Goal: Task Accomplishment & Management: Complete application form

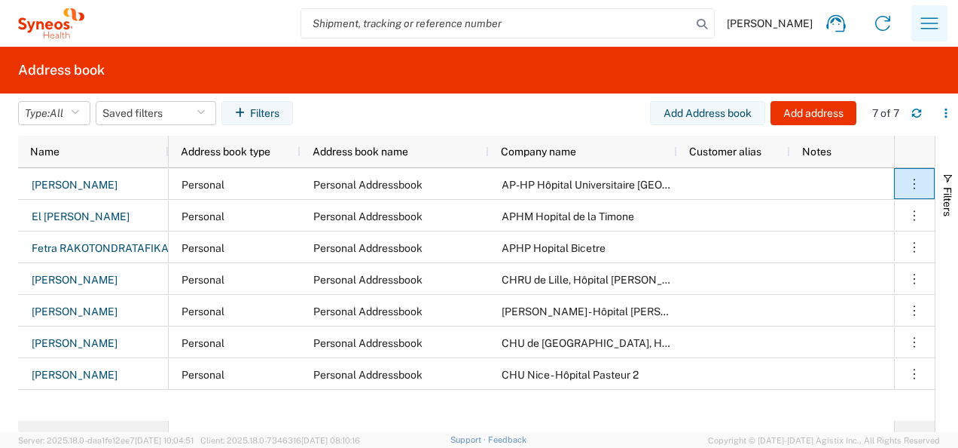
click at [933, 23] on icon "button" at bounding box center [929, 22] width 17 height 11
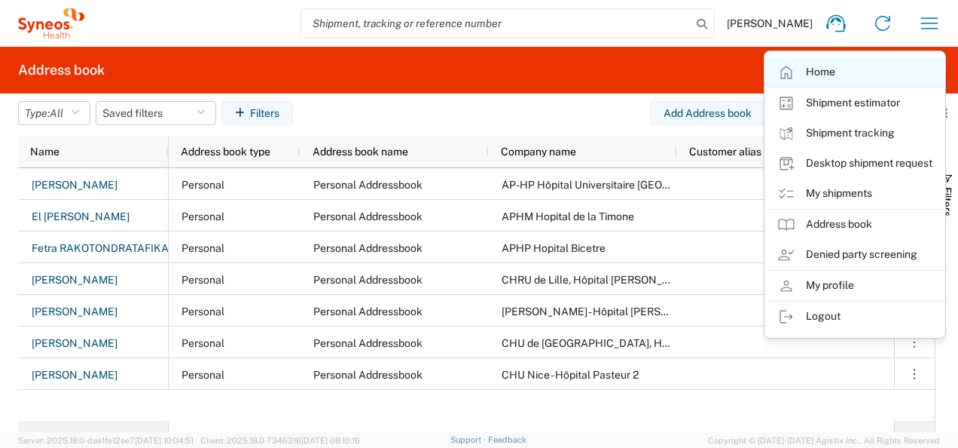
click at [821, 69] on link "Home" at bounding box center [854, 72] width 179 height 30
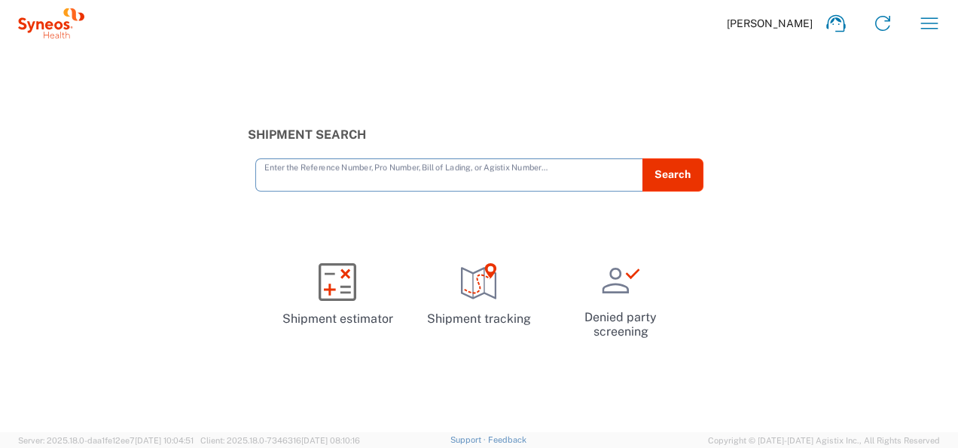
click at [45, 26] on icon at bounding box center [49, 25] width 8 height 8
click at [923, 23] on icon "button" at bounding box center [929, 22] width 17 height 11
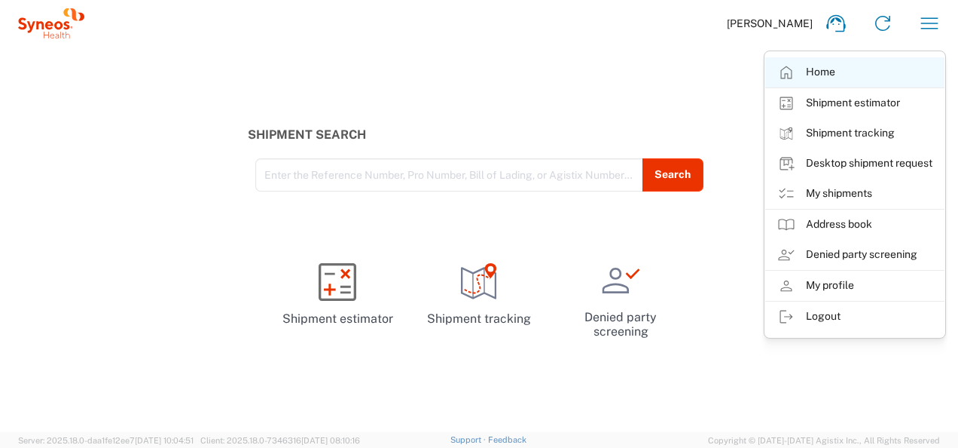
click at [814, 71] on link "Home" at bounding box center [854, 72] width 179 height 30
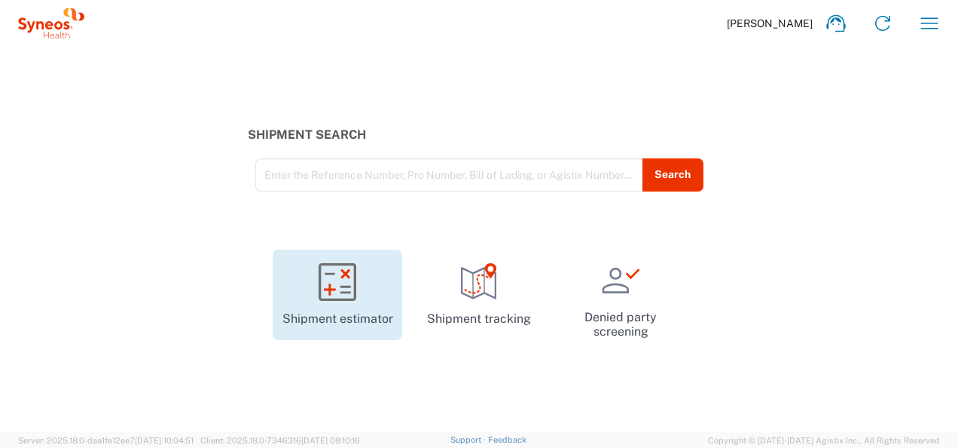
click at [344, 288] on icon at bounding box center [338, 282] width 38 height 38
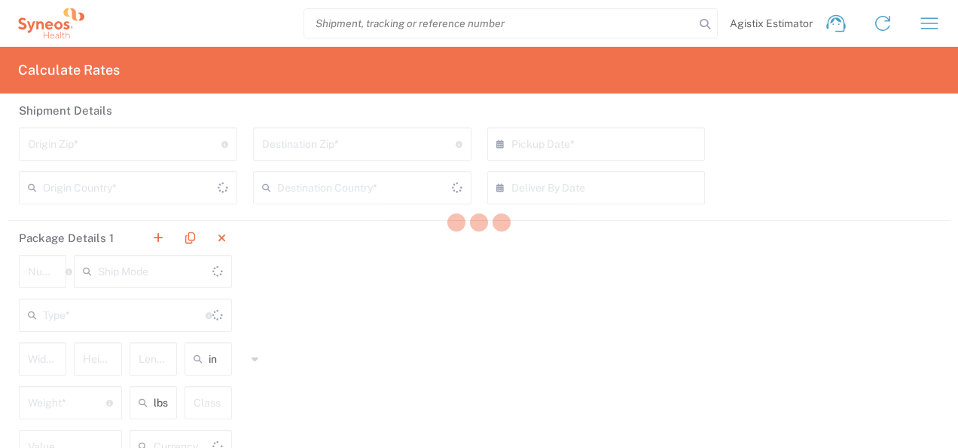
type input "US Dollar"
type input "United States"
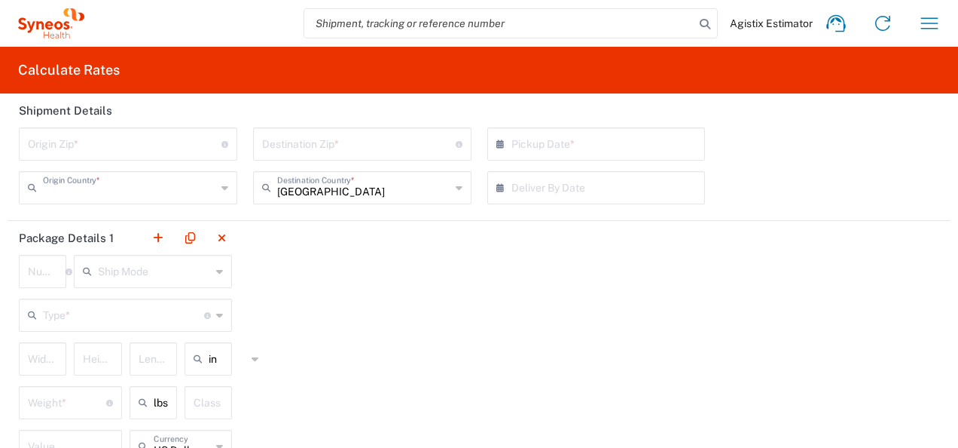
click at [167, 194] on input "text" at bounding box center [129, 186] width 173 height 26
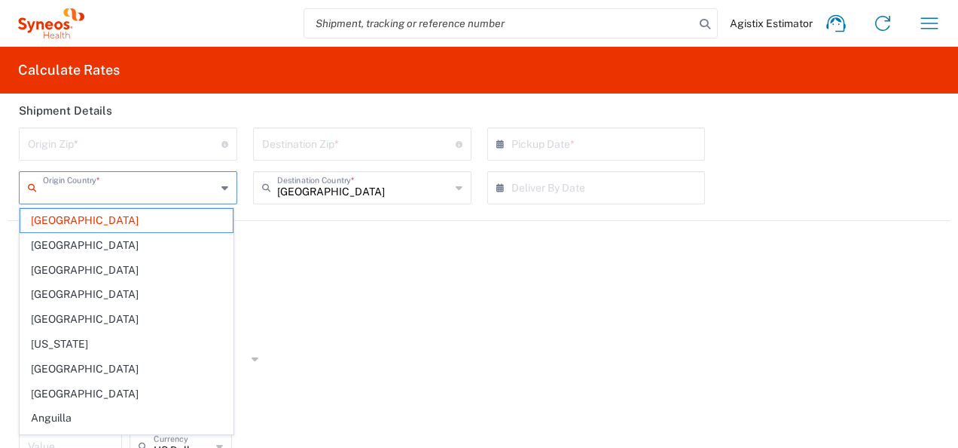
click at [167, 194] on input "text" at bounding box center [129, 186] width 173 height 26
click at [310, 275] on div "Package Details 1 Number * Number of packages of specified package type and dim…" at bounding box center [479, 350] width 943 height 258
type input "United States"
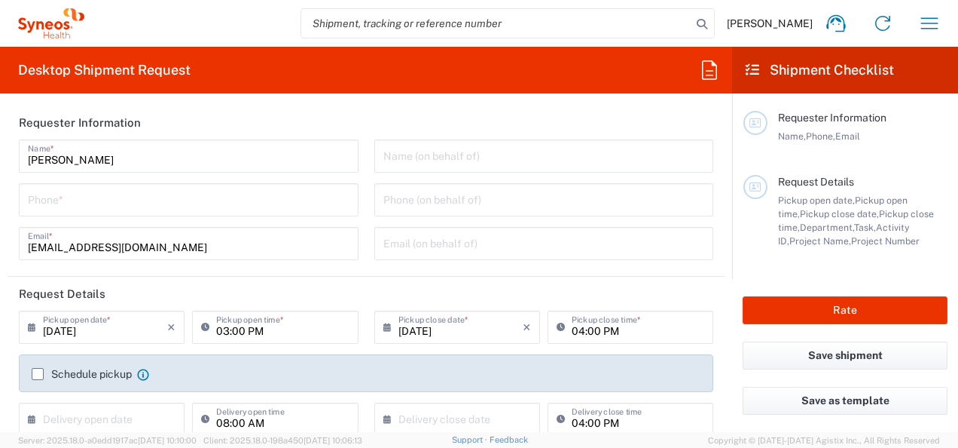
type input "France"
type input "3110"
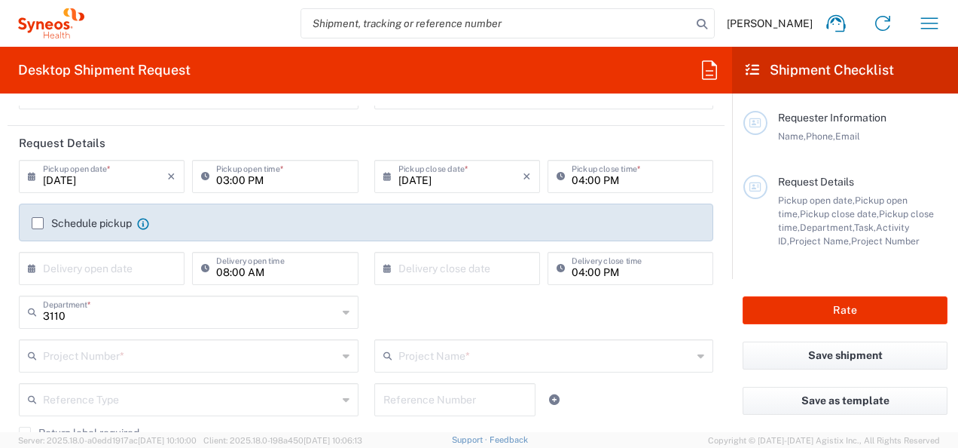
type input "Syneos Health France SARL"
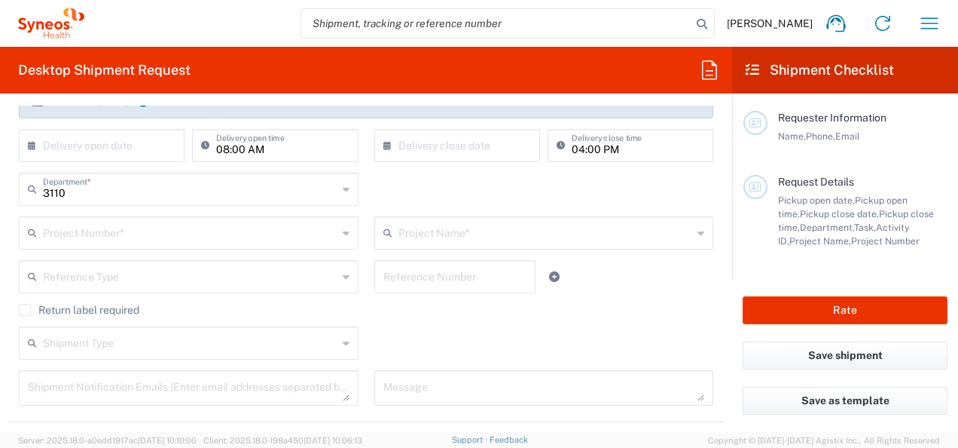
scroll to position [301, 0]
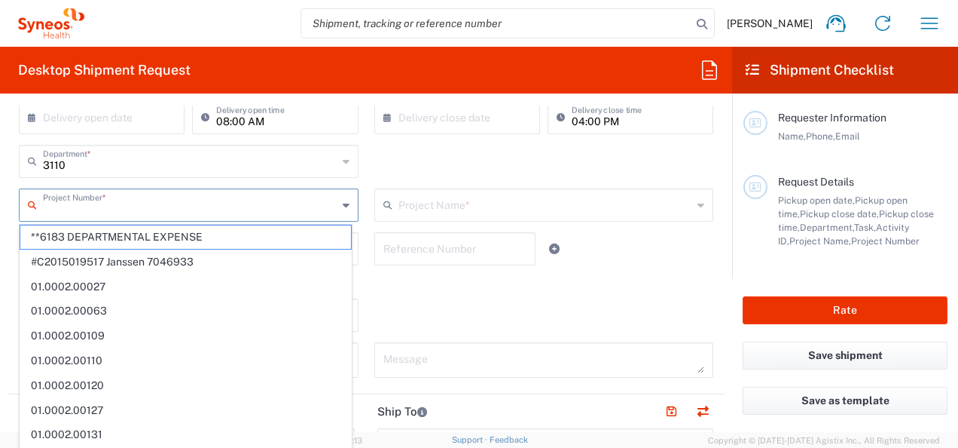
click at [154, 203] on input "text" at bounding box center [190, 204] width 295 height 26
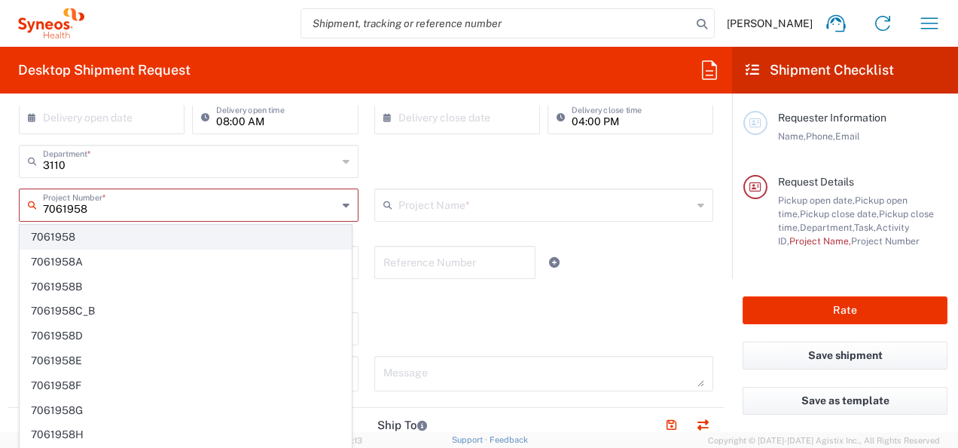
type input "7061958"
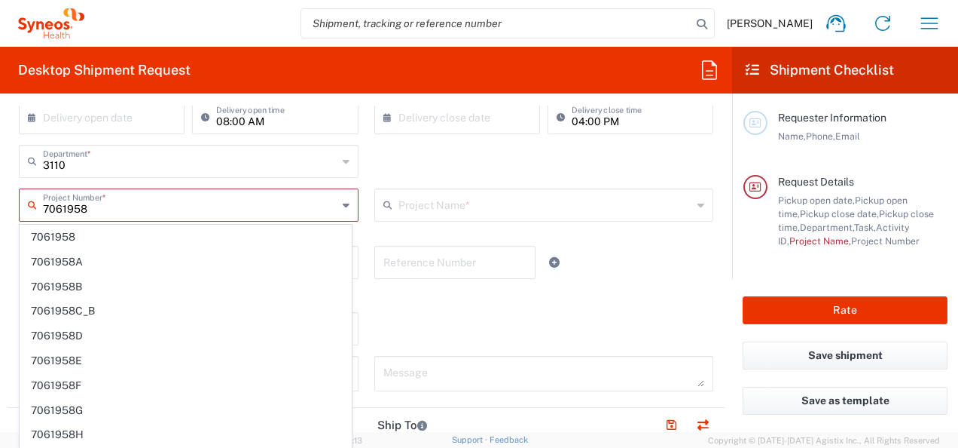
click at [137, 234] on span "7061958" at bounding box center [185, 236] width 331 height 23
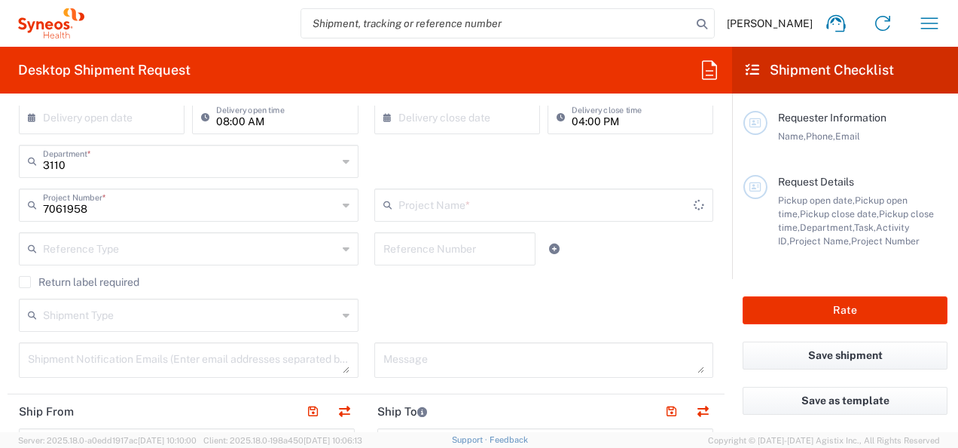
type input "7061958-Sanofi-France"
click at [273, 249] on input "text" at bounding box center [190, 247] width 295 height 26
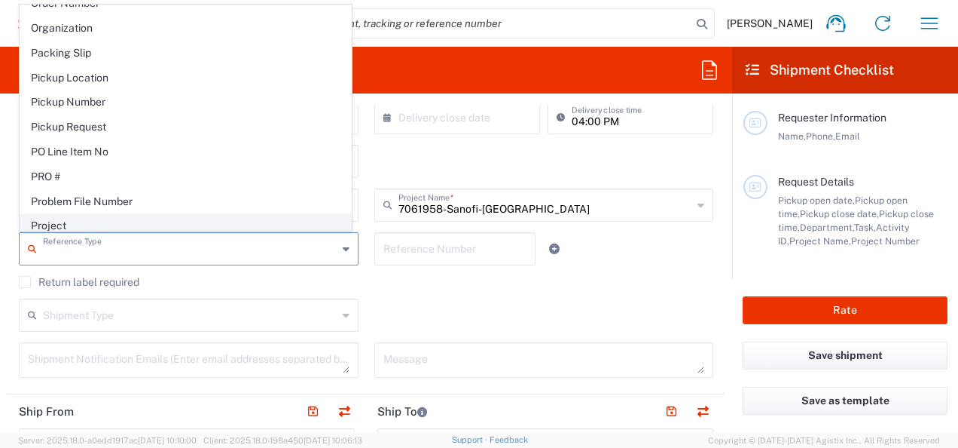
scroll to position [904, 0]
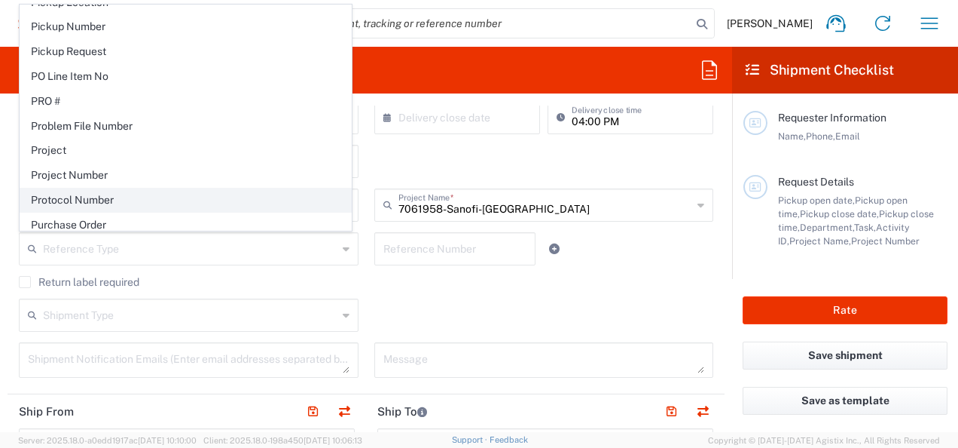
click at [84, 188] on span "Protocol Number" at bounding box center [185, 199] width 331 height 23
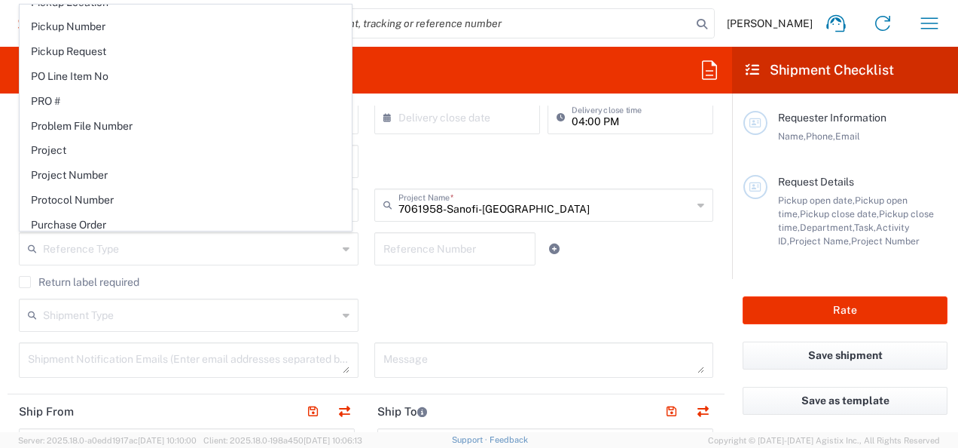
type input "Protocol Number"
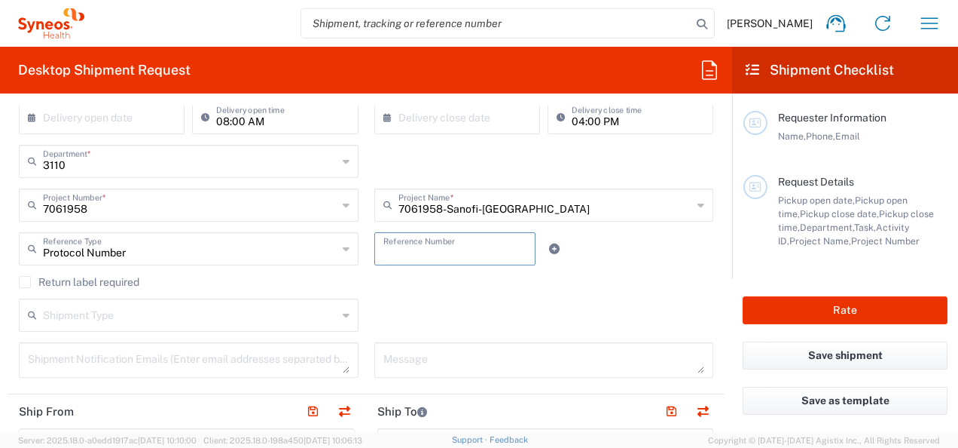
click at [451, 259] on input "text" at bounding box center [455, 247] width 144 height 26
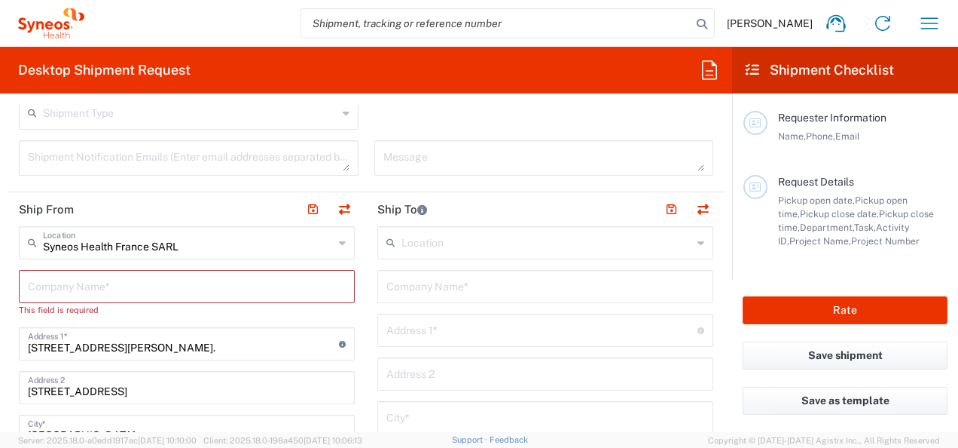
scroll to position [527, 0]
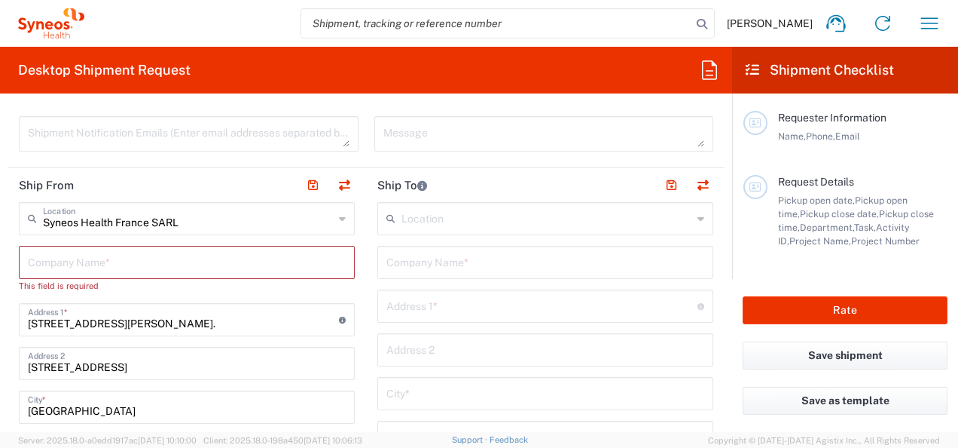
type input "EFC18156"
click at [107, 262] on input "text" at bounding box center [187, 261] width 318 height 26
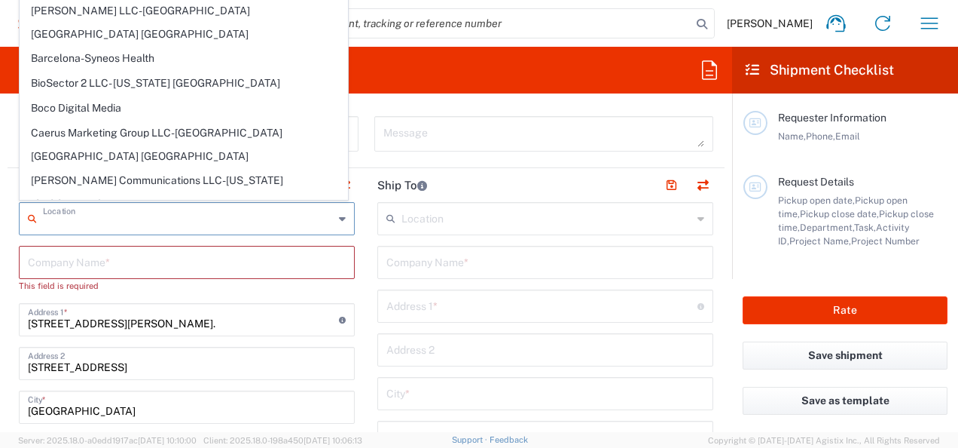
drag, startPoint x: 142, startPoint y: 218, endPoint x: 23, endPoint y: 214, distance: 119.1
click at [23, 214] on div "Location" at bounding box center [187, 218] width 336 height 33
click at [121, 261] on input "text" at bounding box center [187, 261] width 318 height 26
type input "Syneos Health France SARL"
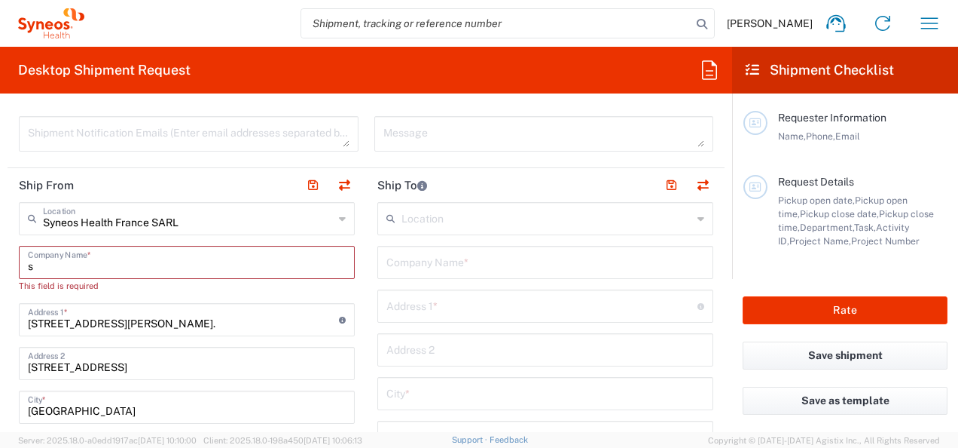
type input "sy"
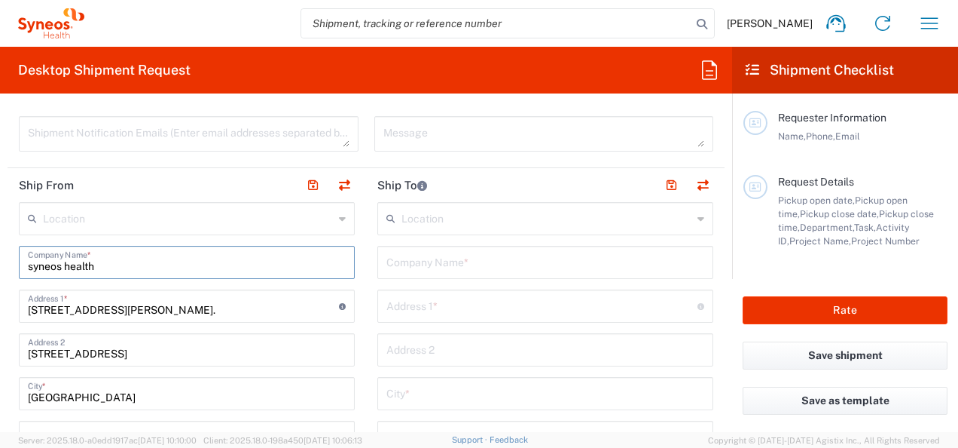
click at [137, 259] on input "syneos health" at bounding box center [187, 261] width 318 height 26
type input "syneos health"
click at [133, 202] on div "Location" at bounding box center [187, 218] width 336 height 33
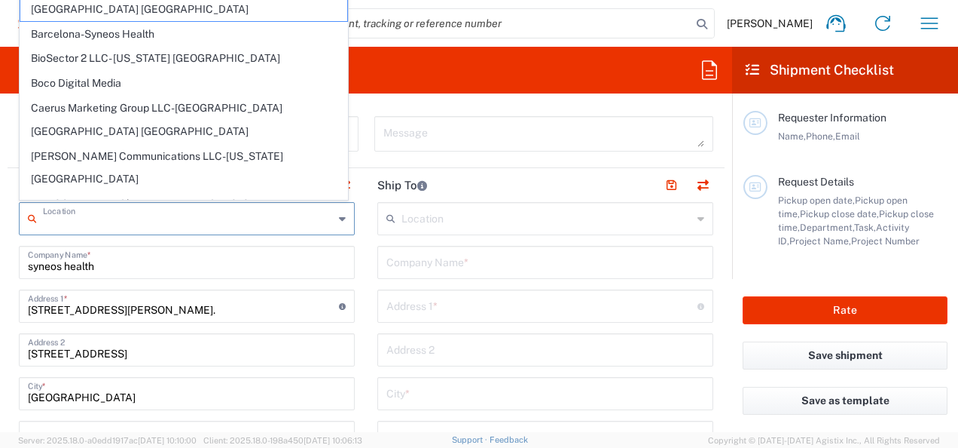
click at [133, 218] on input "text" at bounding box center [188, 217] width 291 height 26
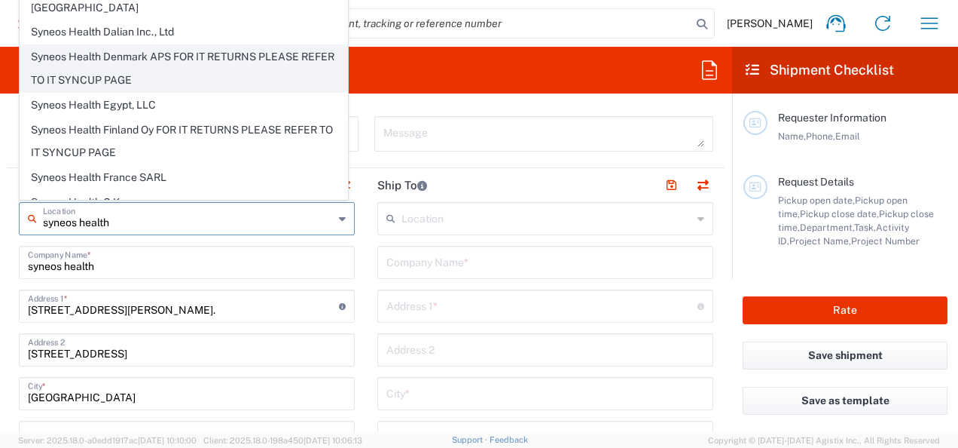
scroll to position [904, 0]
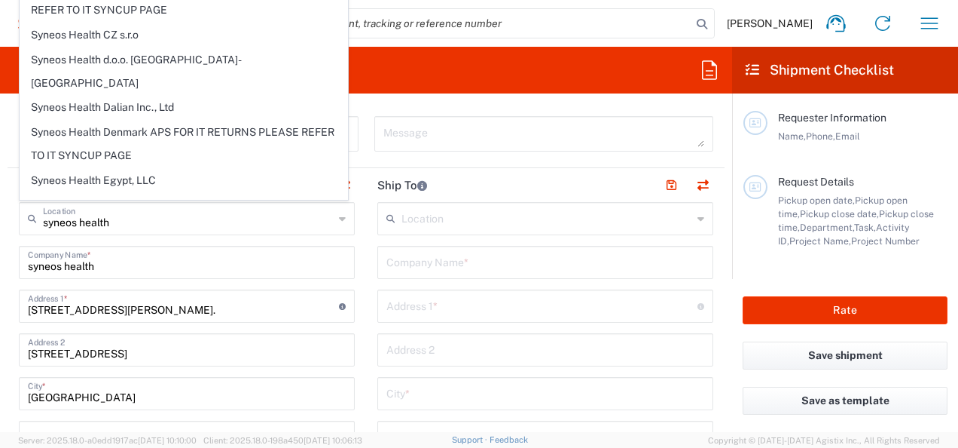
click at [157, 241] on span "Syneos Health France SARL" at bounding box center [183, 252] width 327 height 23
type input "Syneos Health France SARL"
type input "[STREET_ADDRESS][PERSON_NAME]"
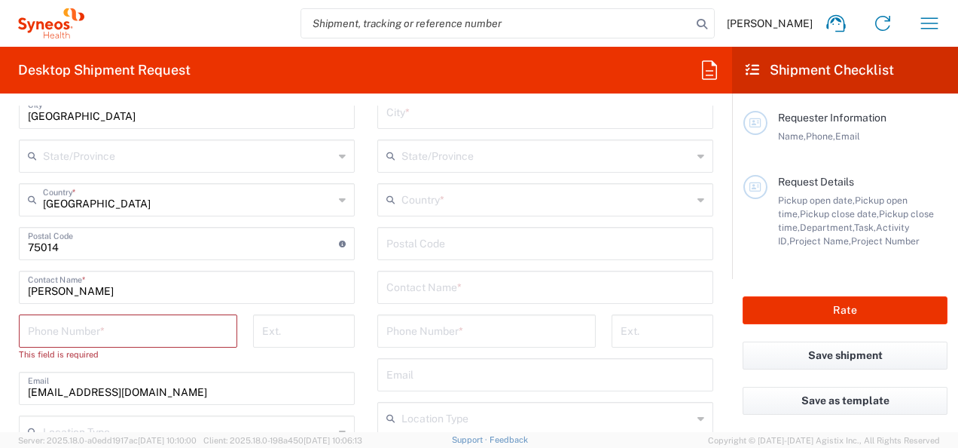
scroll to position [829, 0]
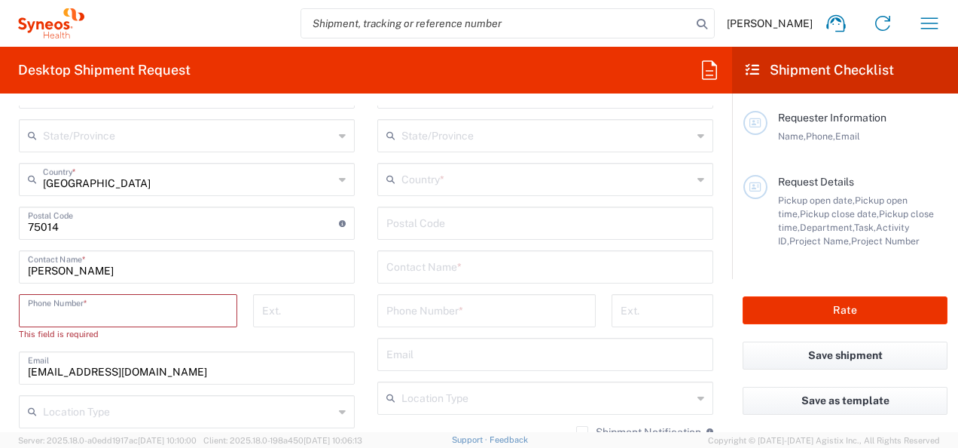
click at [101, 309] on input "tel" at bounding box center [128, 309] width 200 height 26
click at [108, 318] on input "tel" at bounding box center [128, 309] width 200 height 26
type input "0624599089"
type input "Syneos Health France SARL"
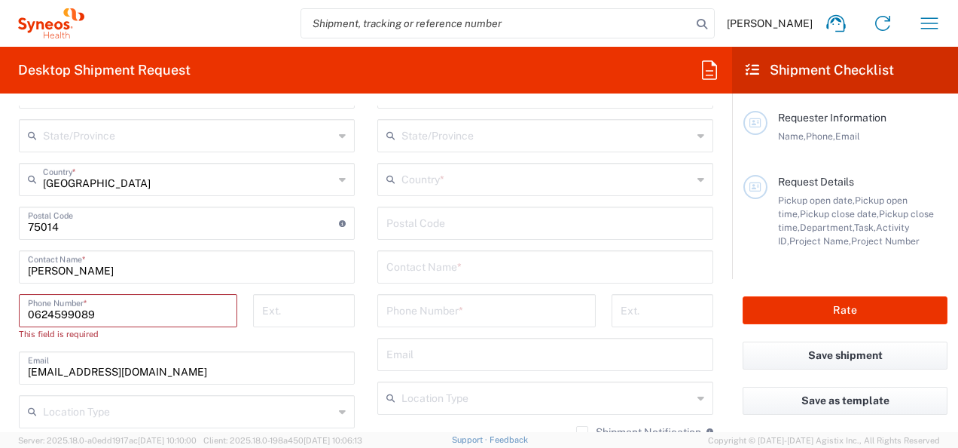
type input "[STREET_ADDRESS][PERSON_NAME]"
type input "[GEOGRAPHIC_DATA]"
type input "0624599089"
click at [259, 317] on div "Ship From Syneos Health [GEOGRAPHIC_DATA] SARL Location Syneos Health [GEOGRAPH…" at bounding box center [366, 254] width 717 height 774
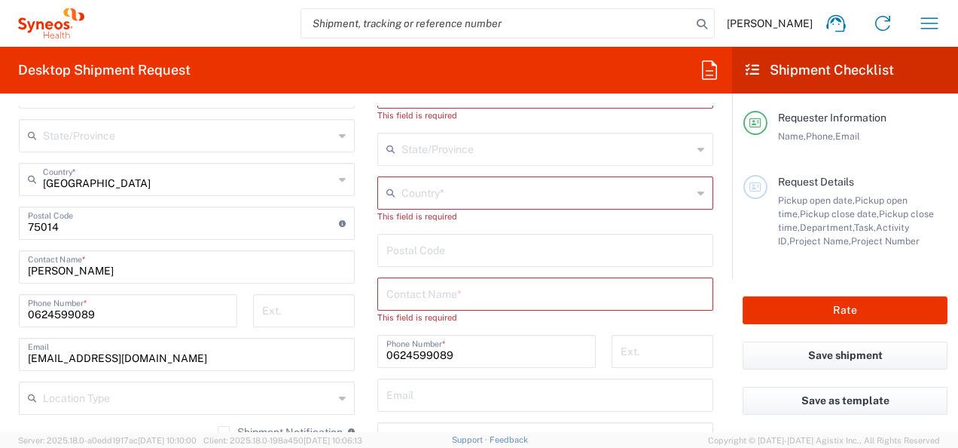
click at [487, 344] on input "0624599089" at bounding box center [486, 350] width 200 height 26
drag, startPoint x: 462, startPoint y: 349, endPoint x: 306, endPoint y: 350, distance: 156.0
click at [303, 348] on div "Ship From Syneos Health [GEOGRAPHIC_DATA] SARL Location Syneos Health [GEOGRAPH…" at bounding box center [366, 247] width 717 height 760
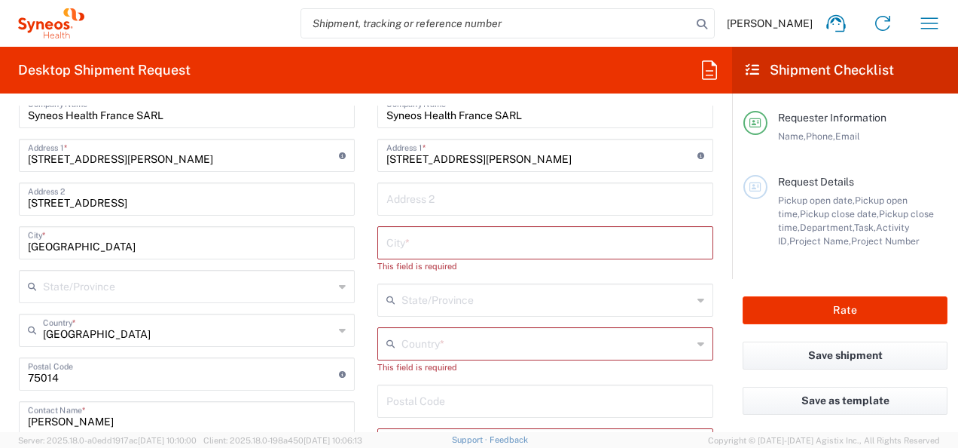
scroll to position [452, 0]
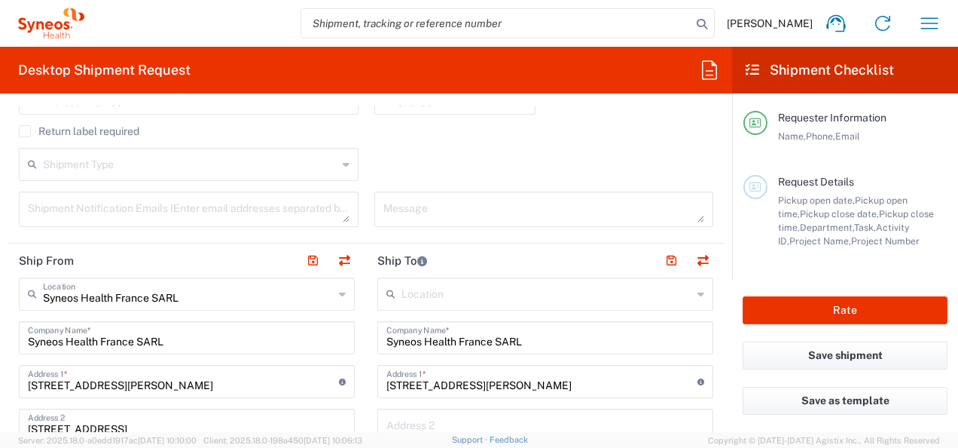
click at [452, 295] on input "text" at bounding box center [547, 293] width 291 height 26
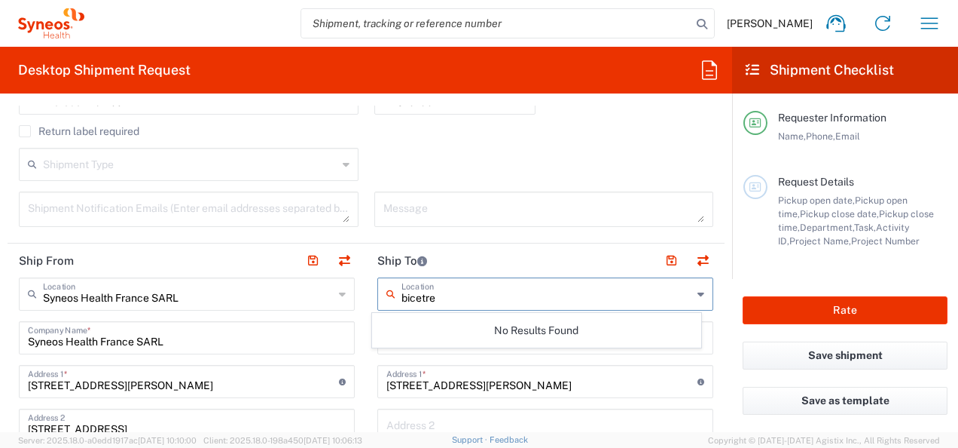
type input "bicetre"
click at [556, 243] on header "Ship To" at bounding box center [545, 260] width 359 height 34
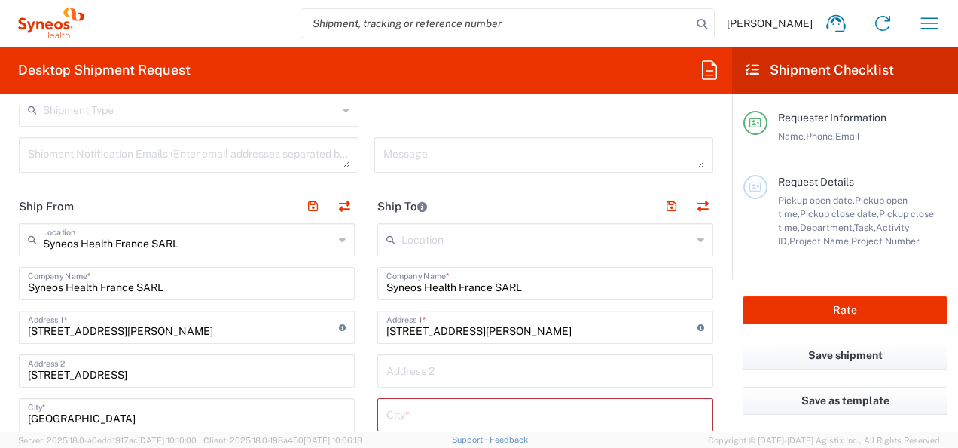
scroll to position [527, 0]
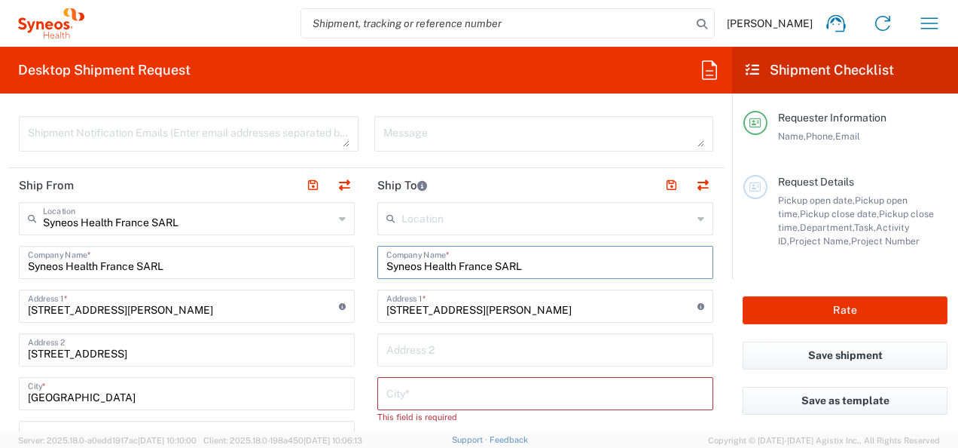
drag, startPoint x: 508, startPoint y: 264, endPoint x: 385, endPoint y: 257, distance: 123.0
click at [386, 257] on input "Syneos Health France SARL" at bounding box center [545, 261] width 318 height 26
type input "S"
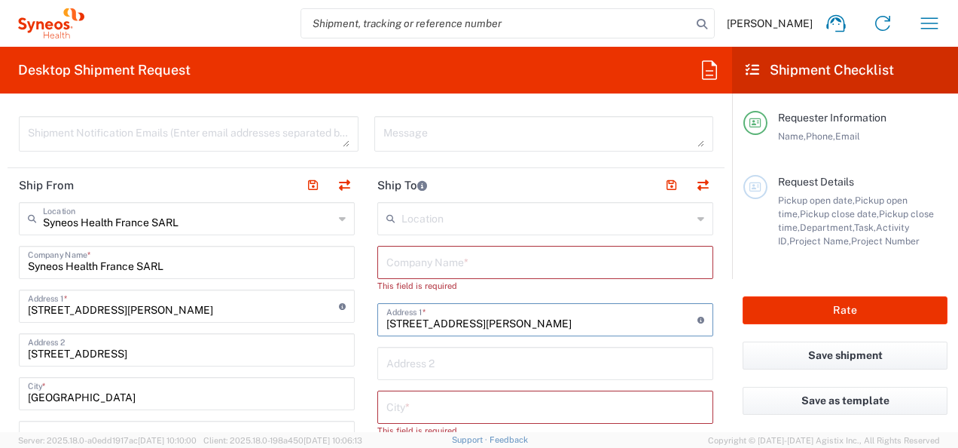
drag, startPoint x: 451, startPoint y: 307, endPoint x: 348, endPoint y: 300, distance: 102.7
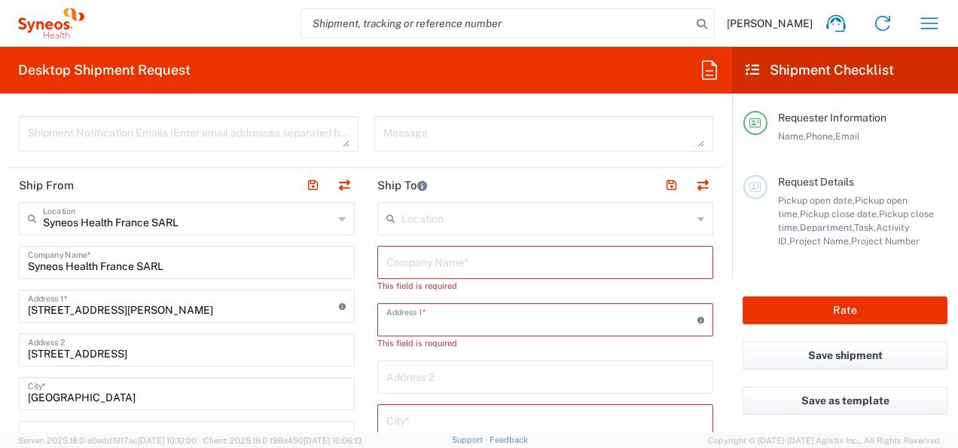
click at [408, 256] on input "text" at bounding box center [545, 261] width 318 height 26
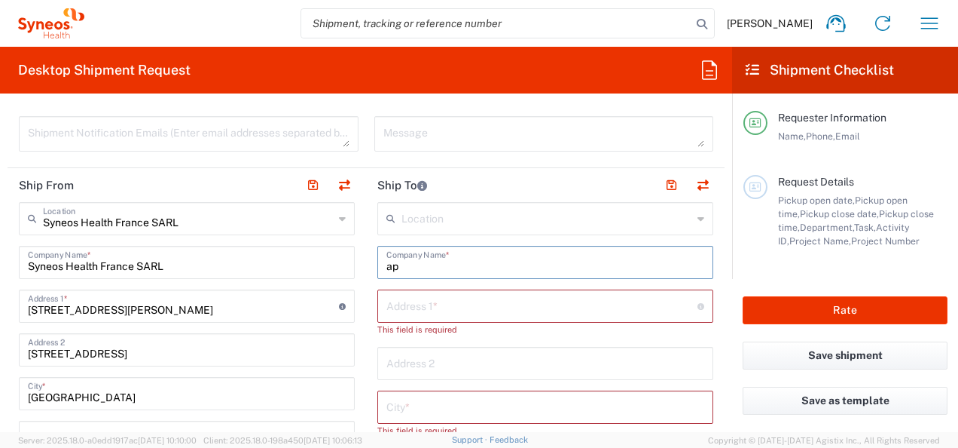
type input "a"
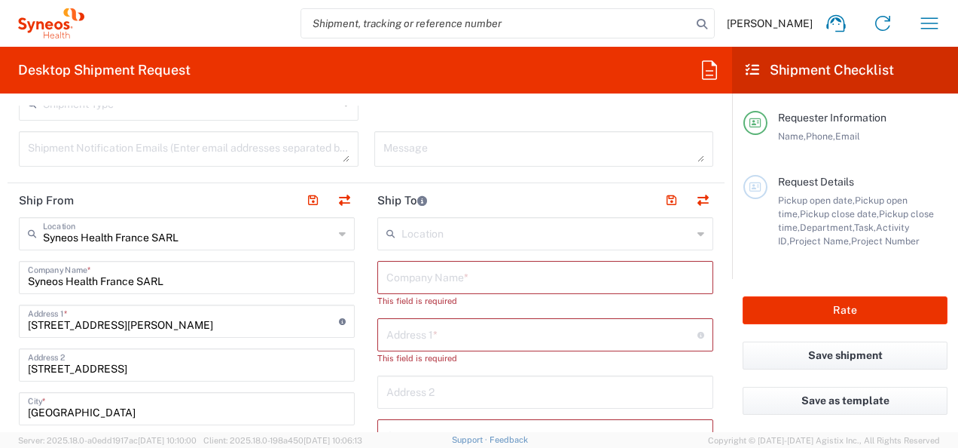
scroll to position [603, 0]
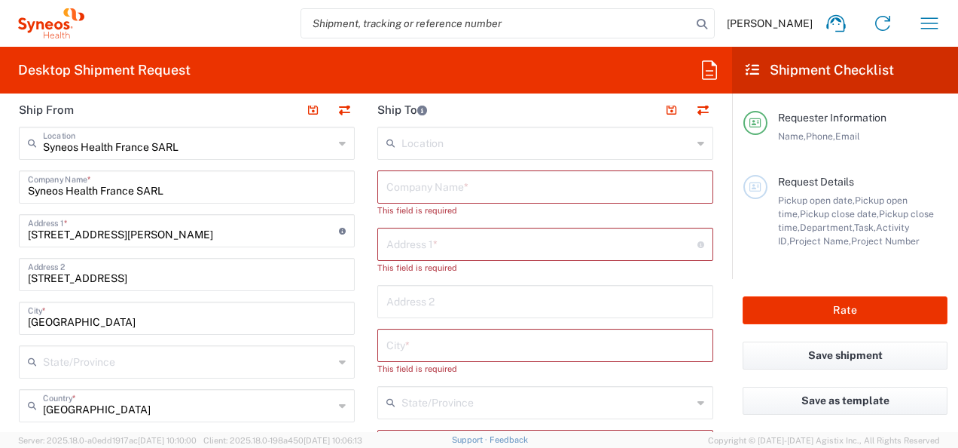
click at [448, 142] on input "text" at bounding box center [547, 142] width 291 height 26
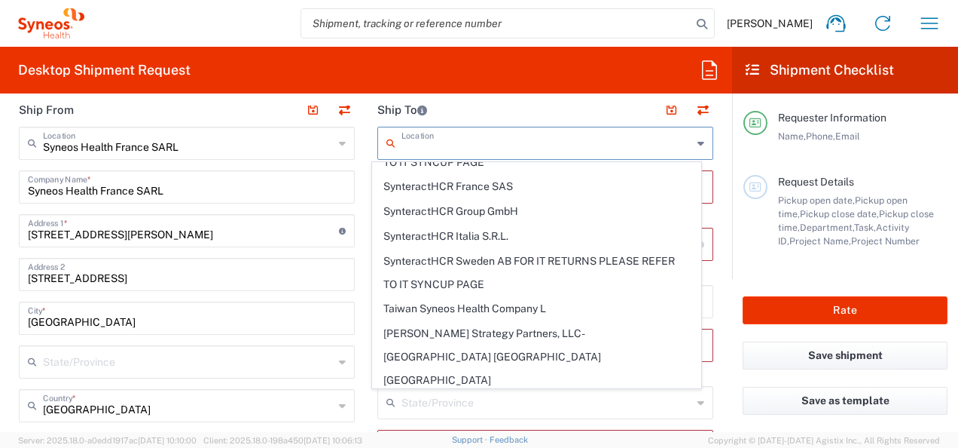
scroll to position [3445, 0]
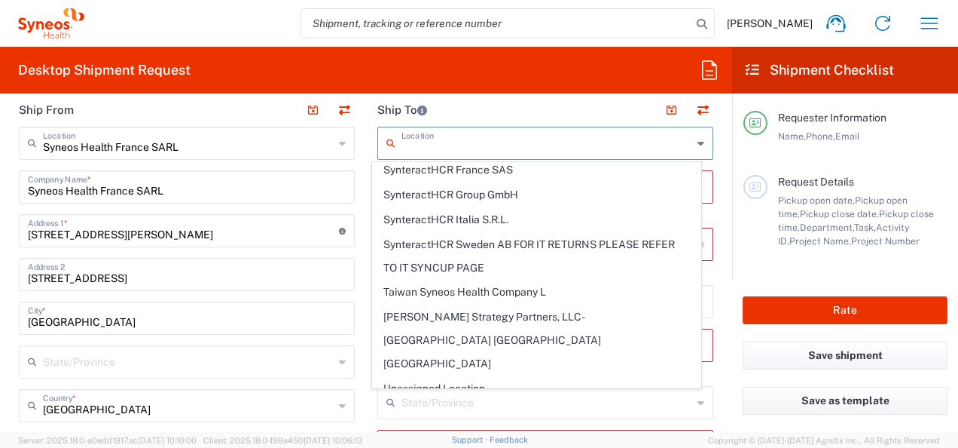
click at [500, 104] on div "Desktop Shipment Request Requester Information Anais Fouache Name * 0624599089 …" at bounding box center [366, 239] width 732 height 385
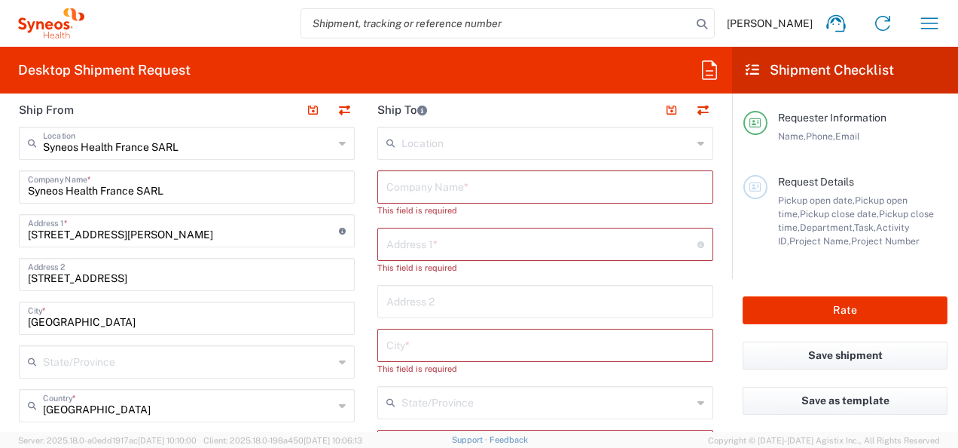
click at [451, 186] on input "text" at bounding box center [545, 186] width 318 height 26
click at [469, 253] on input "text" at bounding box center [541, 243] width 311 height 26
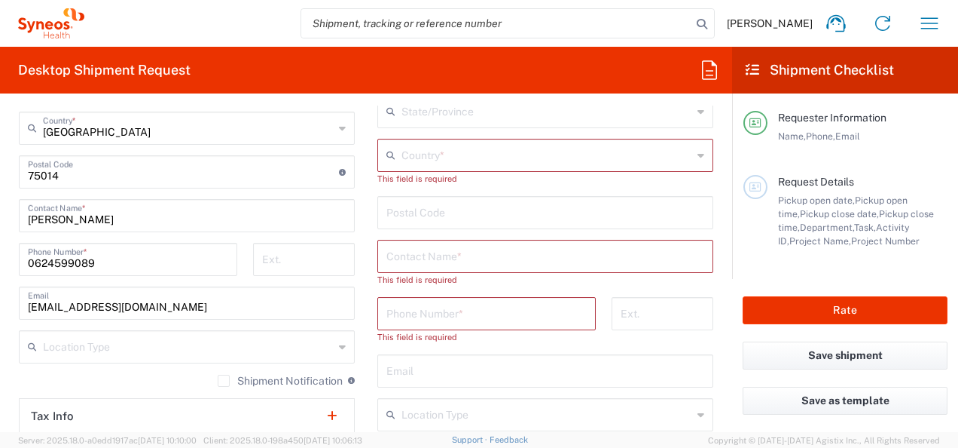
scroll to position [904, 0]
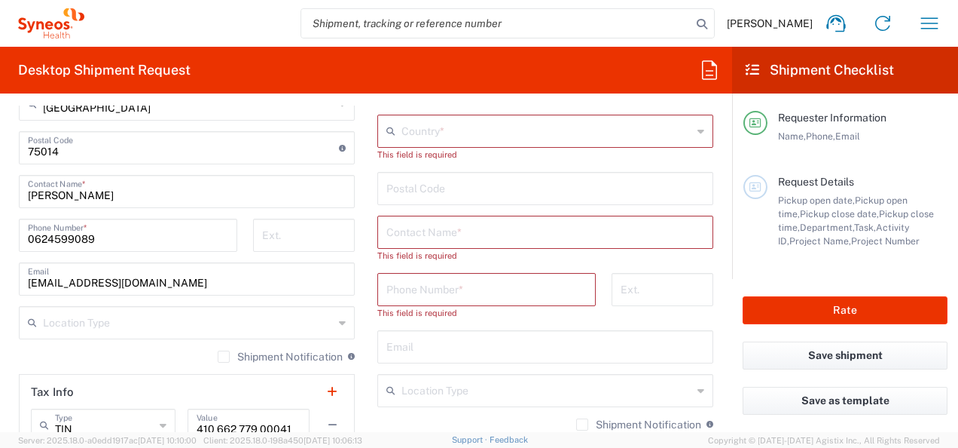
type input "bicetre"
click at [474, 240] on input "text" at bounding box center [545, 231] width 318 height 26
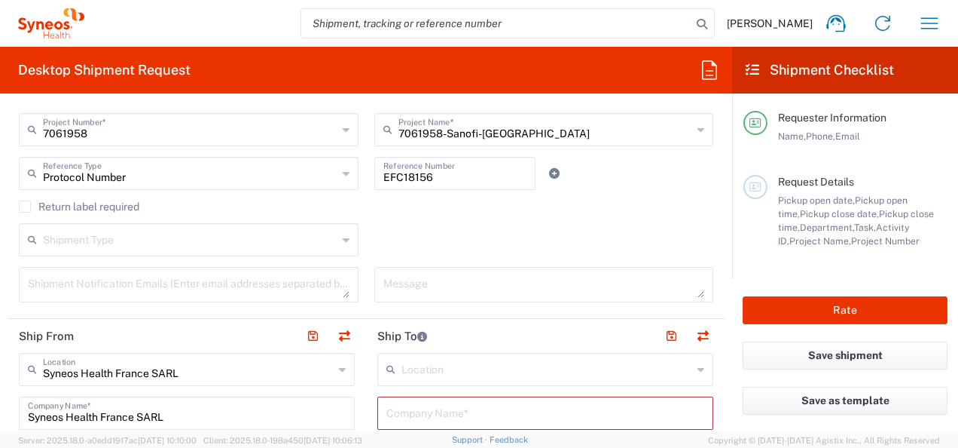
scroll to position [603, 0]
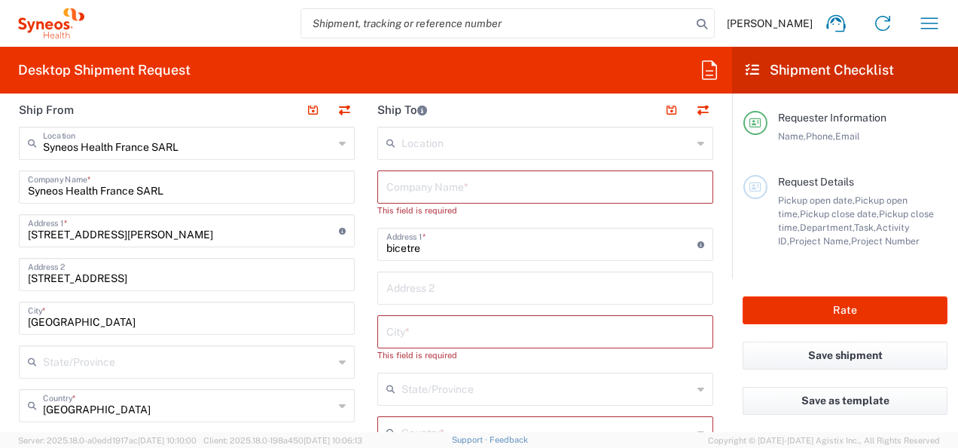
click at [479, 188] on input "text" at bounding box center [545, 186] width 318 height 26
click at [432, 246] on input "bicetre" at bounding box center [541, 243] width 311 height 26
drag, startPoint x: 432, startPoint y: 246, endPoint x: 312, endPoint y: 238, distance: 120.0
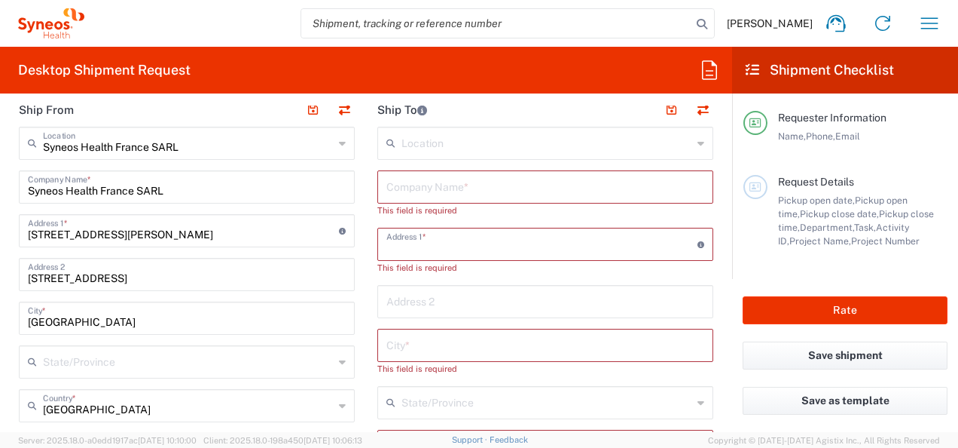
click at [509, 249] on input "text" at bounding box center [541, 243] width 311 height 26
drag, startPoint x: 469, startPoint y: 278, endPoint x: 457, endPoint y: 273, distance: 12.5
click at [428, 256] on div "Address 1 * For cross streets use street names with '&' or 'and' in between. Fo…" at bounding box center [545, 244] width 336 height 33
click at [421, 248] on input "text" at bounding box center [541, 243] width 311 height 26
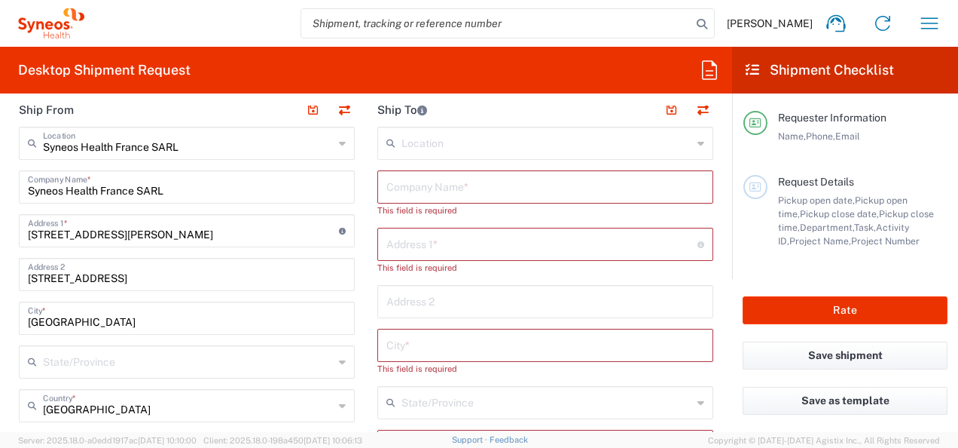
click at [522, 271] on div "This field is required" at bounding box center [545, 268] width 336 height 14
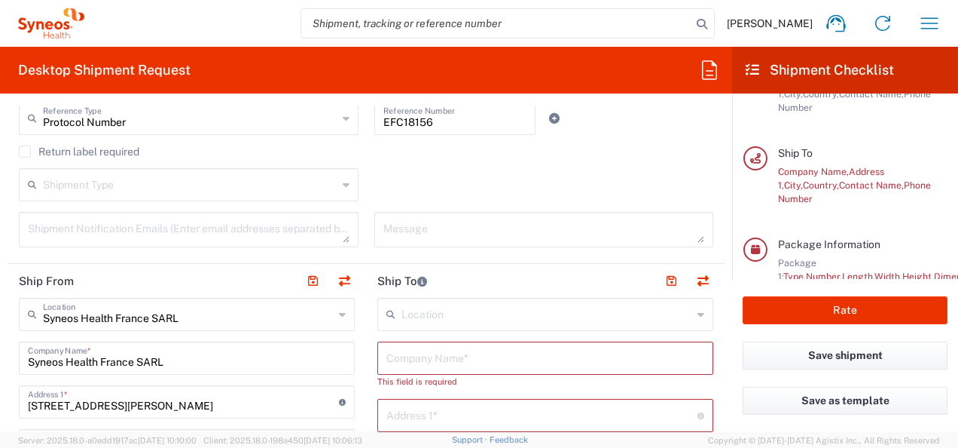
scroll to position [452, 0]
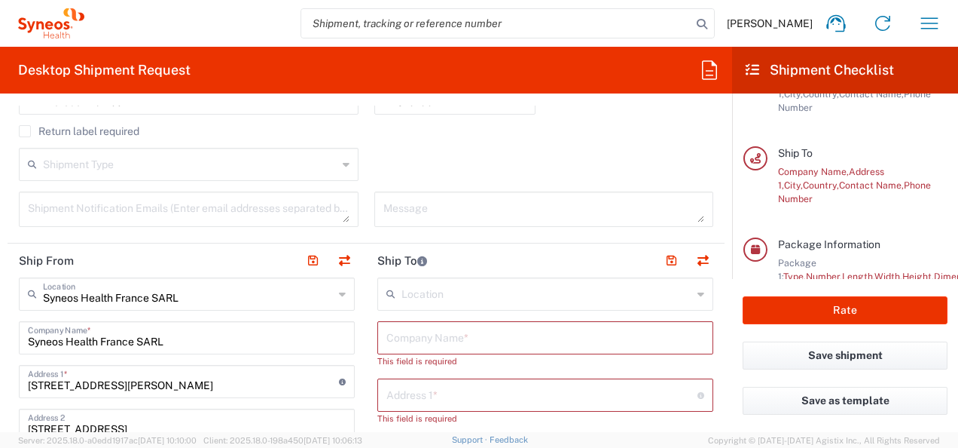
click at [422, 206] on textarea at bounding box center [544, 209] width 322 height 26
click at [98, 200] on textarea at bounding box center [189, 209] width 322 height 26
click at [387, 167] on div "Shipment Type Batch Regular" at bounding box center [366, 170] width 710 height 44
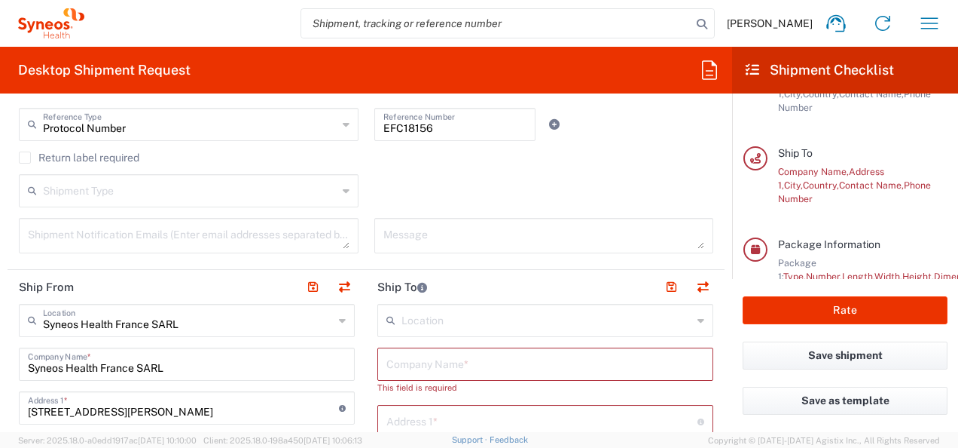
scroll to position [377, 0]
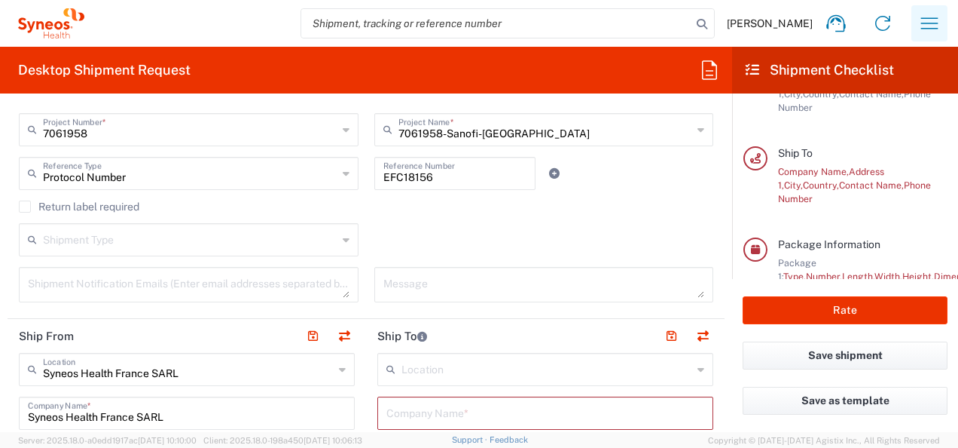
click at [926, 29] on icon "button" at bounding box center [930, 23] width 24 height 24
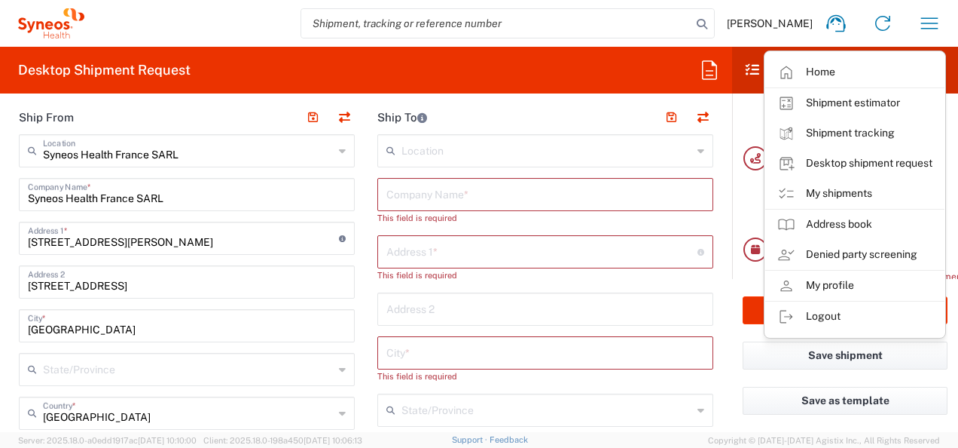
scroll to position [678, 0]
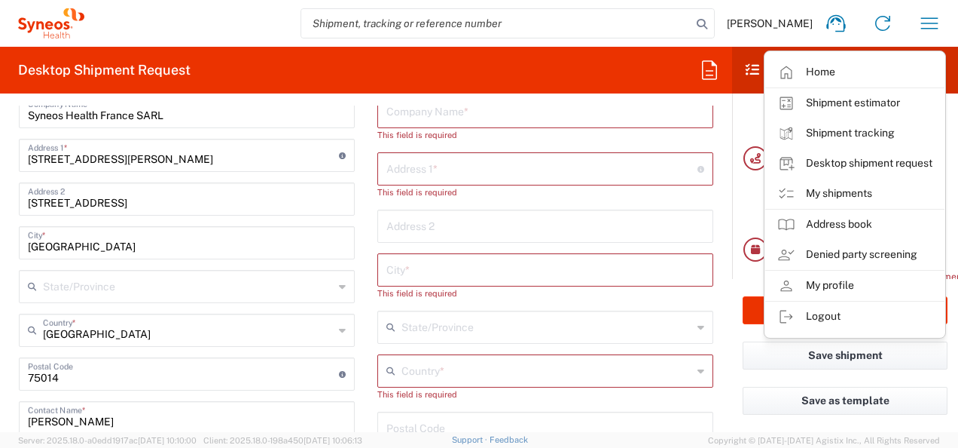
click at [437, 175] on input "text" at bounding box center [541, 167] width 311 height 26
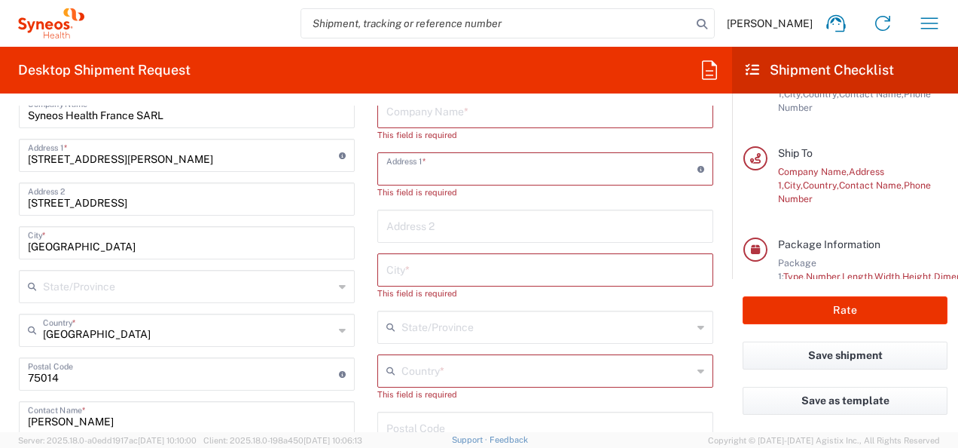
type input "Service de neurologie/ CERAMIC"
type input "fetra.rakotondratafika@aphp.fr"
type input "Île-de-France"
type input "APHP Hopital Bicetre"
type input "78 rue du général leclerc"
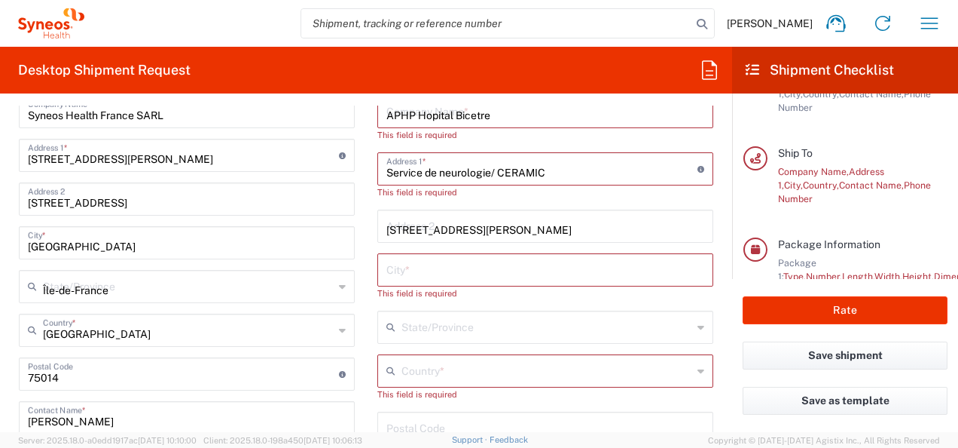
type input "Le Kremlin-Bicetre"
type input "Île-de-France"
type input "[GEOGRAPHIC_DATA]"
type input "94275"
type input "0145217219"
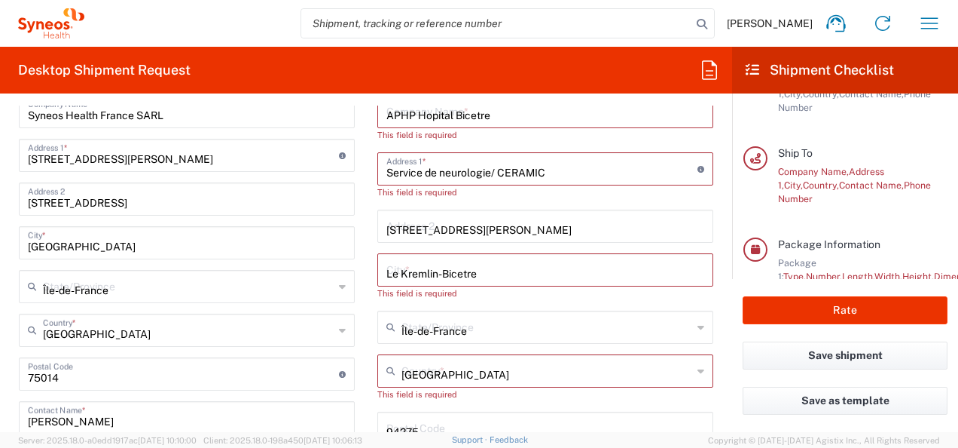
type input "fetra.rakotondratafika@aphp.fr"
type input "Fetra RAKOTONDRATAFIKA"
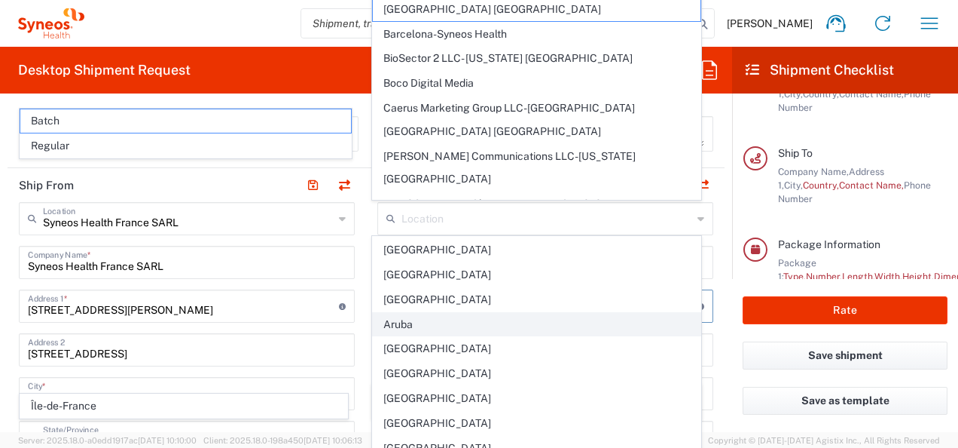
scroll to position [226, 0]
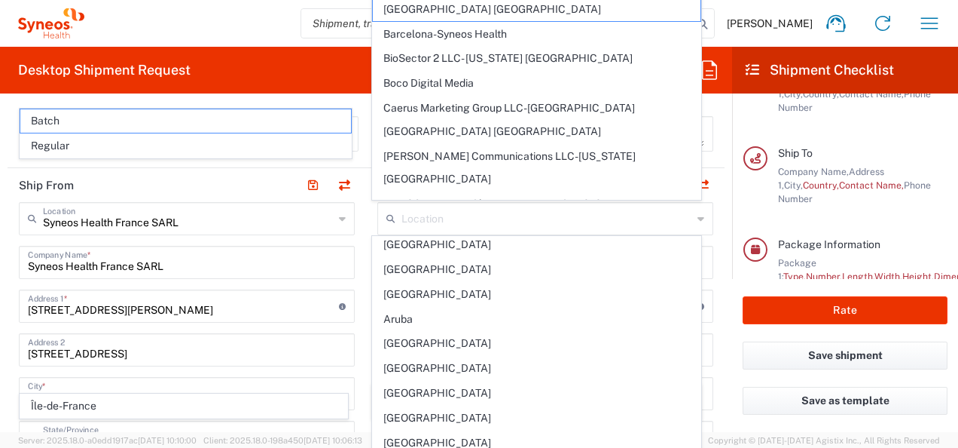
click at [720, 234] on form "Requester Information Anais Fouache Name * 0624599089 Phone * anais.fouache@syn…" at bounding box center [366, 268] width 732 height 326
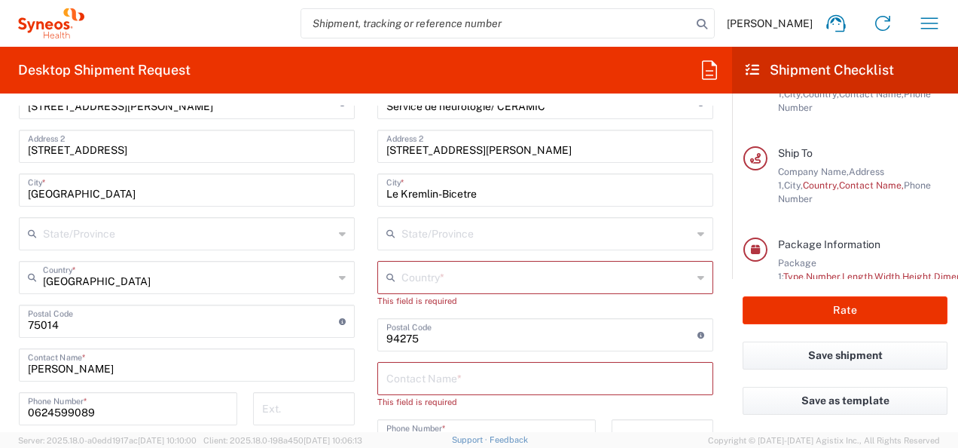
scroll to position [753, 0]
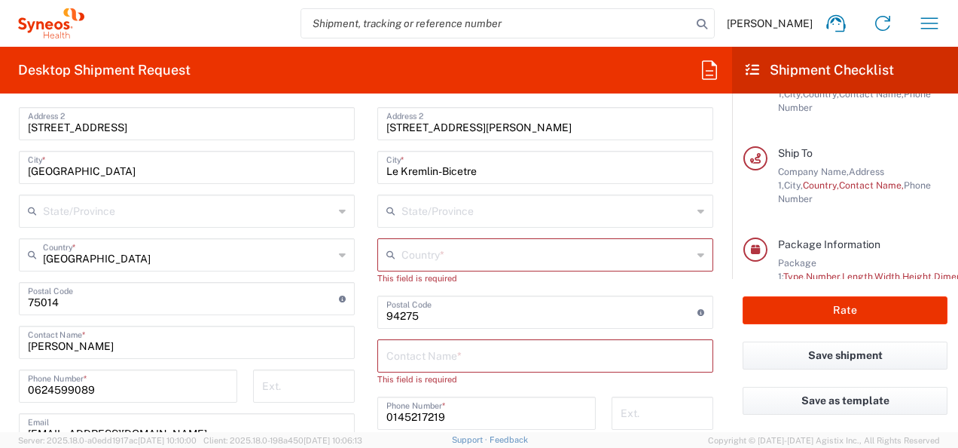
click at [503, 249] on input "text" at bounding box center [547, 253] width 291 height 26
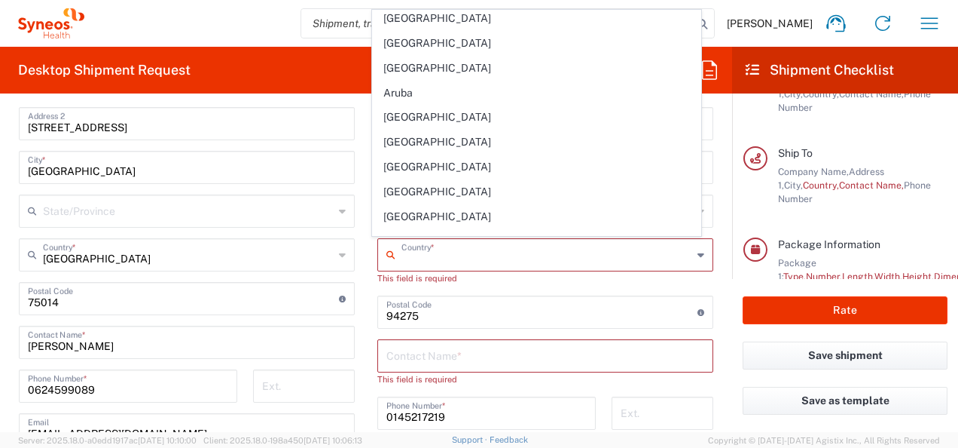
scroll to position [0, 0]
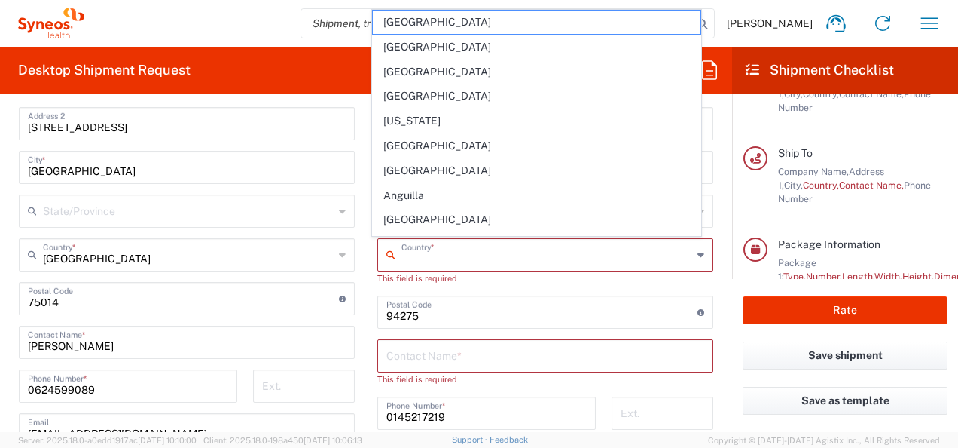
type input "d"
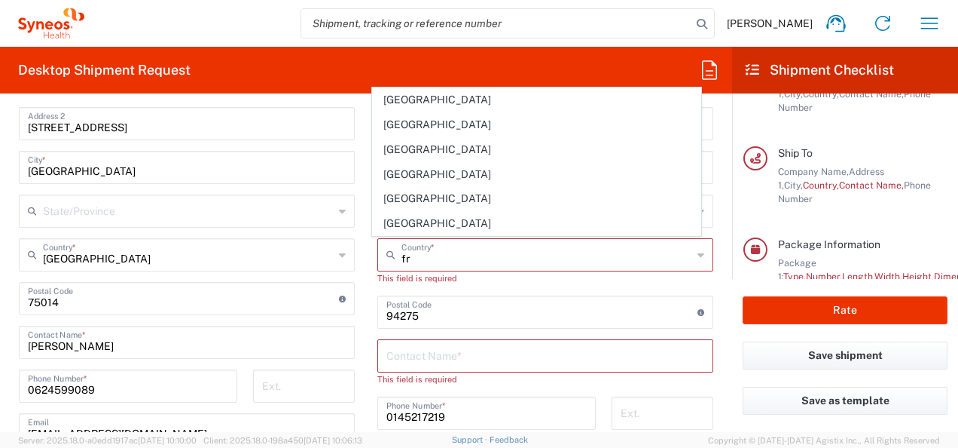
drag, startPoint x: 388, startPoint y: 127, endPoint x: 476, endPoint y: 310, distance: 203.9
click at [388, 127] on span "[GEOGRAPHIC_DATA]" at bounding box center [536, 124] width 327 height 23
type input "[GEOGRAPHIC_DATA]"
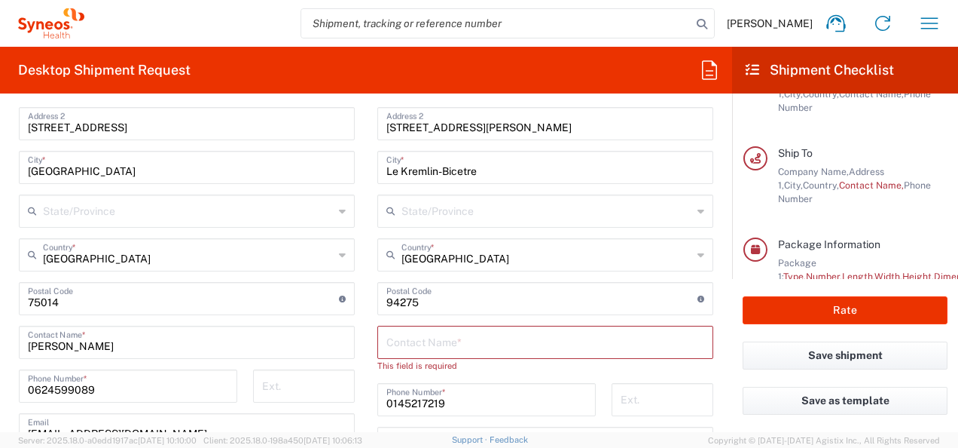
scroll to position [829, 0]
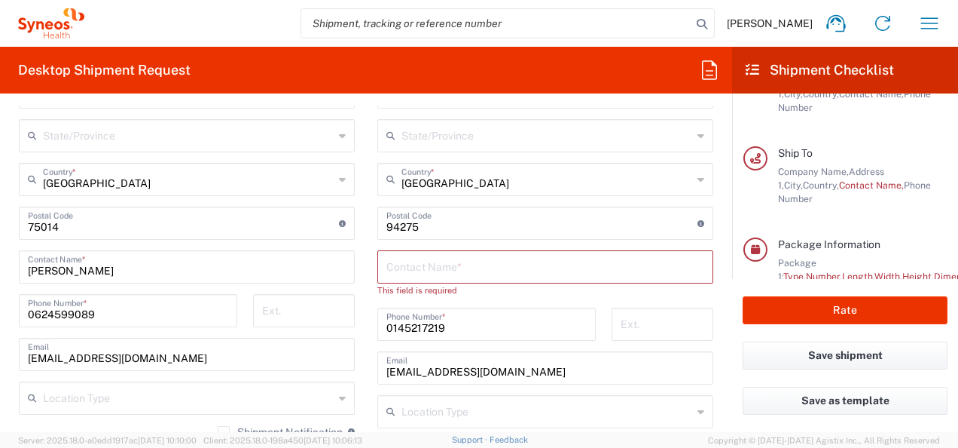
click at [457, 264] on input "text" at bounding box center [545, 265] width 318 height 26
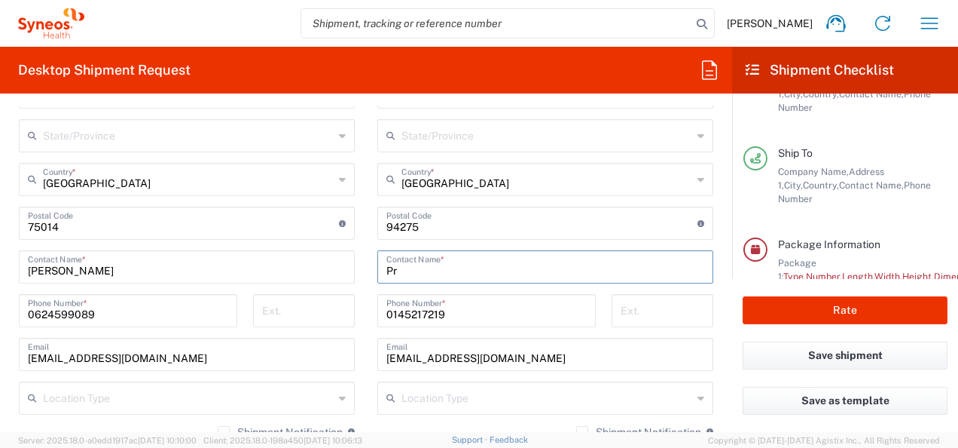
type input "P"
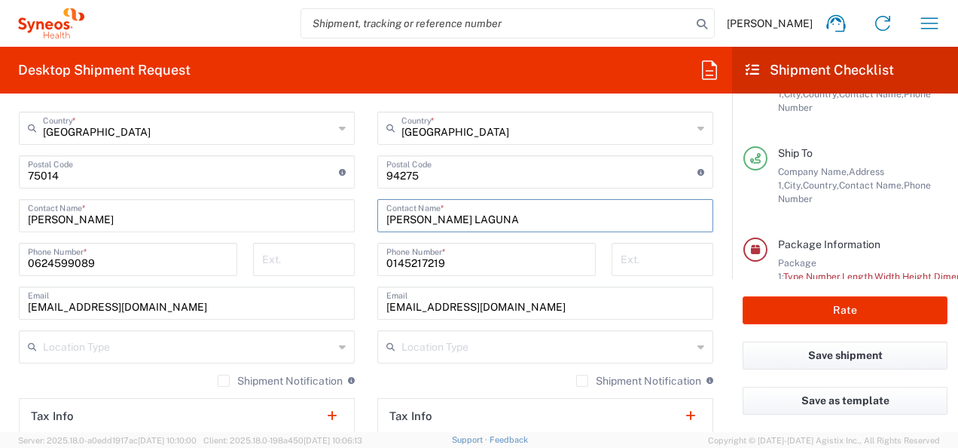
scroll to position [904, 0]
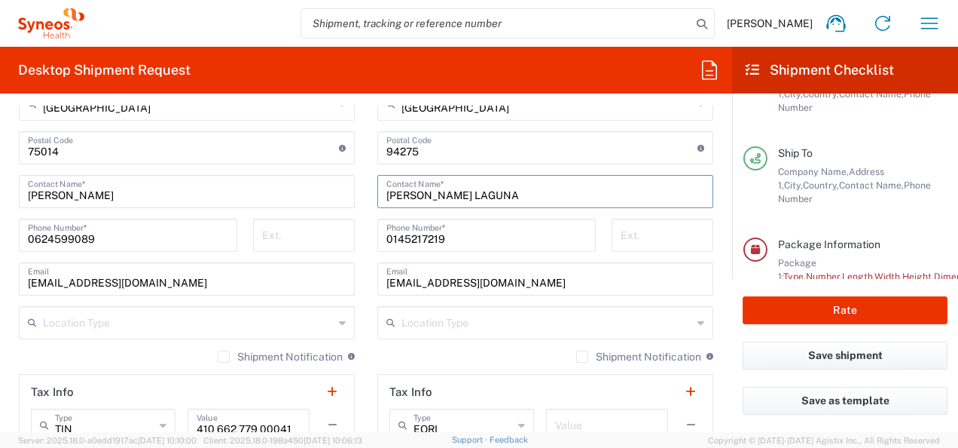
type input "Andoni ECHANIZ LAGUNA"
drag, startPoint x: 487, startPoint y: 280, endPoint x: 377, endPoint y: 280, distance: 109.2
click at [377, 280] on div "fetra.rakotondratafika@aphp.fr Email" at bounding box center [545, 278] width 336 height 33
click at [566, 166] on div "Location [PERSON_NAME] LLC-[GEOGRAPHIC_DATA] [GEOGRAPHIC_DATA] [GEOGRAPHIC_DATA…" at bounding box center [545, 141] width 336 height 633
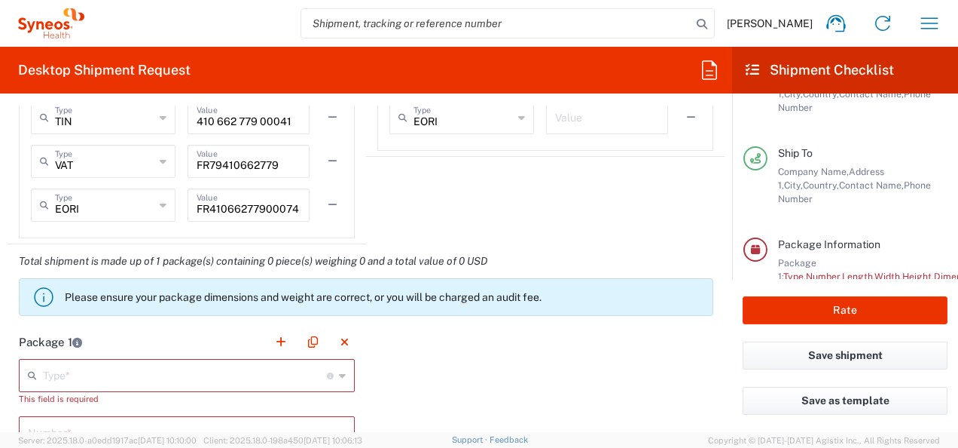
scroll to position [1281, 0]
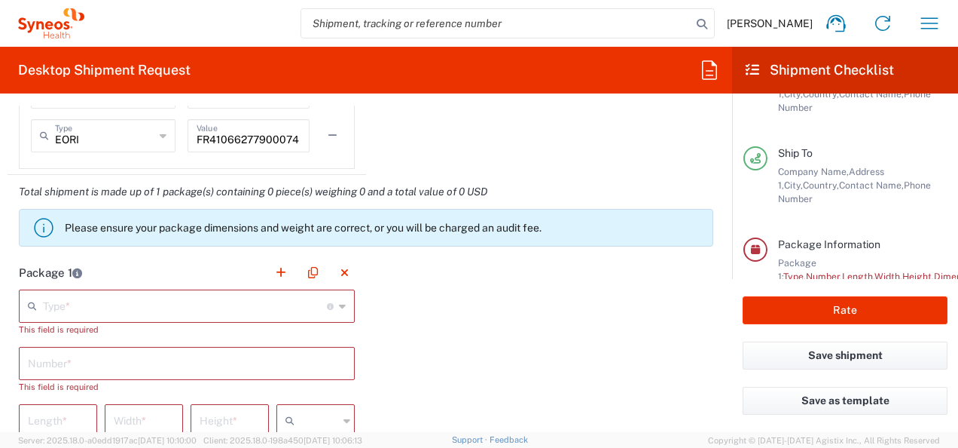
click at [206, 307] on input "text" at bounding box center [185, 305] width 284 height 26
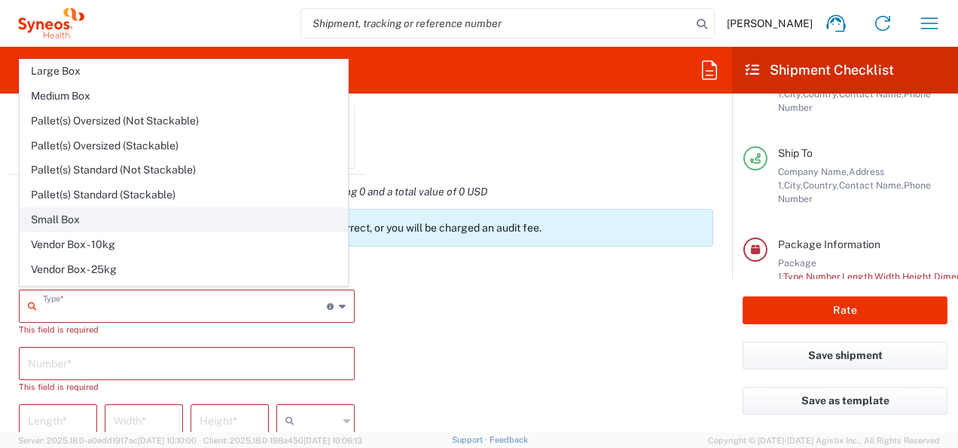
scroll to position [40, 0]
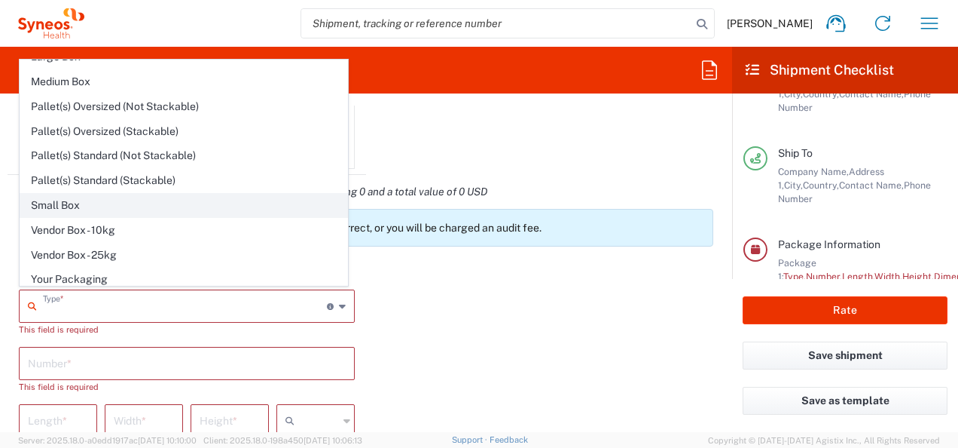
click at [96, 203] on span "Small Box" at bounding box center [183, 205] width 327 height 23
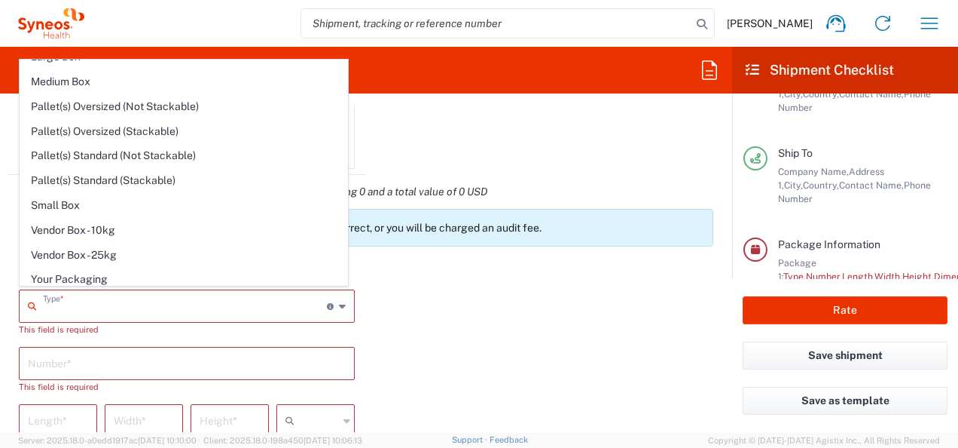
type input "Small Box"
type input "12.25"
type input "11"
type input "1.5"
type input "in"
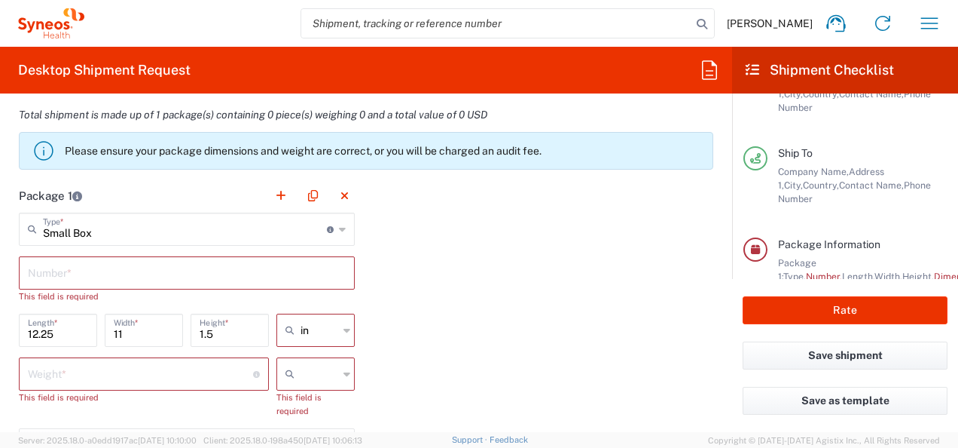
scroll to position [1431, 0]
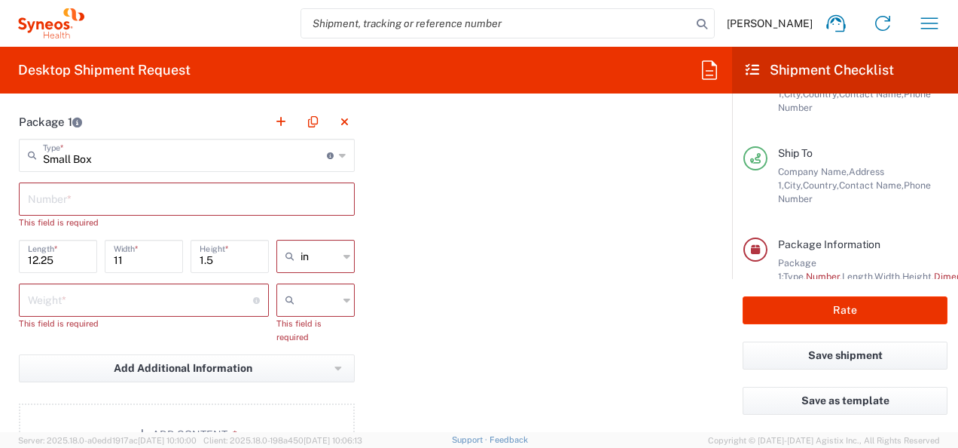
click at [155, 202] on input "text" at bounding box center [187, 198] width 318 height 26
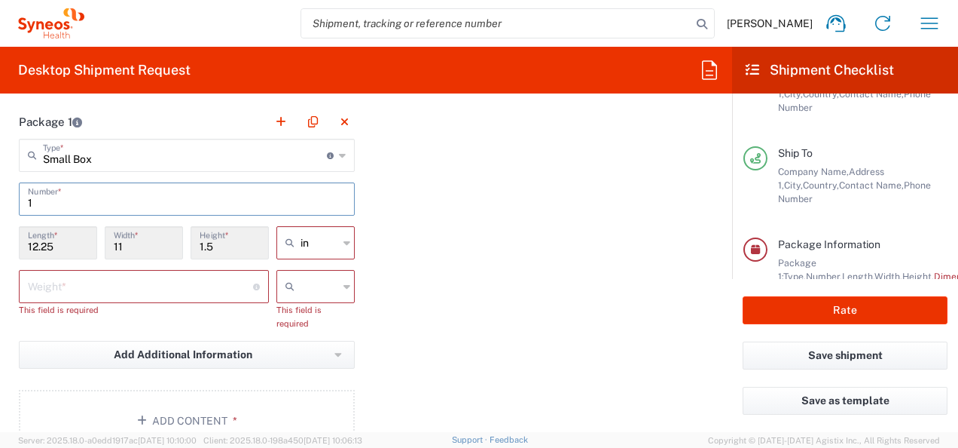
type input "1"
click at [88, 274] on input "number" at bounding box center [140, 285] width 225 height 26
click at [317, 243] on input "text" at bounding box center [320, 243] width 38 height 24
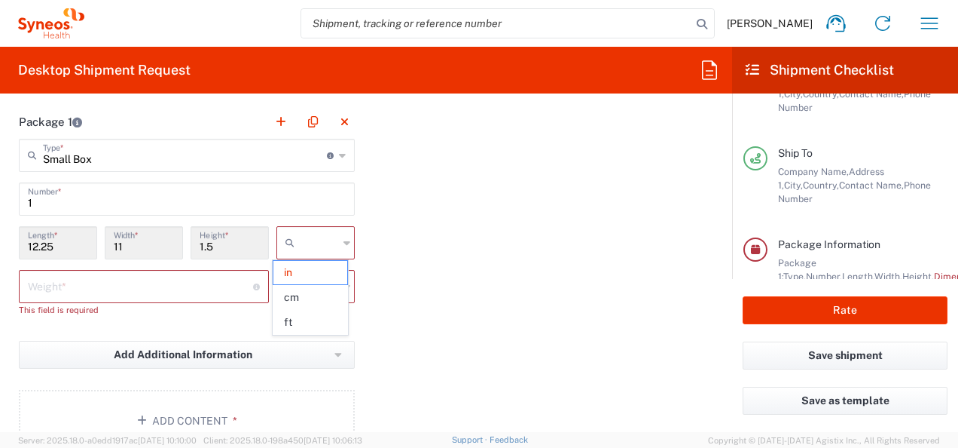
drag, startPoint x: 320, startPoint y: 297, endPoint x: 322, endPoint y: 281, distance: 16.0
click at [319, 295] on span "cm" at bounding box center [310, 297] width 74 height 23
type input "31.12"
type input "27.94"
type input "3.81"
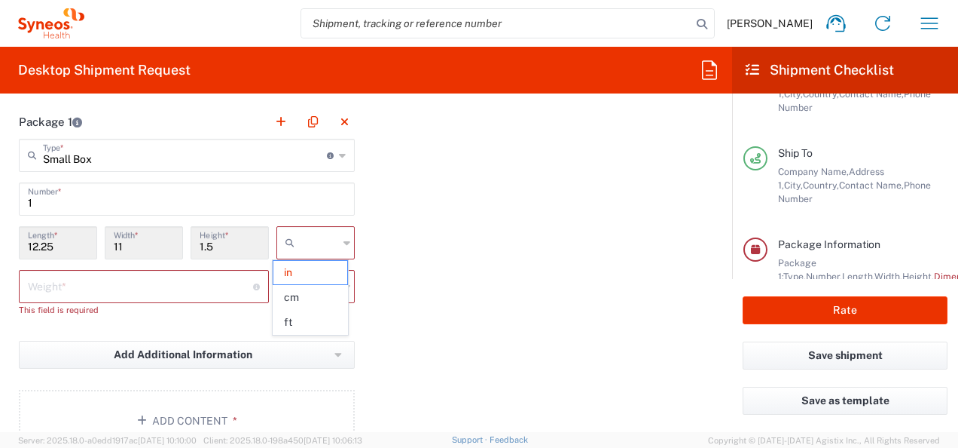
type input "cm"
click at [325, 280] on input "text" at bounding box center [320, 286] width 38 height 24
click at [311, 316] on span "kgs" at bounding box center [310, 315] width 74 height 23
type input "kgs"
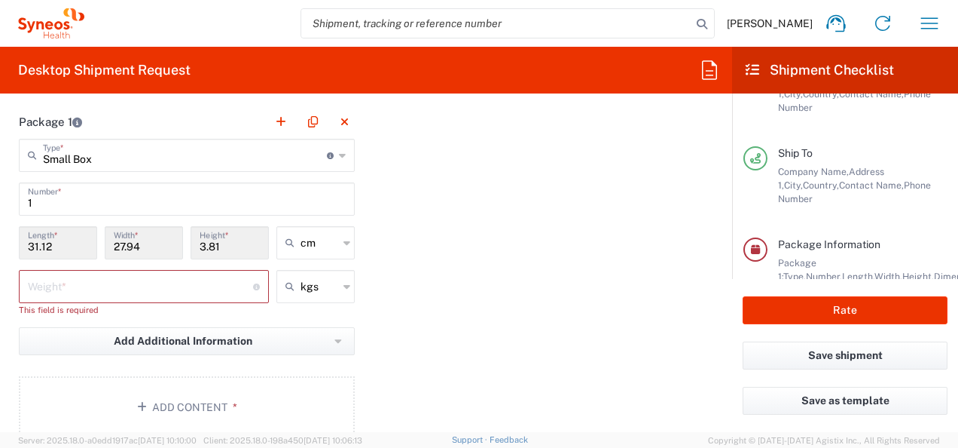
click at [162, 280] on input "number" at bounding box center [140, 285] width 225 height 26
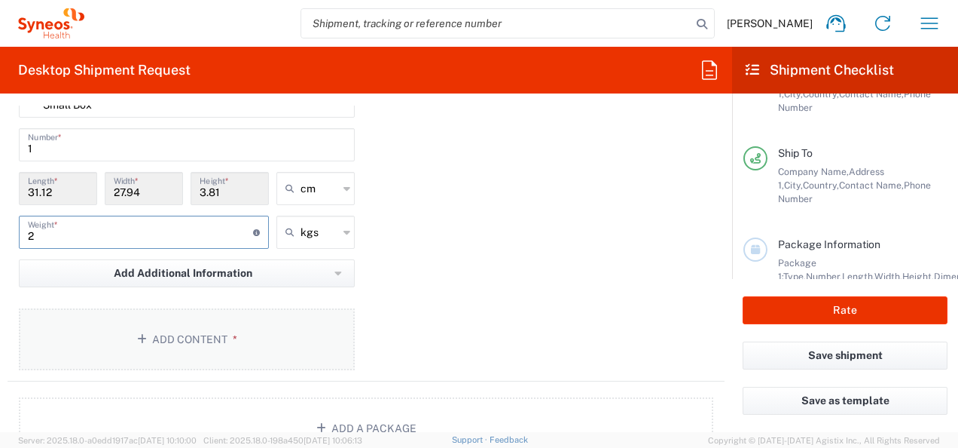
scroll to position [1507, 0]
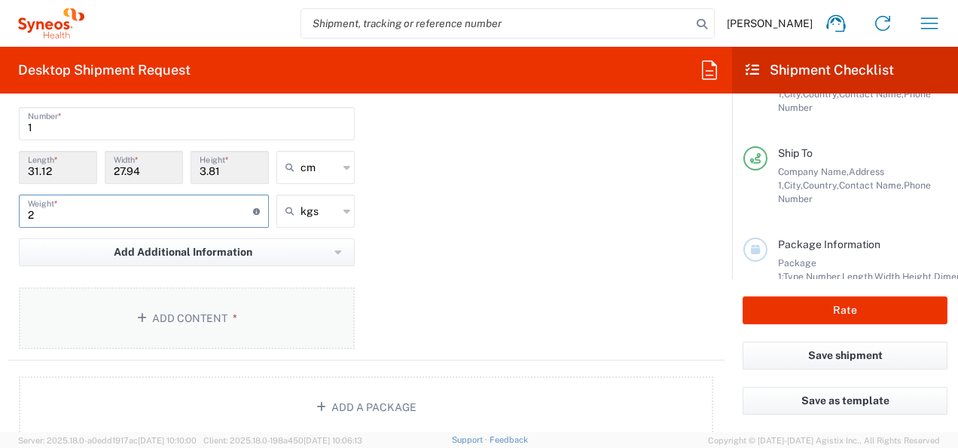
type input "2"
click at [197, 298] on button "Add Content *" at bounding box center [187, 318] width 336 height 62
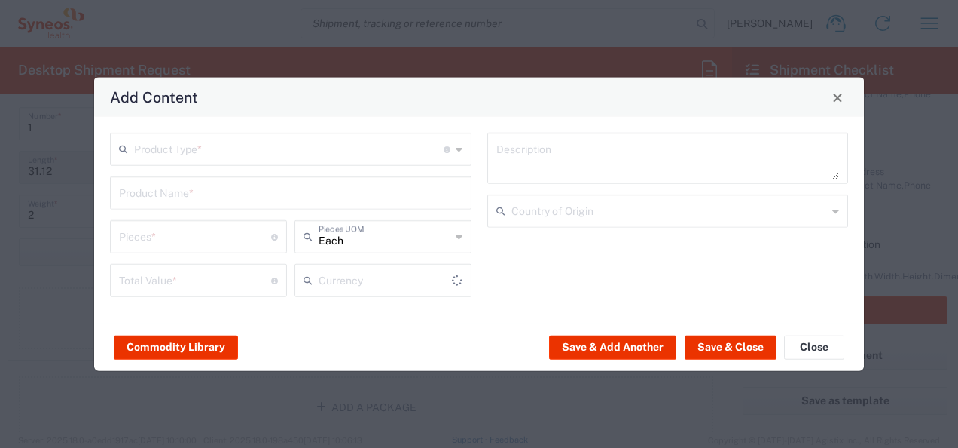
type input "US Dollar"
click at [260, 160] on input "text" at bounding box center [289, 148] width 310 height 26
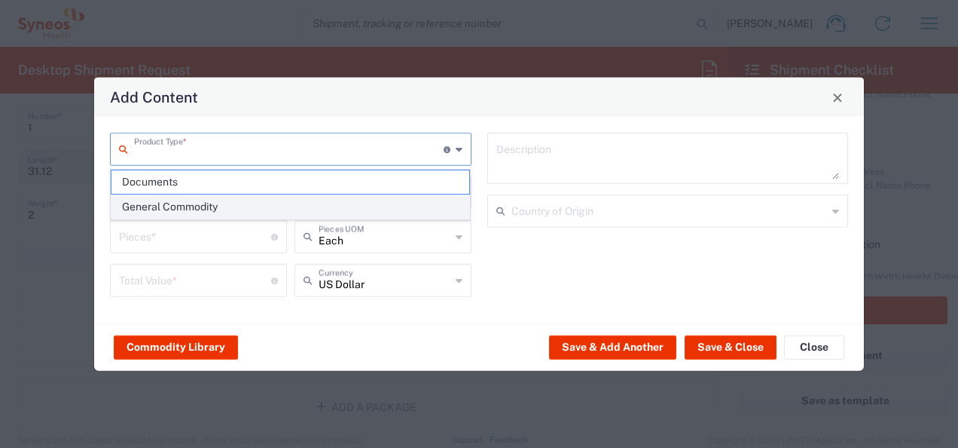
click at [229, 200] on span "General Commodity" at bounding box center [291, 206] width 359 height 23
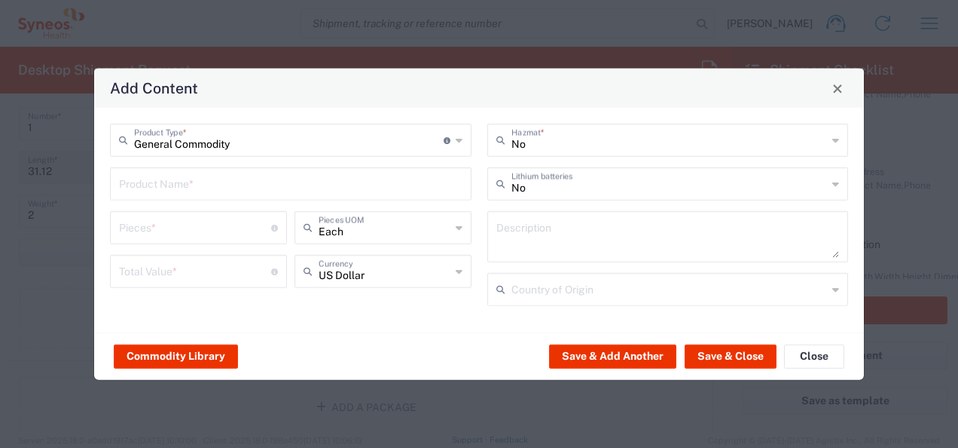
click at [221, 151] on input "General Commodity" at bounding box center [289, 139] width 310 height 26
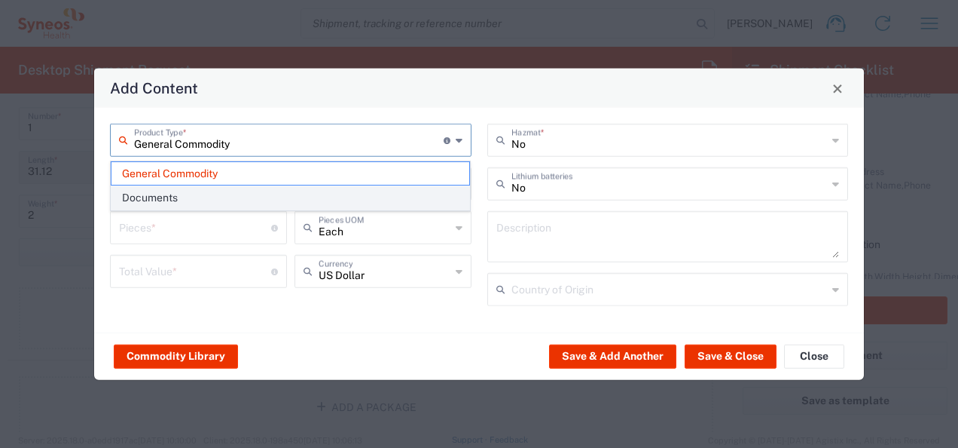
click at [233, 193] on span "Documents" at bounding box center [291, 197] width 359 height 23
type input "Documents"
type input "1"
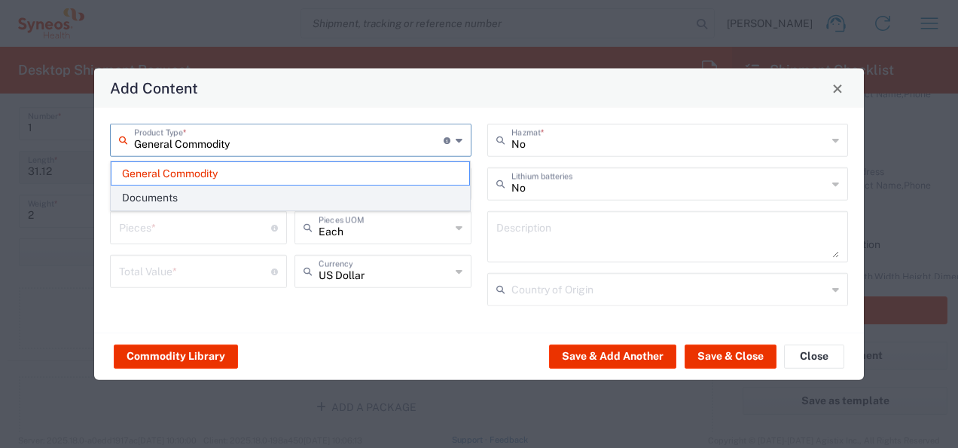
type textarea "Documents"
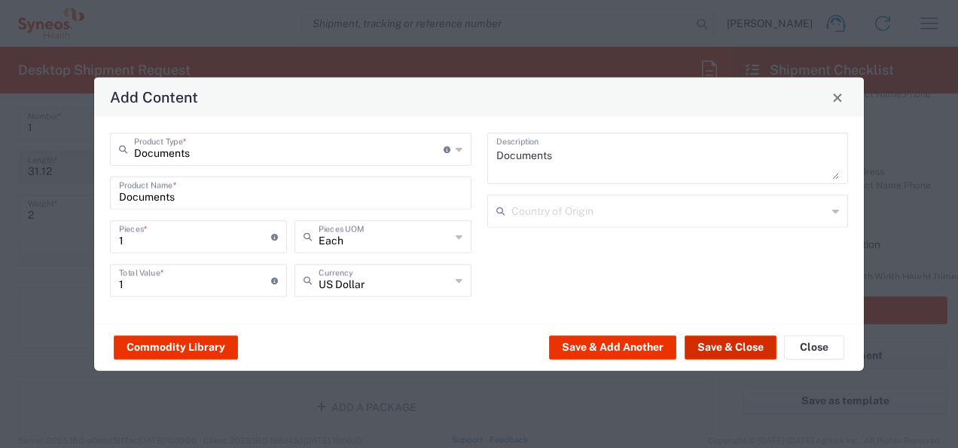
click at [723, 350] on button "Save & Close" at bounding box center [731, 347] width 92 height 24
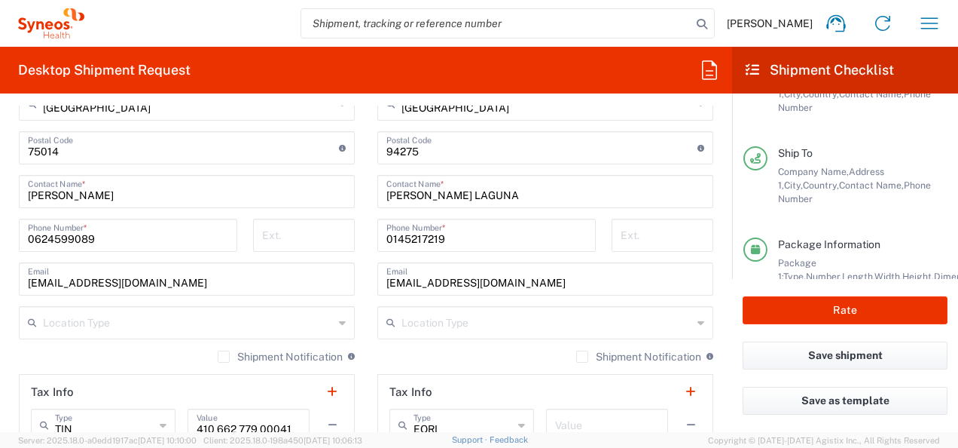
scroll to position [979, 0]
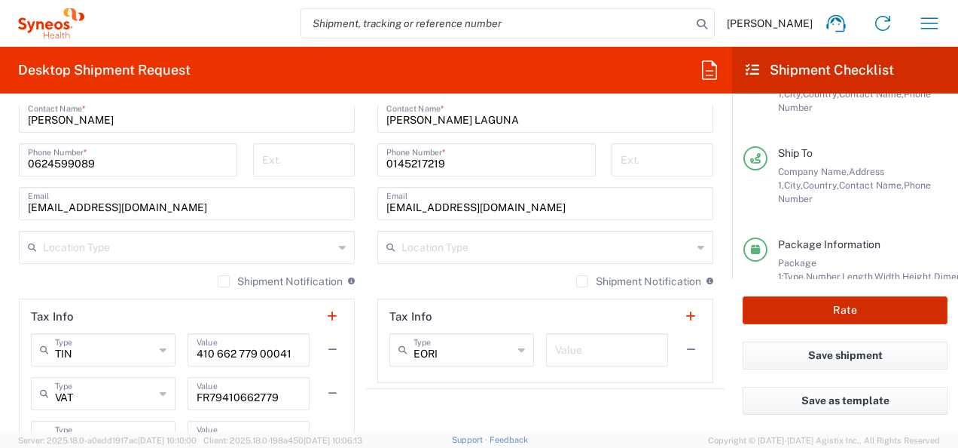
click at [870, 320] on button "Rate" at bounding box center [845, 310] width 205 height 28
type input "7061958"
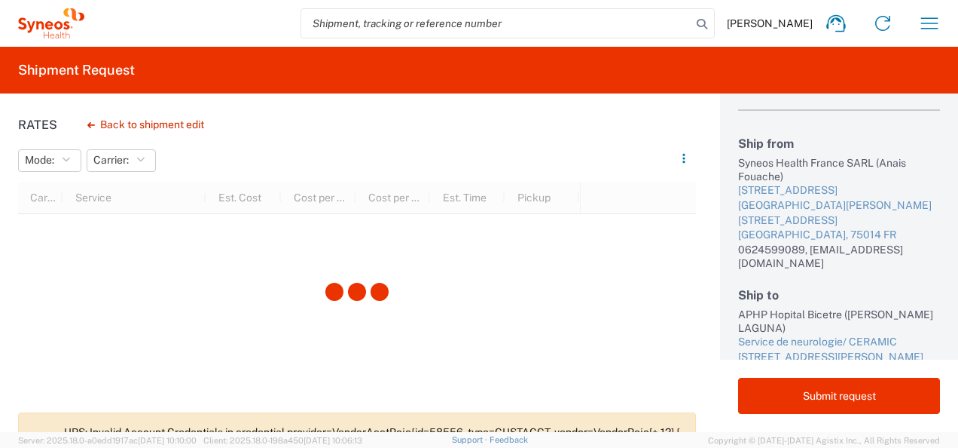
scroll to position [92, 0]
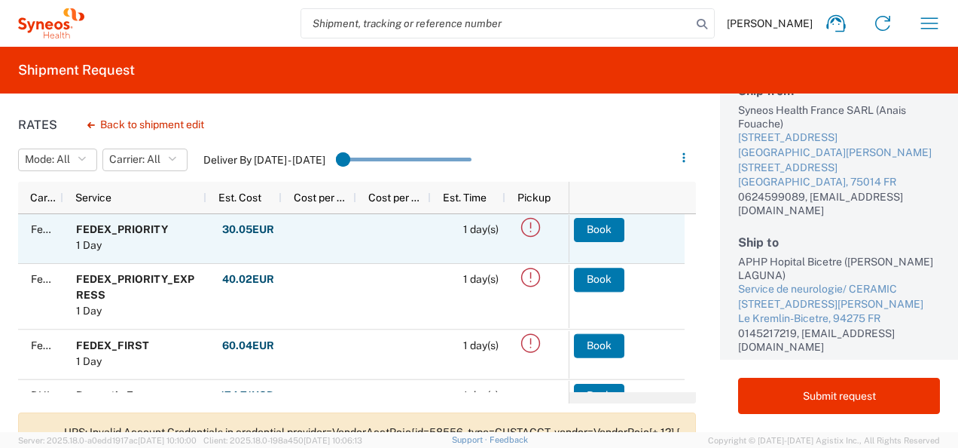
click at [530, 228] on icon at bounding box center [530, 227] width 25 height 25
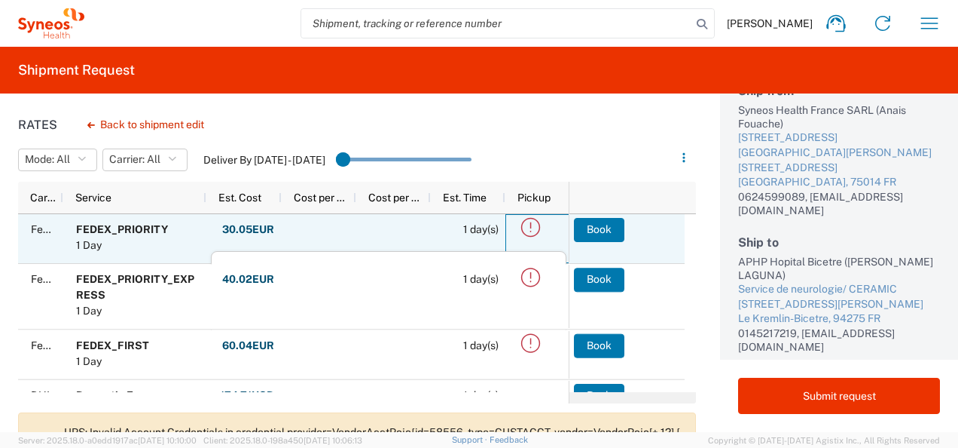
click at [535, 228] on icon at bounding box center [530, 227] width 25 height 25
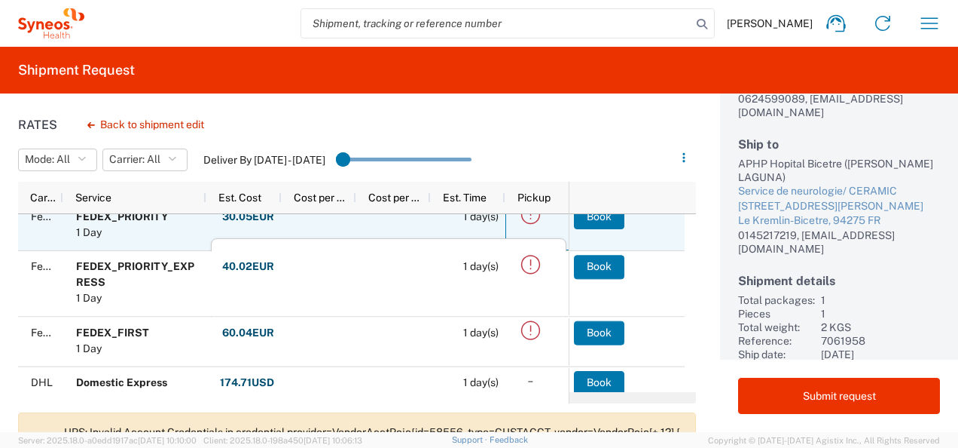
scroll to position [0, 0]
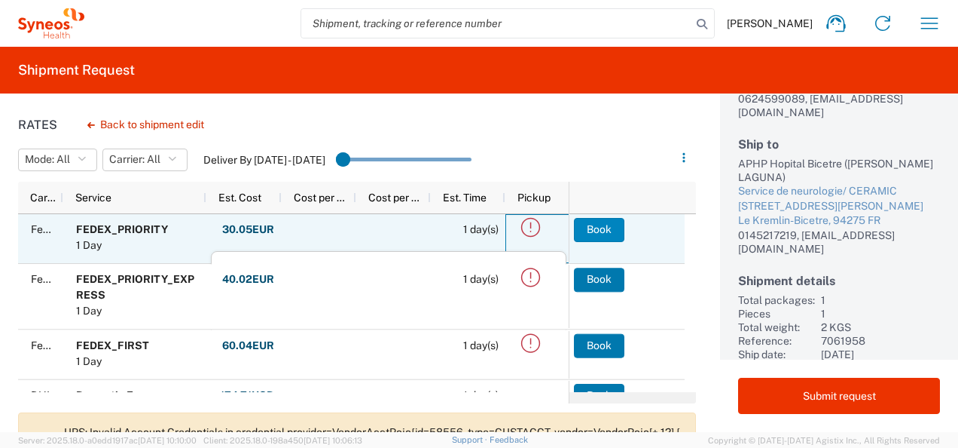
click at [610, 231] on button "Book" at bounding box center [599, 230] width 50 height 24
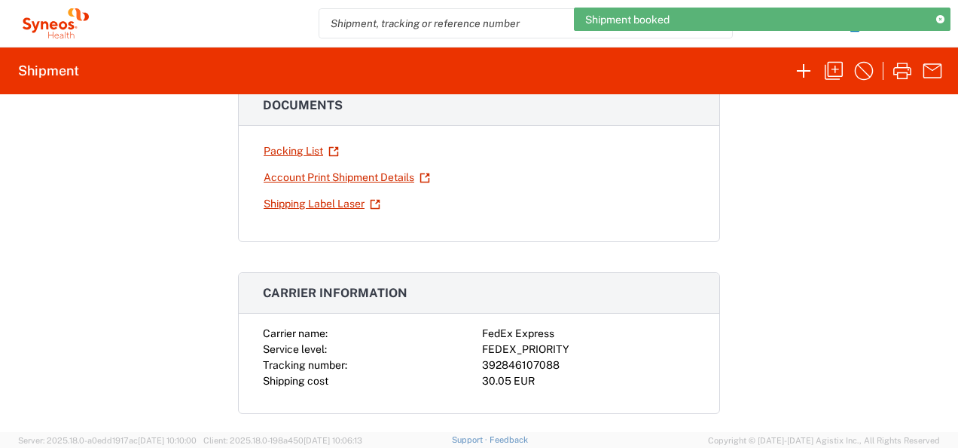
scroll to position [301, 0]
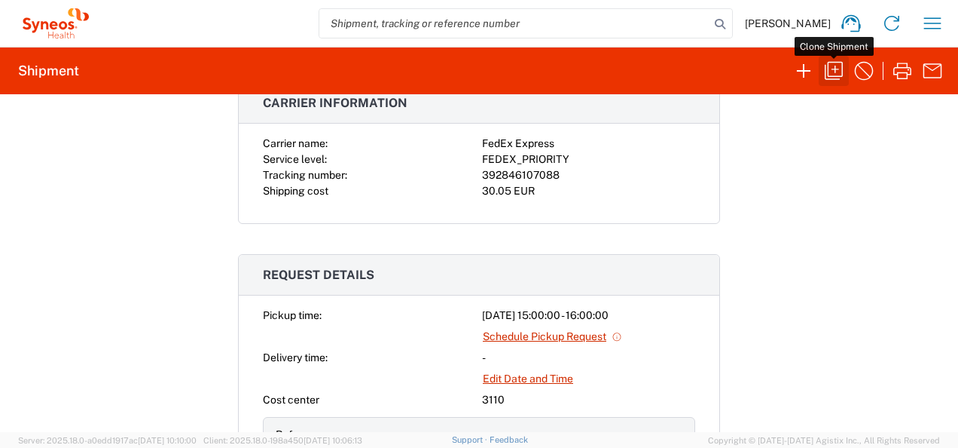
click at [831, 65] on icon "button" at bounding box center [834, 71] width 24 height 24
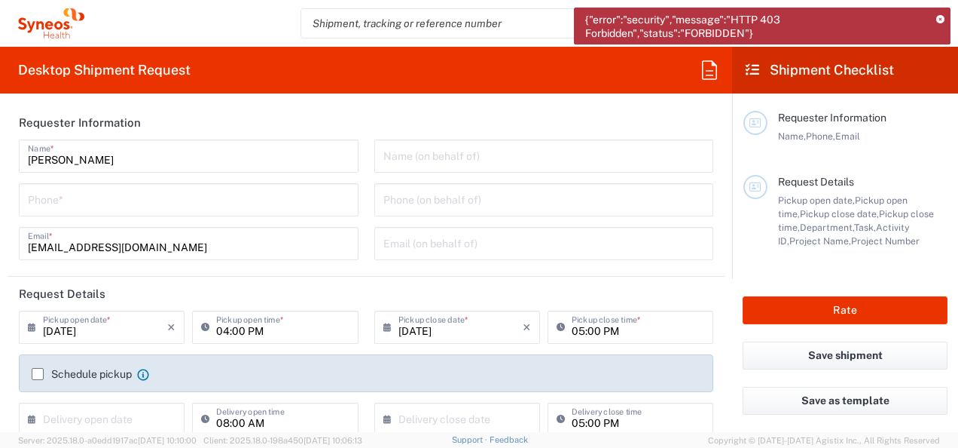
click at [939, 14] on div "{"error":"security","message":"HTTP 403 Forbidden","status":"FORBIDDEN"}" at bounding box center [762, 26] width 377 height 37
click at [939, 16] on icon at bounding box center [940, 20] width 8 height 8
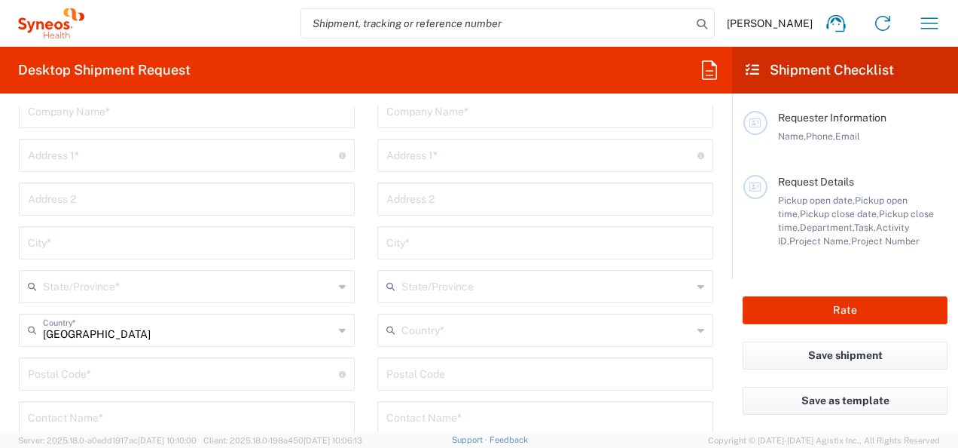
scroll to position [301, 0]
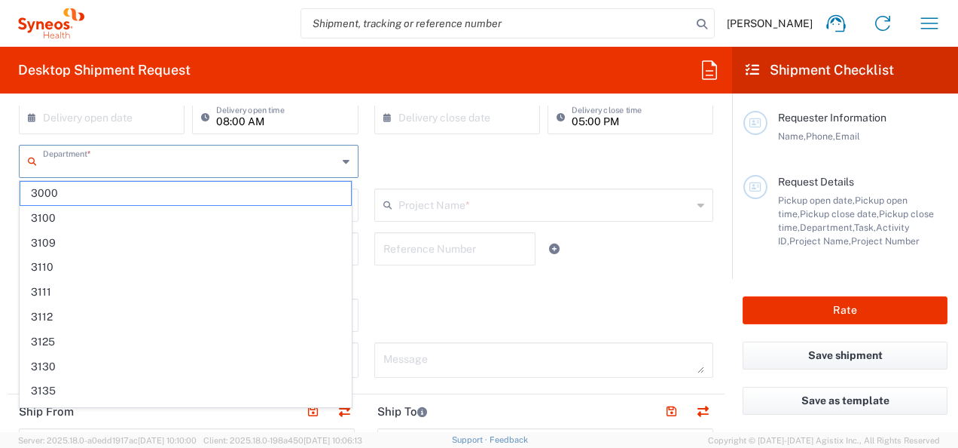
click at [104, 167] on input "text" at bounding box center [190, 160] width 295 height 26
click at [118, 166] on input "text" at bounding box center [190, 160] width 295 height 26
click at [444, 158] on div "Department * 3000 3100 3109 3110 3111 3112 3125 3130 3135 3136 3150 3155 3165 3…" at bounding box center [366, 167] width 710 height 44
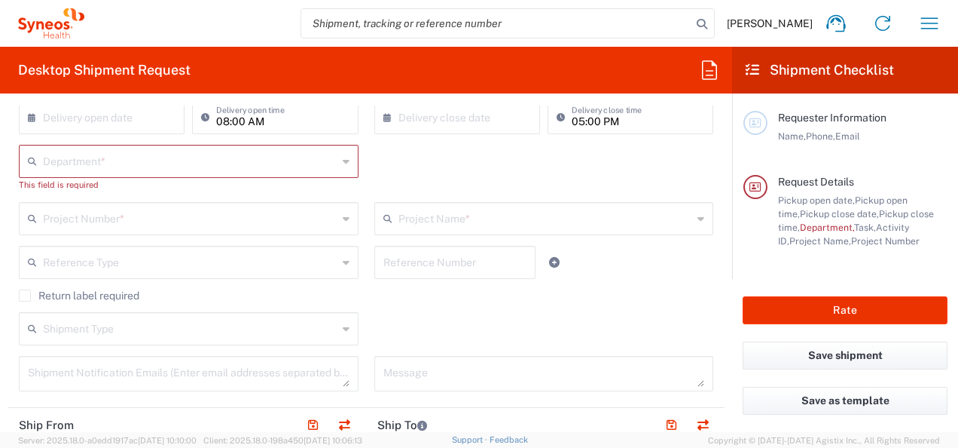
scroll to position [0, 0]
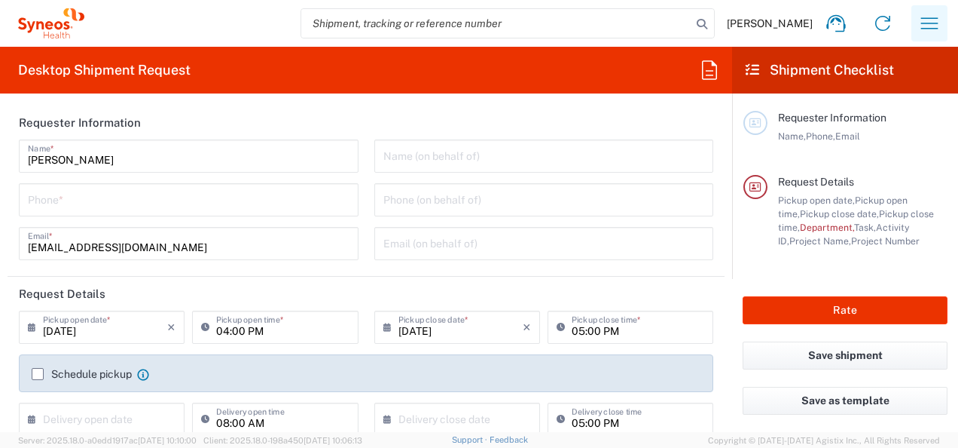
click at [912, 27] on button "button" at bounding box center [930, 23] width 36 height 36
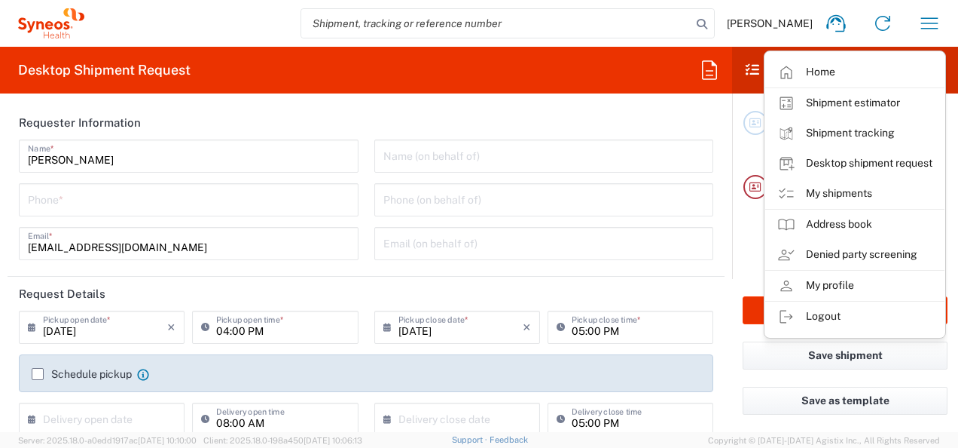
drag, startPoint x: 852, startPoint y: 72, endPoint x: 830, endPoint y: 83, distance: 24.6
click at [852, 72] on link "Home" at bounding box center [854, 72] width 179 height 30
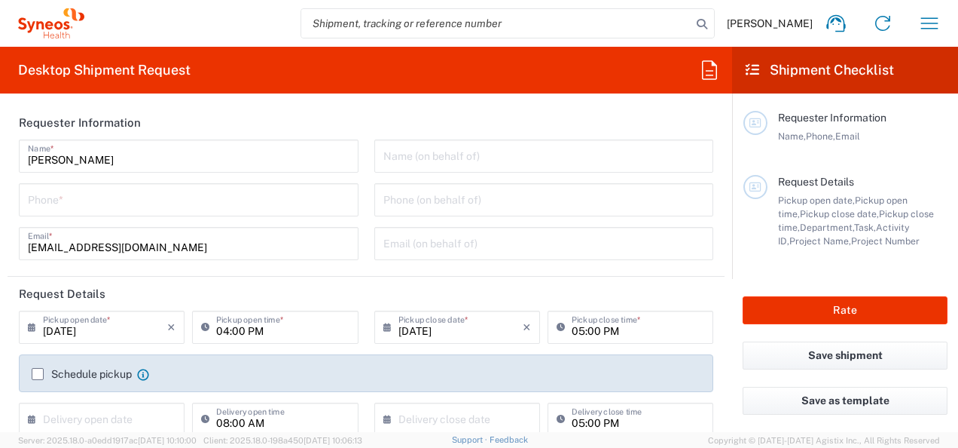
type input "France"
type input "3110"
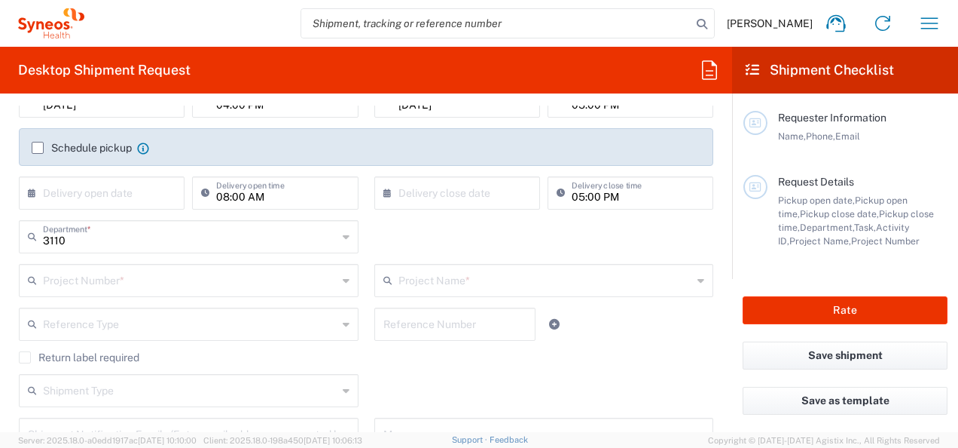
scroll to position [301, 0]
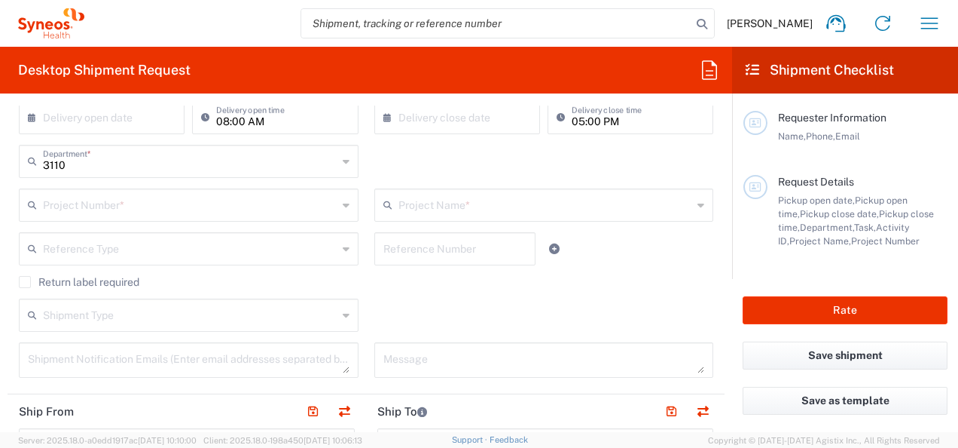
click at [92, 206] on input "text" at bounding box center [190, 204] width 295 height 26
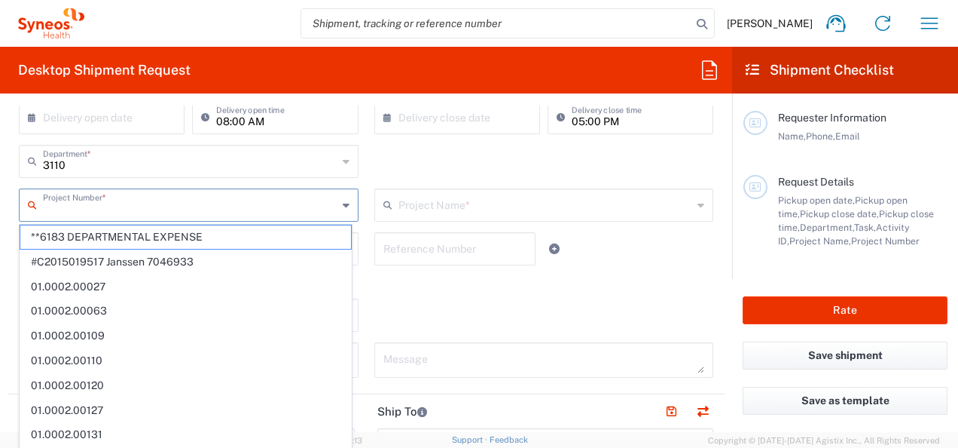
type input "Syneos Health France SARL"
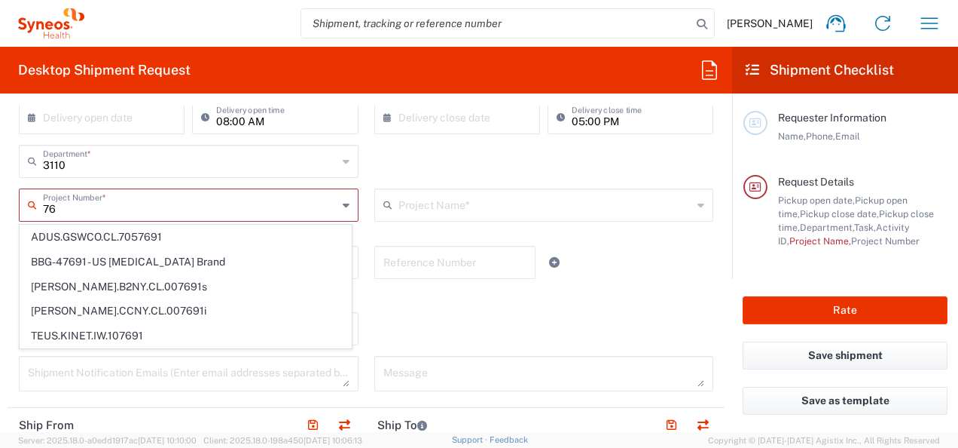
type input "7"
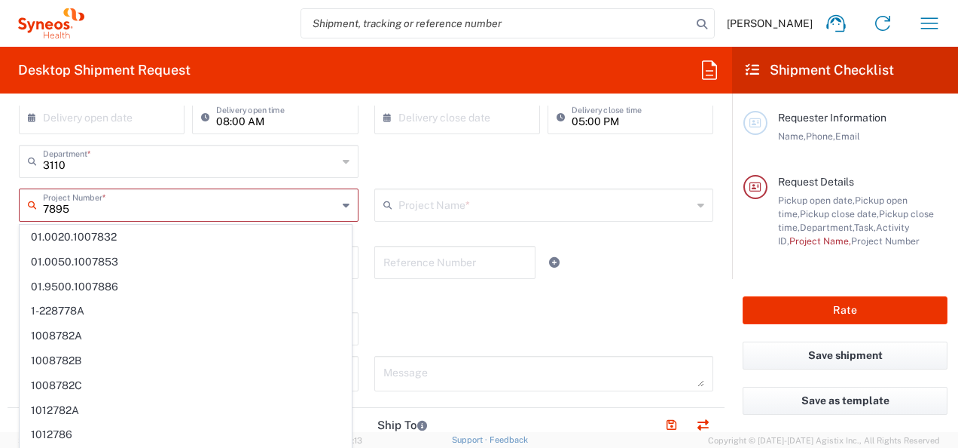
type input "78958"
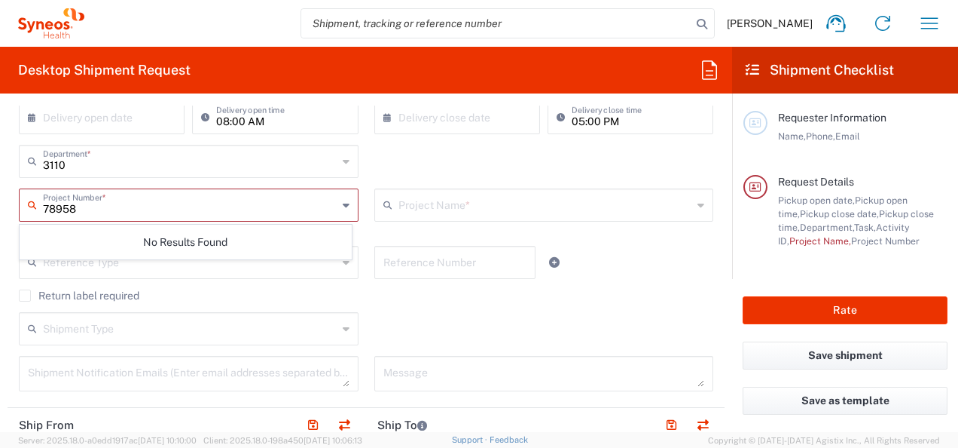
drag, startPoint x: 86, startPoint y: 211, endPoint x: 30, endPoint y: 207, distance: 55.9
click at [30, 207] on div "78958 Project Number *" at bounding box center [189, 204] width 340 height 33
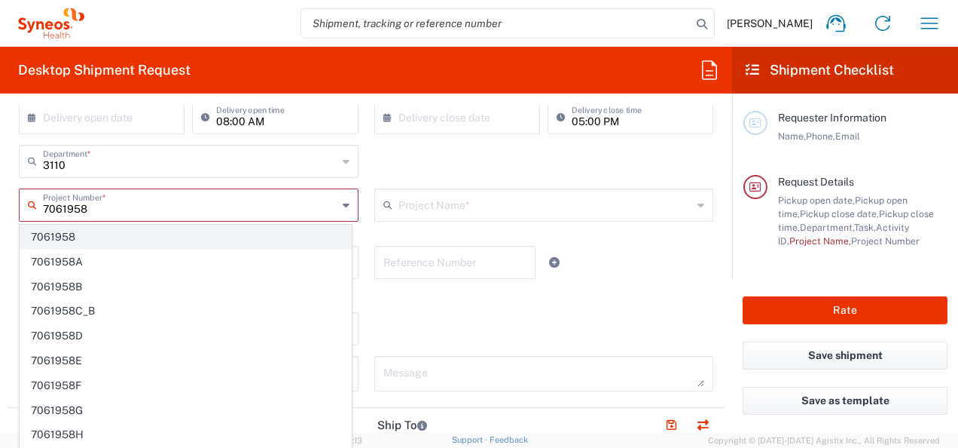
type input "7061958"
click at [141, 239] on span "7061958" at bounding box center [185, 236] width 331 height 23
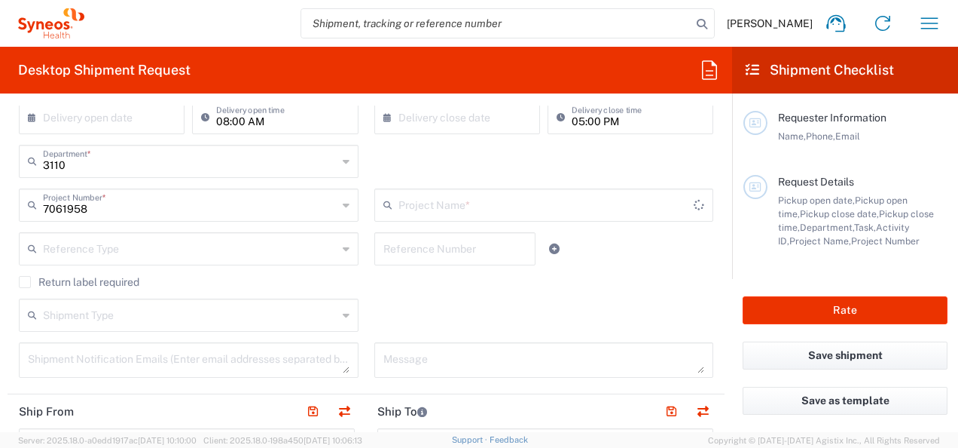
type input "7061958-Sanofi-[GEOGRAPHIC_DATA]"
click at [430, 200] on input "text" at bounding box center [546, 204] width 295 height 26
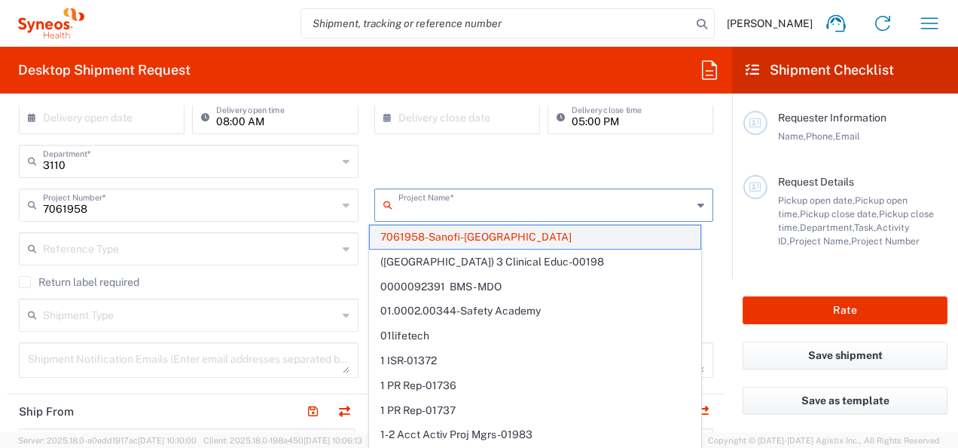
click at [469, 243] on span "7061958-Sanofi-[GEOGRAPHIC_DATA]" at bounding box center [535, 236] width 331 height 23
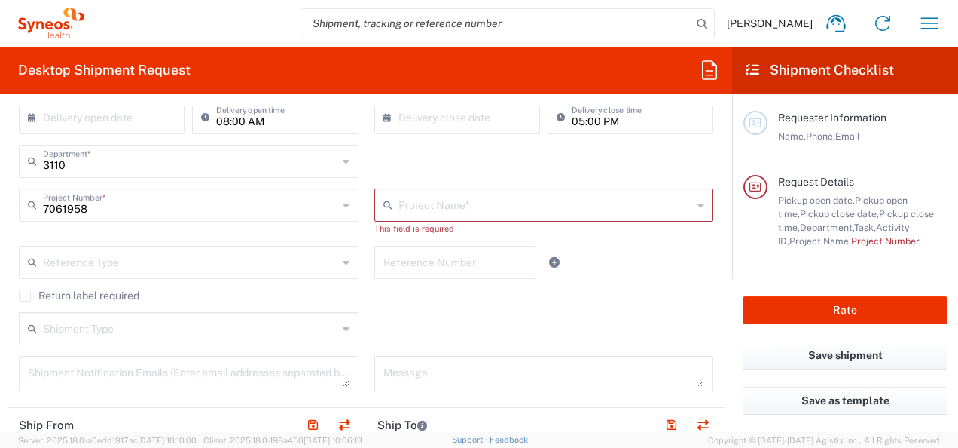
click at [151, 264] on input "text" at bounding box center [190, 261] width 295 height 26
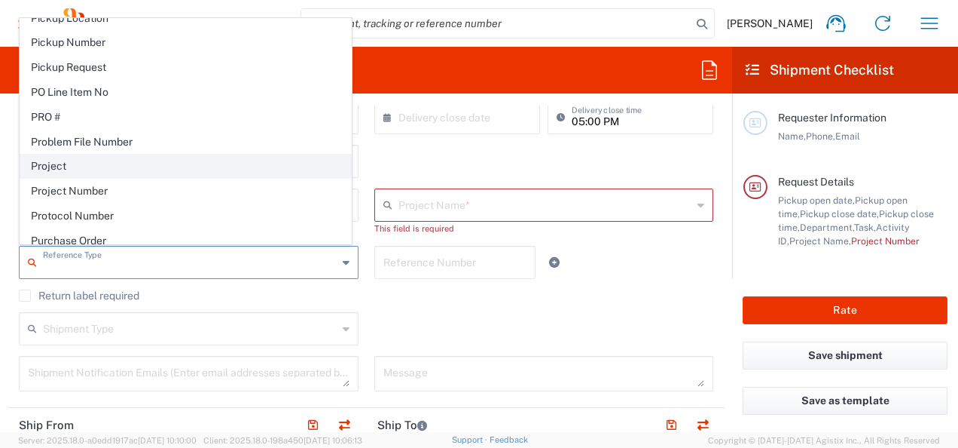
scroll to position [904, 0]
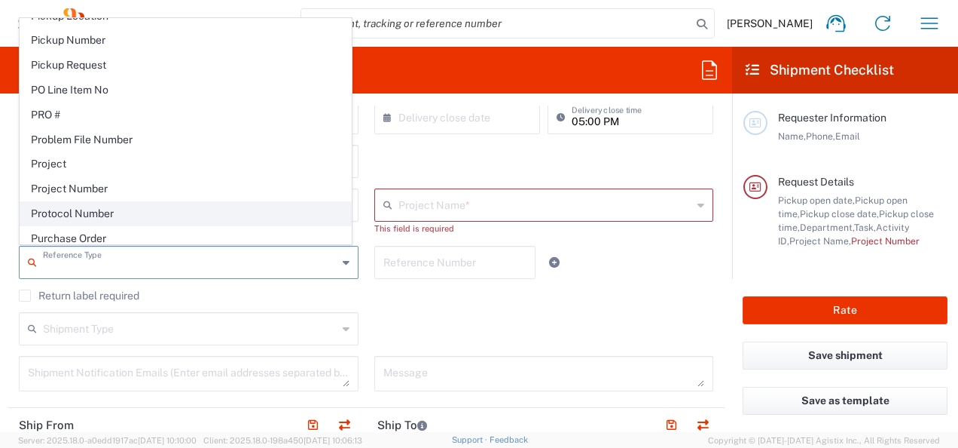
click at [108, 202] on span "Protocol Number" at bounding box center [185, 213] width 331 height 23
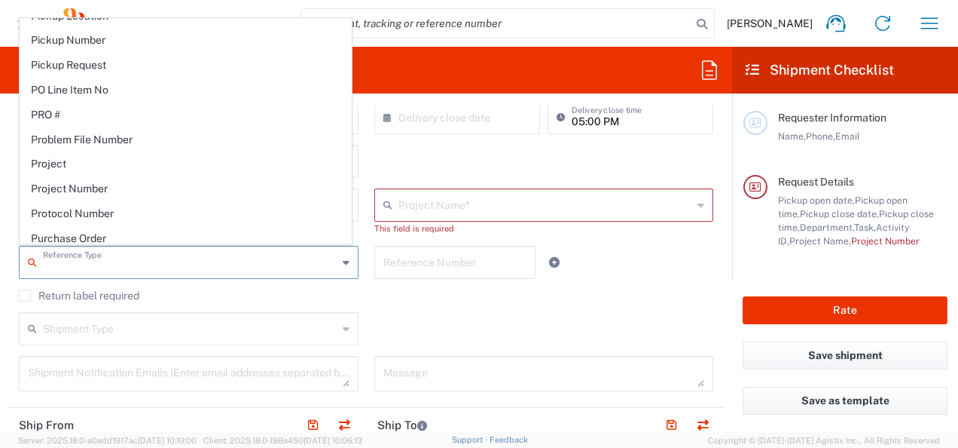
type input "Protocol Number"
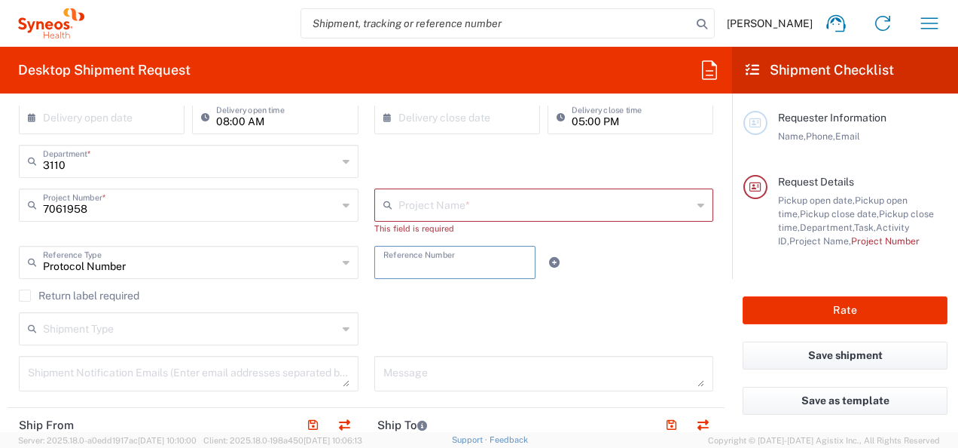
click at [423, 263] on input "text" at bounding box center [455, 261] width 144 height 26
type input "EFC18156"
click at [441, 214] on input "text" at bounding box center [546, 204] width 295 height 26
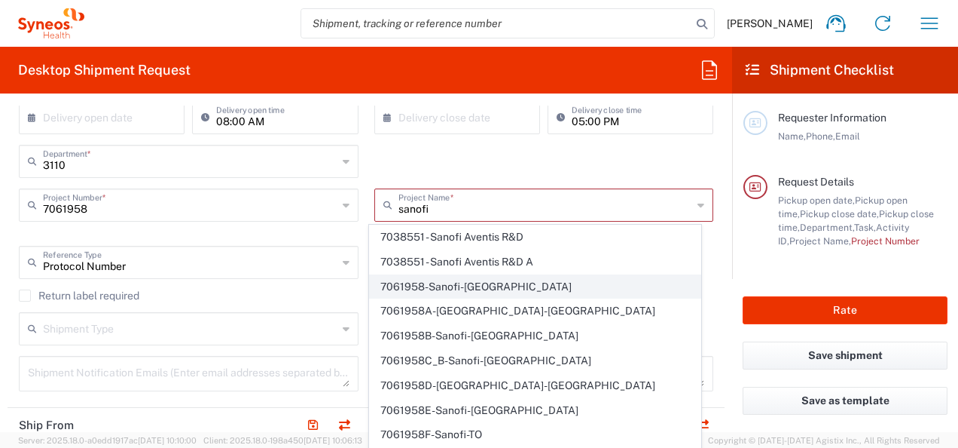
click at [487, 284] on span "7061958-Sanofi-[GEOGRAPHIC_DATA]" at bounding box center [535, 286] width 331 height 23
type input "7061958-Sanofi-[GEOGRAPHIC_DATA]"
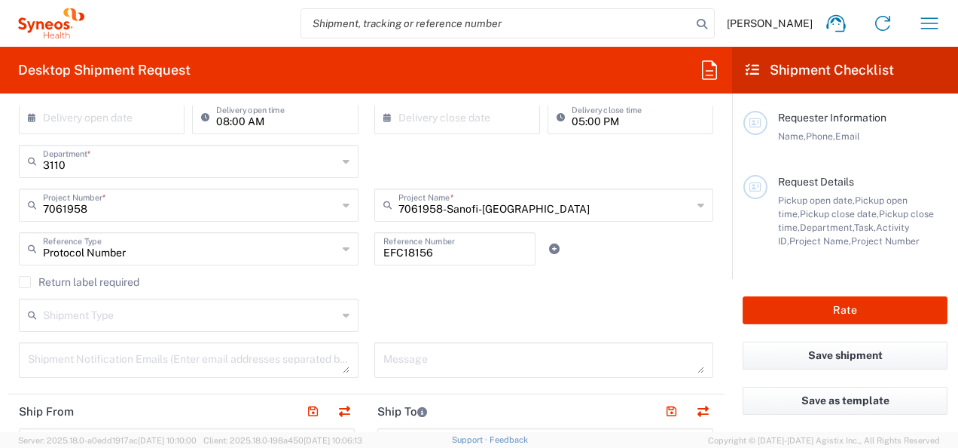
type input "7061958"
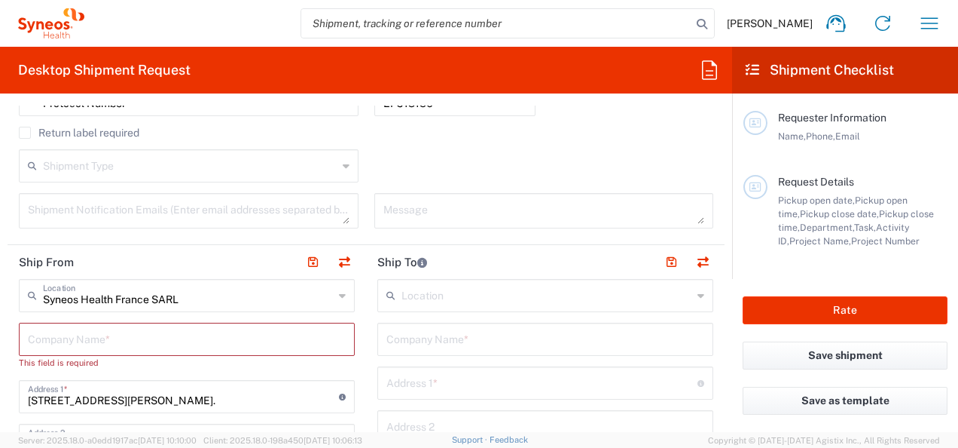
scroll to position [452, 0]
click at [201, 164] on input "text" at bounding box center [190, 163] width 295 height 26
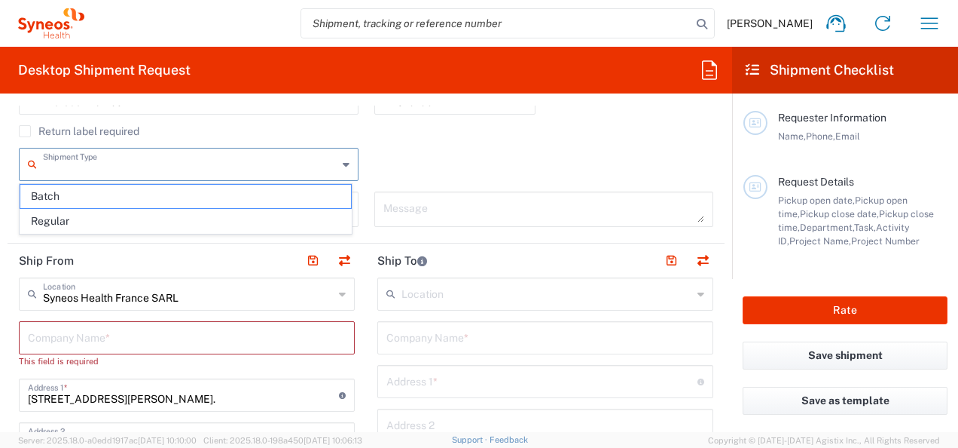
click at [414, 160] on div "Shipment Type Batch Regular" at bounding box center [366, 170] width 710 height 44
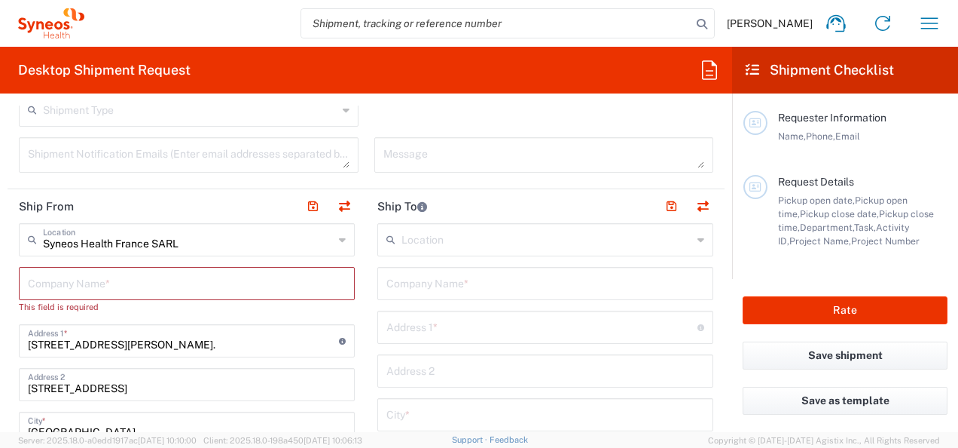
scroll to position [527, 0]
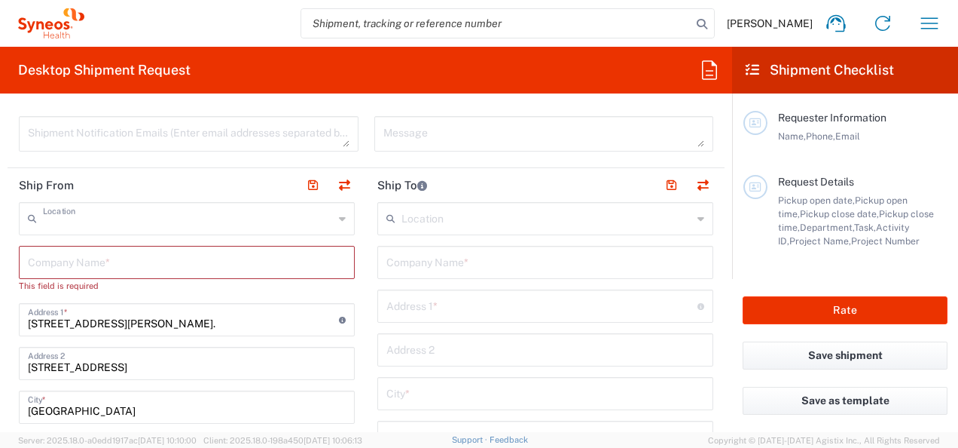
click at [200, 221] on input "text" at bounding box center [188, 217] width 291 height 26
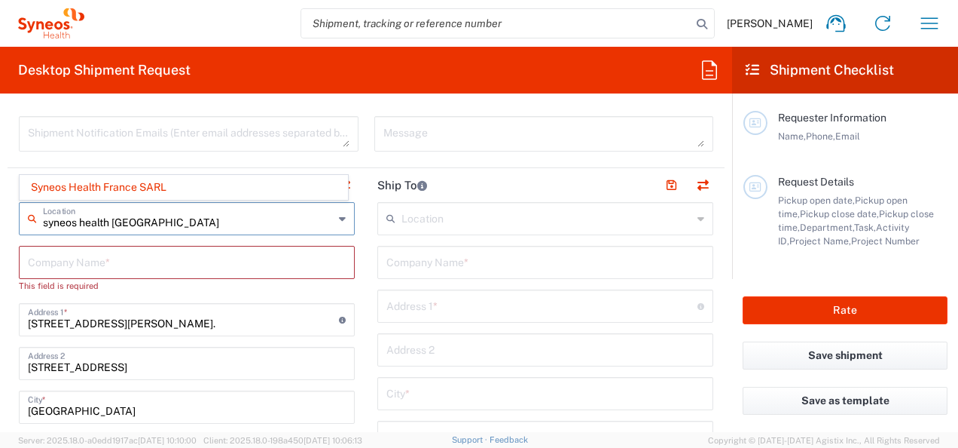
scroll to position [0, 0]
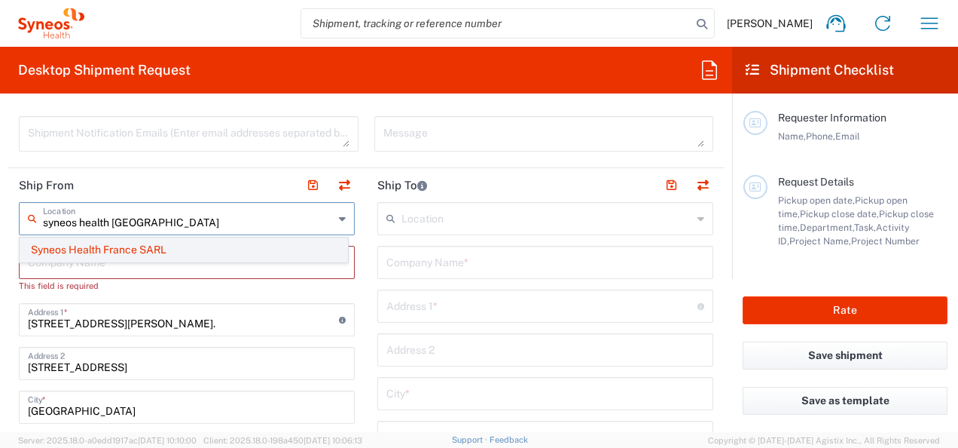
type input "syneos health [GEOGRAPHIC_DATA]"
click at [142, 258] on span "Syneos Health France SARL" at bounding box center [183, 249] width 327 height 23
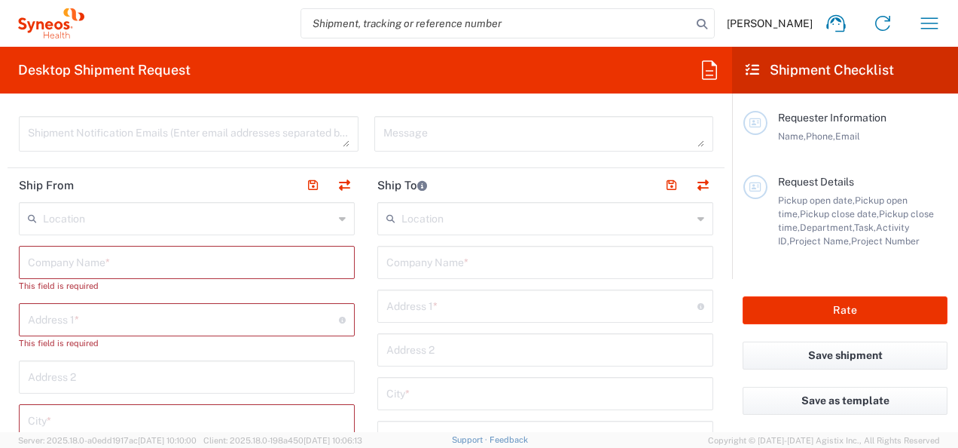
click at [164, 211] on input "text" at bounding box center [188, 217] width 291 height 26
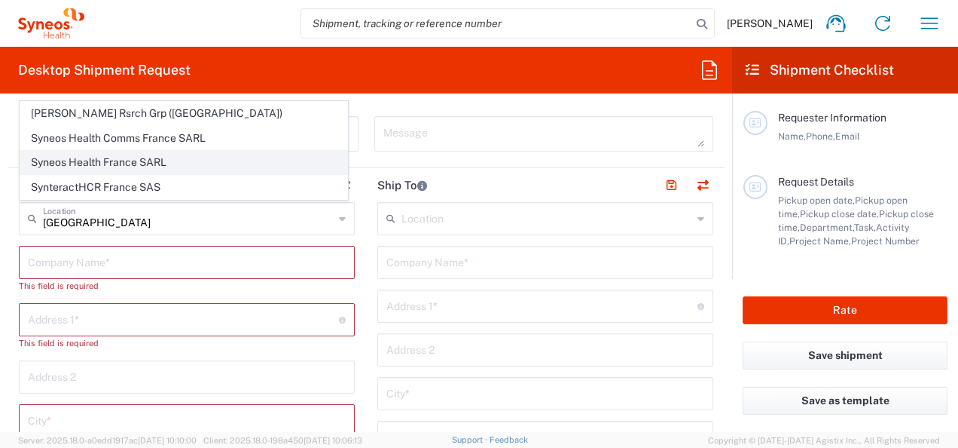
click at [157, 167] on span "Syneos Health France SARL" at bounding box center [183, 162] width 327 height 23
type input "Syneos Health France SARL"
type input "[STREET_ADDRESS][PERSON_NAME]"
type input "[STREET_ADDRESS]"
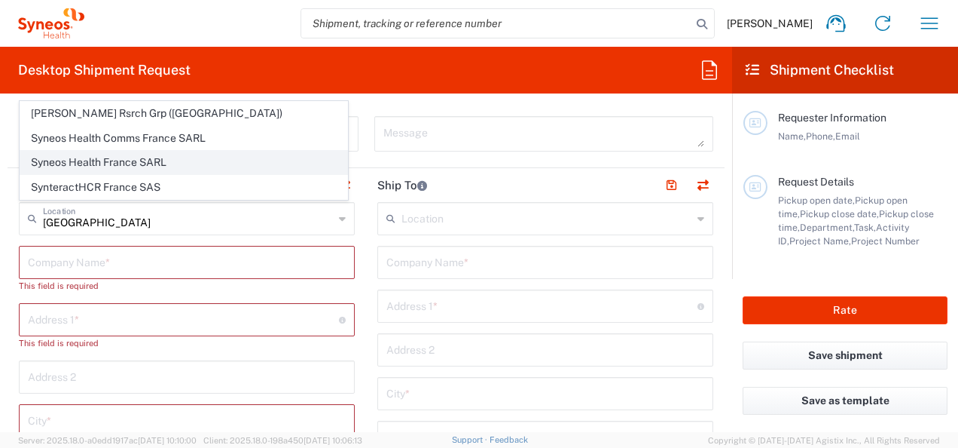
type input "[GEOGRAPHIC_DATA]"
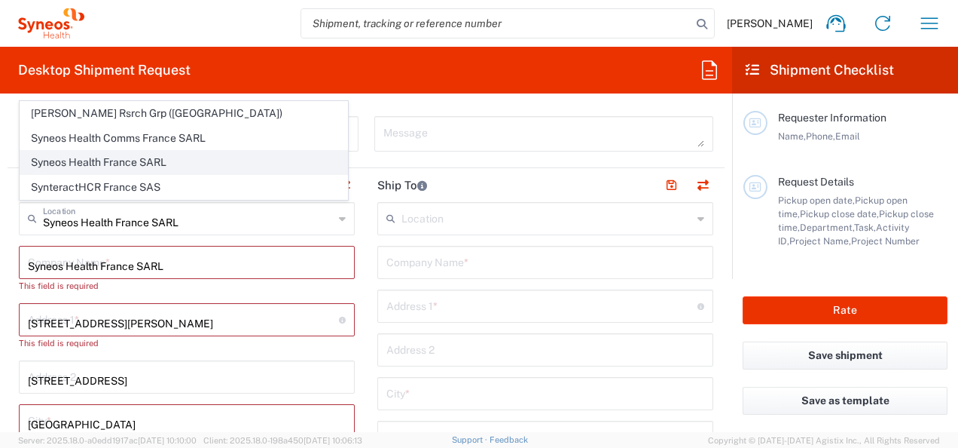
type input "[GEOGRAPHIC_DATA]"
type input "75014"
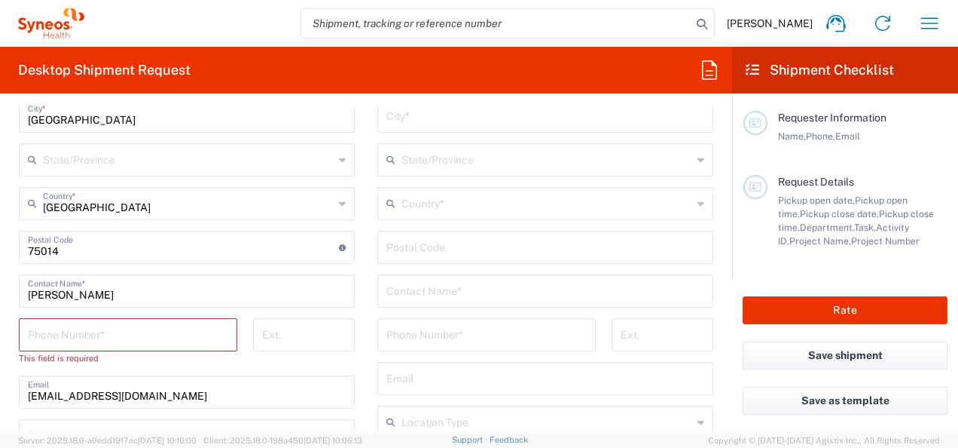
scroll to position [829, 0]
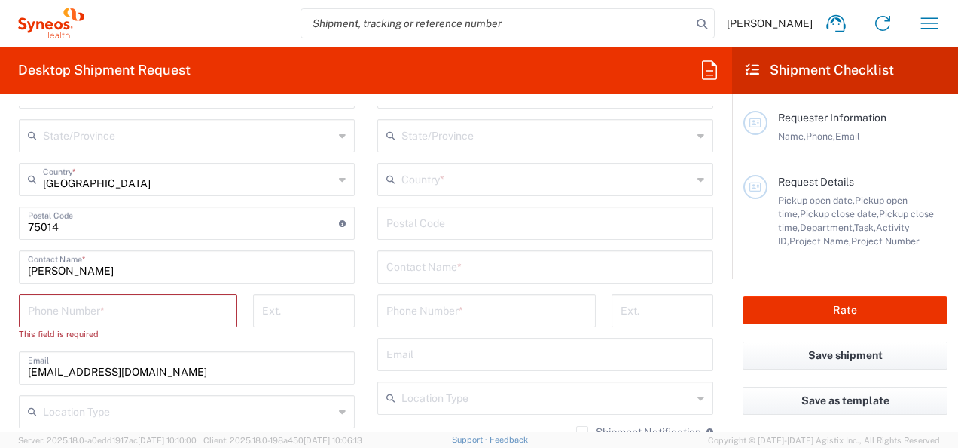
click at [133, 306] on input "tel" at bounding box center [128, 309] width 200 height 26
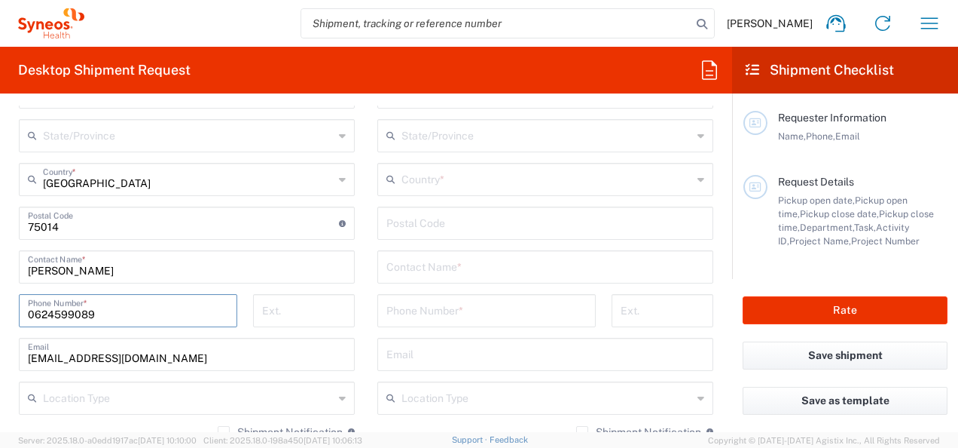
type input "0467332339"
type input "[EMAIL_ADDRESS][DOMAIN_NAME]"
type input "[GEOGRAPHIC_DATA]"
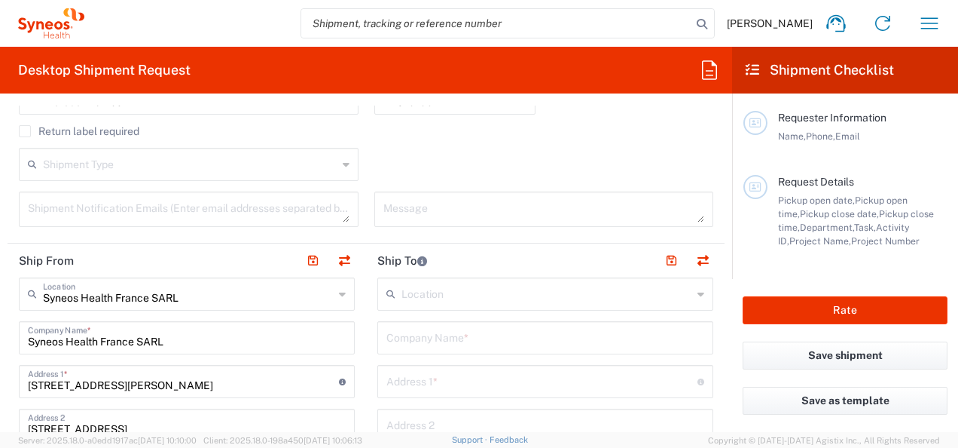
click at [491, 158] on div "Shipment Type Batch Regular" at bounding box center [366, 170] width 710 height 44
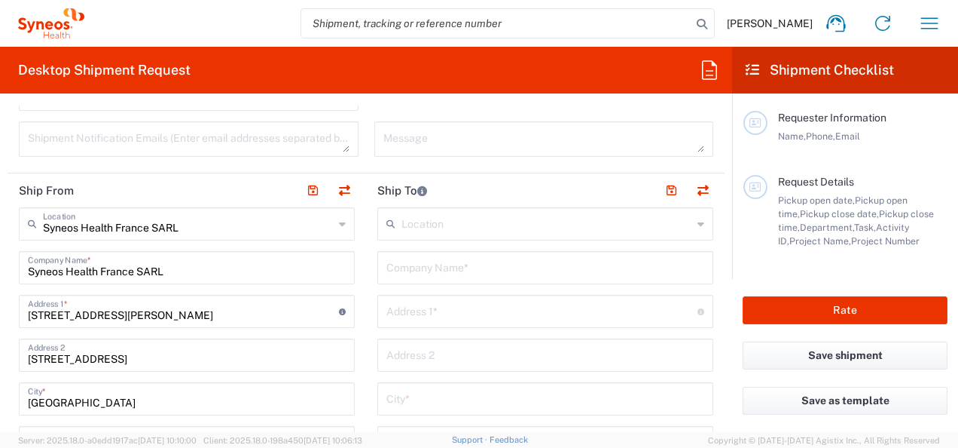
scroll to position [603, 0]
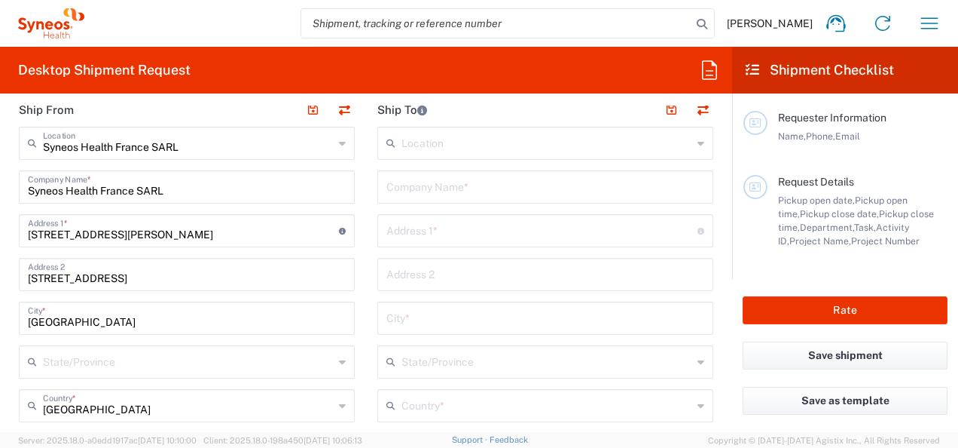
click at [467, 230] on input "text" at bounding box center [541, 229] width 311 height 26
click at [475, 178] on input "text" at bounding box center [545, 186] width 318 height 26
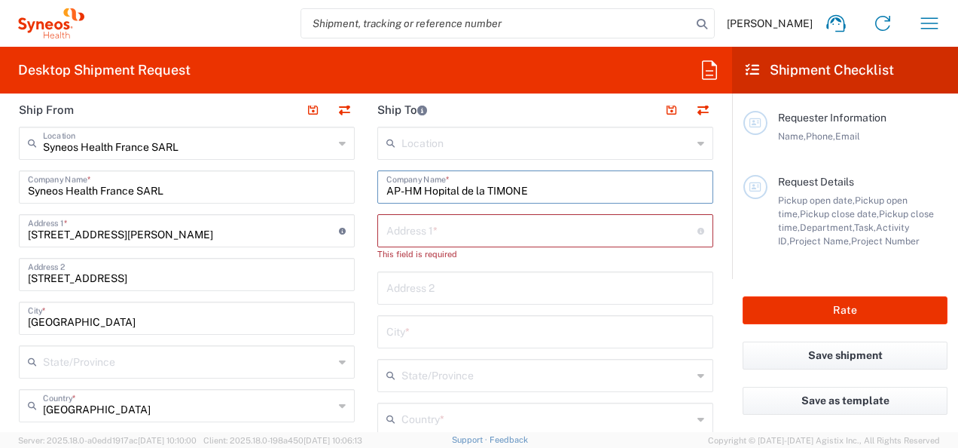
type input "AP-HM Hopital de la TIMONE"
click at [476, 230] on input "text" at bounding box center [541, 229] width 311 height 26
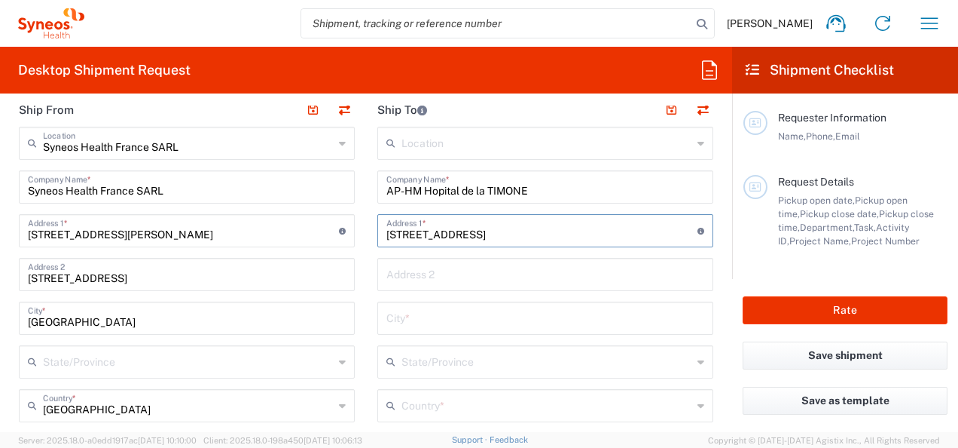
type input "264 rue saint pierre"
click at [493, 273] on input "text" at bounding box center [545, 273] width 318 height 26
type input "service de neurologie"
click at [390, 318] on input "text" at bounding box center [545, 317] width 318 height 26
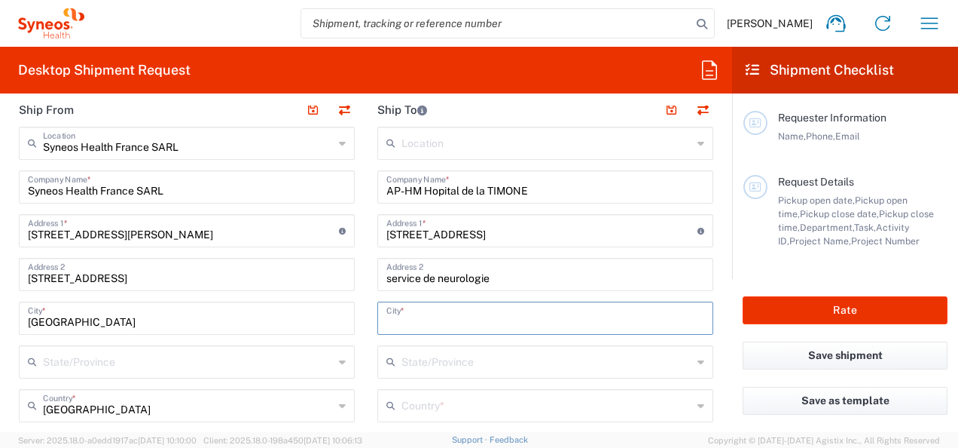
type input "%"
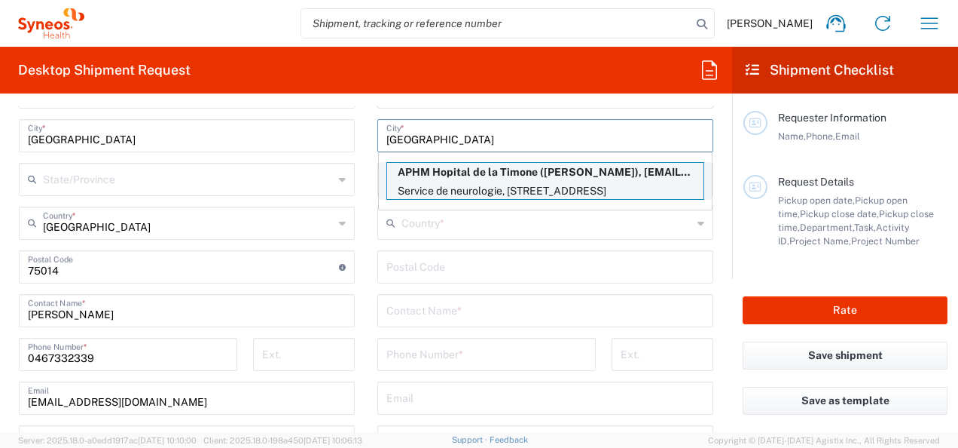
scroll to position [753, 0]
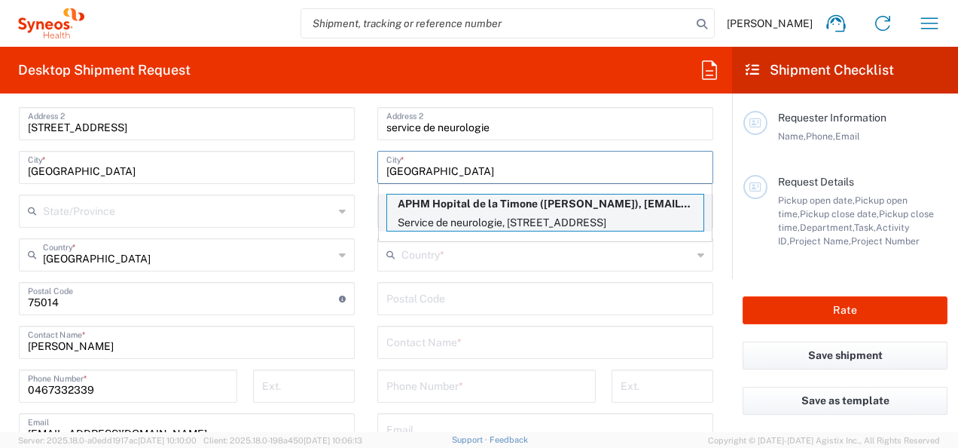
type input "Marseille"
click at [496, 222] on p "Service de neurologie, 264 rue saint pierre, Marseille, 93, 13385, FR" at bounding box center [545, 222] width 316 height 19
type input "APHM Hopital de la Timone"
type input "Service de neurologie"
type input "264 rue saint pierre"
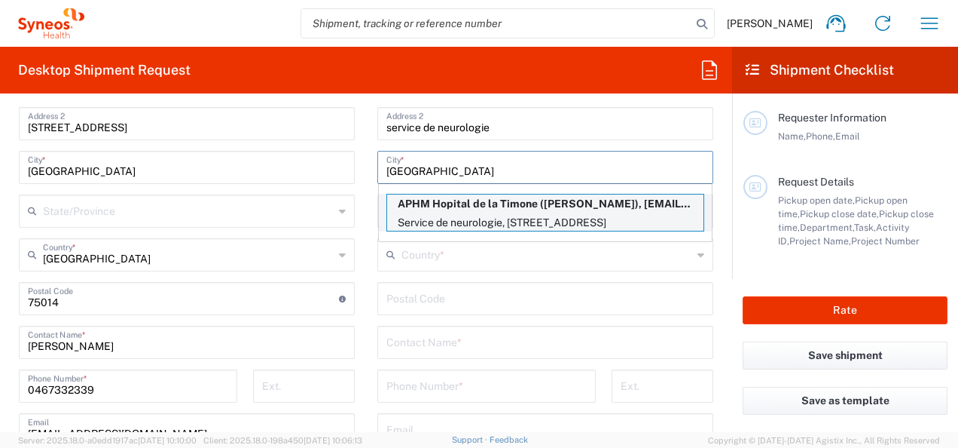
type input "[GEOGRAPHIC_DATA]"
type input "13385"
type input "El Khansa Yahia"
type input "04 91 38 51 52"
type input "el-khansa.yahia@ap-hm.fr"
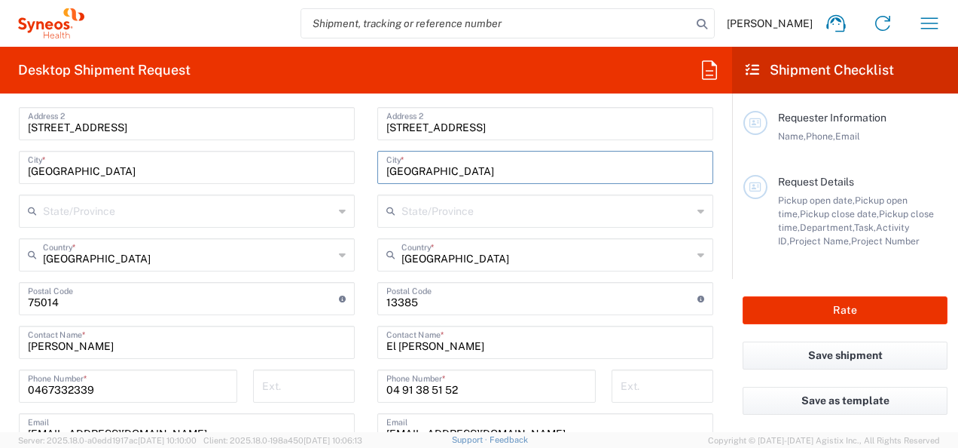
type input "[GEOGRAPHIC_DATA]"
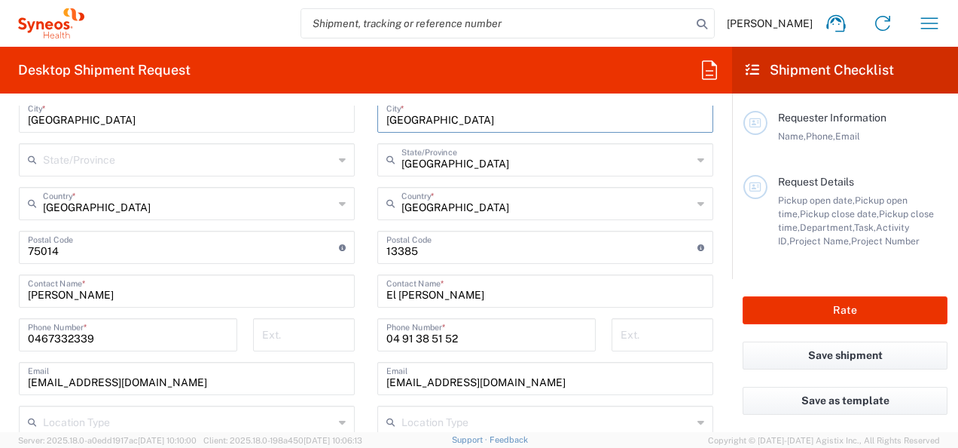
scroll to position [829, 0]
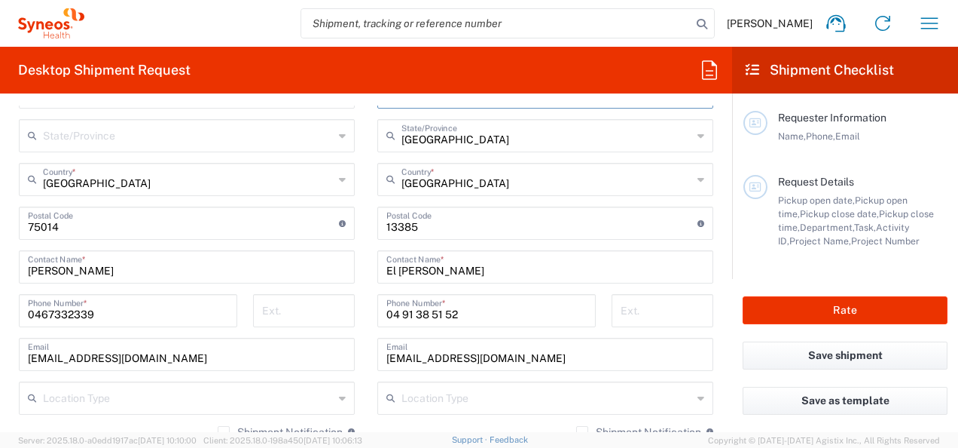
click at [476, 267] on input "El Khansa Yahia" at bounding box center [545, 265] width 318 height 26
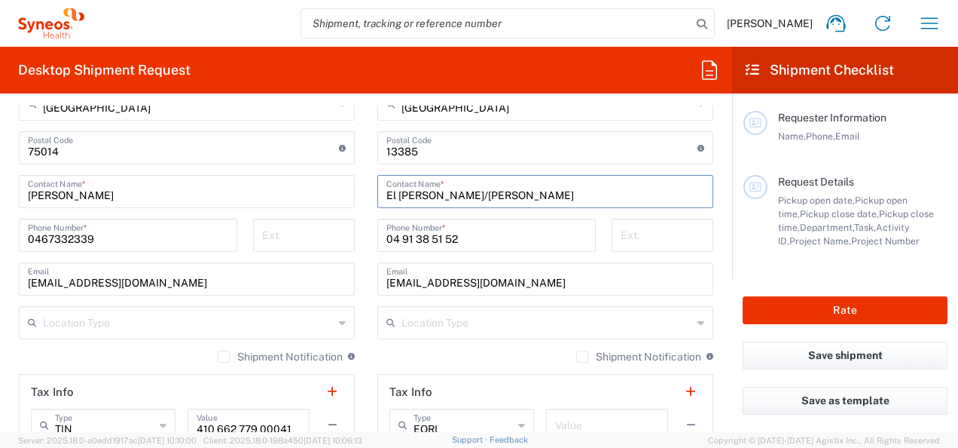
type input "El Khansa Yahia/Louise Merly"
click at [528, 277] on input "el-khansa.yahia@ap-hm.fr" at bounding box center [545, 277] width 318 height 26
click at [564, 274] on input "el-khansa.yahia@ap-hm.fr" at bounding box center [545, 277] width 318 height 26
drag, startPoint x: 368, startPoint y: 202, endPoint x: 399, endPoint y: 203, distance: 30.9
click at [368, 202] on main "Location [PERSON_NAME] LLC-[GEOGRAPHIC_DATA] [GEOGRAPHIC_DATA] [GEOGRAPHIC_DATA…" at bounding box center [545, 141] width 359 height 633
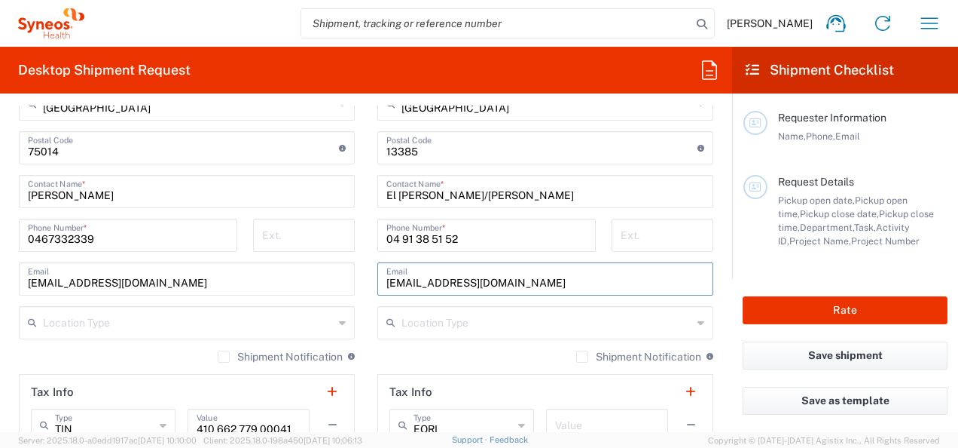
drag, startPoint x: 457, startPoint y: 281, endPoint x: 306, endPoint y: 276, distance: 150.8
click at [306, 277] on div "Ship From Syneos Health [GEOGRAPHIC_DATA] SARL Location Syneos Health [GEOGRAPH…" at bounding box center [366, 171] width 717 height 760
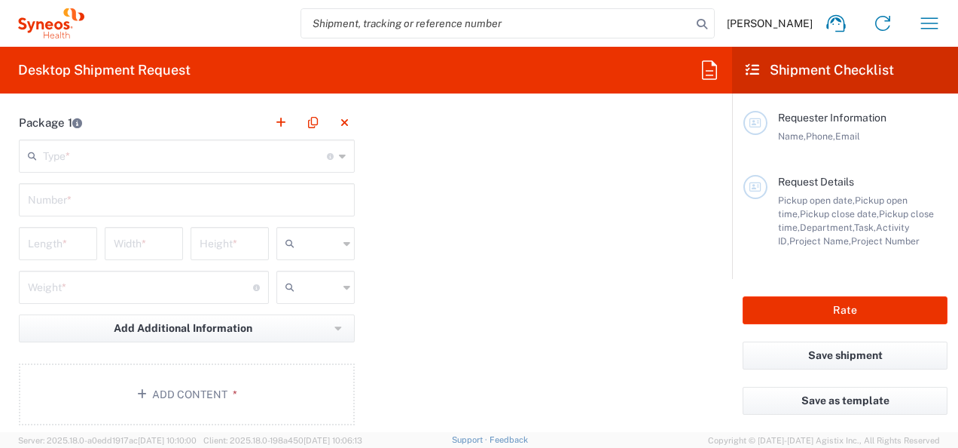
scroll to position [1431, 0]
type input "louise.merly@ap-hm.fr"
click at [124, 159] on input "text" at bounding box center [185, 154] width 284 height 26
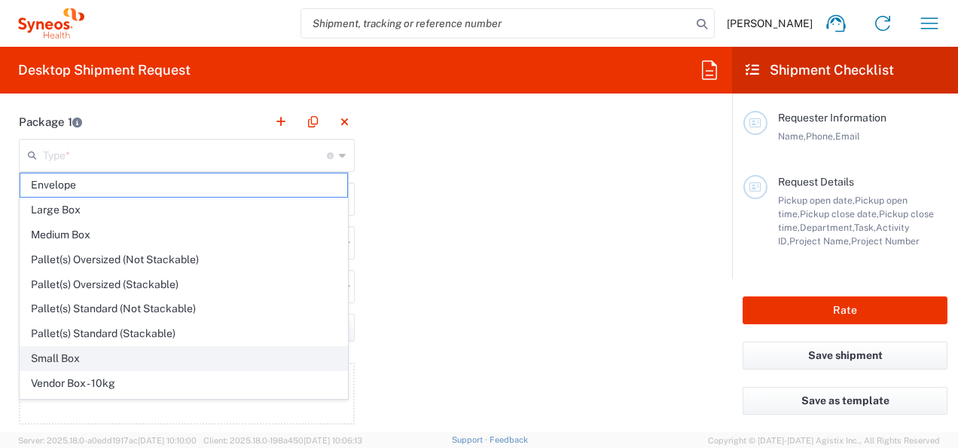
drag, startPoint x: 115, startPoint y: 353, endPoint x: 113, endPoint y: 345, distance: 8.4
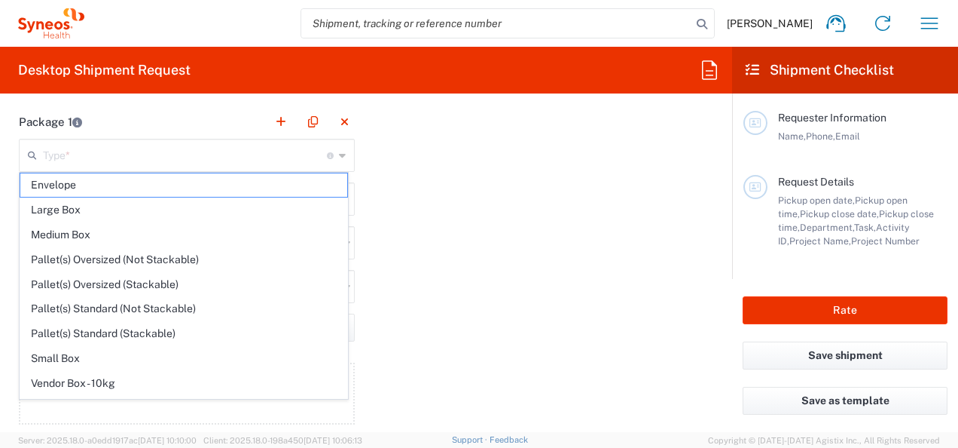
click at [115, 353] on span "Small Box" at bounding box center [183, 358] width 327 height 23
type input "Small Box"
type input "12.25"
type input "11"
type input "1.5"
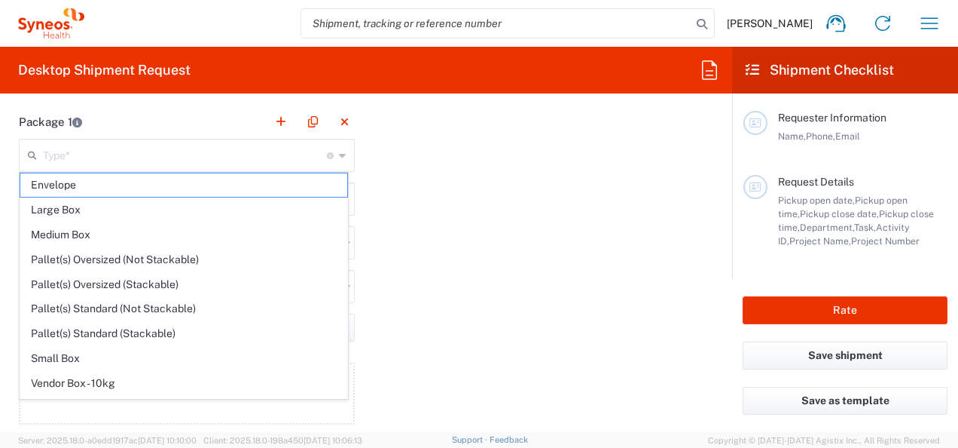
type input "in"
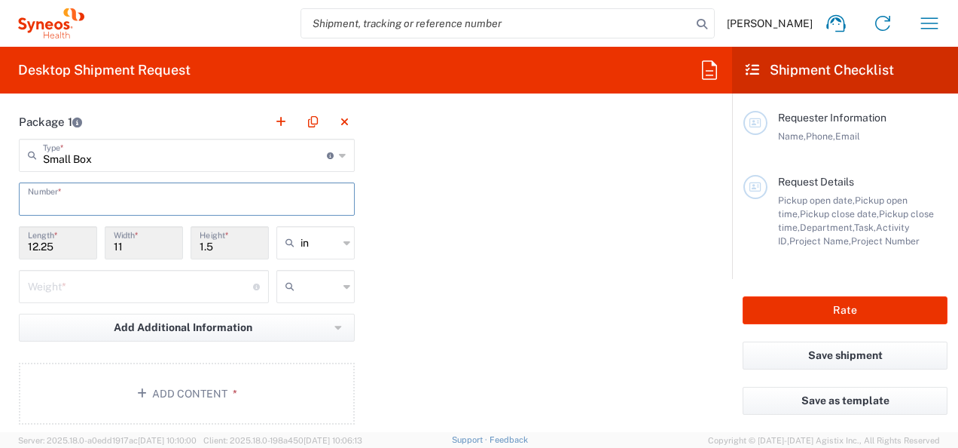
click at [102, 207] on input "text" at bounding box center [187, 198] width 318 height 26
type input "1"
click at [291, 237] on icon at bounding box center [293, 243] width 15 height 24
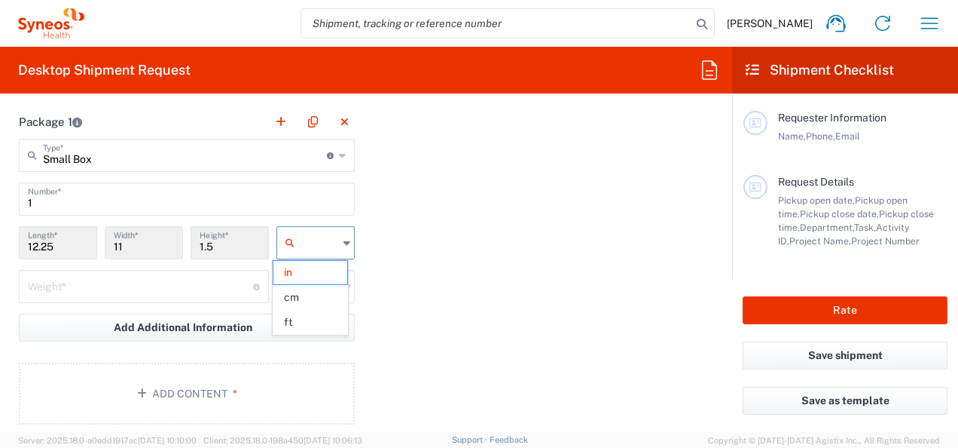
click at [303, 287] on span "cm" at bounding box center [310, 297] width 74 height 23
type input "31.12"
type input "27.94"
type input "3.81"
type input "cm"
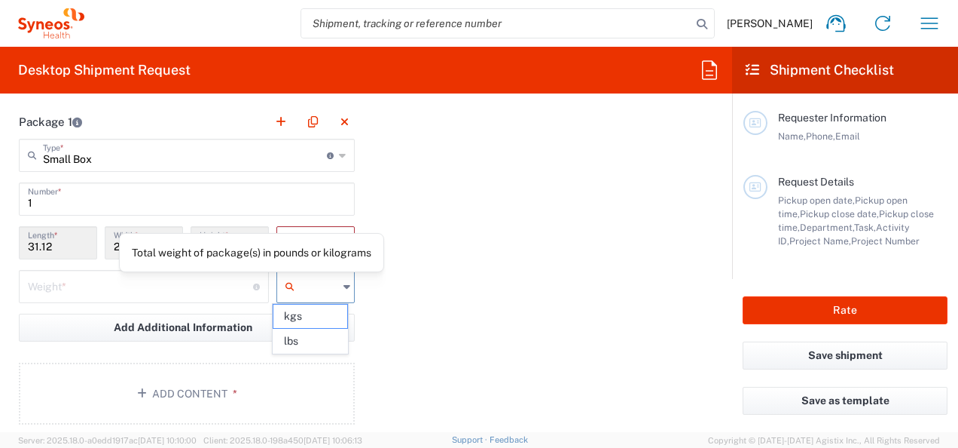
click at [301, 291] on input "text" at bounding box center [320, 286] width 38 height 24
drag, startPoint x: 299, startPoint y: 316, endPoint x: 229, endPoint y: 309, distance: 70.5
click at [294, 316] on span "kgs" at bounding box center [310, 315] width 74 height 23
type input "kgs"
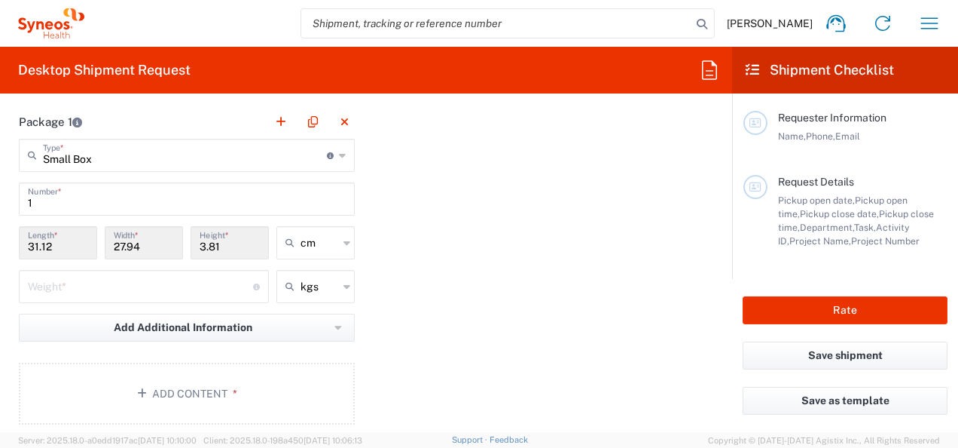
click at [170, 288] on input "number" at bounding box center [140, 285] width 225 height 26
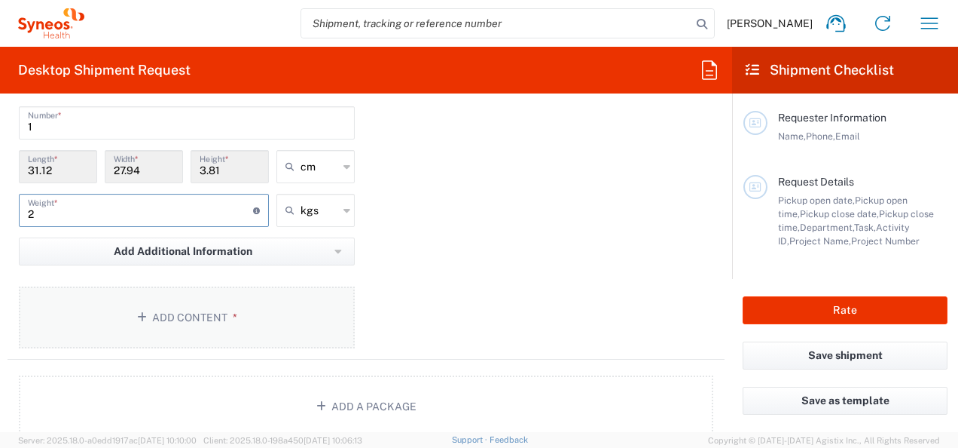
scroll to position [1582, 0]
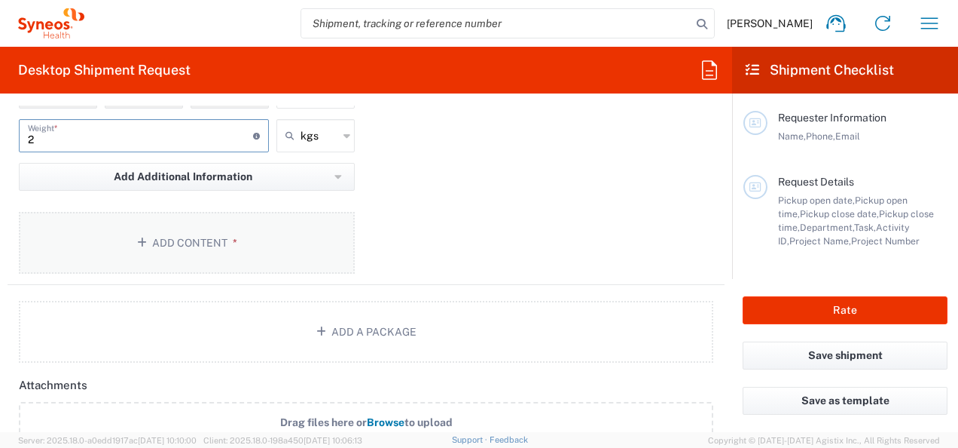
type input "2"
click at [201, 255] on button "Add Content *" at bounding box center [187, 243] width 336 height 62
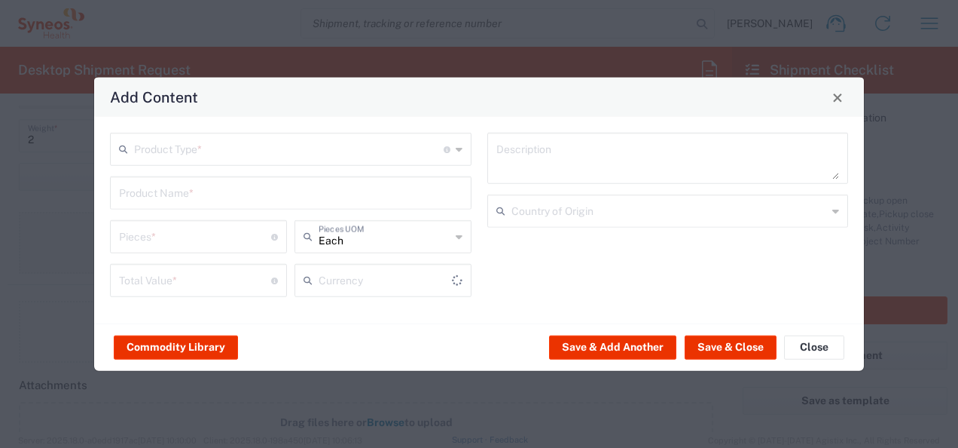
type input "US Dollar"
click at [221, 163] on div "Product Type * Document: Paper document generated internally by Syneos, a clien…" at bounding box center [291, 149] width 362 height 33
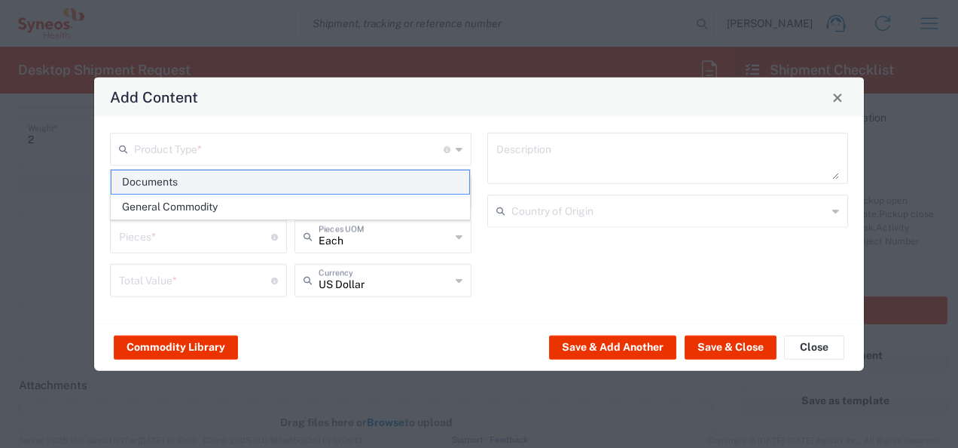
click at [211, 183] on span "Documents" at bounding box center [291, 181] width 359 height 23
type input "Documents"
type input "1"
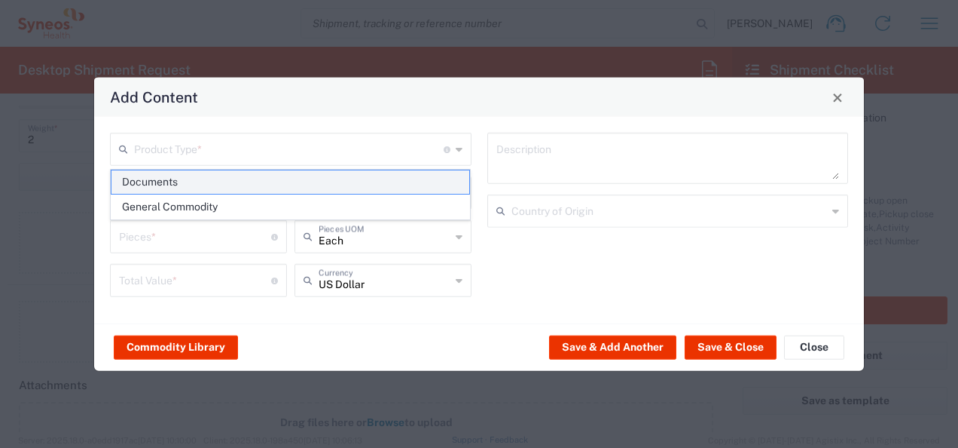
type textarea "Documents"
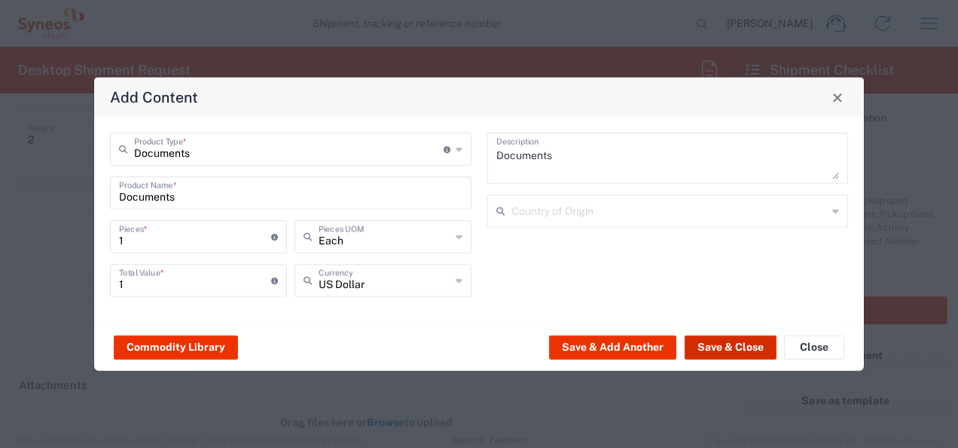
click at [729, 347] on button "Save & Close" at bounding box center [731, 347] width 92 height 24
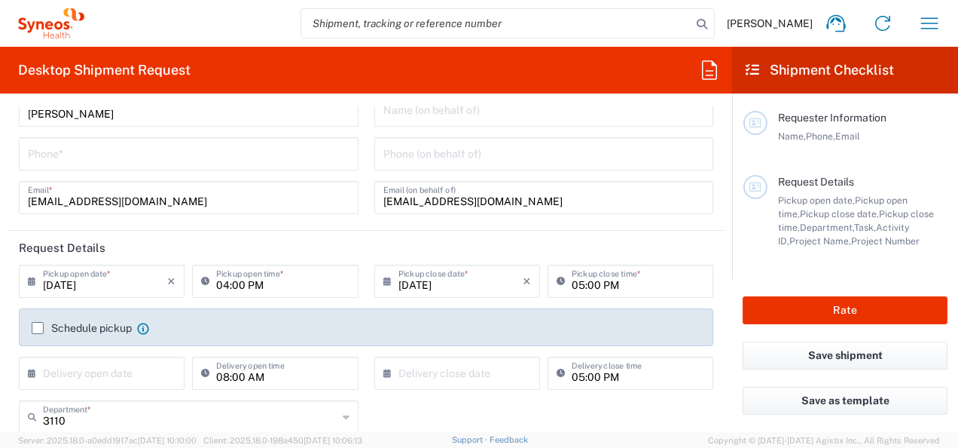
scroll to position [0, 0]
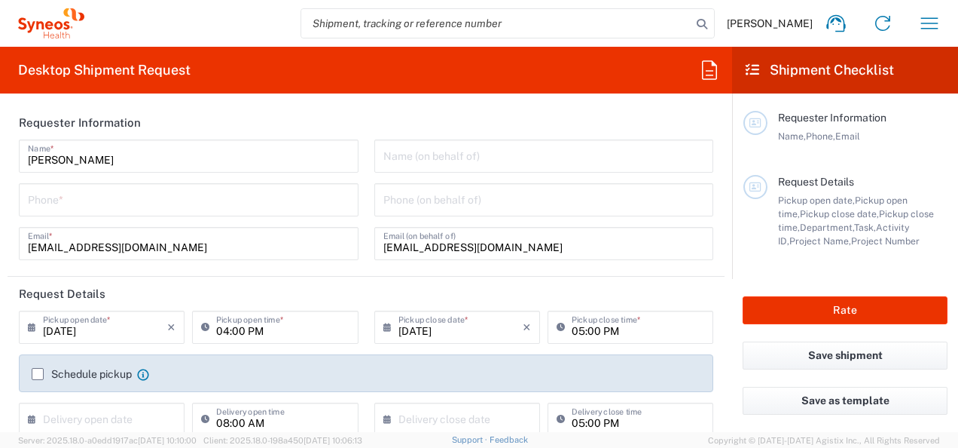
click at [488, 264] on div "Name (on behalf of) Phone (on behalf of) v-driss@chu-montpellier.fr Email (on b…" at bounding box center [544, 204] width 356 height 131
click at [506, 249] on input "[EMAIL_ADDRESS][DOMAIN_NAME]" at bounding box center [544, 242] width 322 height 26
drag, startPoint x: 533, startPoint y: 247, endPoint x: 335, endPoint y: 246, distance: 198.1
click at [345, 246] on div "[PERSON_NAME] Name * Phone * [EMAIL_ADDRESS][DOMAIN_NAME] Email * Name (on beha…" at bounding box center [366, 204] width 710 height 131
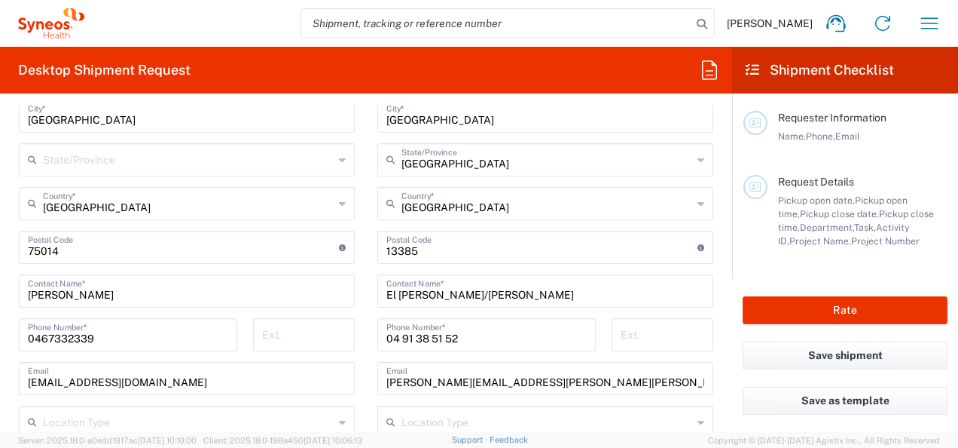
scroll to position [829, 0]
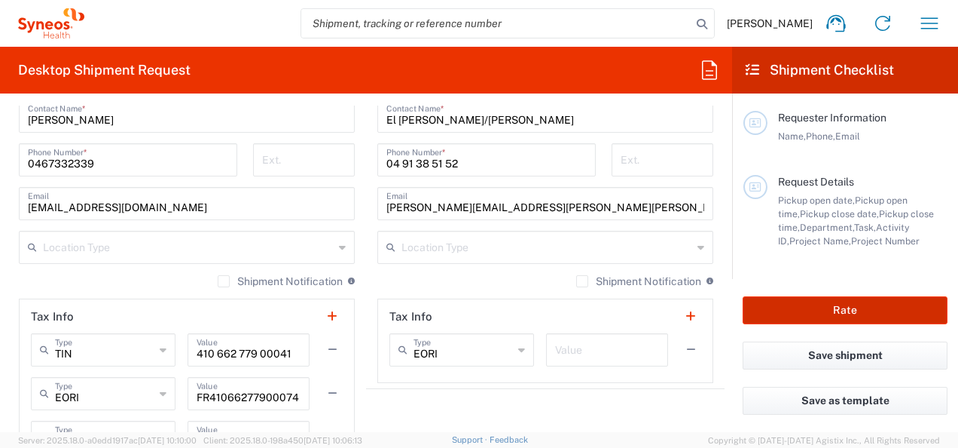
click at [795, 315] on button "Rate" at bounding box center [845, 310] width 205 height 28
type input "7061958-Sanofi-[GEOGRAPHIC_DATA]"
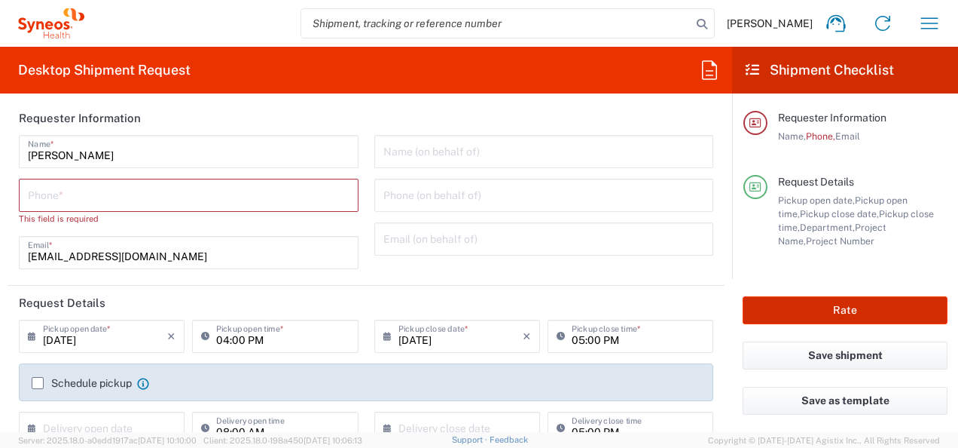
scroll to position [0, 0]
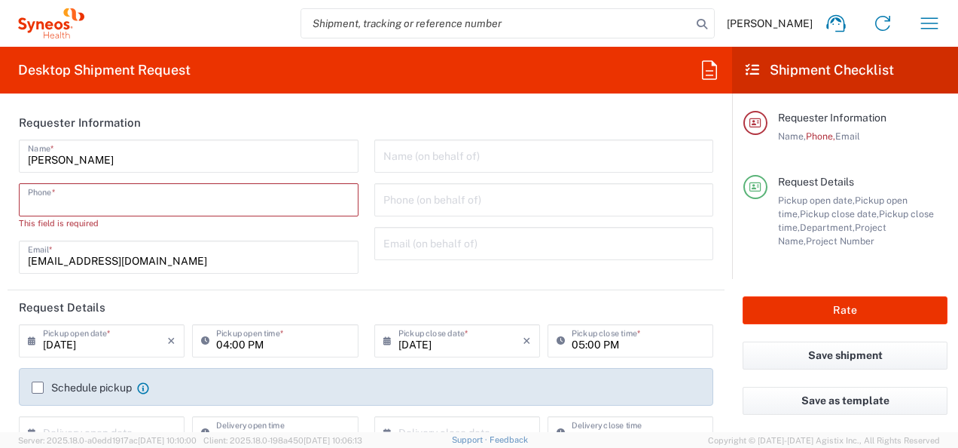
click at [179, 194] on input "tel" at bounding box center [189, 198] width 322 height 26
type input "0624599089"
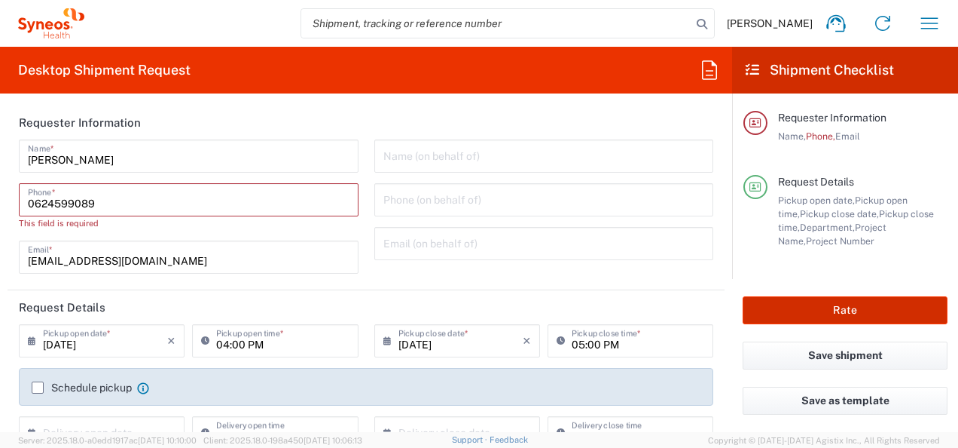
click at [827, 305] on button "Rate" at bounding box center [845, 310] width 205 height 28
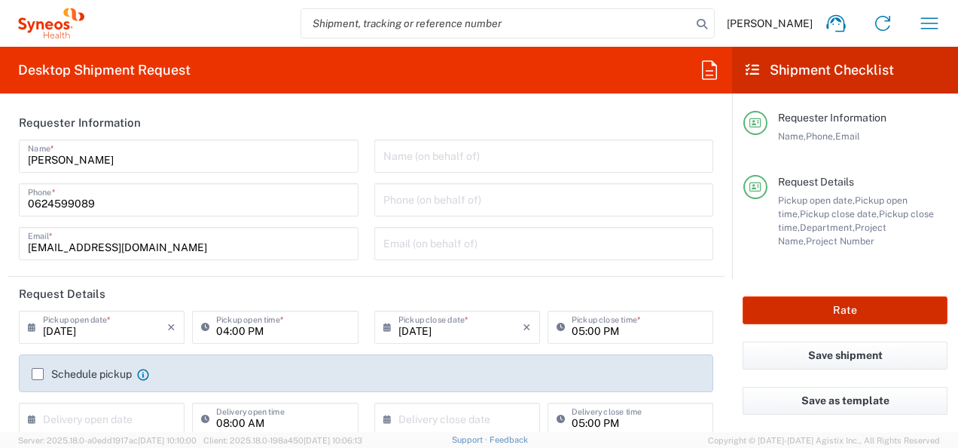
type input "Fetra RAKOTONDRATAFIKA"
click at [827, 304] on button "Rate" at bounding box center [845, 310] width 205 height 28
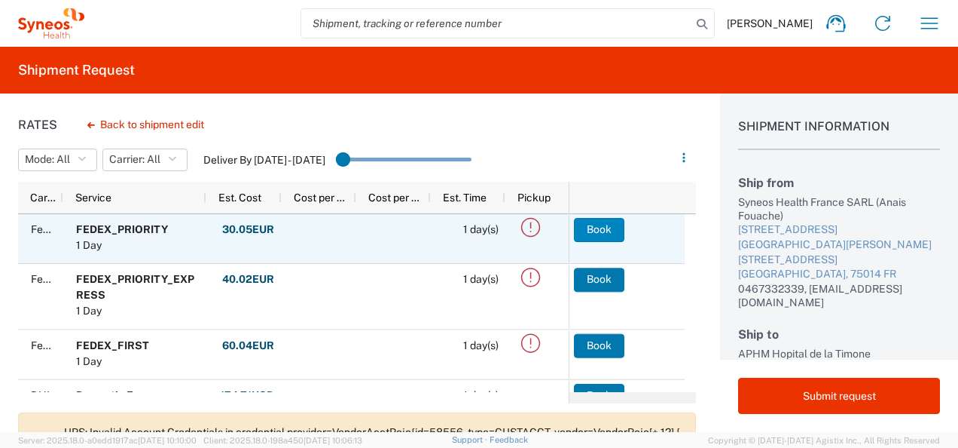
click at [607, 233] on button "Book" at bounding box center [599, 230] width 50 height 24
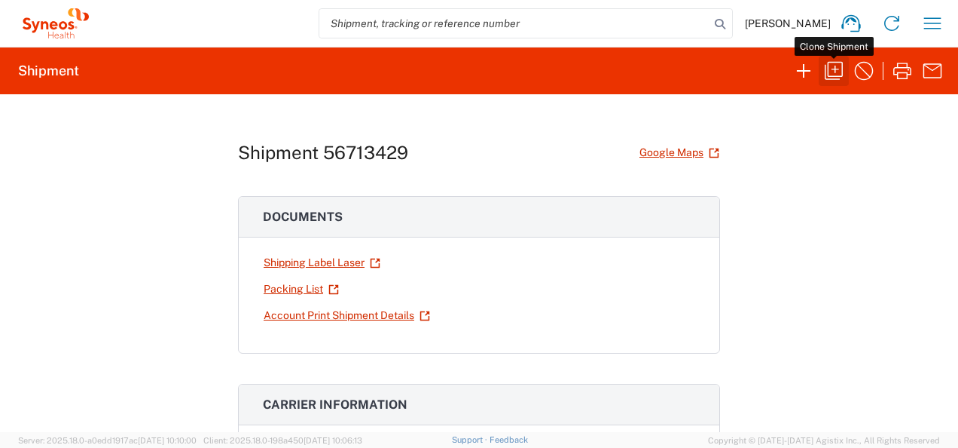
click at [835, 71] on icon "button" at bounding box center [834, 71] width 18 height 18
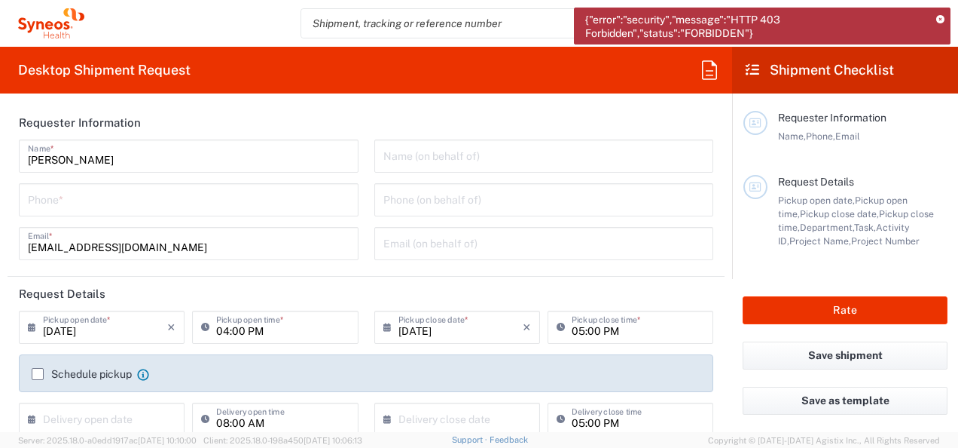
click at [936, 17] on div "{"error":"security","message":"HTTP 403 Forbidden","status":"FORBIDDEN"}" at bounding box center [762, 26] width 377 height 37
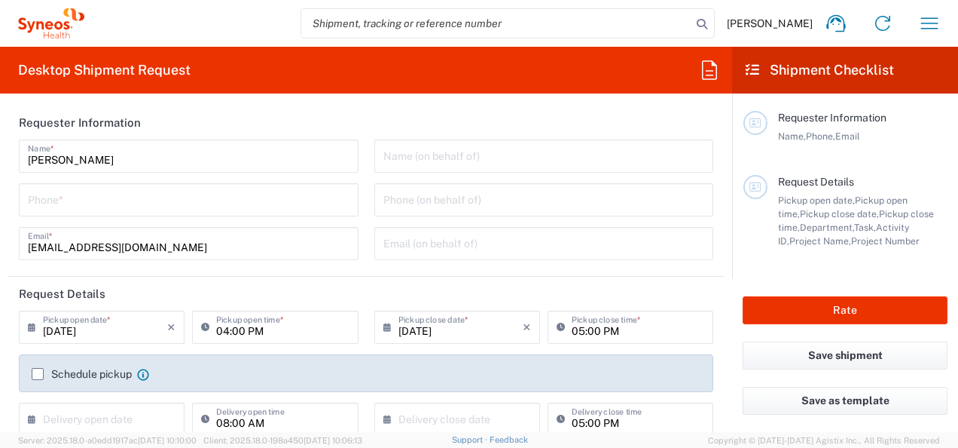
type input "3110"
type input "[GEOGRAPHIC_DATA]"
type input "Syneos Health France SARL"
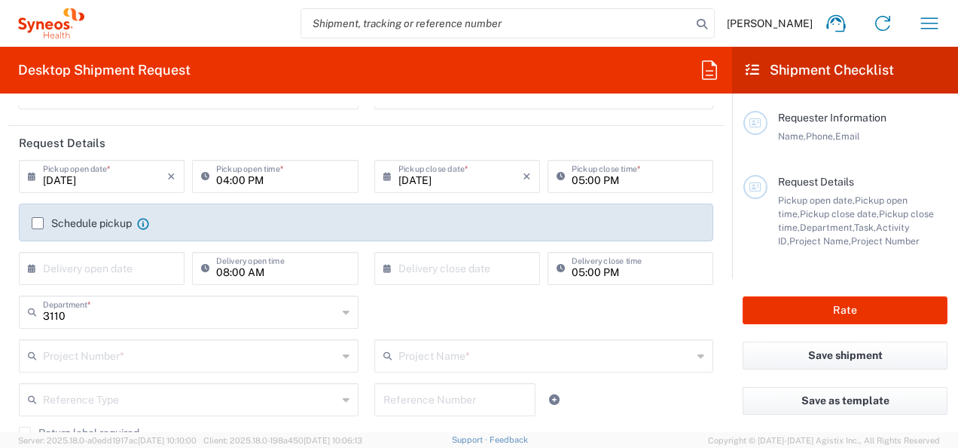
scroll to position [226, 0]
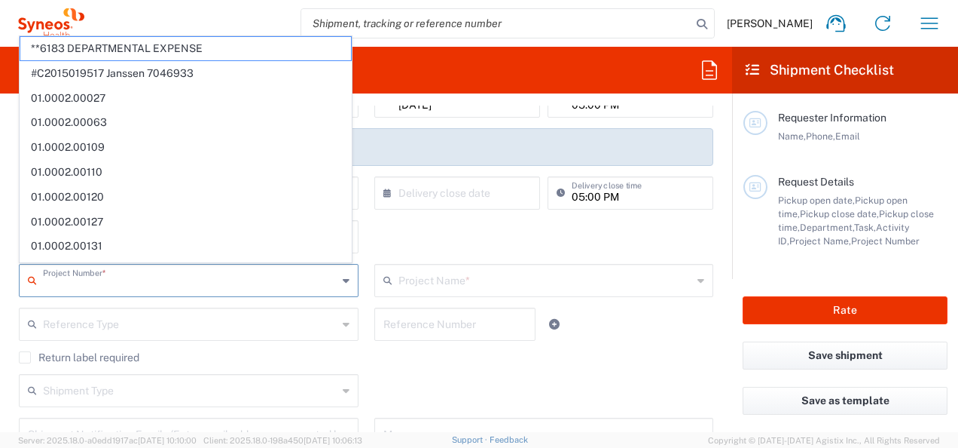
click at [135, 282] on input "text" at bounding box center [190, 279] width 295 height 26
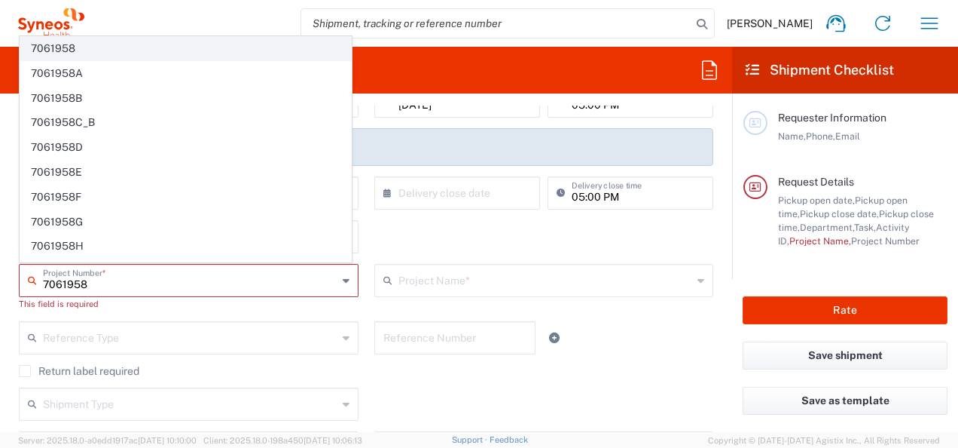
type input "7061958"
click at [87, 57] on span "7061958" at bounding box center [185, 48] width 331 height 23
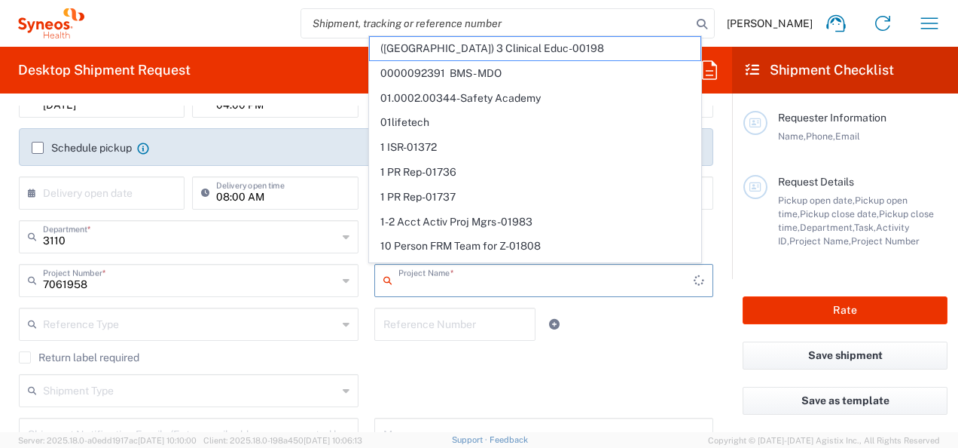
click at [430, 274] on input "text" at bounding box center [547, 279] width 296 height 26
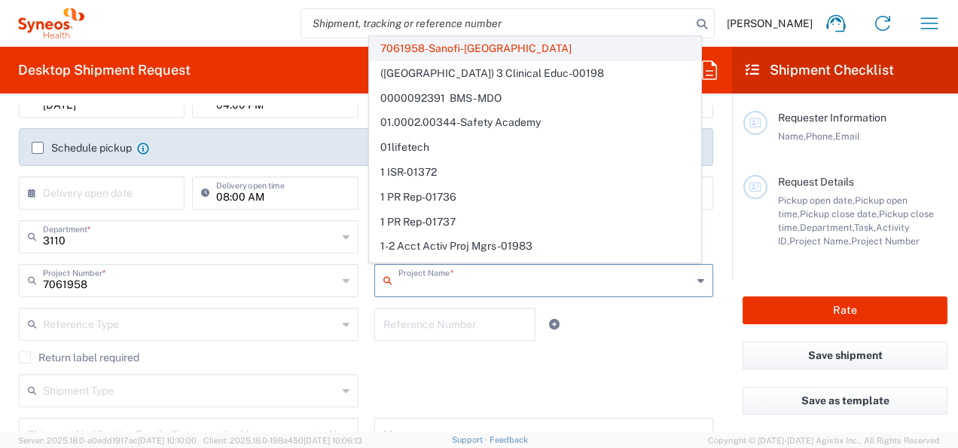
click at [470, 50] on span "7061958-Sanofi-[GEOGRAPHIC_DATA]" at bounding box center [535, 48] width 331 height 23
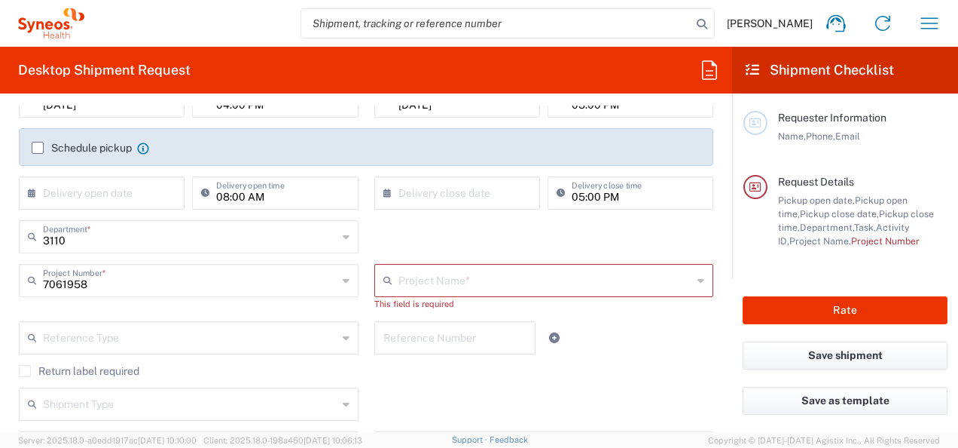
click at [434, 282] on input "text" at bounding box center [546, 279] width 295 height 26
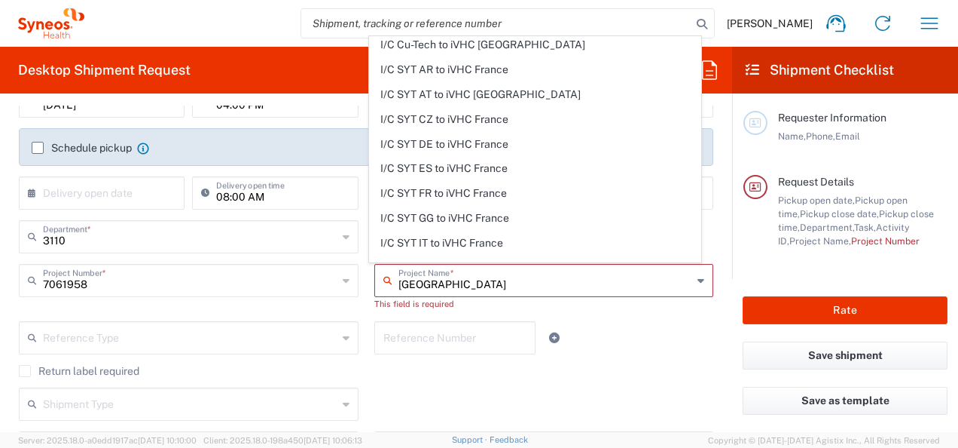
scroll to position [0, 0]
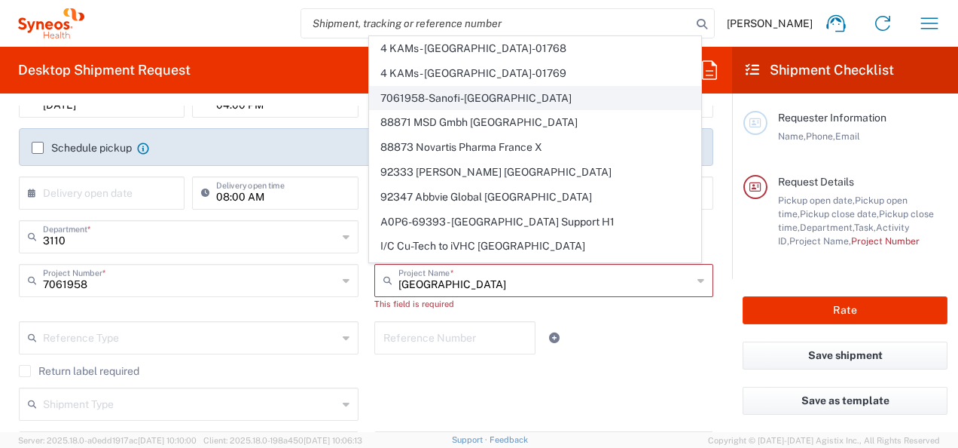
click at [469, 99] on span "7061958-Sanofi-[GEOGRAPHIC_DATA]" at bounding box center [535, 98] width 331 height 23
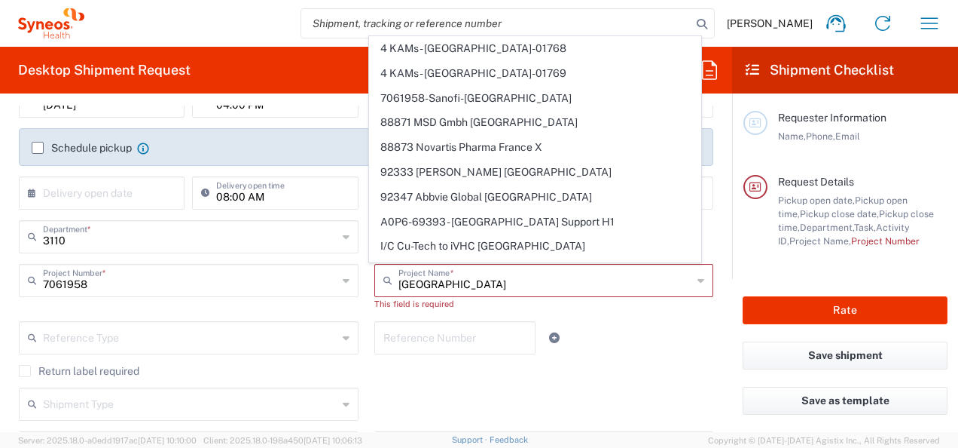
type input "7061958-Sanofi-[GEOGRAPHIC_DATA]"
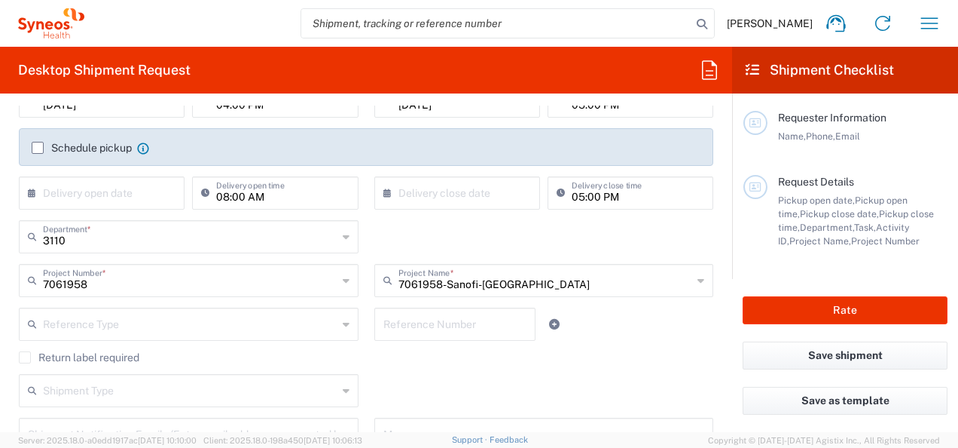
type input "7061958"
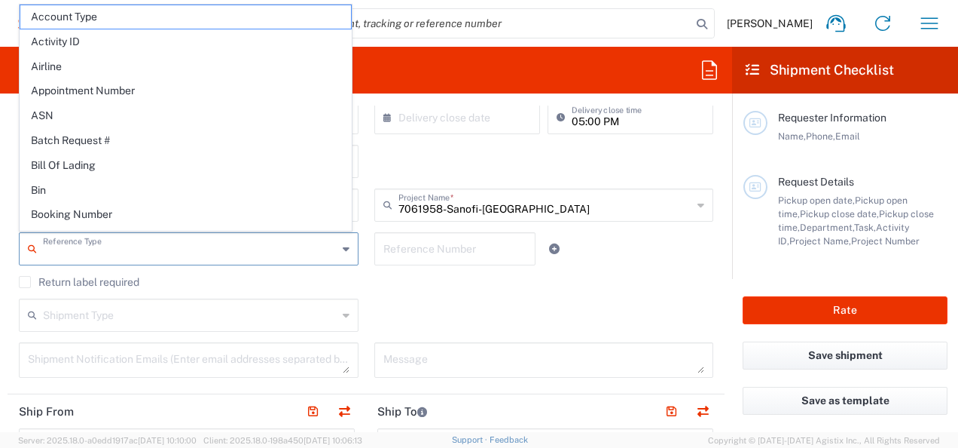
click at [206, 237] on input "text" at bounding box center [190, 247] width 295 height 26
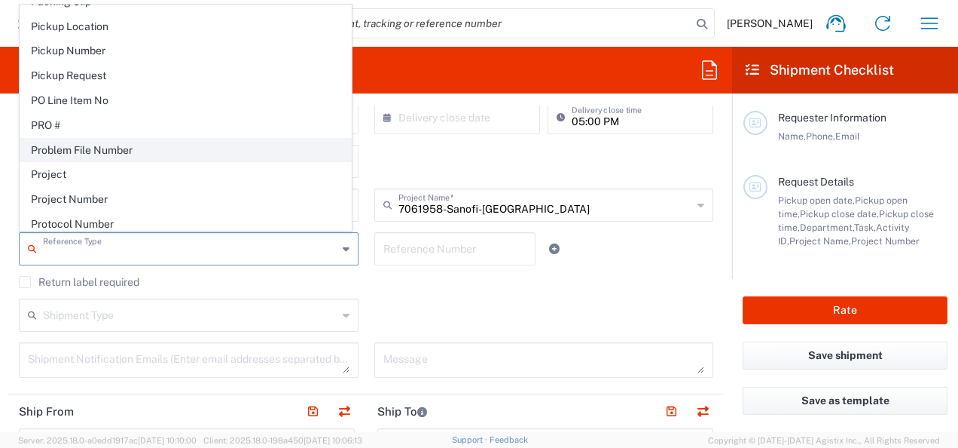
scroll to position [904, 0]
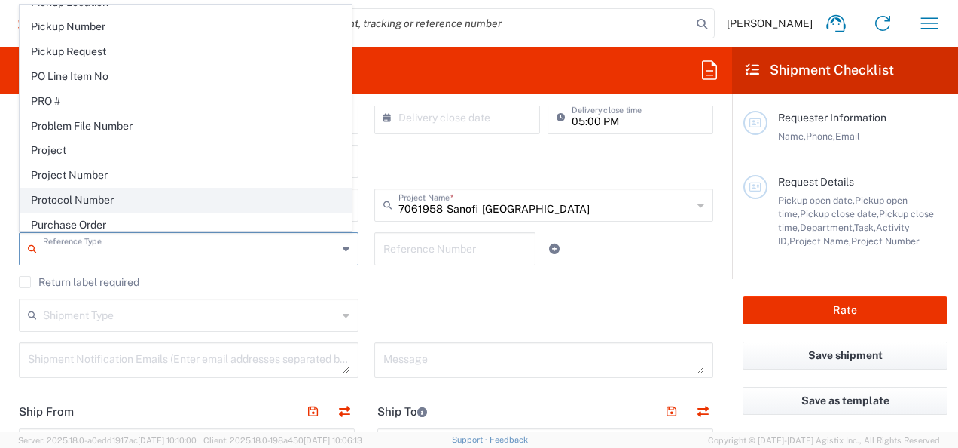
click at [113, 188] on span "Protocol Number" at bounding box center [185, 199] width 331 height 23
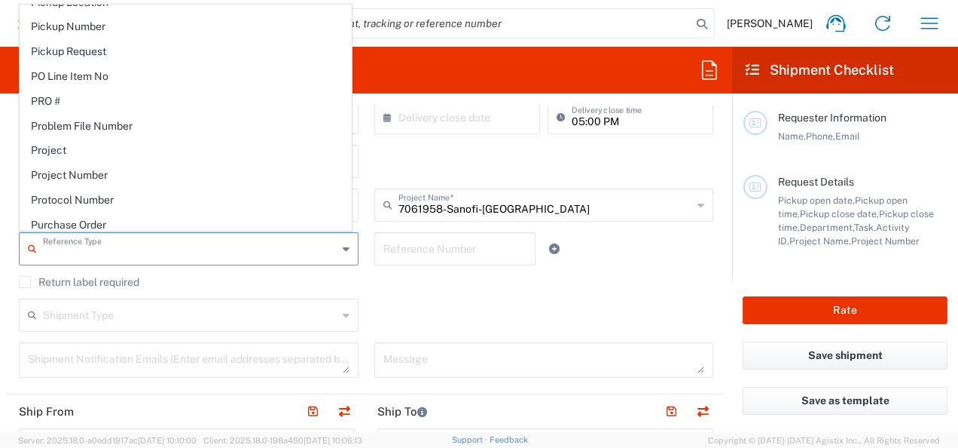
type input "Protocol Number"
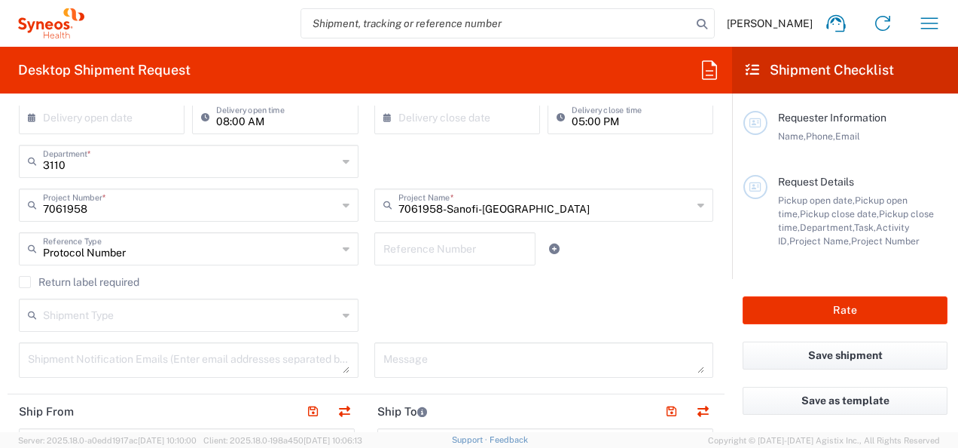
click at [416, 249] on input "text" at bounding box center [455, 247] width 144 height 26
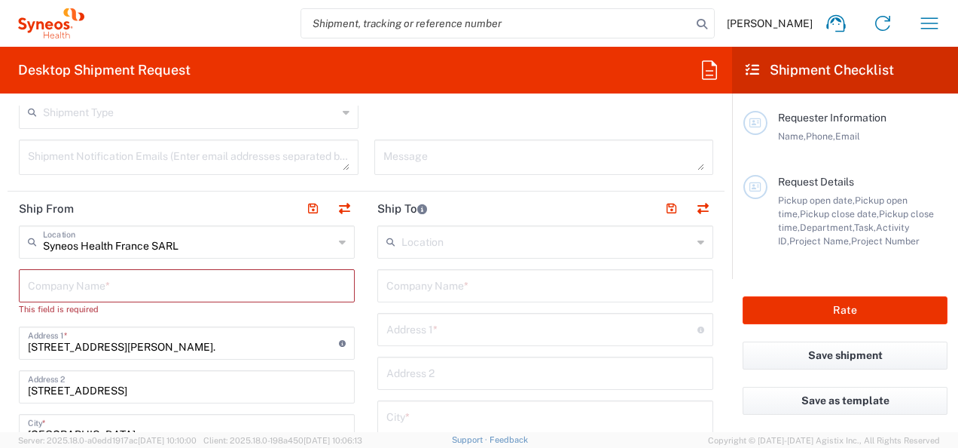
scroll to position [527, 0]
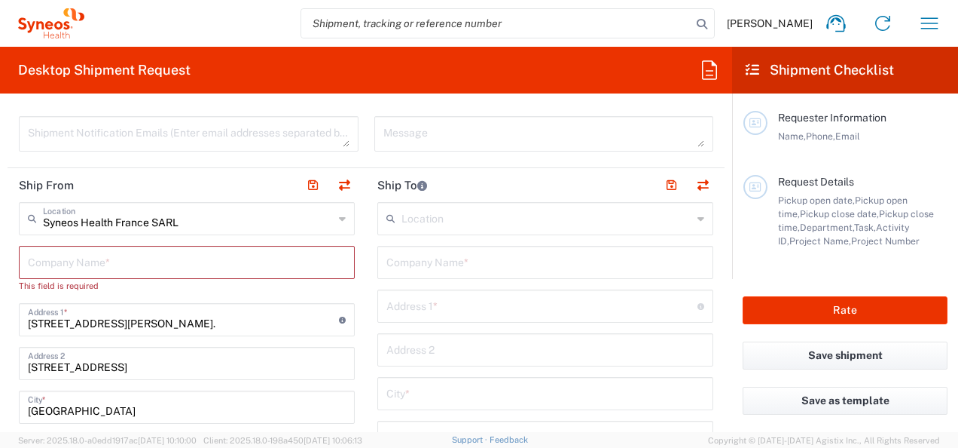
type input "EFC18156"
click at [98, 268] on input "text" at bounding box center [187, 261] width 318 height 26
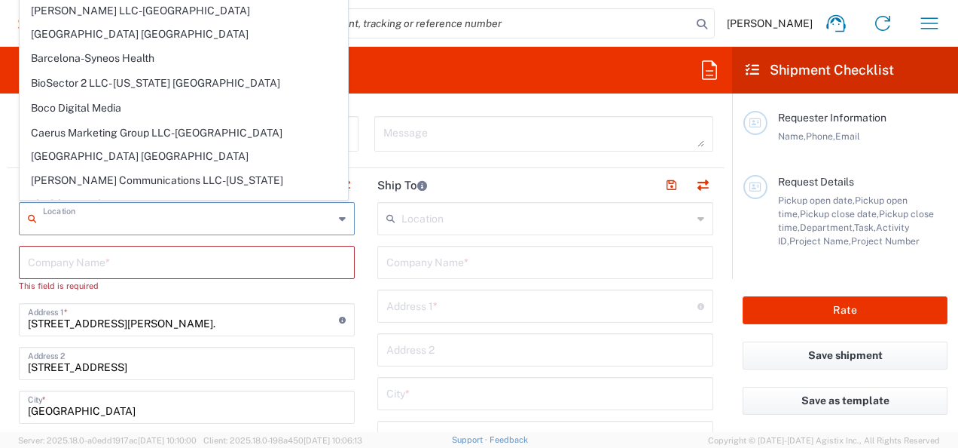
click at [209, 215] on input "text" at bounding box center [188, 217] width 291 height 26
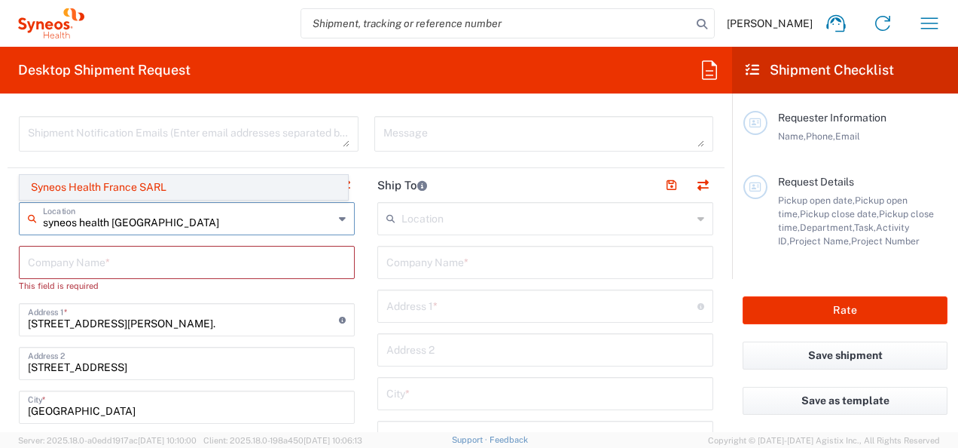
type input "syneos health [GEOGRAPHIC_DATA]"
click at [190, 194] on span "Syneos Health France SARL" at bounding box center [183, 187] width 327 height 23
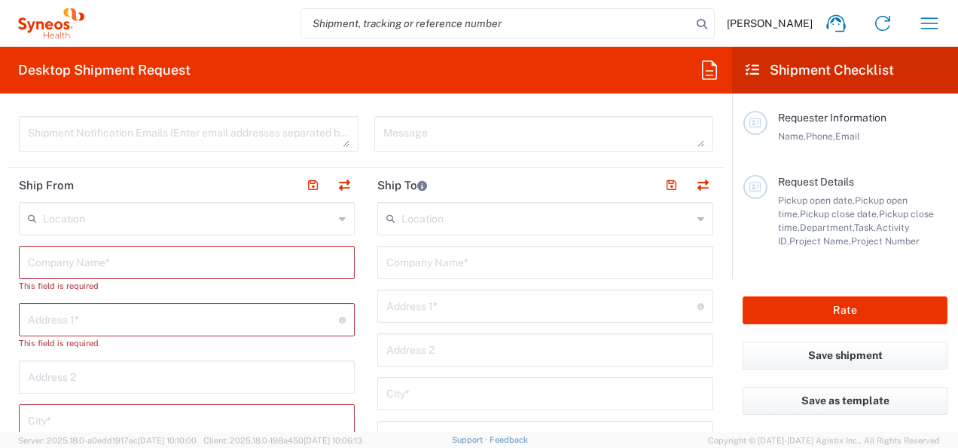
click at [151, 218] on input "text" at bounding box center [188, 217] width 291 height 26
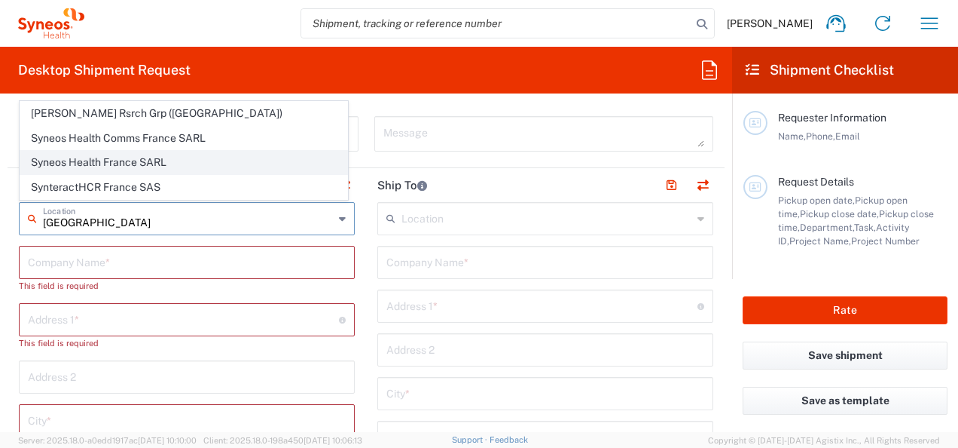
click at [146, 157] on span "Syneos Health France SARL" at bounding box center [183, 162] width 327 height 23
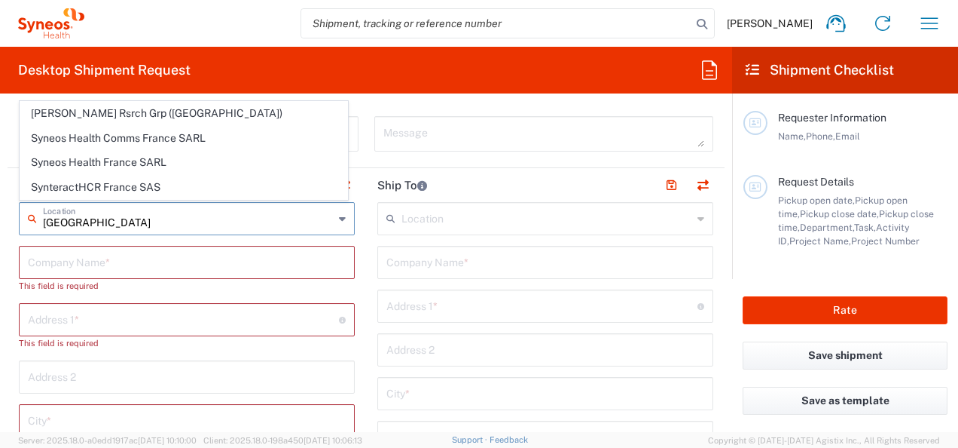
type input "Syneos Health France SARL"
type input "[STREET_ADDRESS][PERSON_NAME]"
type input "[STREET_ADDRESS]"
type input "[GEOGRAPHIC_DATA]"
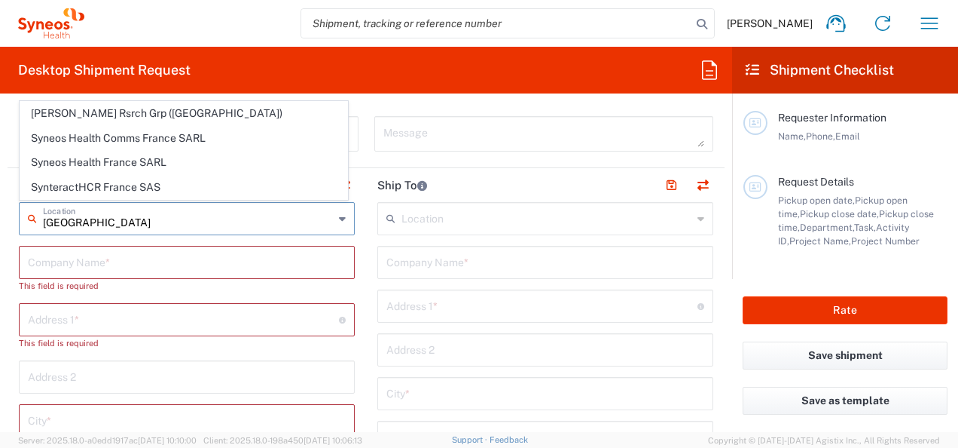
type input "[GEOGRAPHIC_DATA]"
type input "75014"
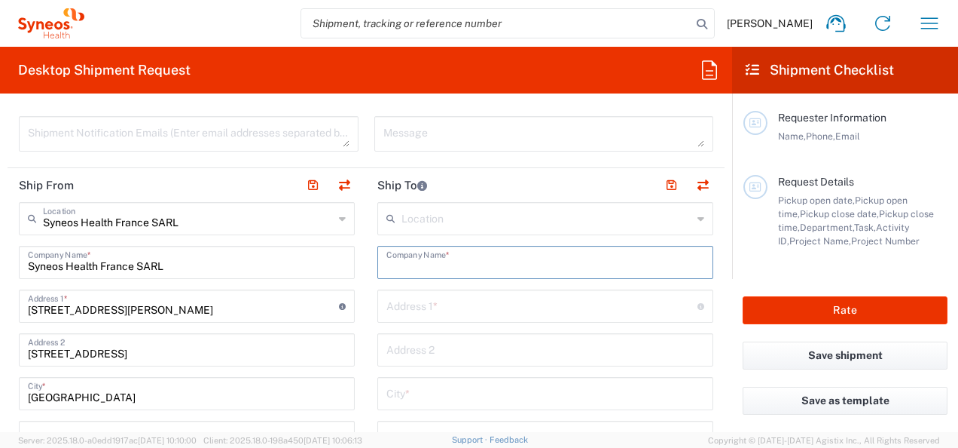
click at [474, 255] on input "text" at bounding box center [545, 261] width 318 height 26
type input "APHP La pitié Salpetrière"
click at [506, 301] on input "text" at bounding box center [541, 305] width 311 height 26
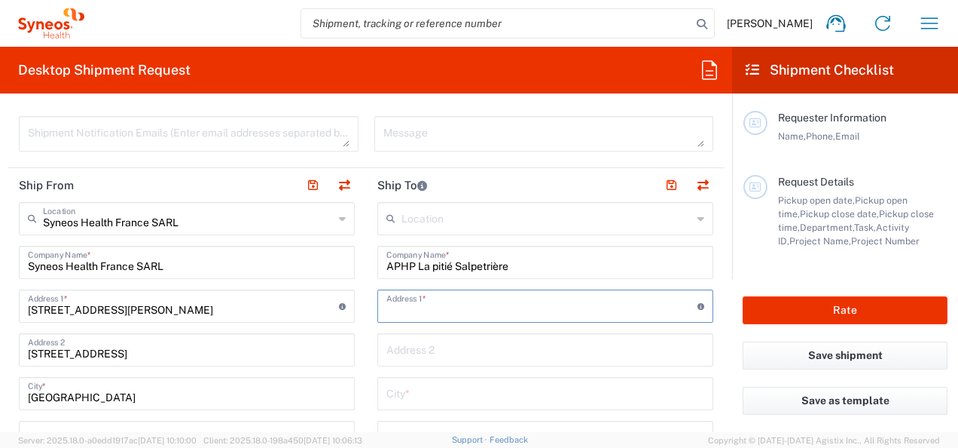
click at [391, 310] on input "text" at bounding box center [541, 305] width 311 height 26
type input "47-93 bvd de l'hopital"
click at [451, 343] on input "text" at bounding box center [545, 348] width 318 height 26
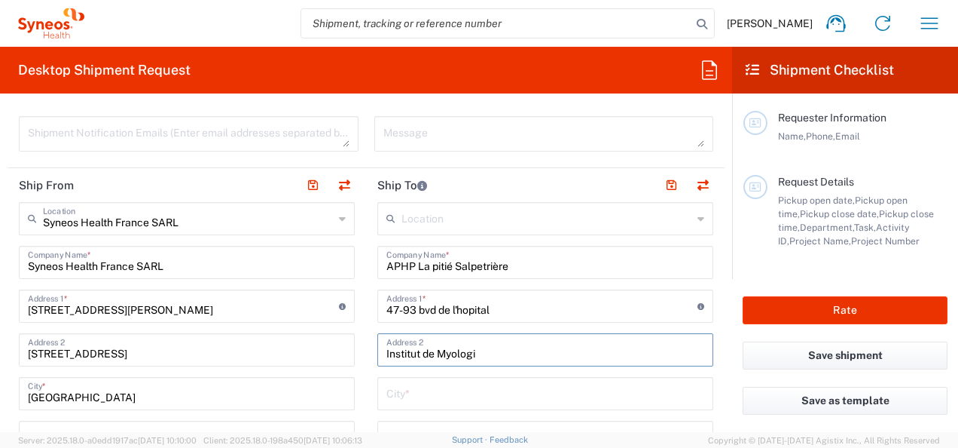
type input "Institut de Myologie"
drag, startPoint x: 416, startPoint y: 348, endPoint x: 323, endPoint y: 351, distance: 92.7
click at [527, 268] on input "APHP La pitié Salpetrière" at bounding box center [545, 261] width 318 height 26
paste input "Institut de Myologie"
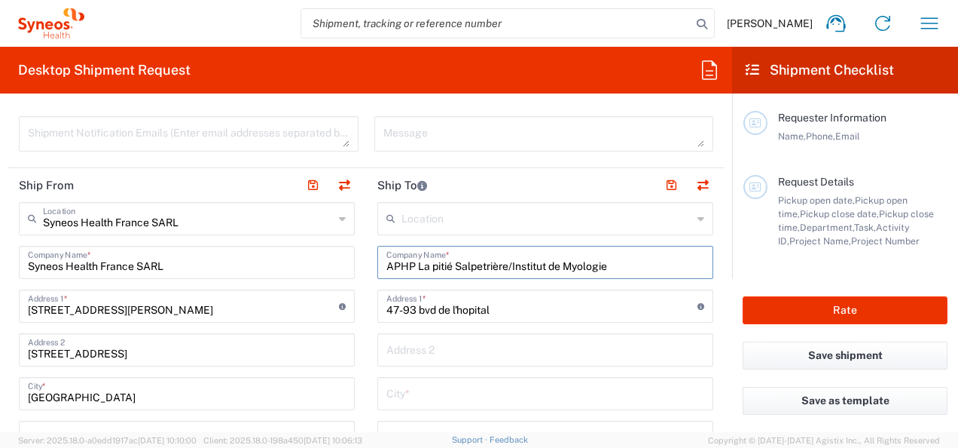
type input "APHP La pitié Salpetrière/Institut de Myologie"
click at [435, 356] on input "text" at bounding box center [545, 348] width 318 height 26
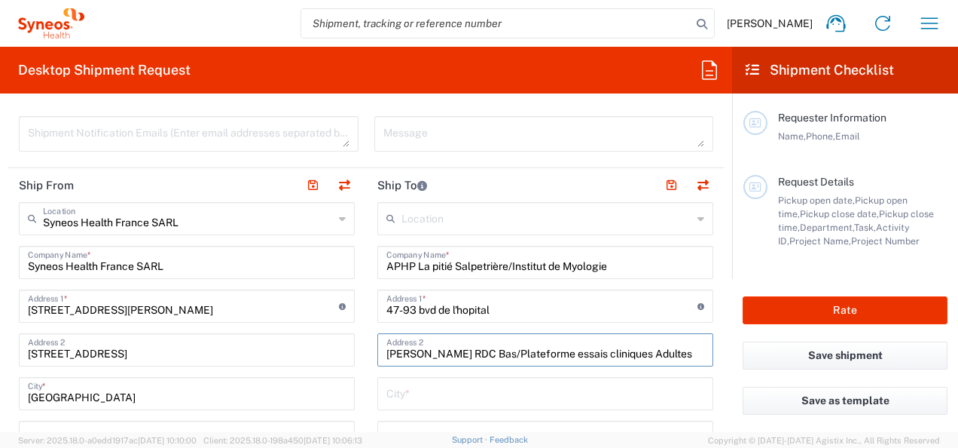
type input "[PERSON_NAME] RDC Bas/Plateforme essais cliniques Adultes"
click at [449, 393] on input "text" at bounding box center [545, 392] width 318 height 26
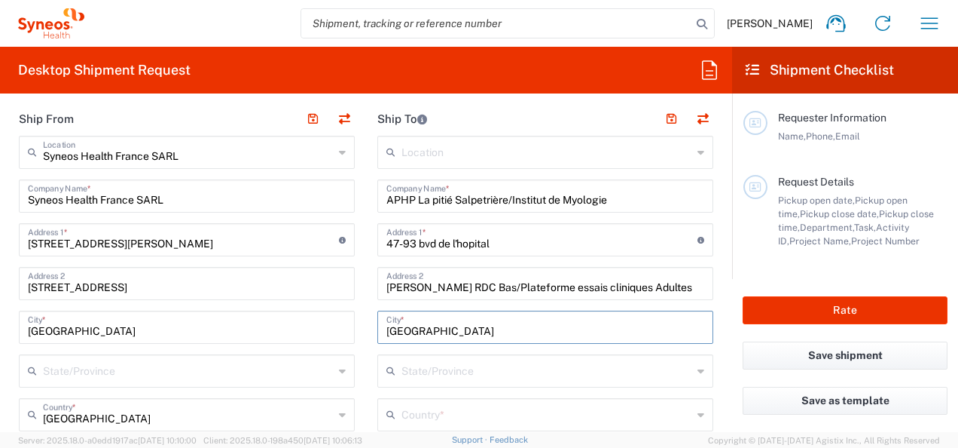
scroll to position [678, 0]
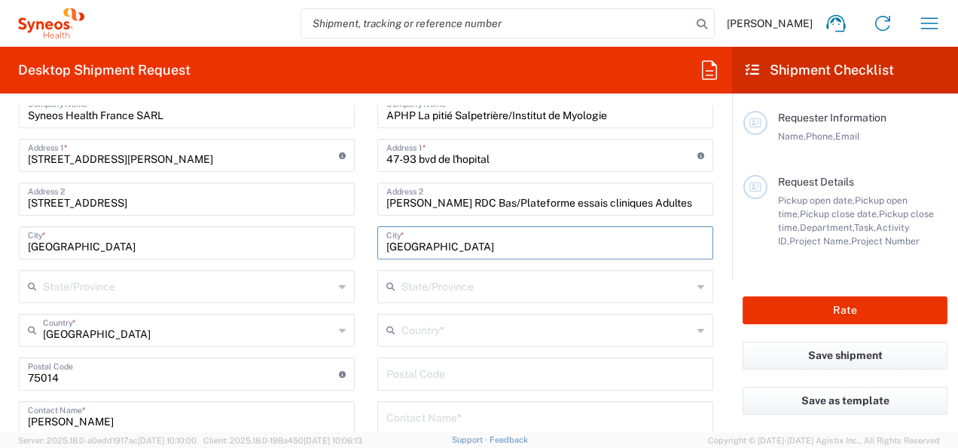
type input "[GEOGRAPHIC_DATA]"
click at [428, 288] on input "text" at bounding box center [547, 285] width 291 height 26
click at [419, 368] on input "undefined" at bounding box center [545, 372] width 318 height 26
click at [387, 335] on icon at bounding box center [393, 330] width 15 height 24
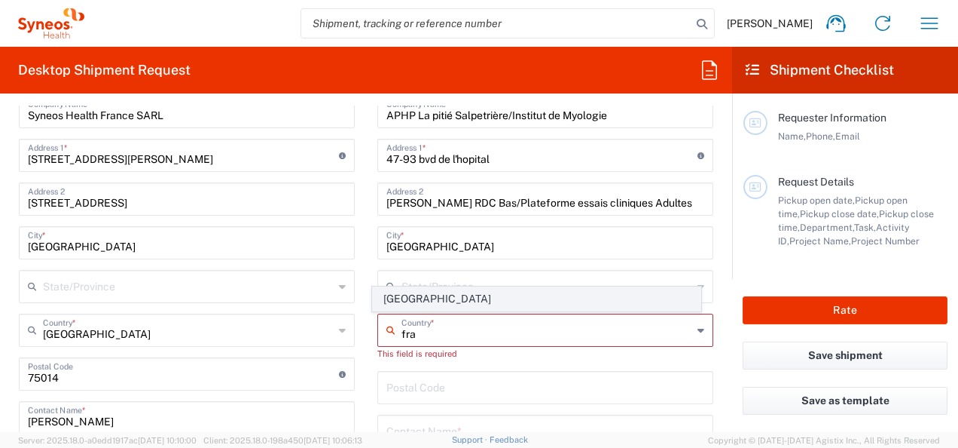
click at [404, 294] on span "[GEOGRAPHIC_DATA]" at bounding box center [536, 298] width 327 height 23
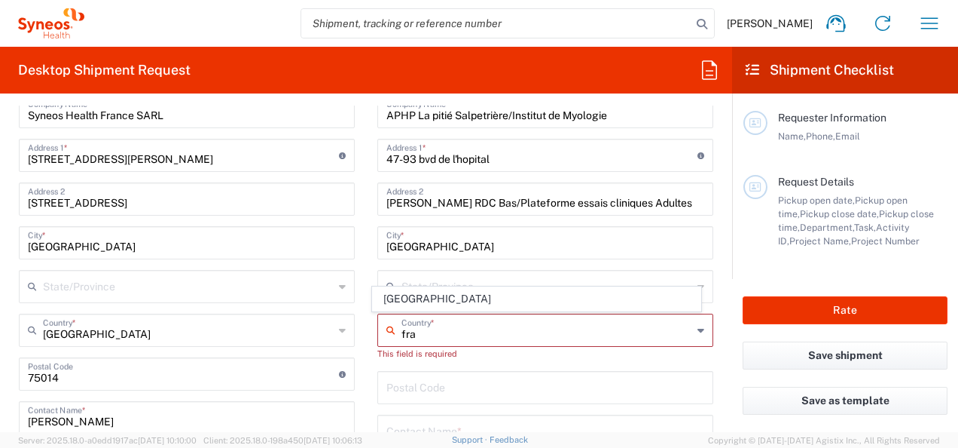
type input "[GEOGRAPHIC_DATA]"
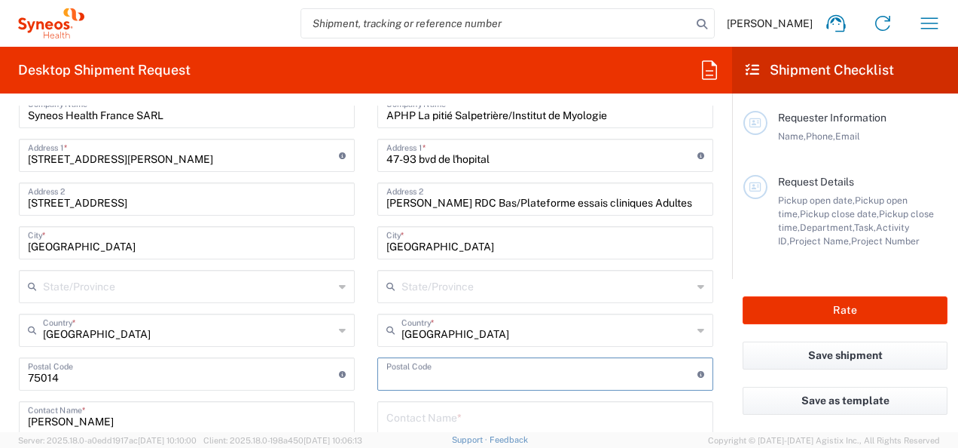
click at [438, 379] on input "undefined" at bounding box center [541, 372] width 311 height 26
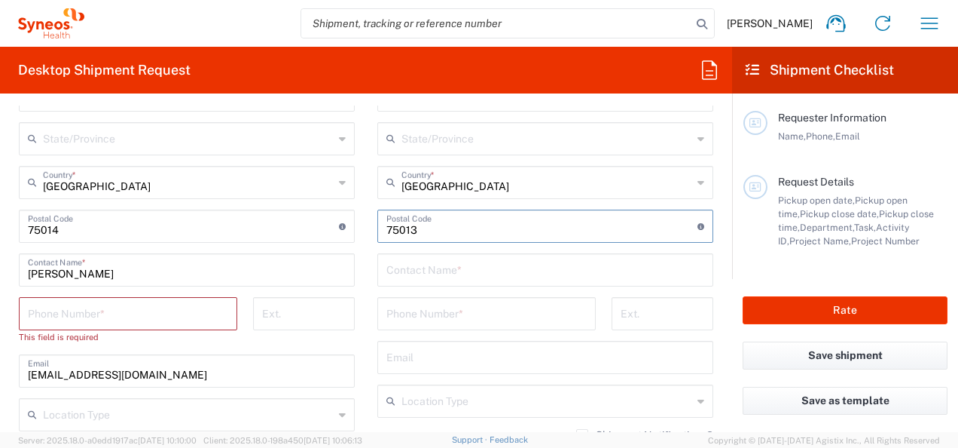
scroll to position [829, 0]
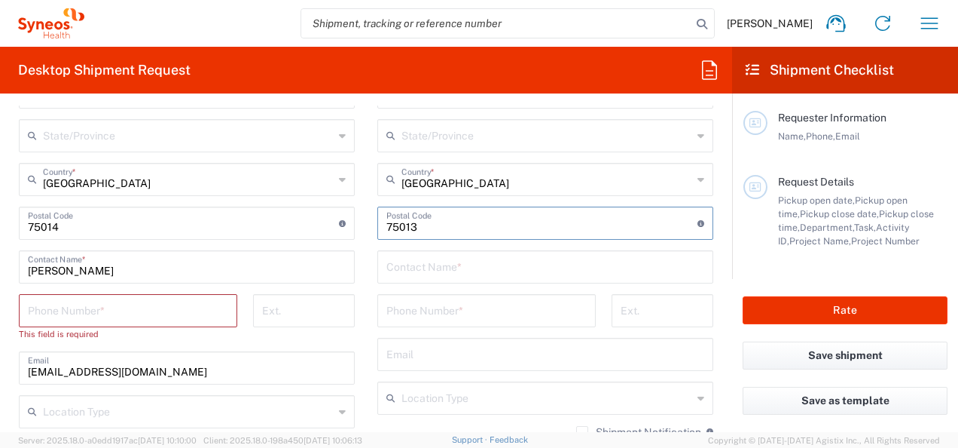
type input "75013"
click at [403, 268] on input "text" at bounding box center [545, 265] width 318 height 26
type input "M"
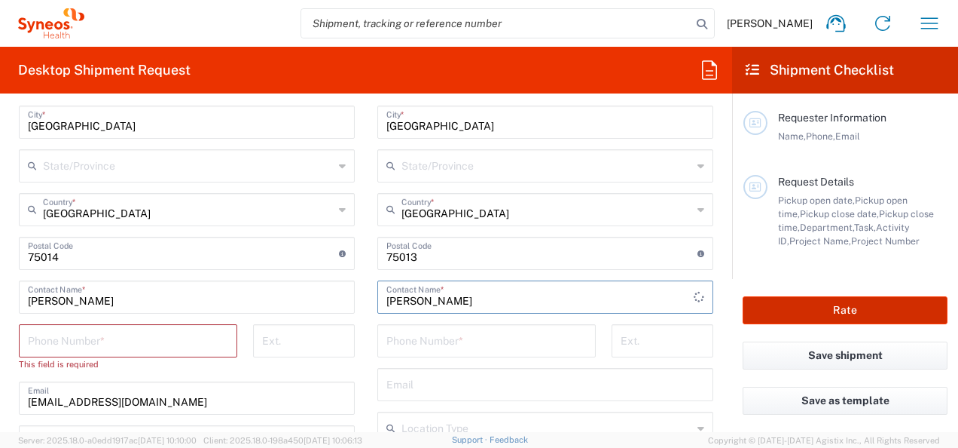
scroll to position [753, 0]
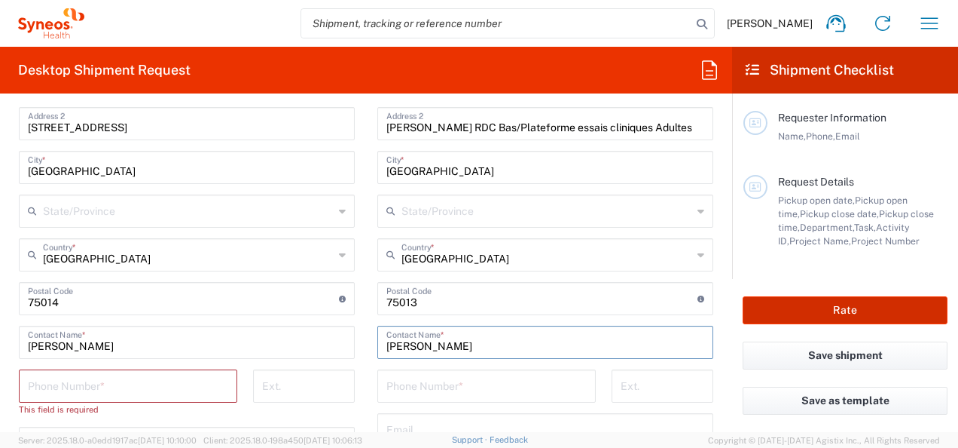
type input "[PERSON_NAME]"
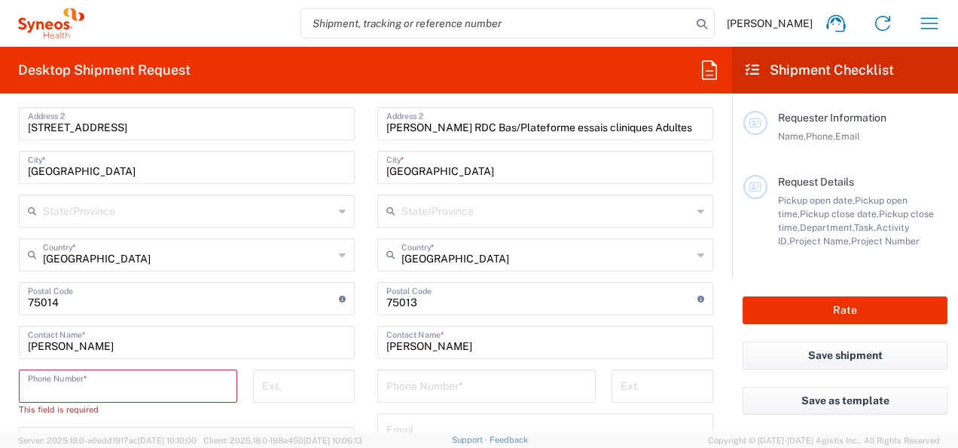
click at [44, 378] on input "tel" at bounding box center [128, 384] width 200 height 26
type input "0467332339"
type input "[EMAIL_ADDRESS][DOMAIN_NAME]"
type input "[GEOGRAPHIC_DATA]"
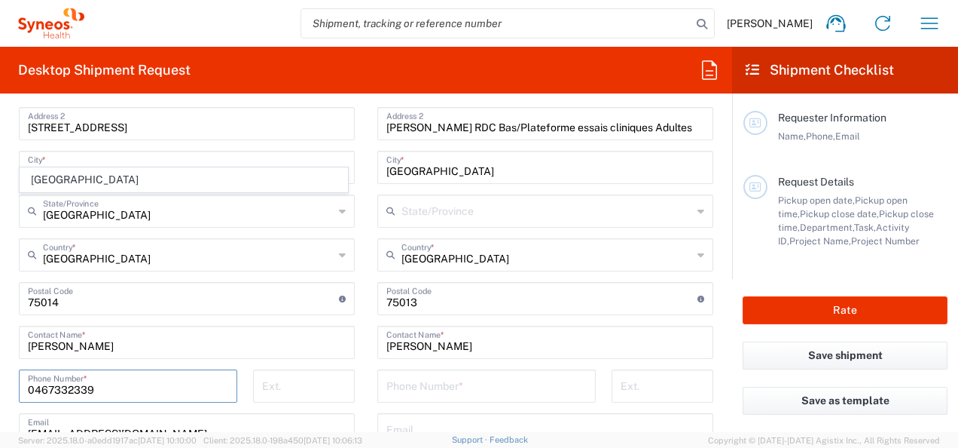
click at [469, 383] on input "tel" at bounding box center [486, 384] width 200 height 26
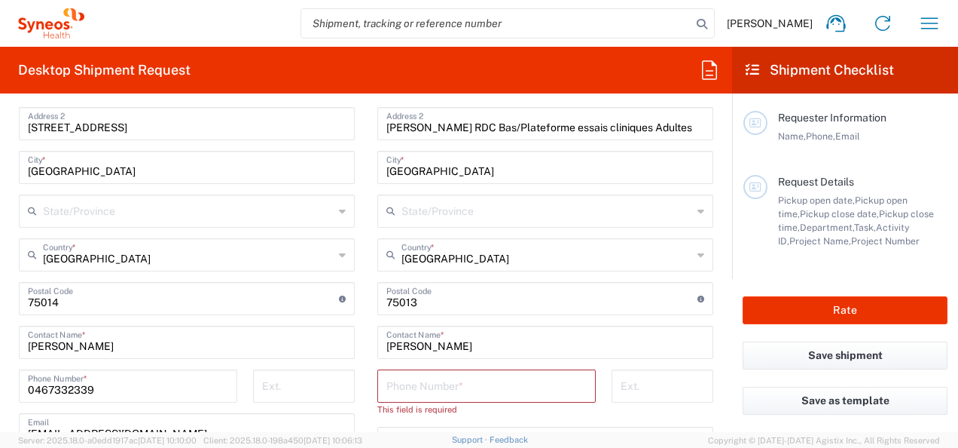
click at [396, 381] on input "tel" at bounding box center [486, 384] width 200 height 26
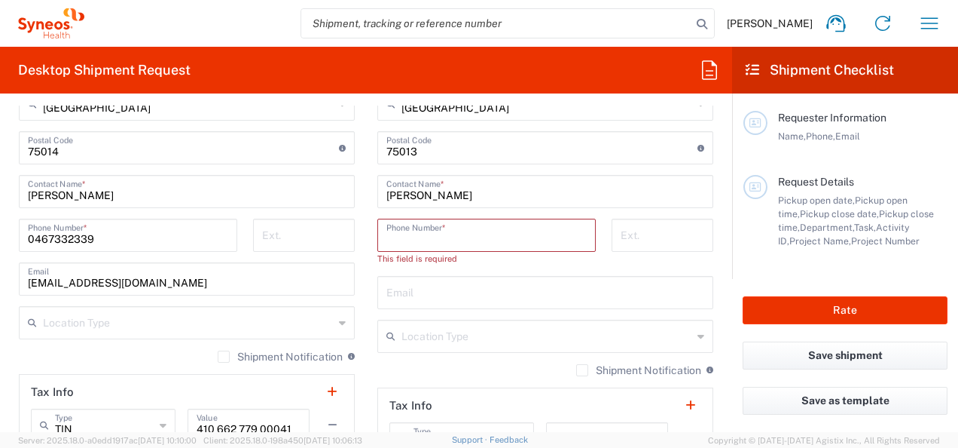
click at [387, 295] on input "text" at bounding box center [545, 291] width 318 height 26
paste input "[EMAIL_ADDRESS][DOMAIN_NAME]"
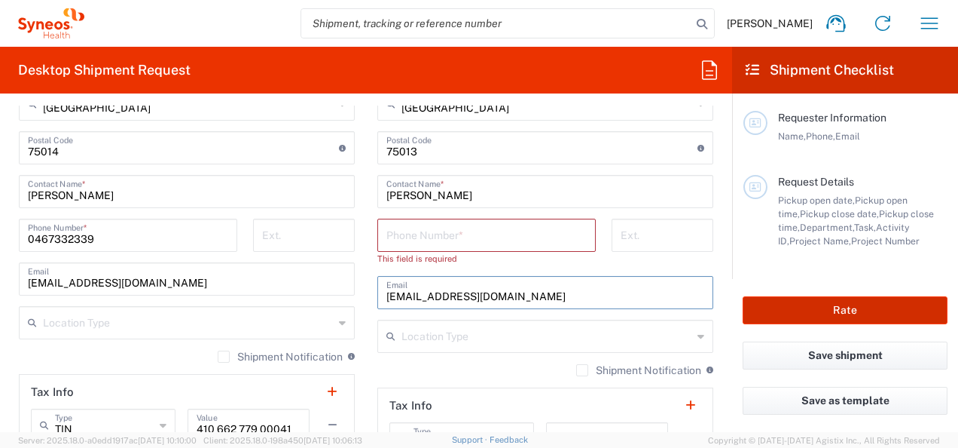
type input "[EMAIL_ADDRESS][DOMAIN_NAME]"
click at [432, 241] on input "tel" at bounding box center [486, 234] width 200 height 26
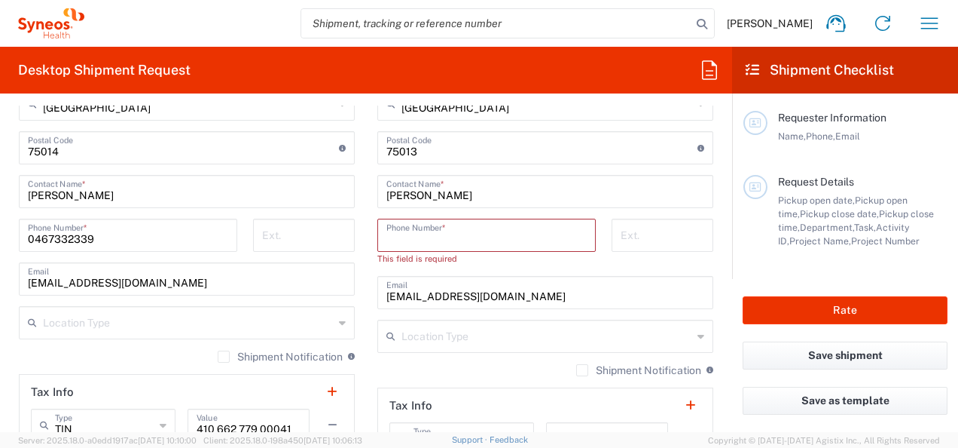
paste input "01 42 16 22 41"
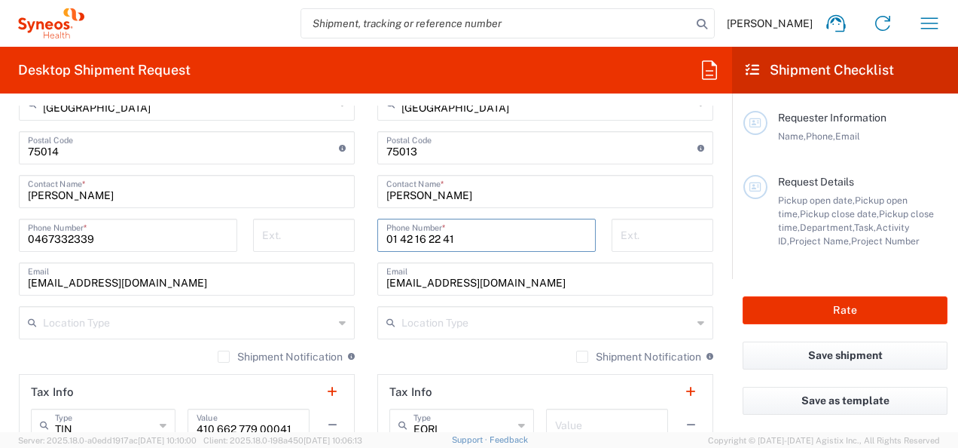
type input "01 42 16 22 41"
click at [356, 298] on main "Syneos Health [GEOGRAPHIC_DATA] SARL Location Syneos Health [GEOGRAPHIC_DATA] S…" at bounding box center [187, 185] width 359 height 720
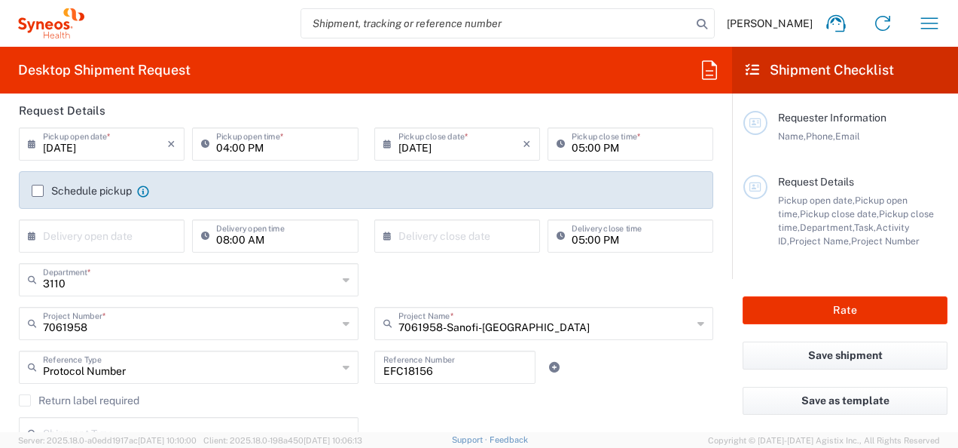
scroll to position [0, 0]
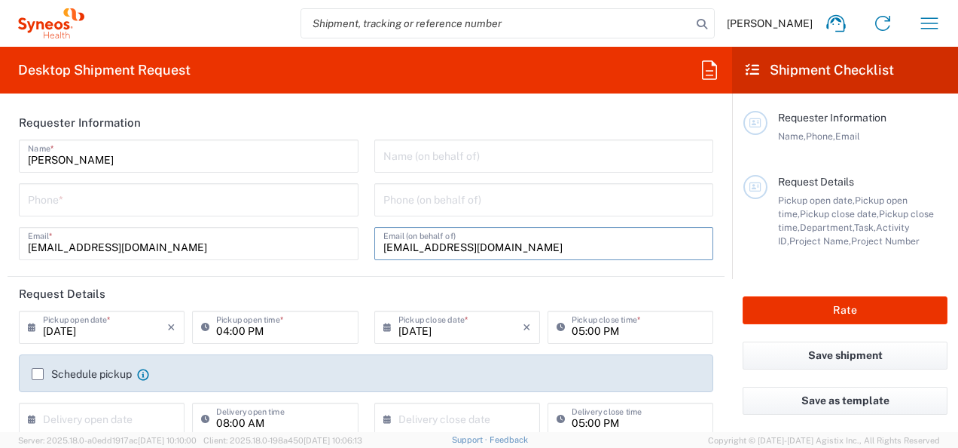
drag, startPoint x: 533, startPoint y: 245, endPoint x: 289, endPoint y: 232, distance: 244.4
click at [289, 232] on div "[PERSON_NAME] Name * Phone * [EMAIL_ADDRESS][DOMAIN_NAME] Email * Name (on beha…" at bounding box center [366, 204] width 710 height 131
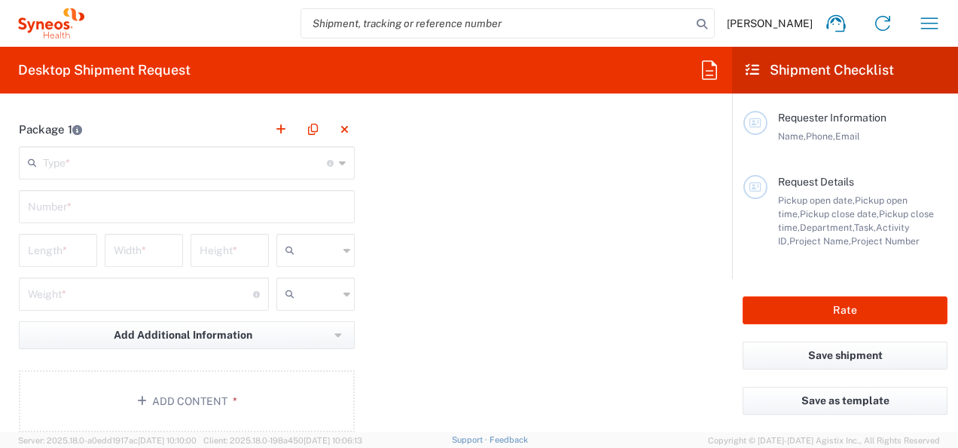
scroll to position [1431, 0]
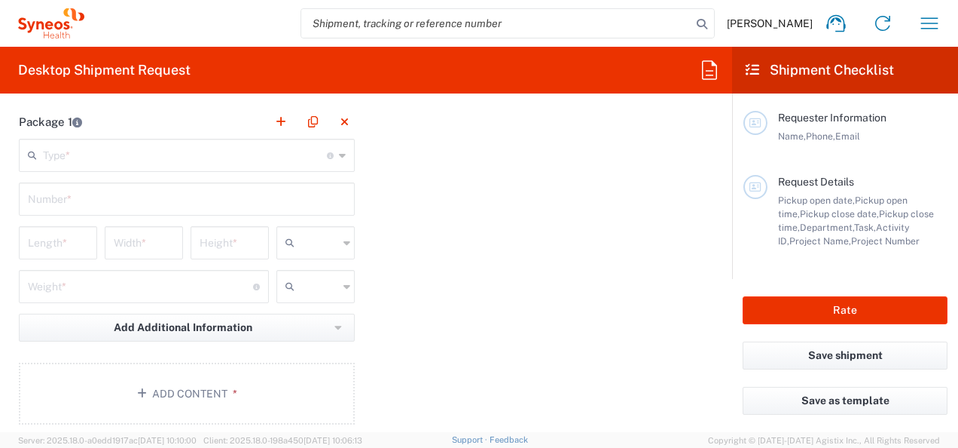
click at [69, 157] on input "text" at bounding box center [185, 154] width 284 height 26
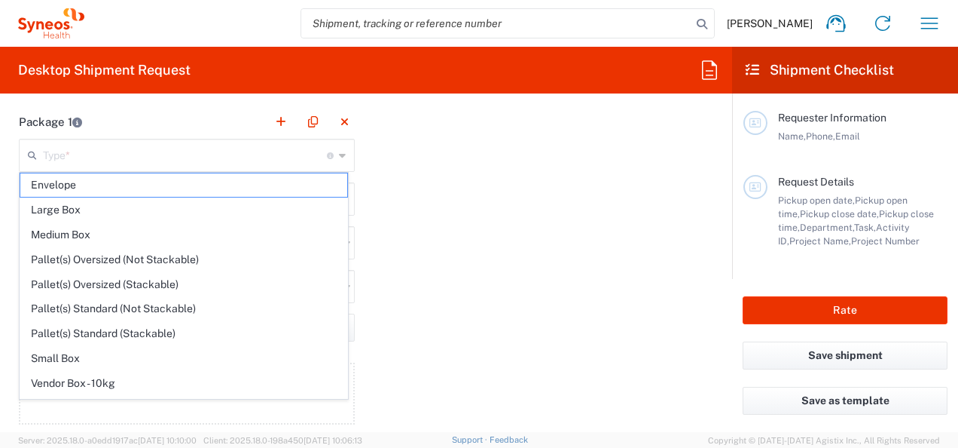
drag, startPoint x: 98, startPoint y: 353, endPoint x: 93, endPoint y: 316, distance: 36.5
click at [96, 352] on span "Small Box" at bounding box center [183, 358] width 327 height 23
type input "Small Box"
type input "12.25"
type input "11"
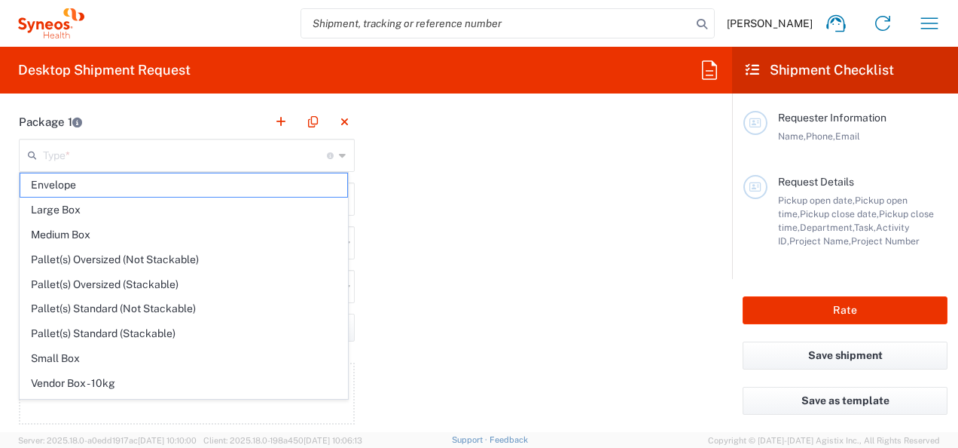
type input "1.5"
type input "in"
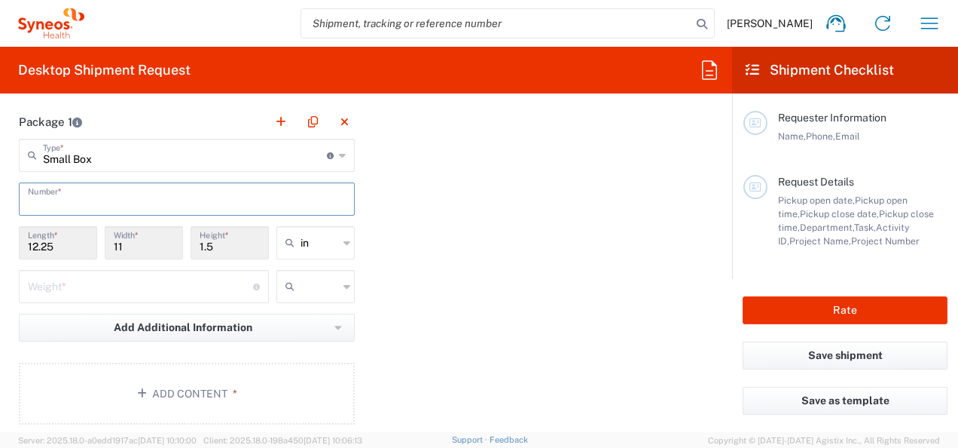
click at [89, 197] on input "text" at bounding box center [187, 198] width 318 height 26
type input "1"
click at [320, 241] on input "text" at bounding box center [320, 243] width 38 height 24
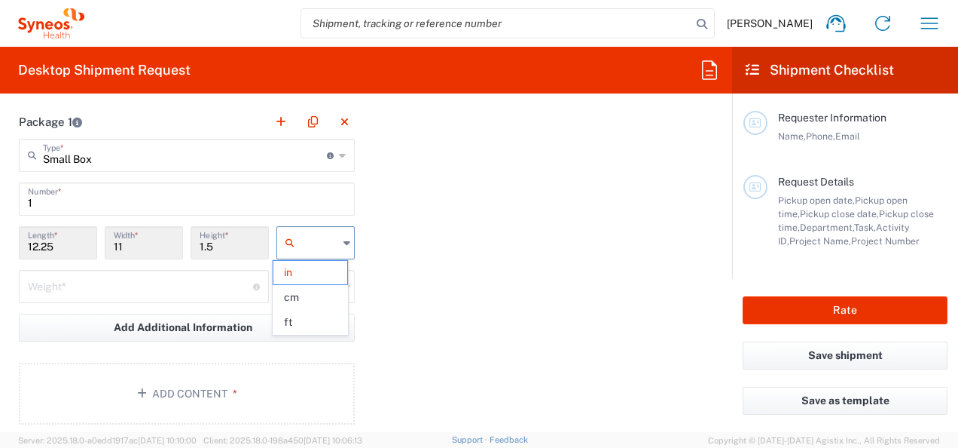
drag, startPoint x: 310, startPoint y: 299, endPoint x: 209, endPoint y: 269, distance: 105.4
click at [309, 298] on span "cm" at bounding box center [310, 297] width 74 height 23
type input "31.12"
type input "27.94"
type input "3.81"
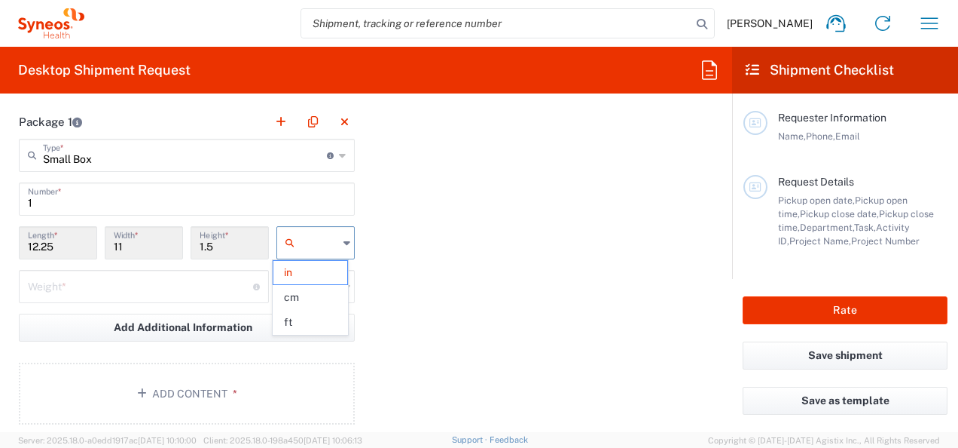
type input "cm"
click at [294, 287] on icon at bounding box center [293, 286] width 15 height 24
drag, startPoint x: 307, startPoint y: 316, endPoint x: 242, endPoint y: 295, distance: 68.6
click at [306, 316] on span "kgs" at bounding box center [310, 315] width 74 height 23
type input "kgs"
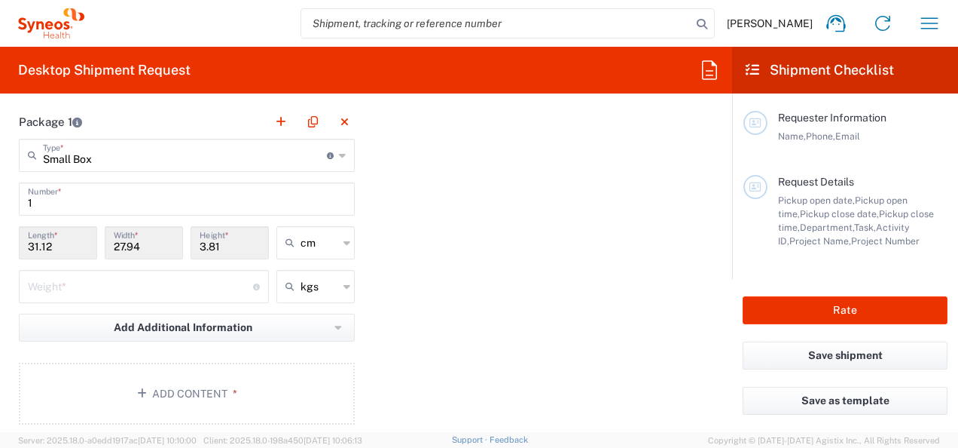
click at [186, 282] on input "number" at bounding box center [140, 285] width 225 height 26
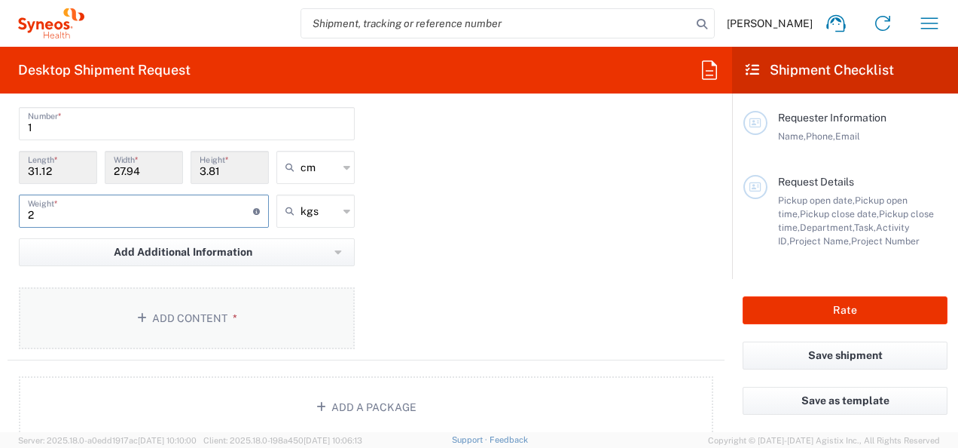
type input "2"
click at [218, 316] on button "Add Content *" at bounding box center [187, 318] width 336 height 62
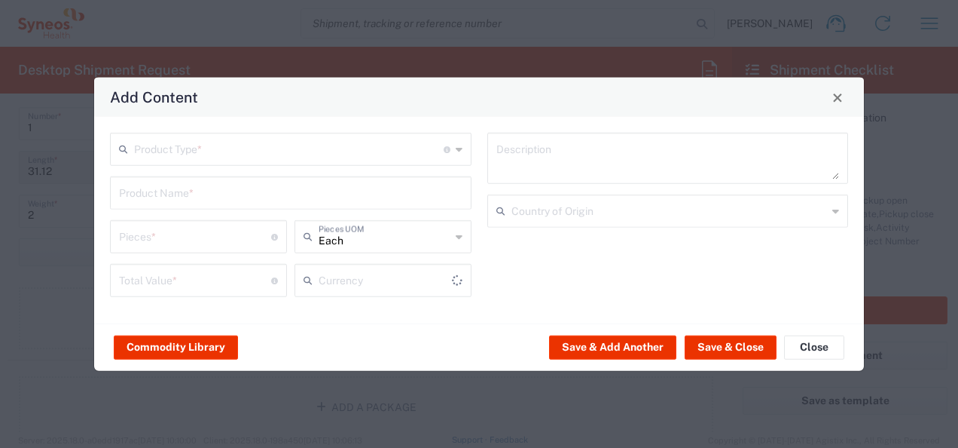
type input "US Dollar"
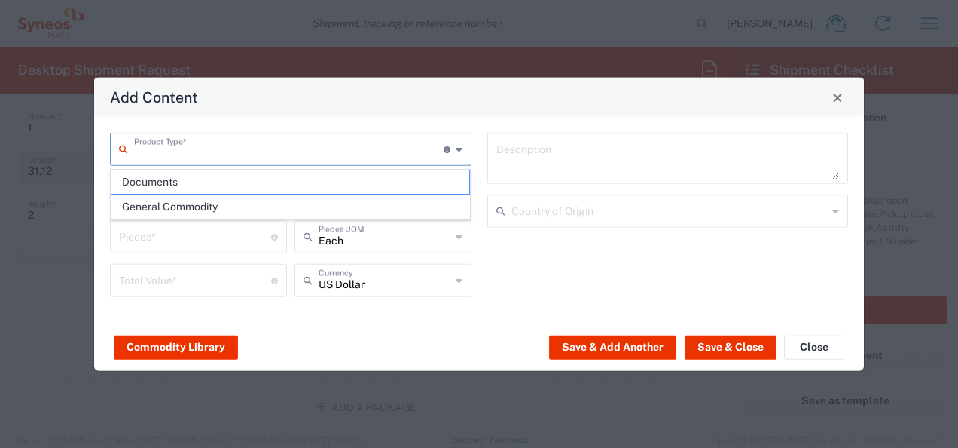
click at [234, 155] on input "text" at bounding box center [289, 148] width 310 height 26
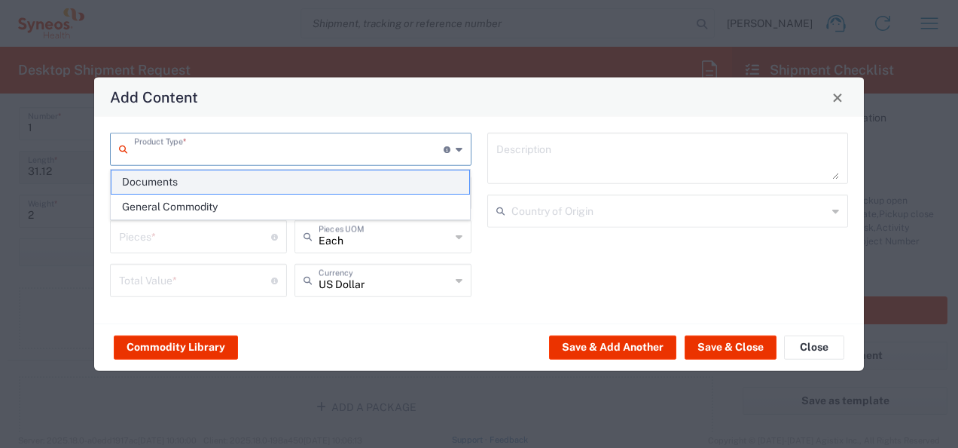
click at [229, 189] on span "Documents" at bounding box center [291, 181] width 359 height 23
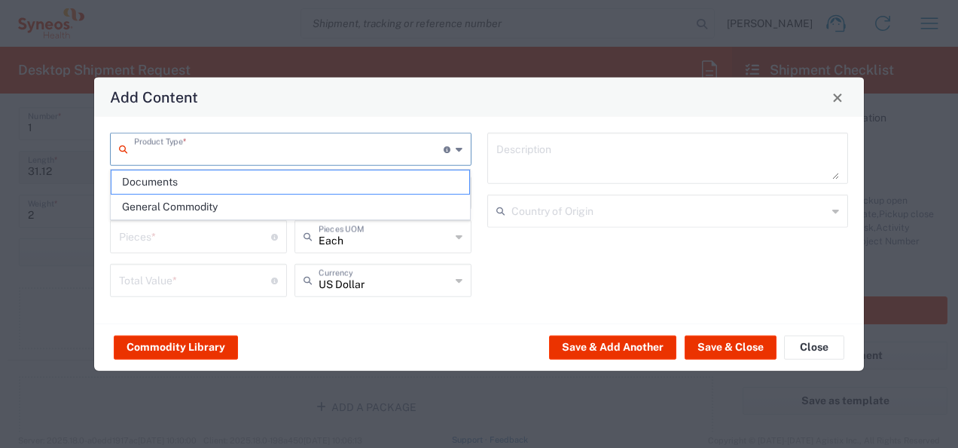
type input "Documents"
type input "1"
type textarea "Documents"
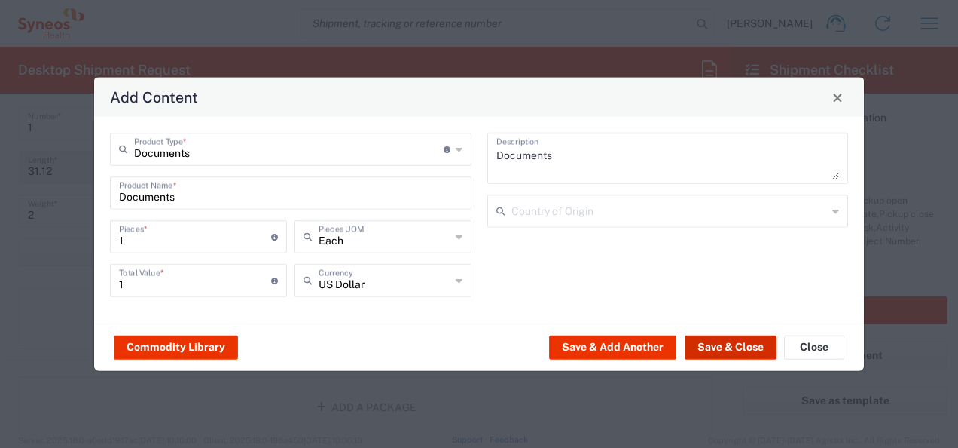
click at [701, 341] on button "Save & Close" at bounding box center [731, 347] width 92 height 24
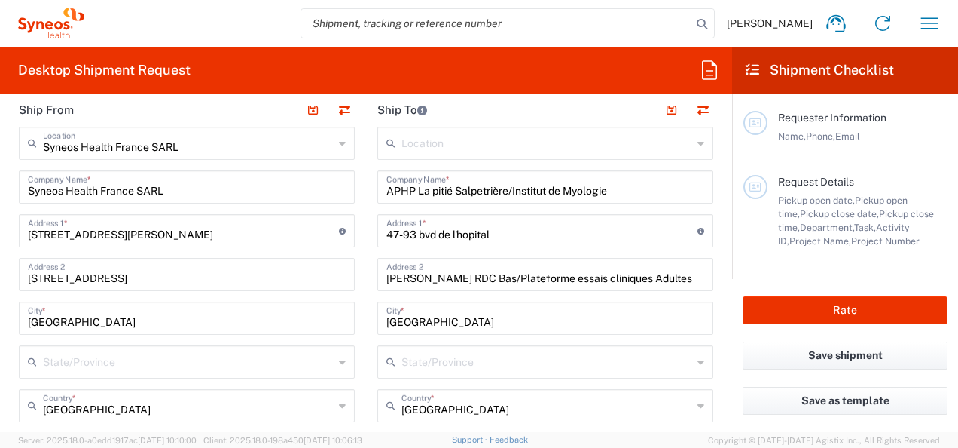
scroll to position [75, 0]
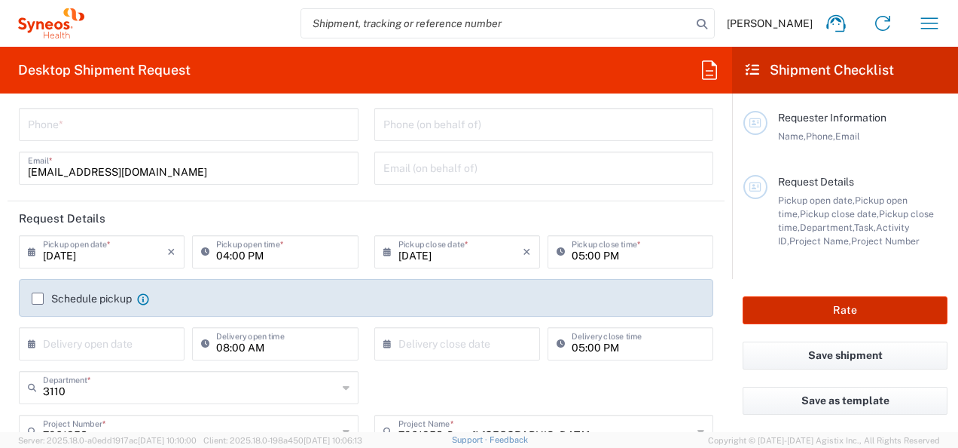
click at [801, 310] on button "Rate" at bounding box center [845, 310] width 205 height 28
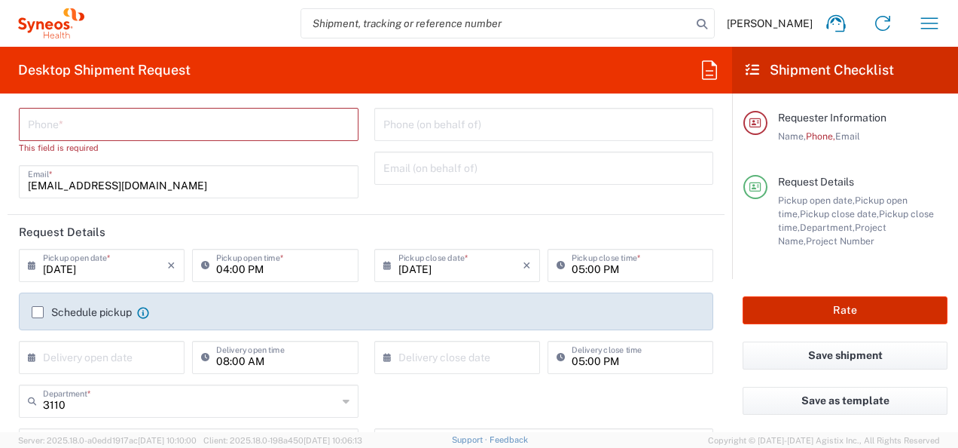
type input "7061958-Sanofi-[GEOGRAPHIC_DATA]"
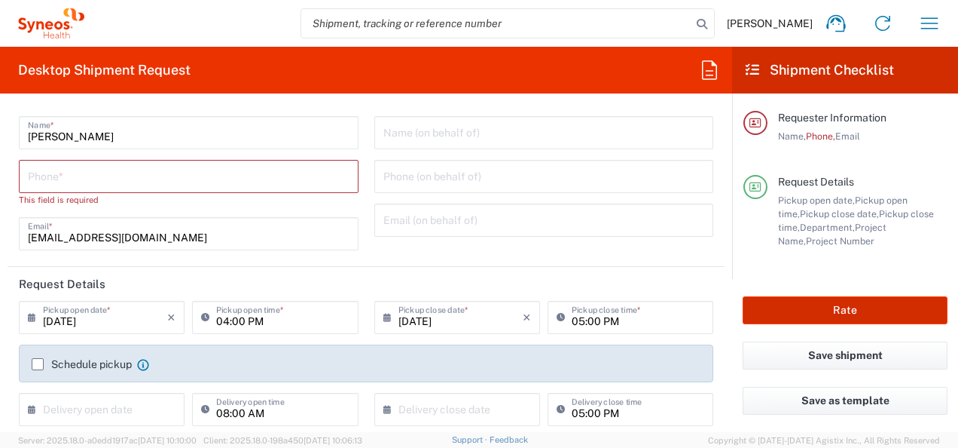
scroll to position [0, 0]
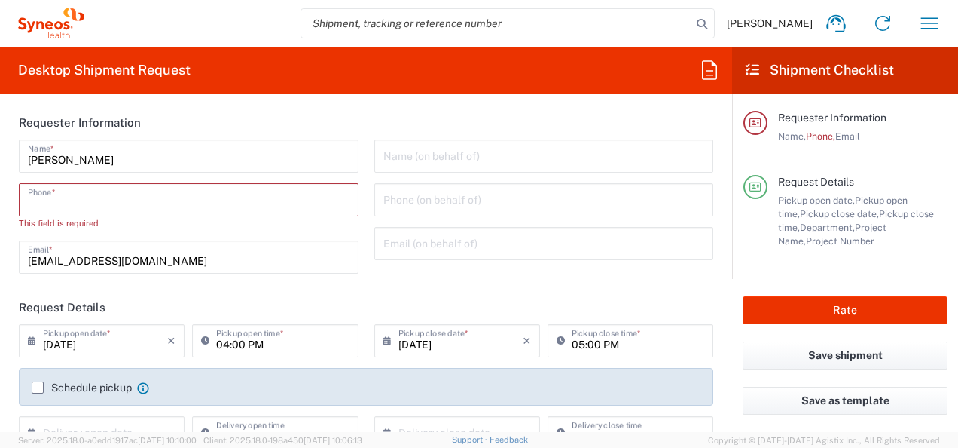
click at [116, 204] on input "tel" at bounding box center [189, 198] width 322 height 26
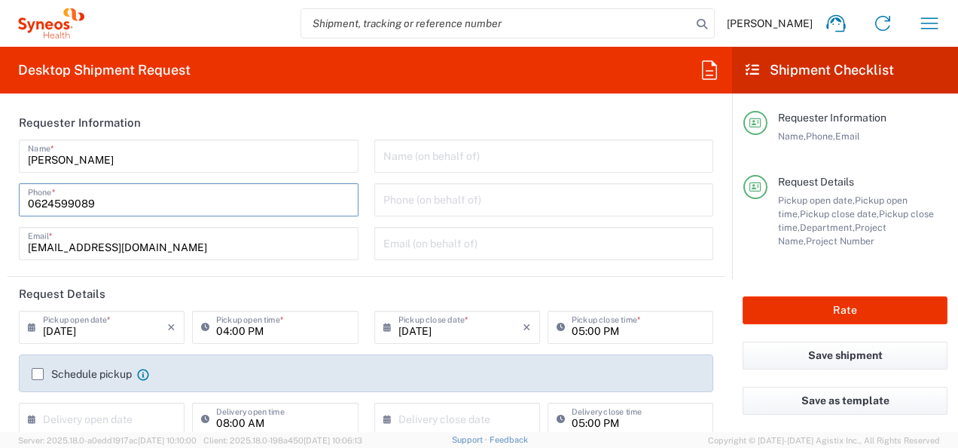
type input "0467332339"
click at [820, 310] on button "Rate" at bounding box center [845, 310] width 205 height 28
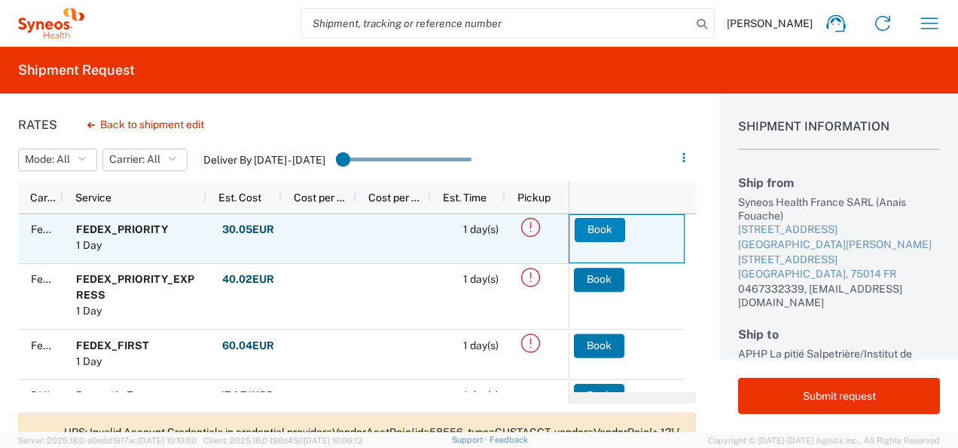
click at [603, 221] on button "Book" at bounding box center [600, 230] width 50 height 24
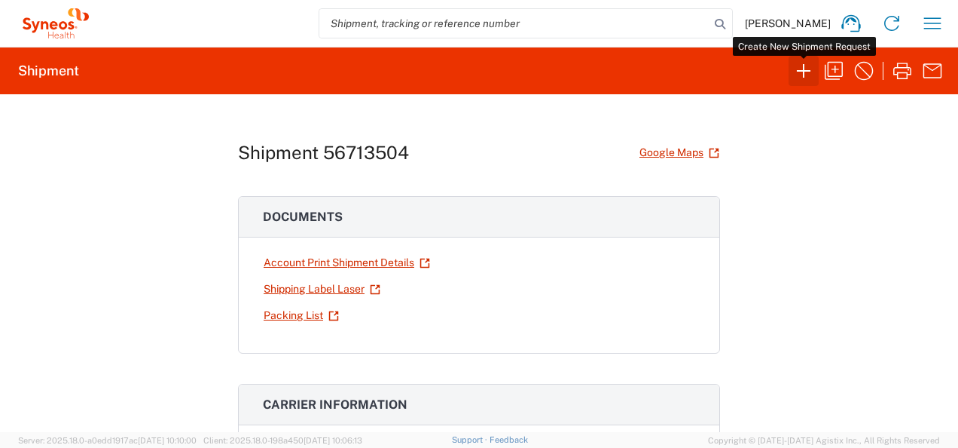
click at [808, 72] on icon "button" at bounding box center [804, 71] width 24 height 24
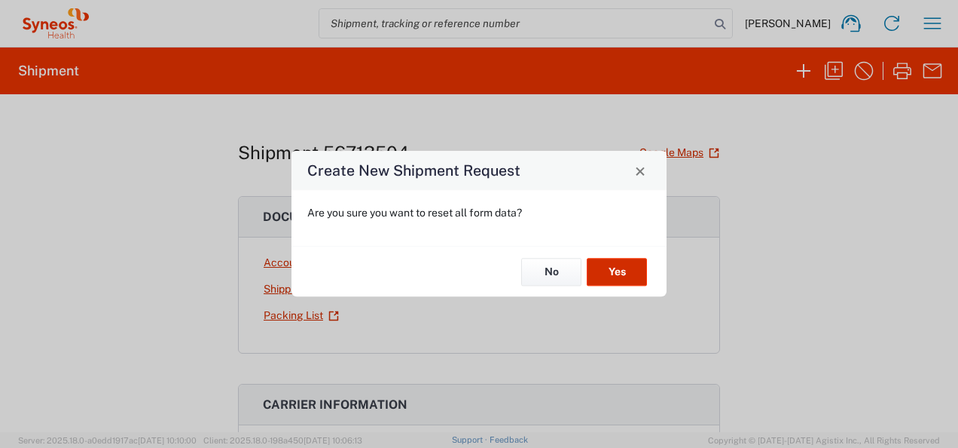
click at [622, 265] on button "Yes" at bounding box center [617, 272] width 60 height 28
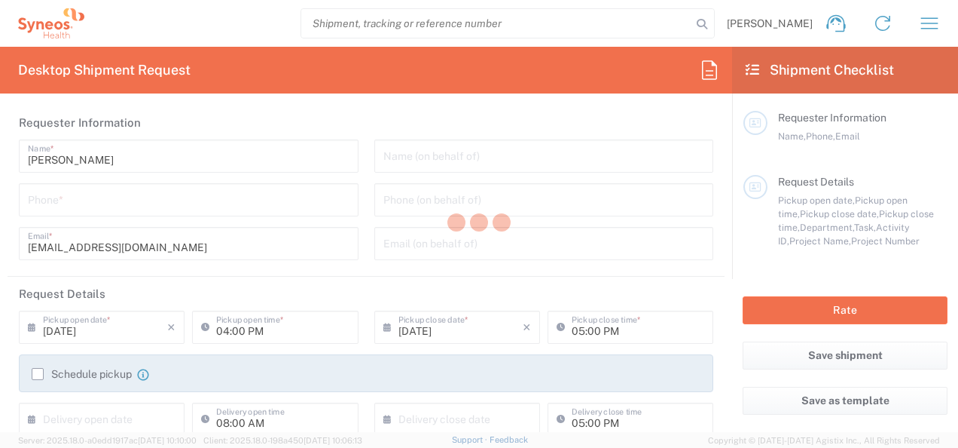
type input "3110"
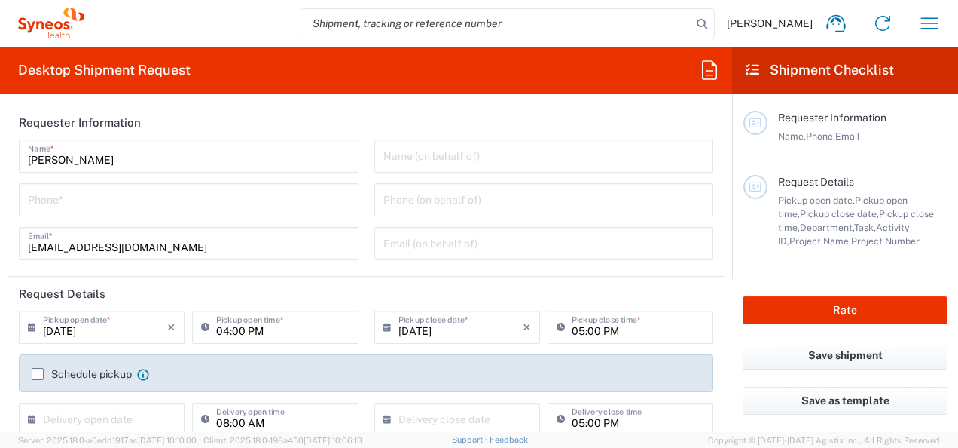
click at [198, 203] on input "tel" at bounding box center [189, 198] width 322 height 26
type input "0624599089"
type input "Syneos Health France SARL"
type input "0624599089"
type input "Syneos Health France SARL"
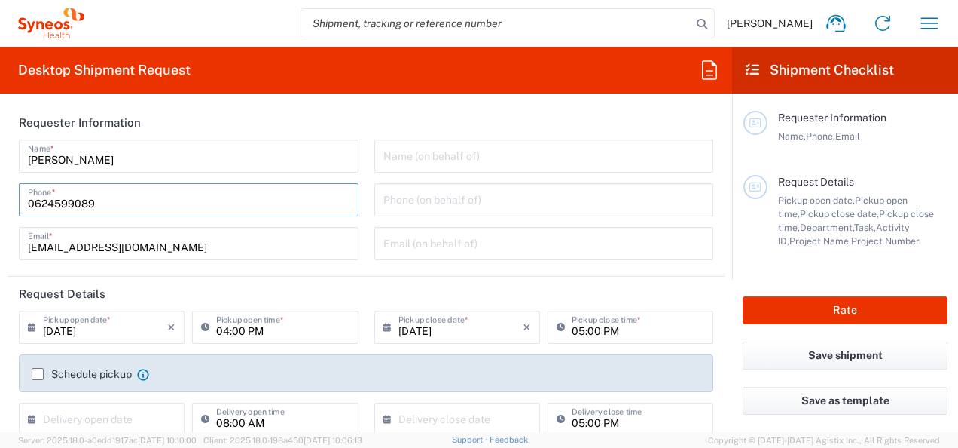
type input "[STREET_ADDRESS][PERSON_NAME]"
type input "[GEOGRAPHIC_DATA]"
type input "0624599089"
click at [219, 270] on div "[PERSON_NAME] Name * [PHONE_NUMBER] Phone * [PERSON_NAME][EMAIL_ADDRESS][DOMAIN…" at bounding box center [189, 204] width 356 height 131
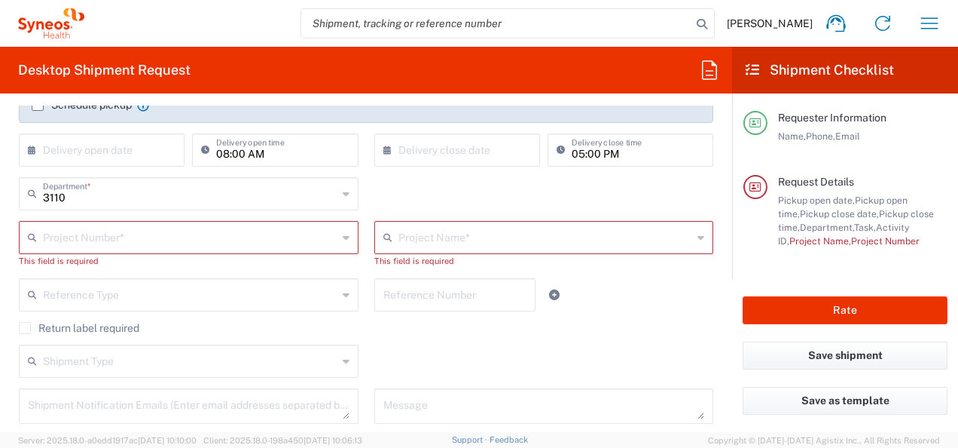
scroll to position [301, 0]
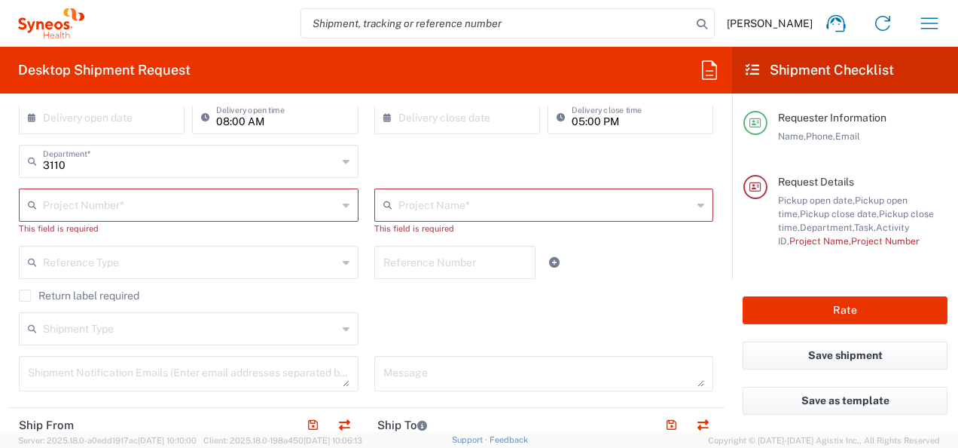
click at [173, 209] on input "text" at bounding box center [190, 204] width 295 height 26
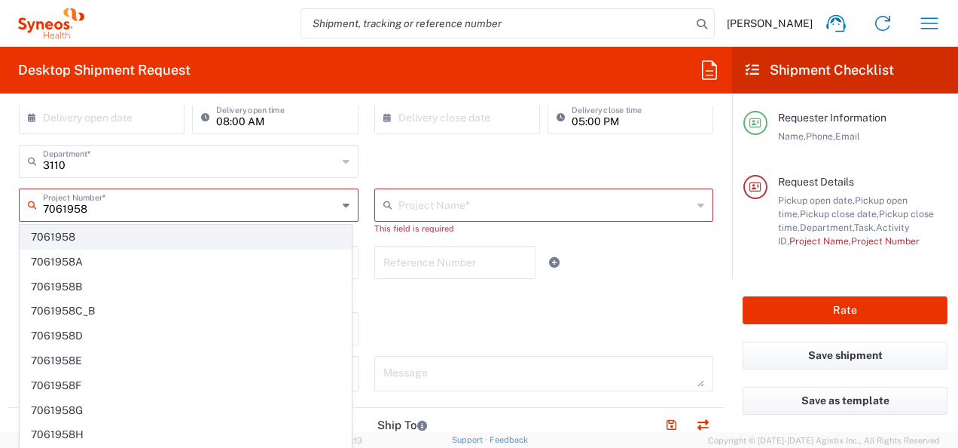
type input "7061958"
click at [155, 228] on span "7061958" at bounding box center [185, 236] width 331 height 23
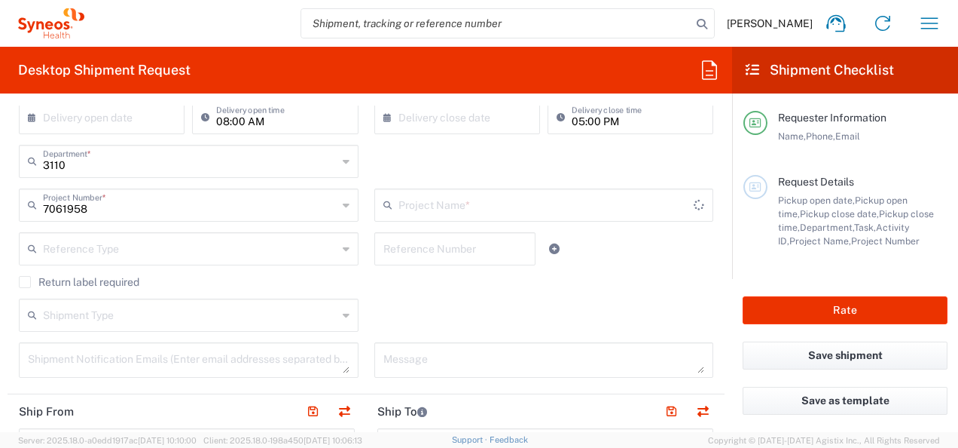
type input "7061958-Sanofi-[GEOGRAPHIC_DATA]"
click at [71, 244] on input "text" at bounding box center [190, 247] width 295 height 26
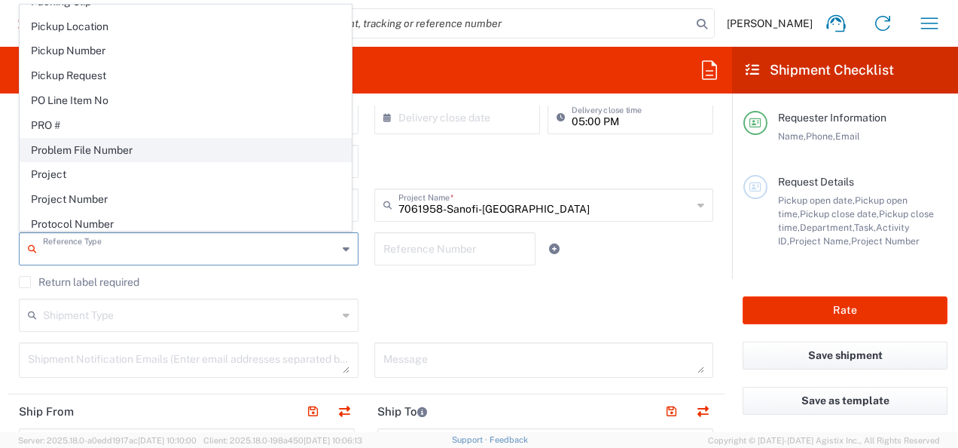
scroll to position [904, 0]
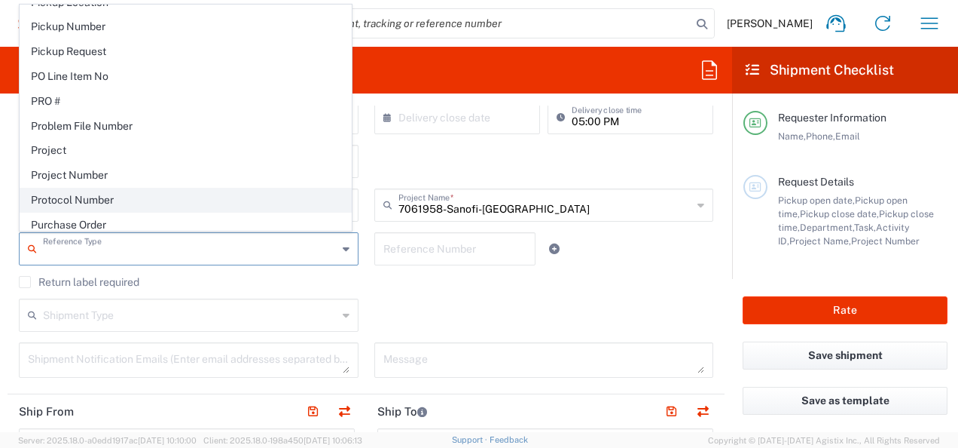
click at [105, 188] on span "Protocol Number" at bounding box center [185, 199] width 331 height 23
type input "Protocol Number"
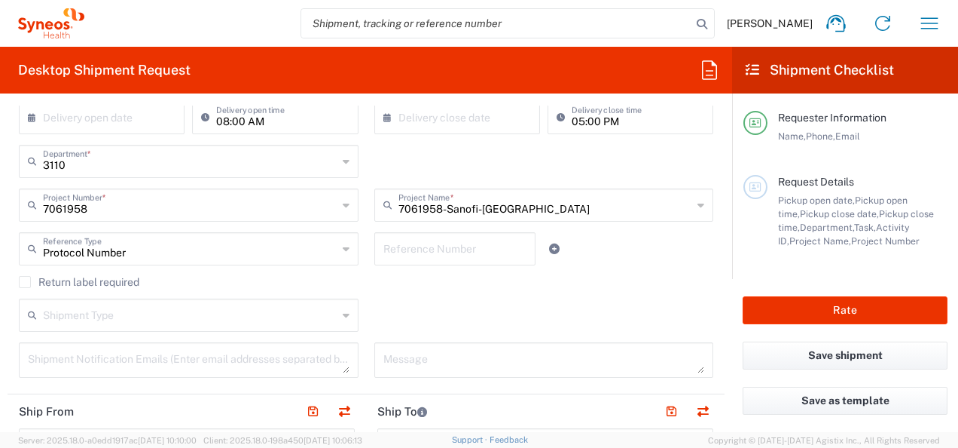
click at [402, 247] on input "text" at bounding box center [455, 247] width 144 height 26
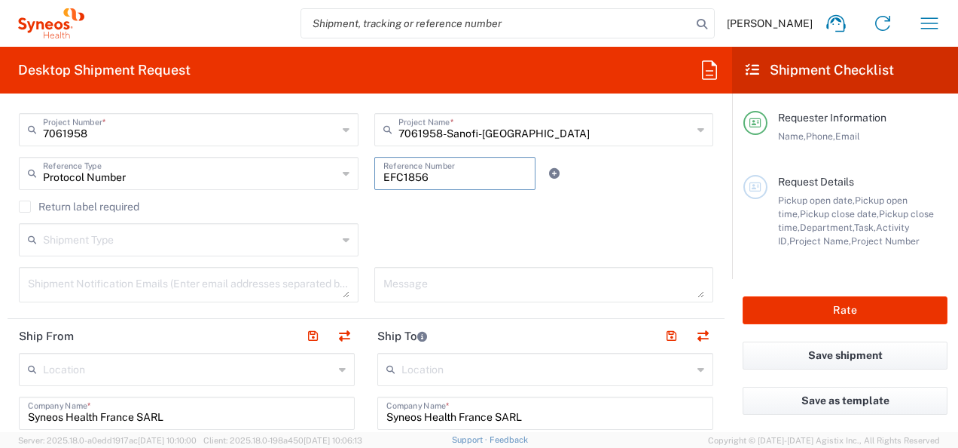
type input "EFC1856"
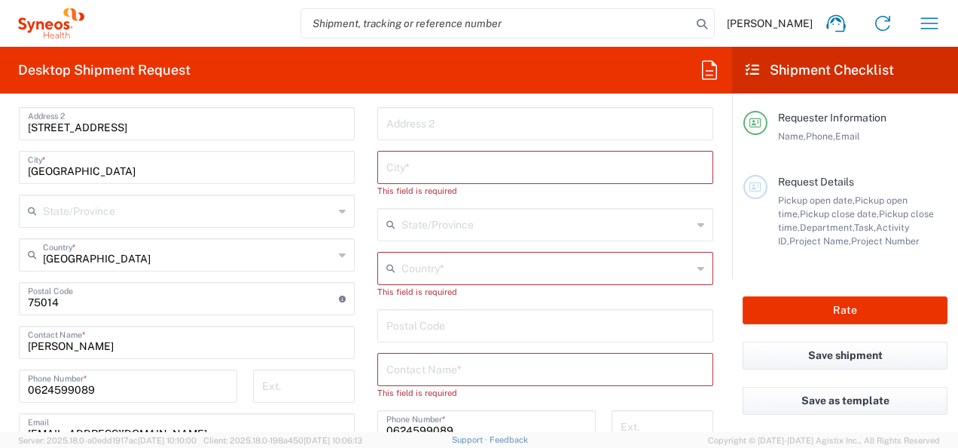
scroll to position [603, 0]
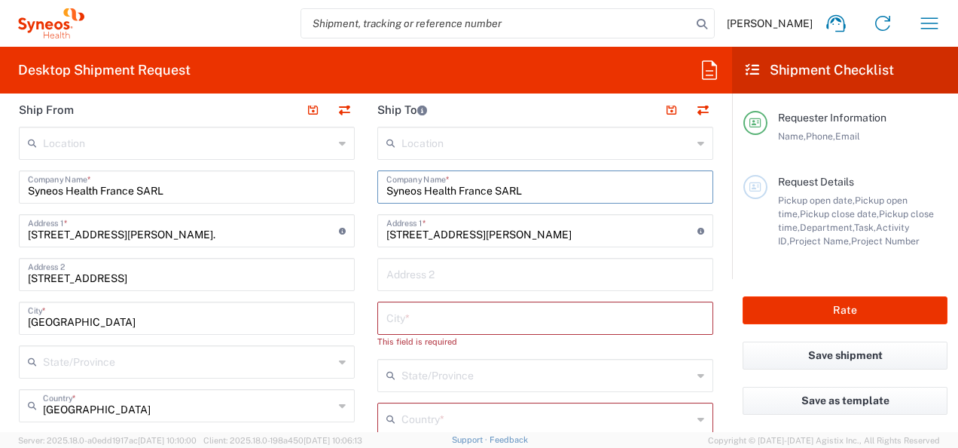
drag, startPoint x: 532, startPoint y: 182, endPoint x: 249, endPoint y: 197, distance: 283.7
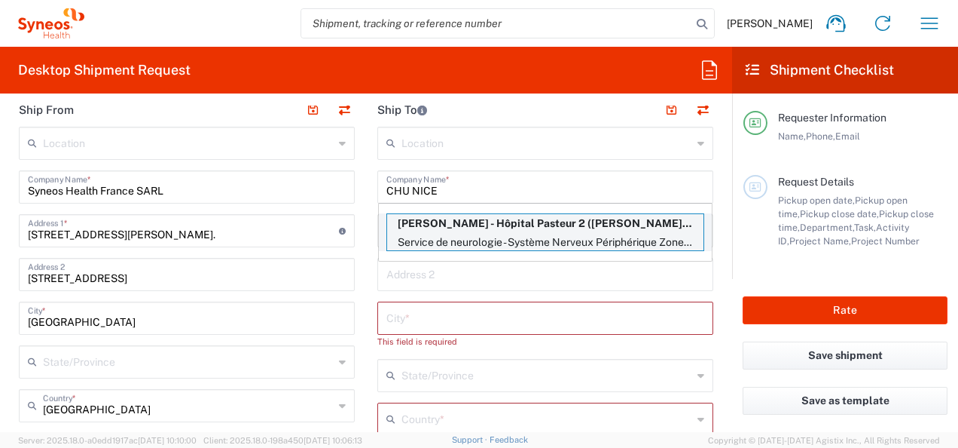
click at [512, 223] on p "[PERSON_NAME] - Hôpital Pasteur 2 ([PERSON_NAME]), [EMAIL_ADDRESS][DOMAIN_NAME]" at bounding box center [545, 223] width 316 height 19
type input "CHU Nice - Hôpital Pasteur 2"
type input "Service de neurologie - Système Nerveux Périphérique Zone G -"
type input "30 [PERSON_NAME]"
type input "[GEOGRAPHIC_DATA]"
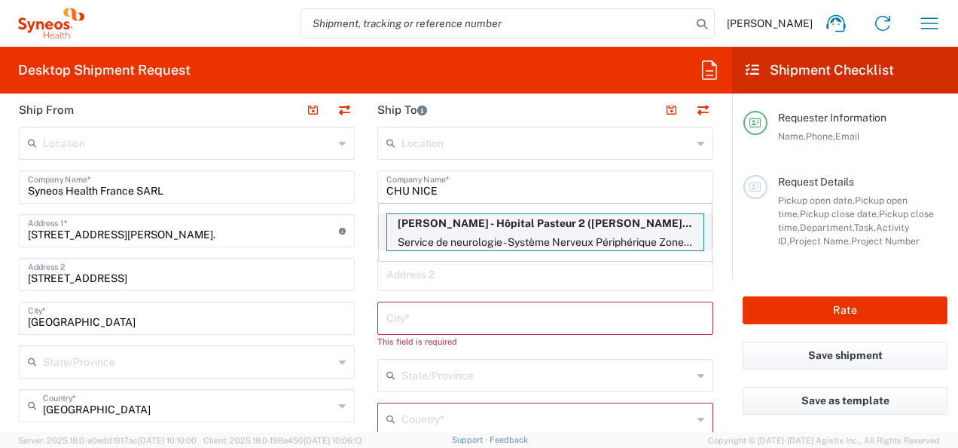
type input "06001"
type input "[PERSON_NAME]"
type input "04 92 03 89 67"
type input "[EMAIL_ADDRESS][DOMAIN_NAME]"
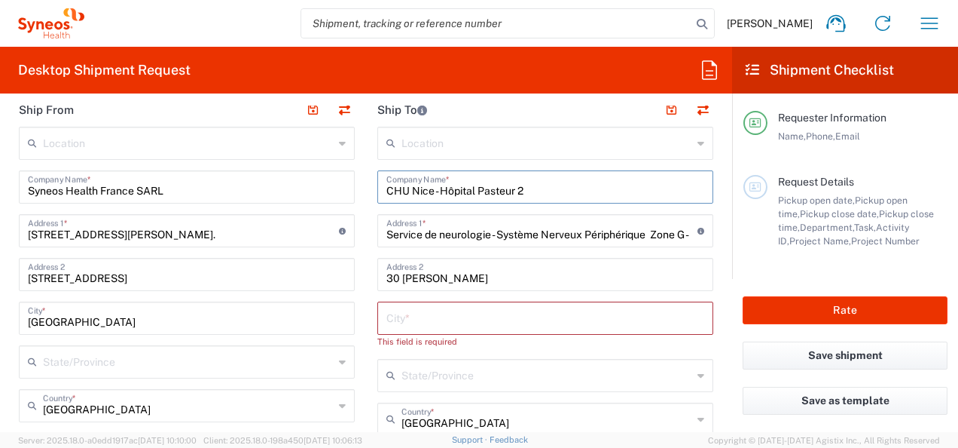
type input "[GEOGRAPHIC_DATA]"
click at [478, 331] on div "City *" at bounding box center [545, 317] width 336 height 33
click at [466, 318] on input "text" at bounding box center [545, 317] width 318 height 26
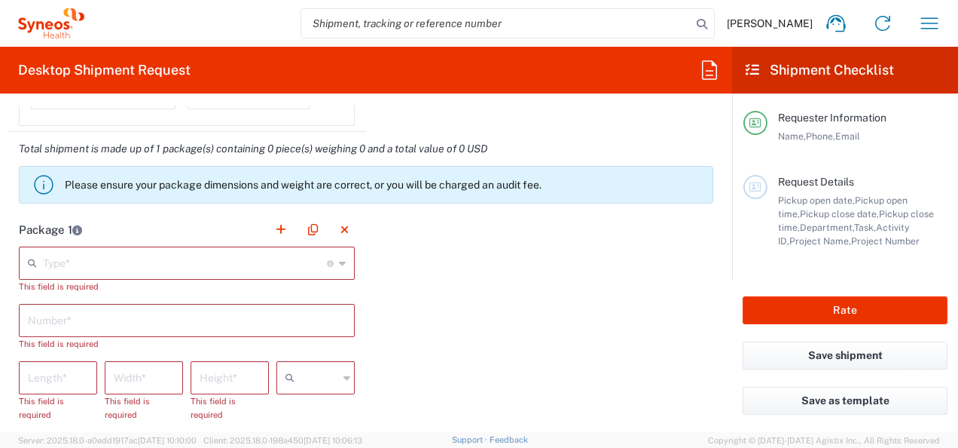
scroll to position [1356, 0]
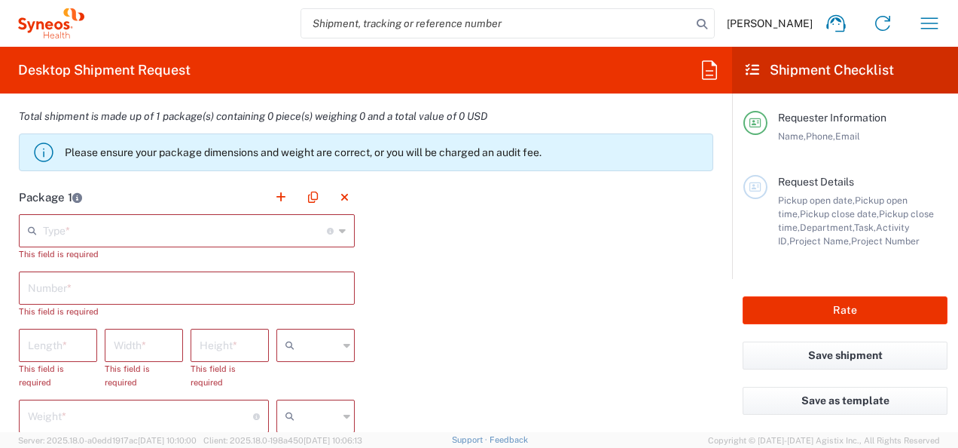
type input "Nice"
click at [121, 228] on input "text" at bounding box center [185, 229] width 284 height 26
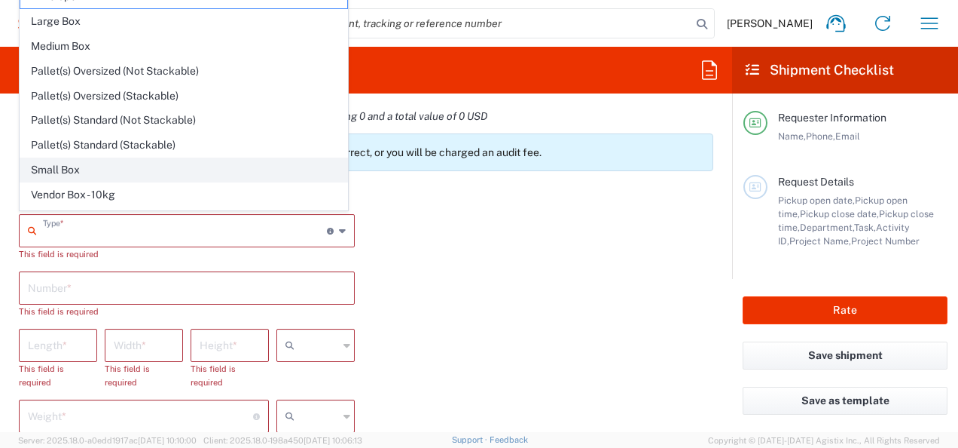
scroll to position [40, 0]
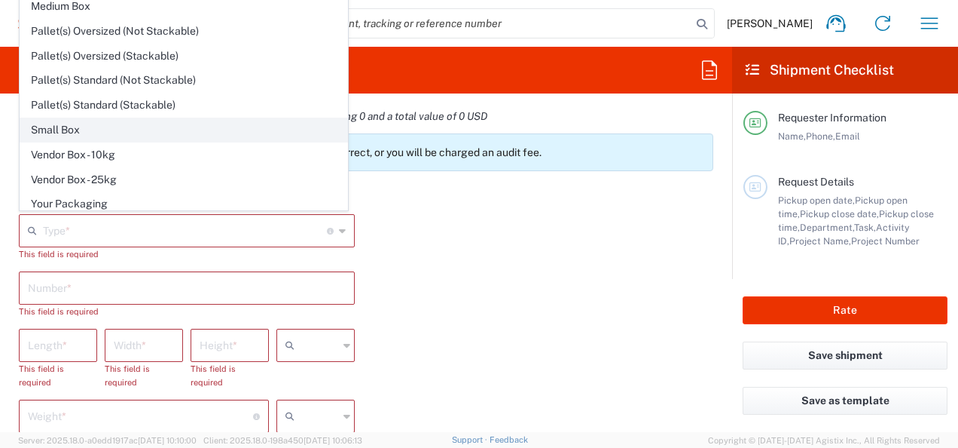
click at [84, 125] on span "Small Box" at bounding box center [183, 129] width 327 height 23
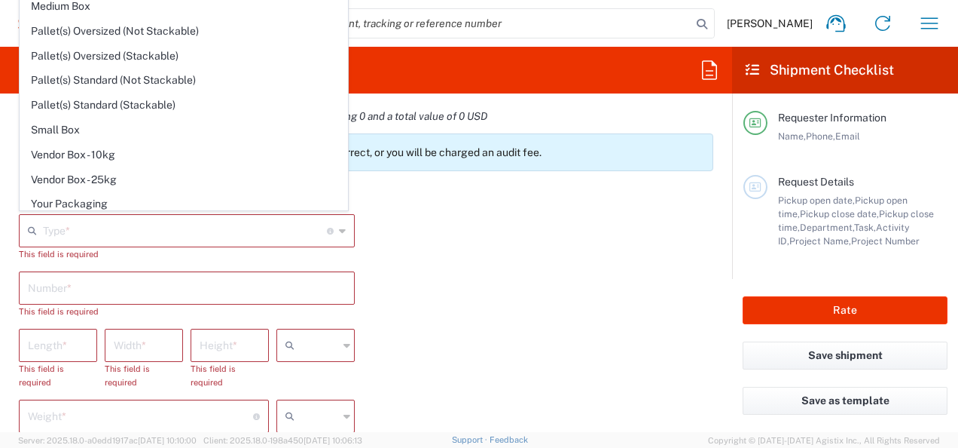
type input "Small Box"
type input "12.25"
type input "11"
type input "1.5"
type input "in"
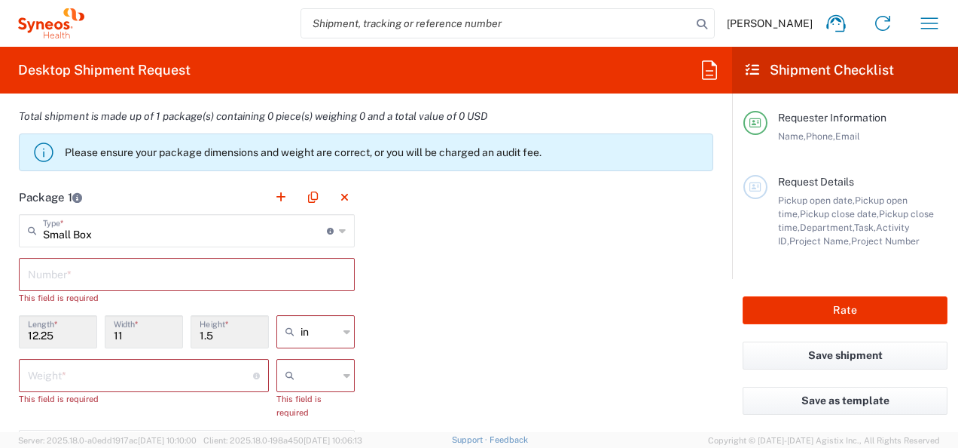
click at [142, 280] on input "text" at bounding box center [187, 273] width 318 height 26
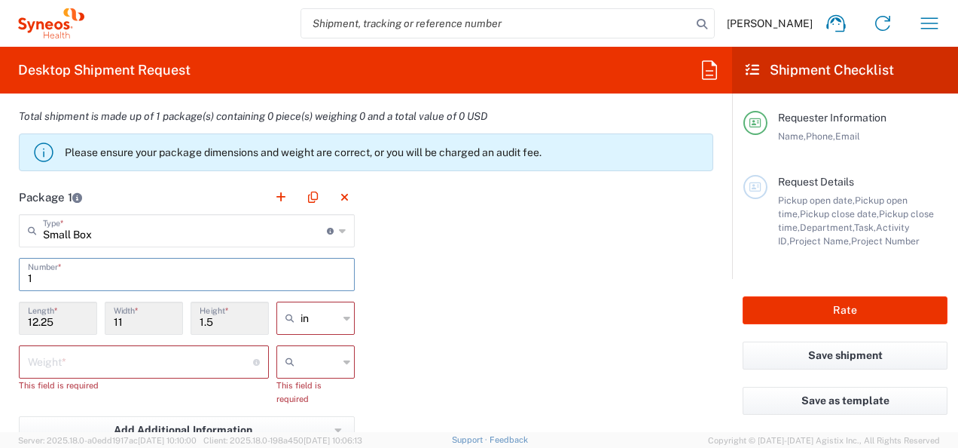
type input "1"
click at [307, 314] on input "text" at bounding box center [320, 318] width 38 height 24
click at [307, 362] on span "cm" at bounding box center [310, 372] width 74 height 23
type input "31.12"
type input "27.94"
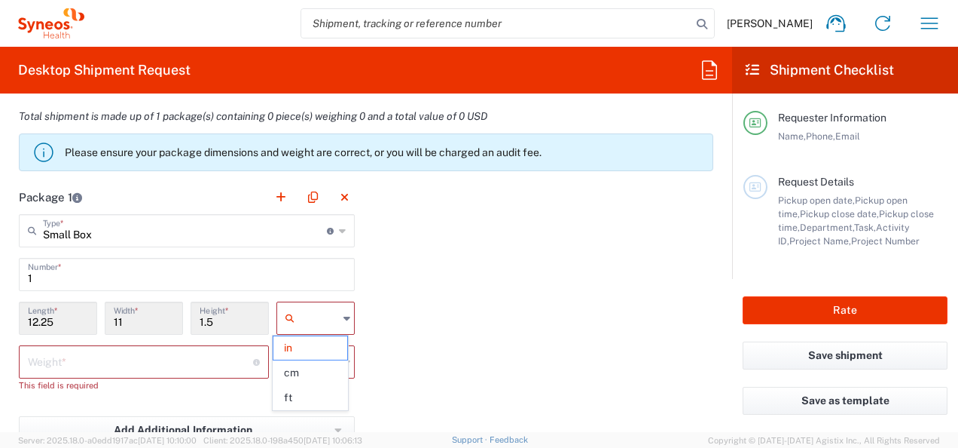
type input "3.81"
type input "cm"
click at [182, 350] on input "number" at bounding box center [140, 360] width 225 height 26
click at [328, 361] on input "text" at bounding box center [320, 362] width 38 height 24
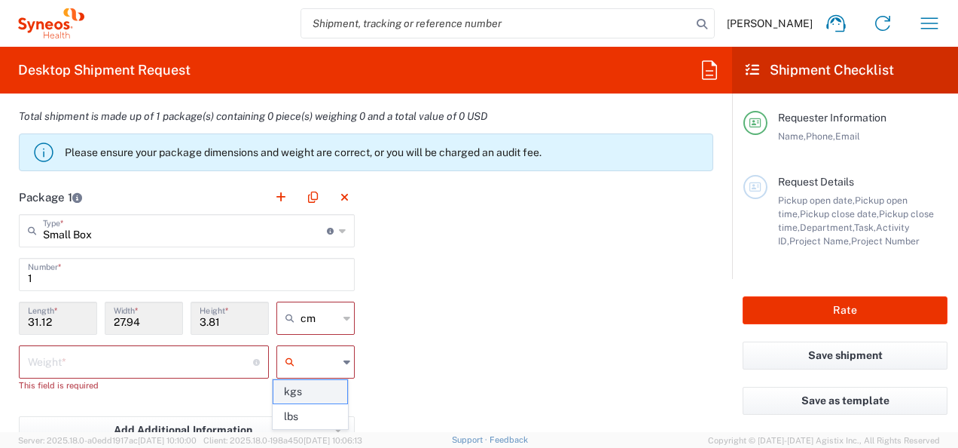
click at [321, 393] on span "kgs" at bounding box center [310, 391] width 74 height 23
type input "kgs"
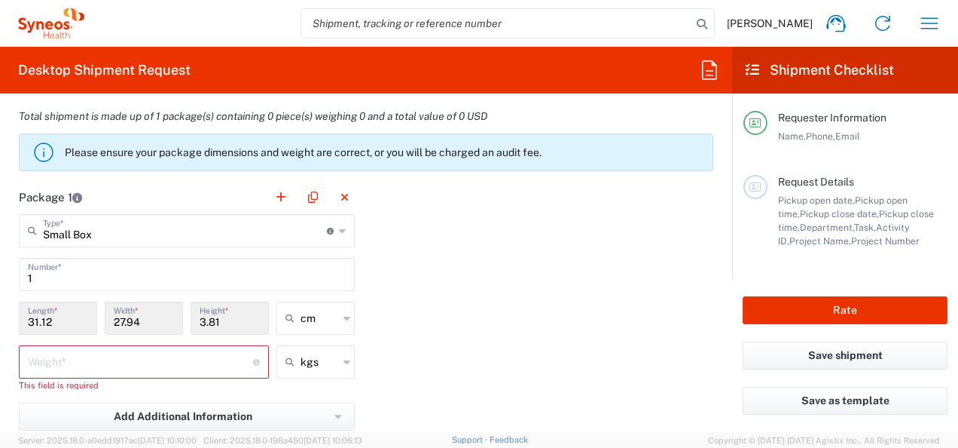
click at [130, 362] on input "number" at bounding box center [140, 360] width 225 height 26
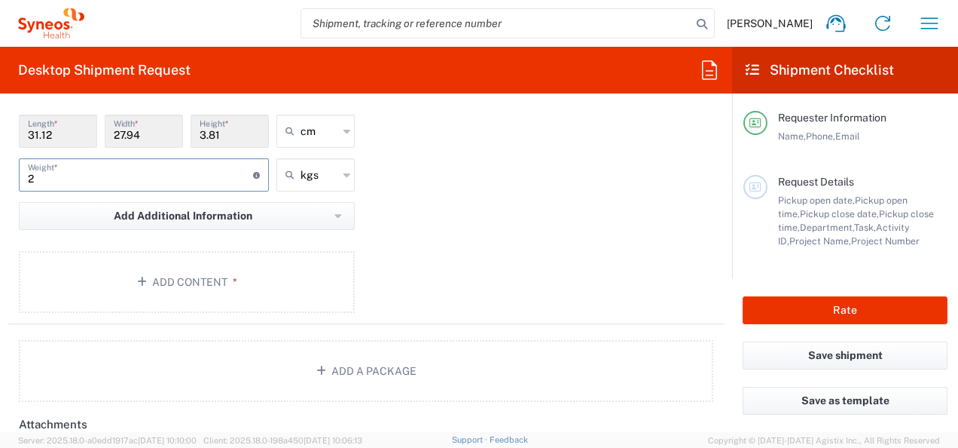
scroll to position [1657, 0]
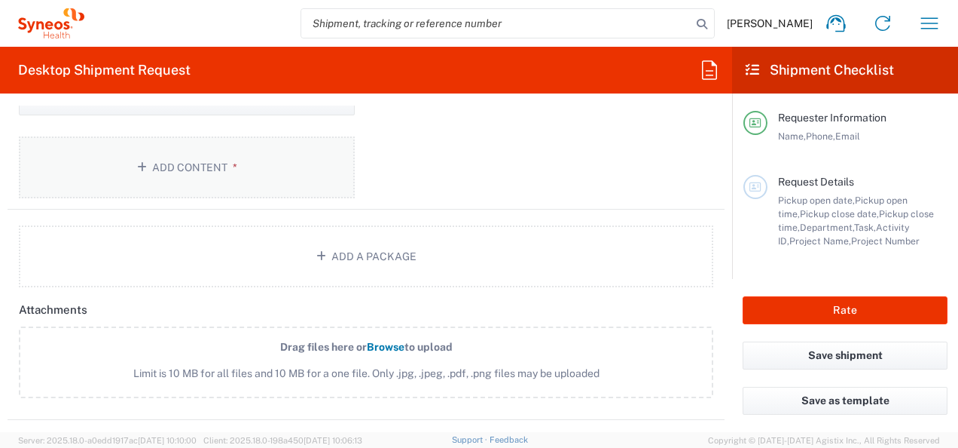
type input "2"
click at [145, 150] on button "Add Content *" at bounding box center [187, 167] width 336 height 62
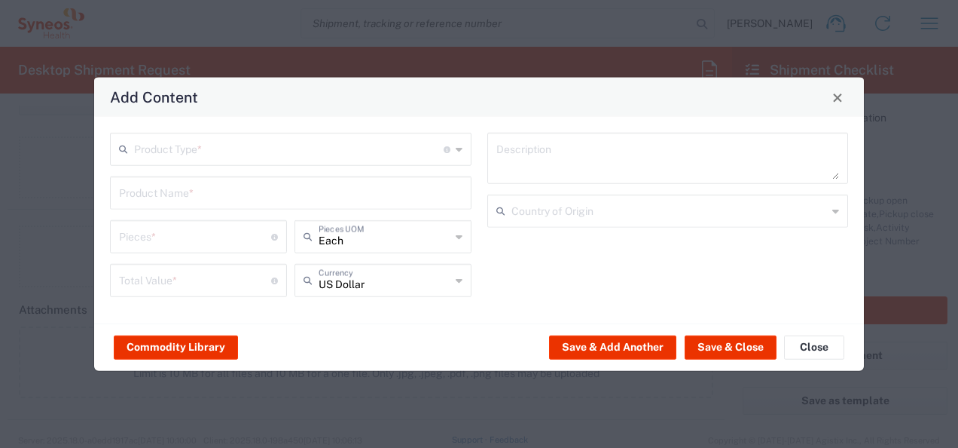
click at [271, 158] on input "text" at bounding box center [289, 148] width 310 height 26
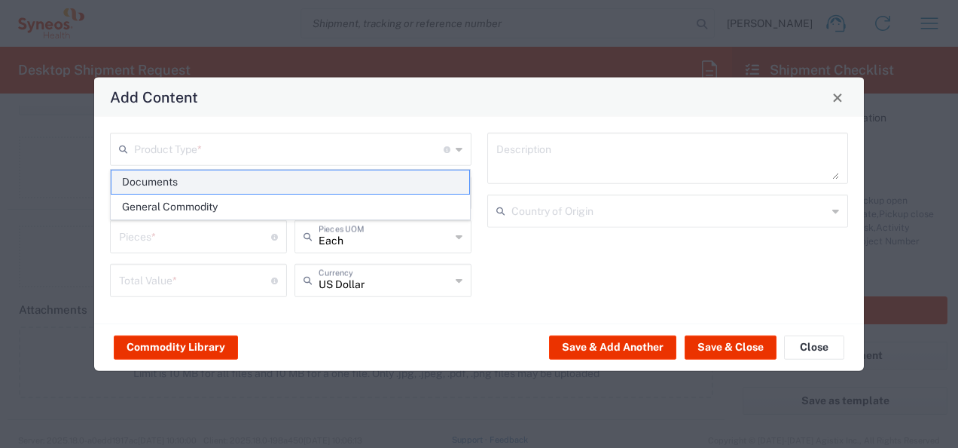
click at [239, 188] on span "Documents" at bounding box center [291, 181] width 359 height 23
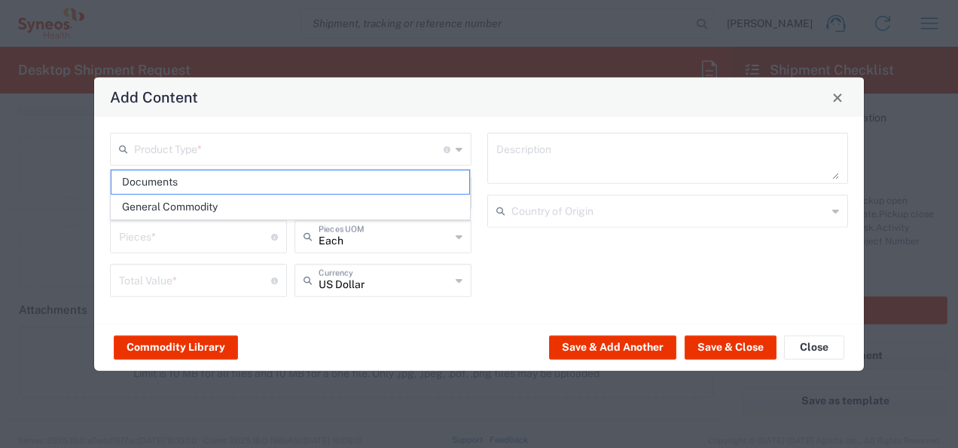
type input "Documents"
type input "1"
type textarea "Documents"
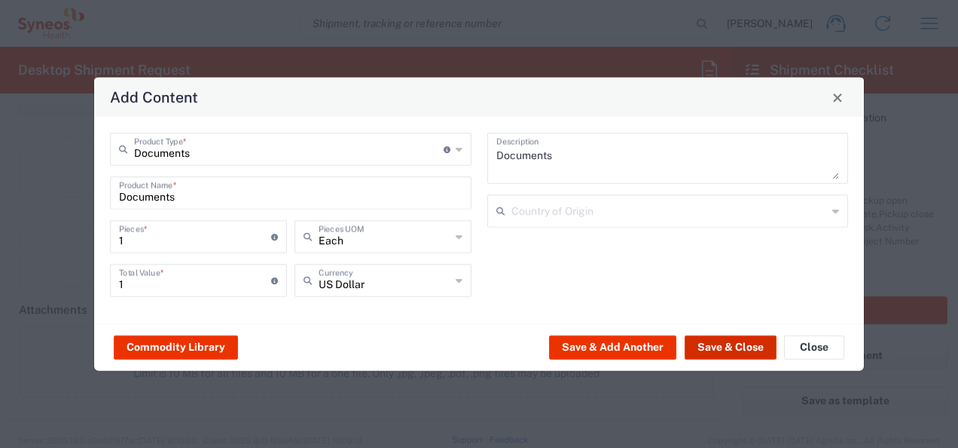
click at [730, 339] on button "Save & Close" at bounding box center [731, 347] width 92 height 24
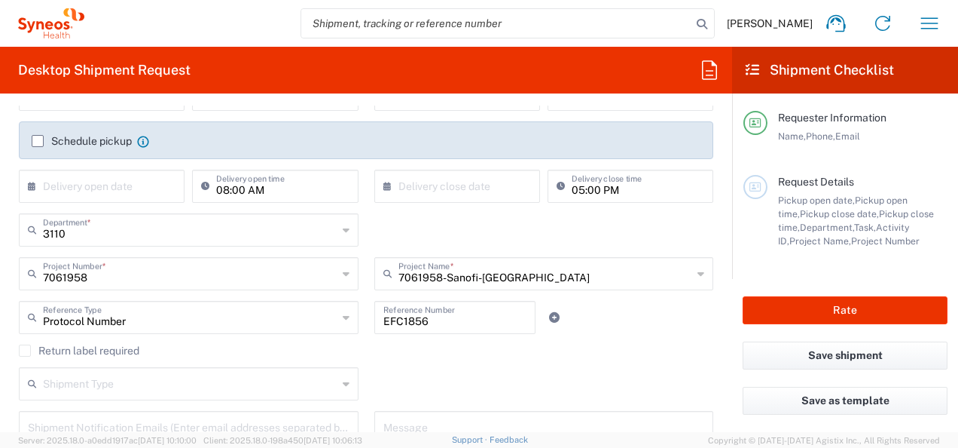
scroll to position [0, 0]
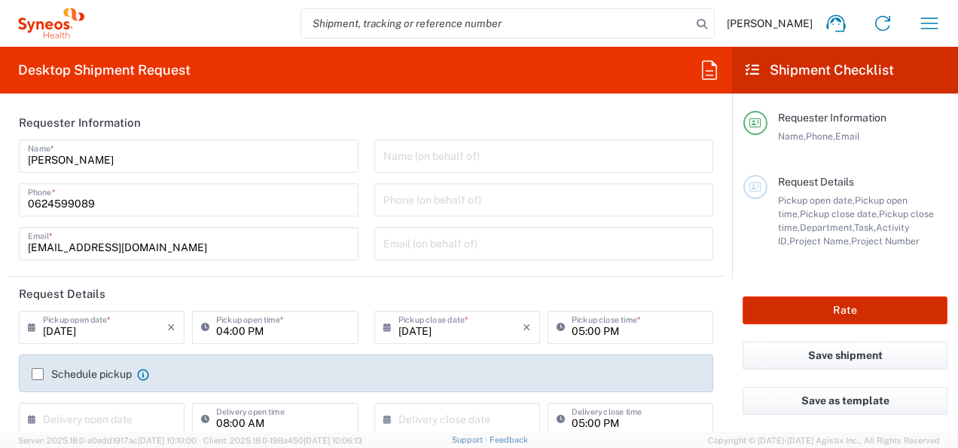
click at [811, 315] on button "Rate" at bounding box center [845, 310] width 205 height 28
type input "7061958"
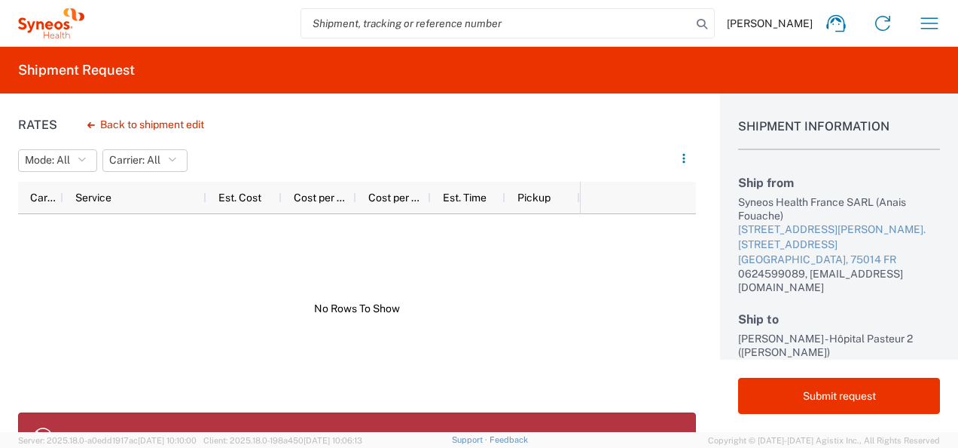
click at [166, 415] on agx-banner "A valid Destination Phone Number is required" at bounding box center [357, 437] width 678 height 50
drag, startPoint x: 166, startPoint y: 415, endPoint x: 41, endPoint y: 429, distance: 125.9
click at [41, 429] on icon at bounding box center [43, 437] width 24 height 24
click at [115, 125] on button "Back to shipment edit" at bounding box center [145, 125] width 141 height 26
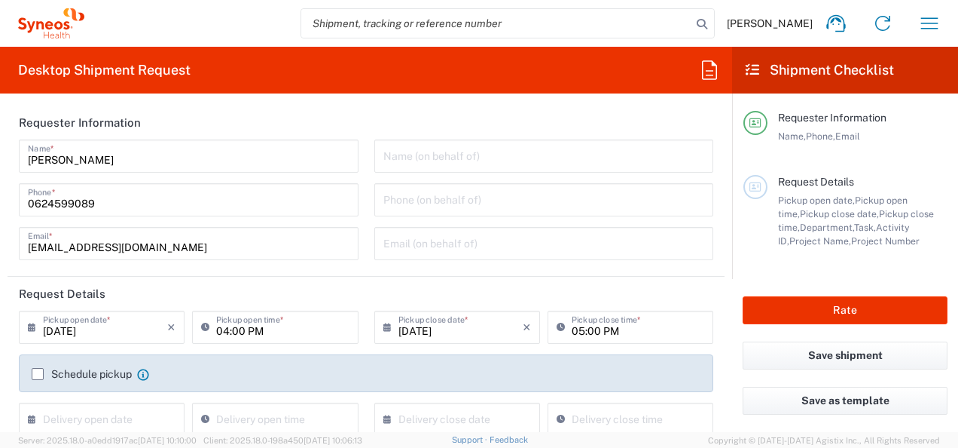
type input "[GEOGRAPHIC_DATA]"
type input "7061958"
type input "Small Box"
type input "7061958-Sanofi-[GEOGRAPHIC_DATA]"
type input "3110"
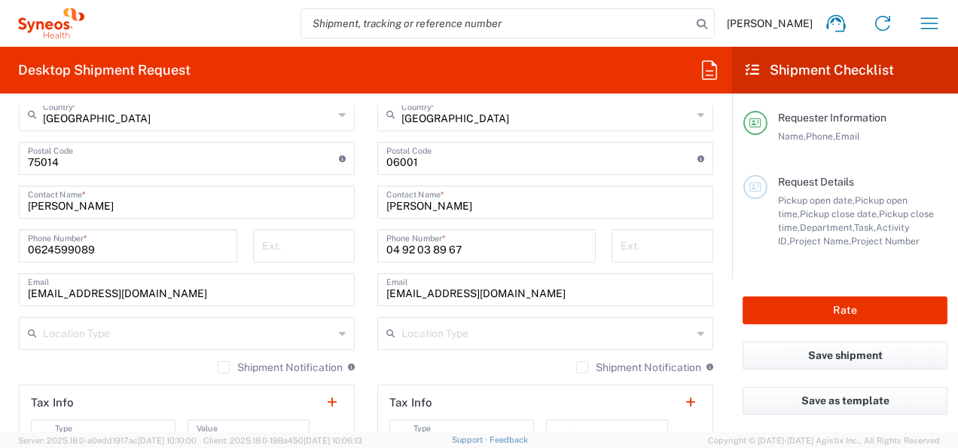
scroll to position [904, 0]
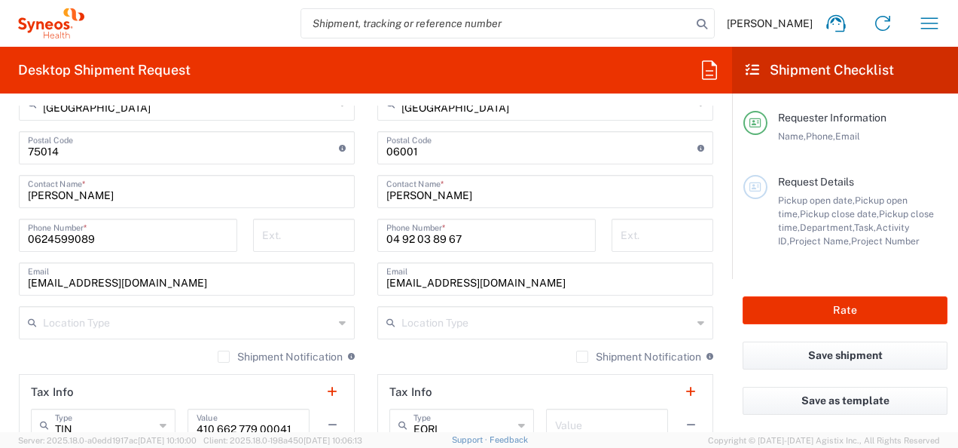
click at [400, 236] on input "04 92 03 89 67" at bounding box center [486, 234] width 200 height 26
click at [414, 237] on input "0492 03 89 67" at bounding box center [486, 234] width 200 height 26
click at [425, 238] on input "049203 89 67" at bounding box center [486, 234] width 200 height 26
click at [438, 235] on input "04920389 67" at bounding box center [486, 234] width 200 height 26
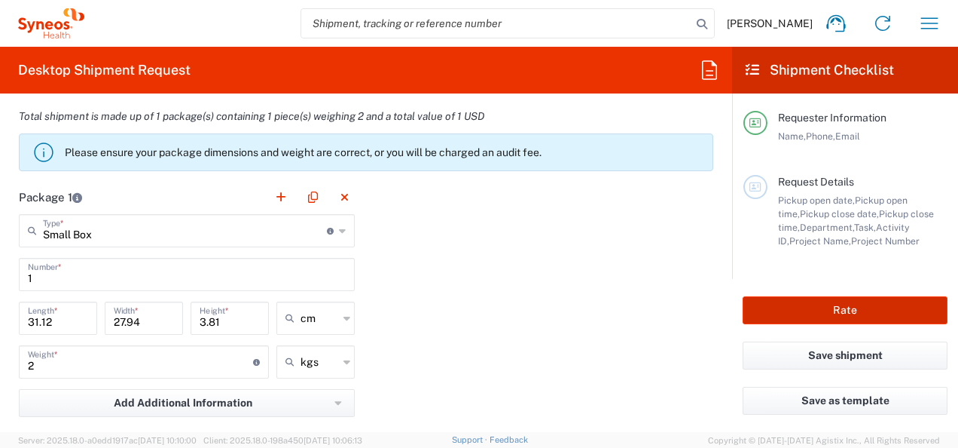
type input "0492038967"
click at [835, 312] on button "Rate" at bounding box center [845, 310] width 205 height 28
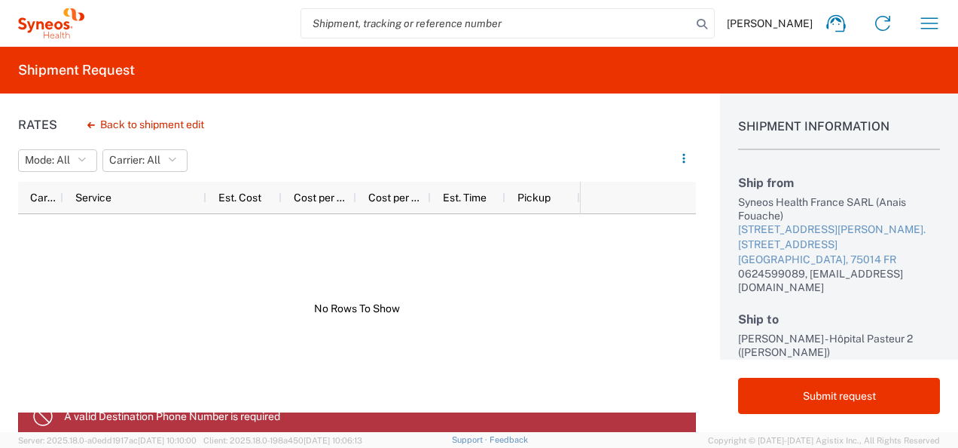
scroll to position [8, 0]
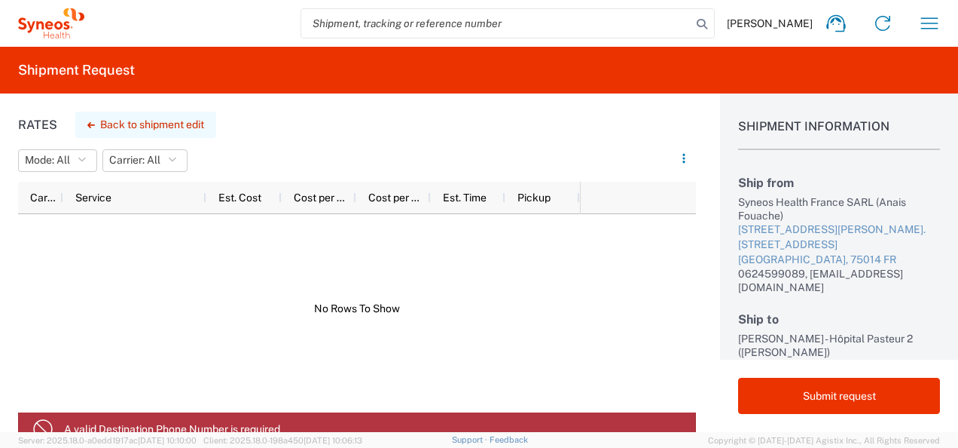
click at [167, 118] on button "Back to shipment edit" at bounding box center [145, 125] width 141 height 26
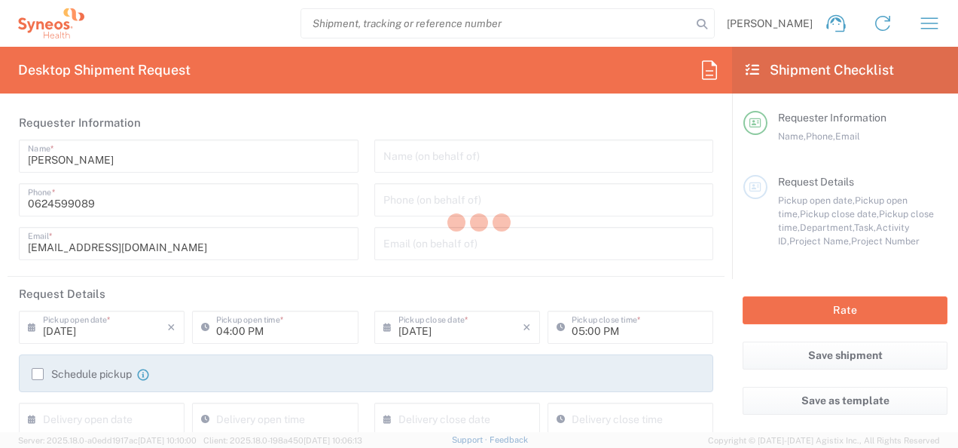
type input "7061958"
type input "7061958-Sanofi-[GEOGRAPHIC_DATA]"
type input "[GEOGRAPHIC_DATA]"
type input "Small Box"
type input "3110"
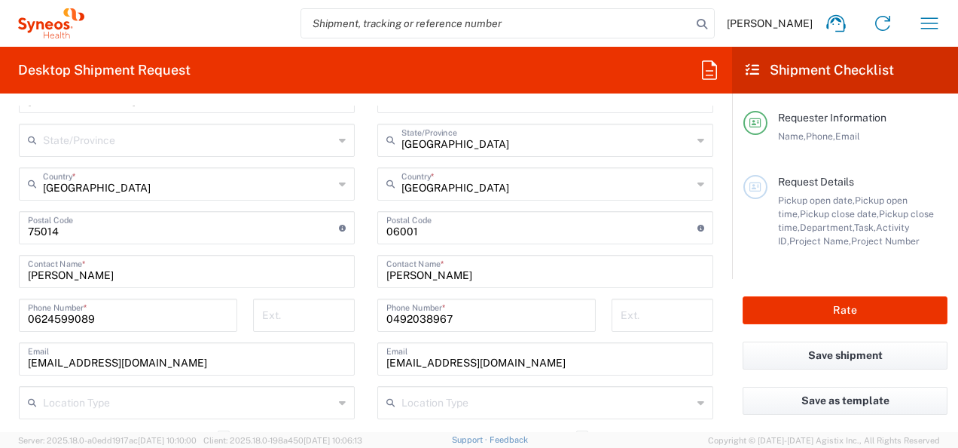
scroll to position [829, 0]
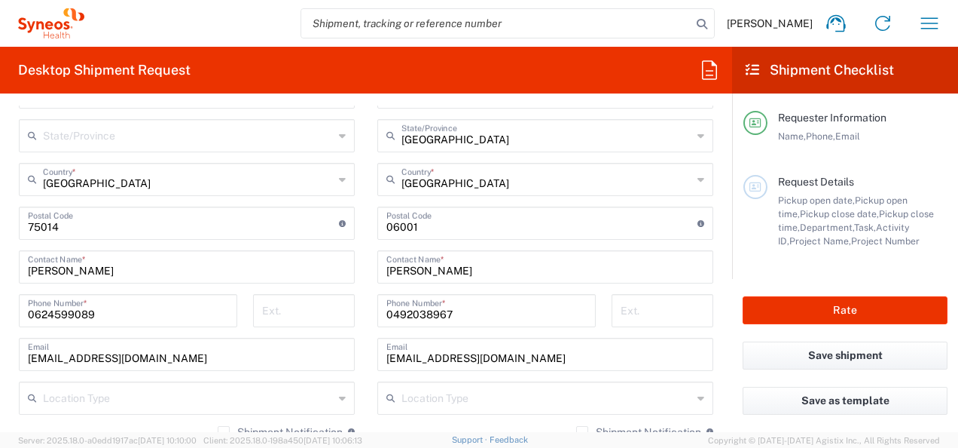
click at [476, 306] on input "0492038967" at bounding box center [486, 309] width 200 height 26
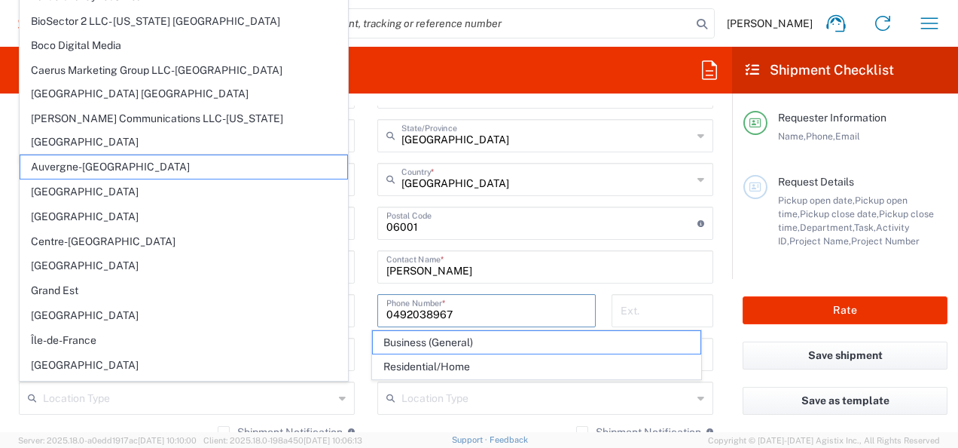
scroll to position [1186, 0]
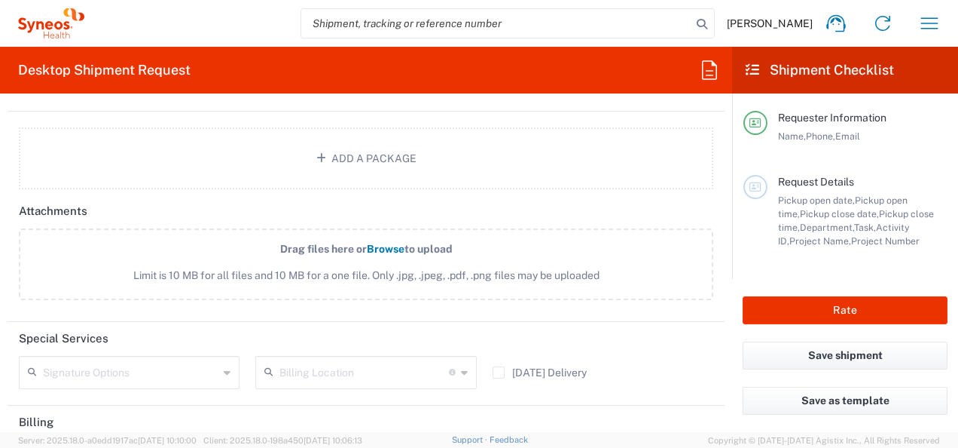
scroll to position [1883, 0]
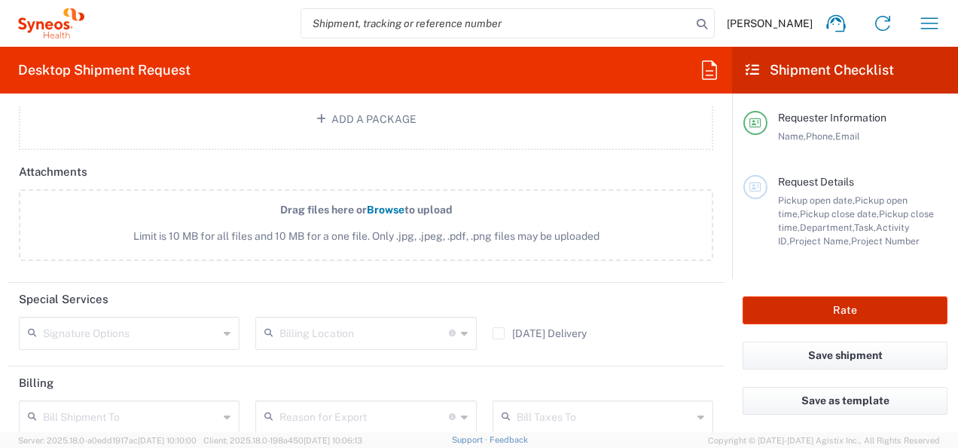
click at [826, 312] on button "Rate" at bounding box center [845, 310] width 205 height 28
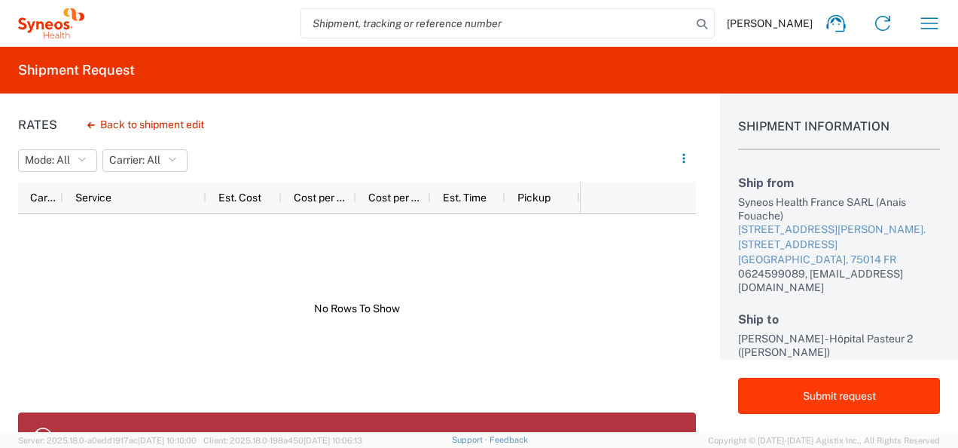
click at [833, 401] on button "Submit request" at bounding box center [839, 395] width 202 height 36
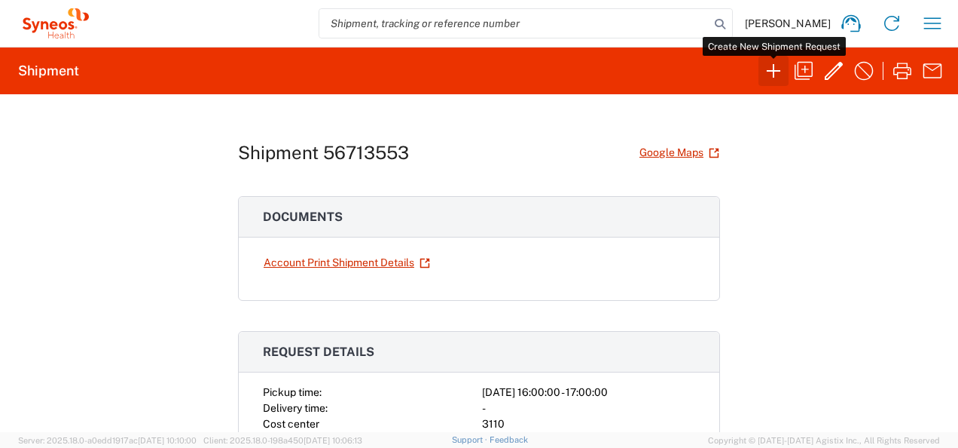
click at [778, 66] on icon "button" at bounding box center [774, 71] width 24 height 24
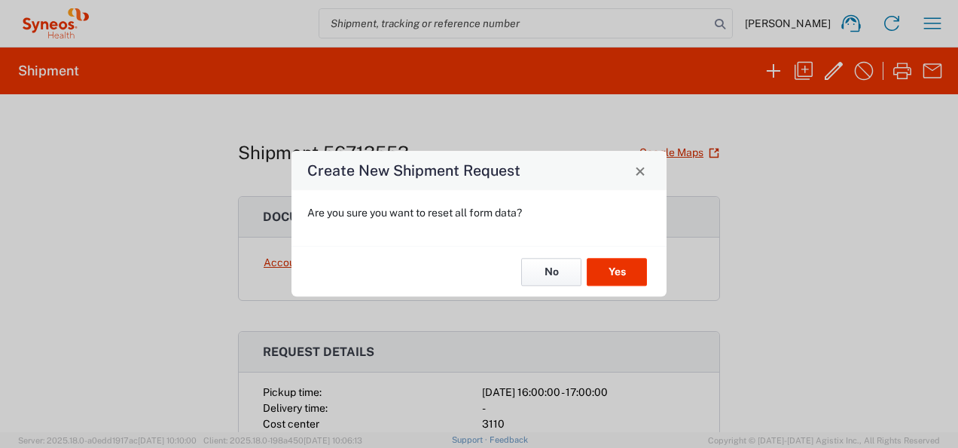
click at [566, 270] on button "No" at bounding box center [551, 272] width 60 height 28
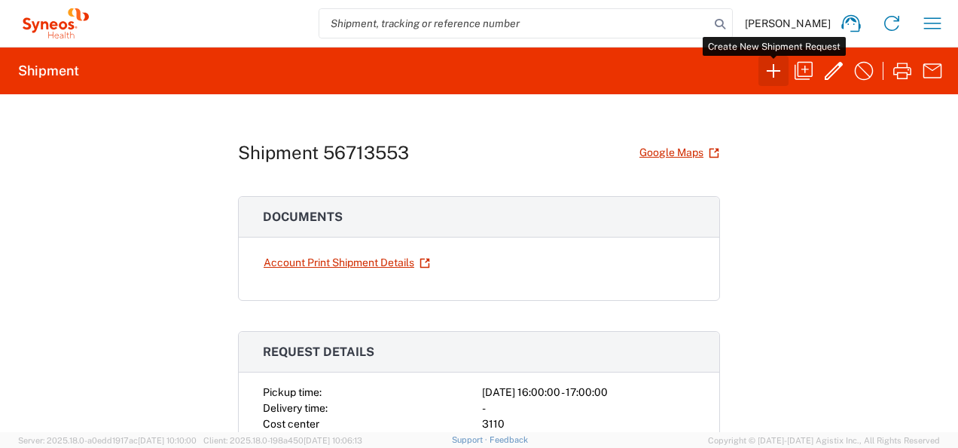
click at [770, 65] on icon "button" at bounding box center [774, 71] width 24 height 24
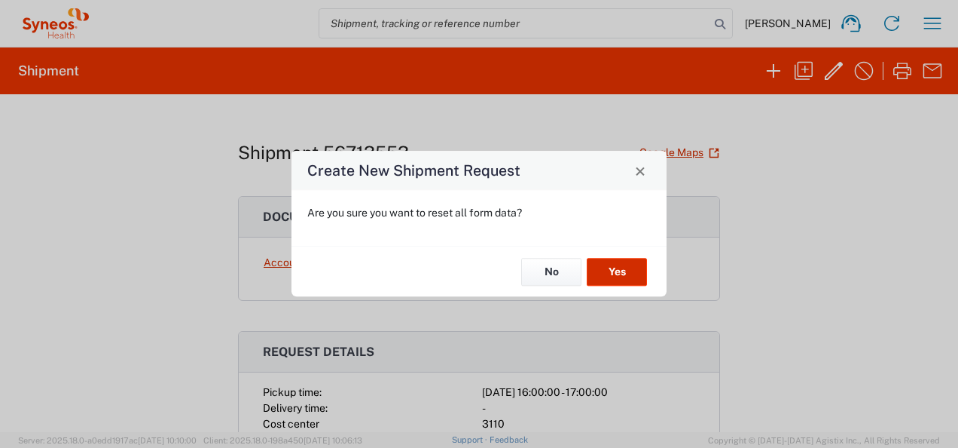
click at [625, 272] on button "Yes" at bounding box center [617, 272] width 60 height 28
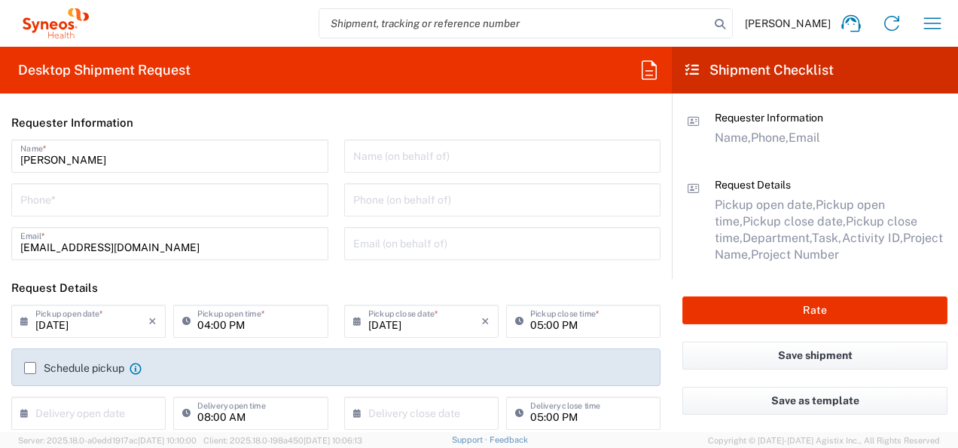
type input "3110"
click at [235, 199] on input "tel" at bounding box center [169, 198] width 299 height 26
type input "0624599089"
type input "Syneos Health France SARL"
type input "0624599089"
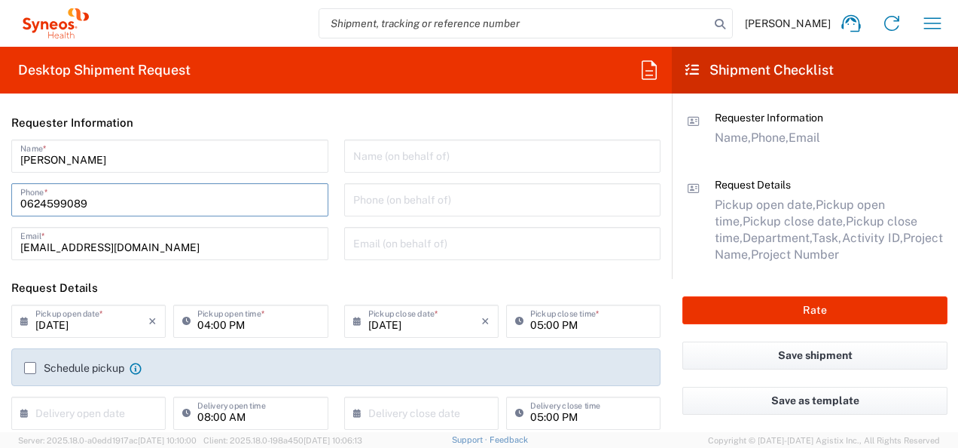
type input "Syneos Health France SARL"
type input "[STREET_ADDRESS][PERSON_NAME]"
type input "[GEOGRAPHIC_DATA]"
type input "0624599089"
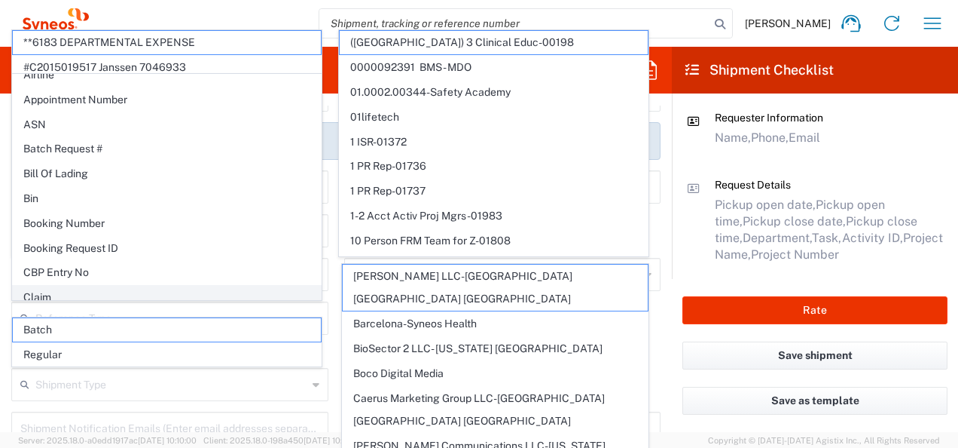
scroll to position [75, 0]
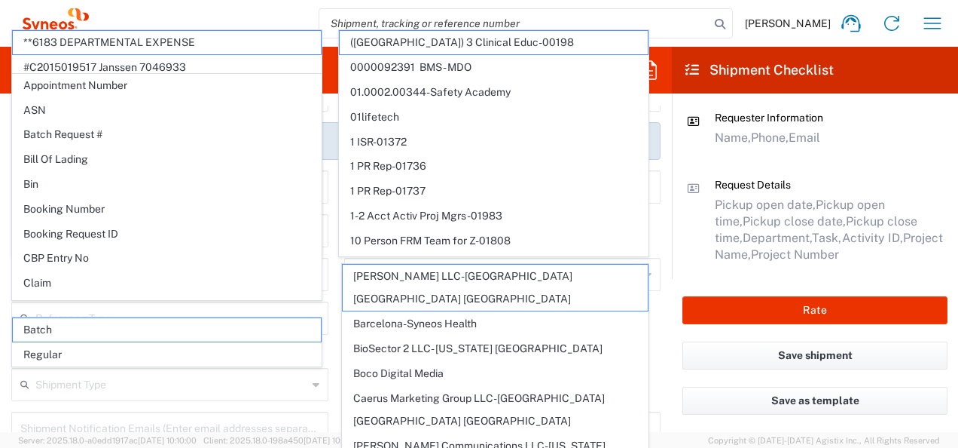
click at [243, 389] on input "text" at bounding box center [171, 383] width 272 height 26
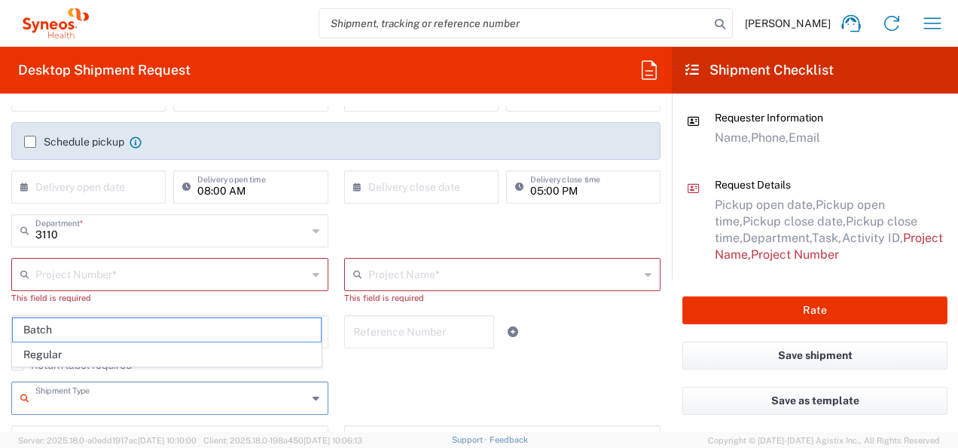
click at [160, 279] on input "text" at bounding box center [171, 273] width 272 height 26
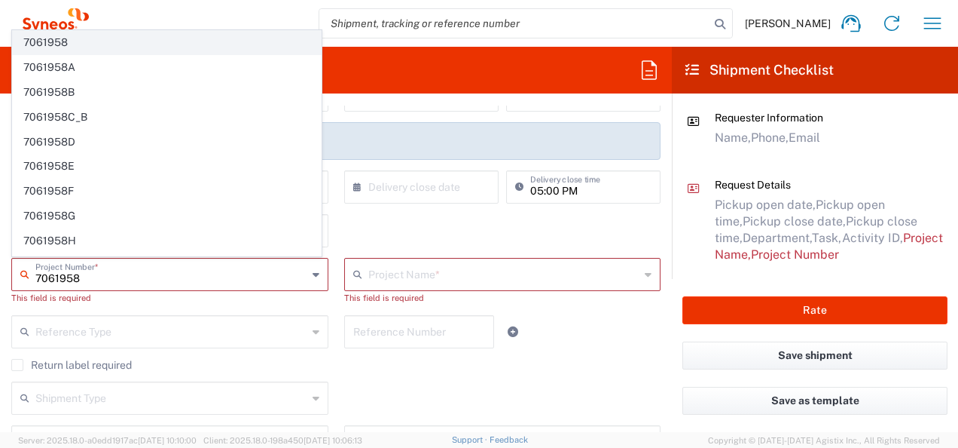
type input "7061958"
click at [69, 50] on span "7061958" at bounding box center [167, 42] width 308 height 23
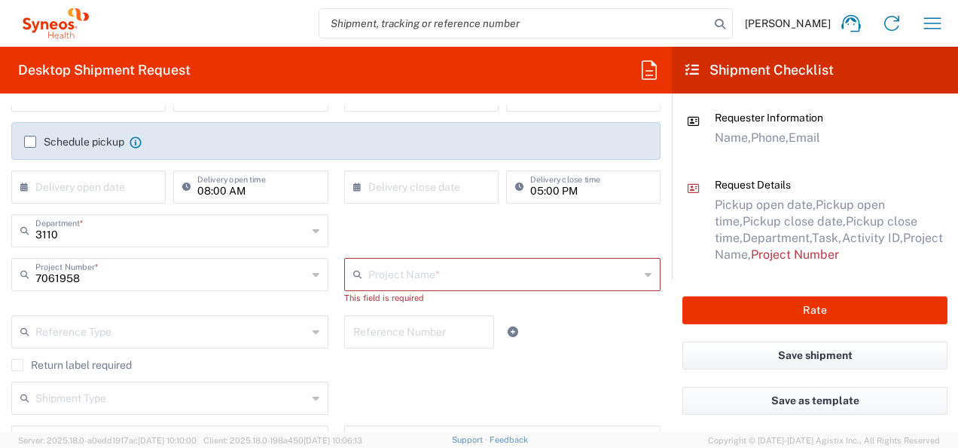
type input "7061958-Sanofi-[GEOGRAPHIC_DATA]"
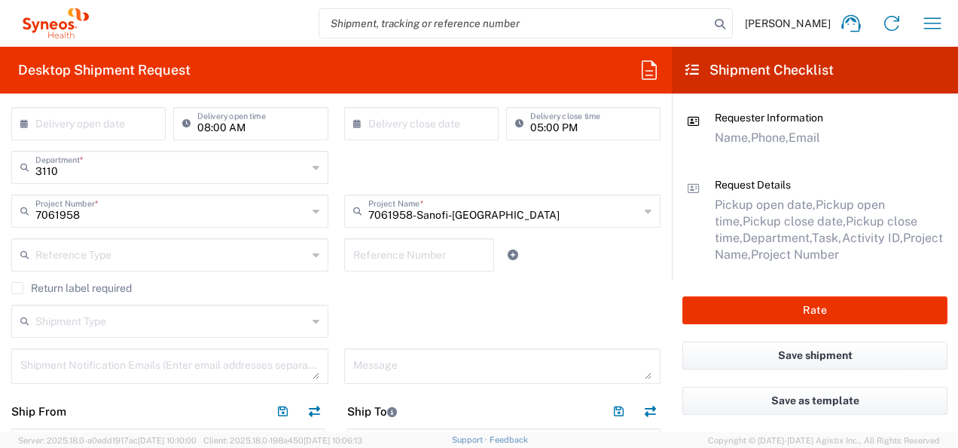
scroll to position [301, 0]
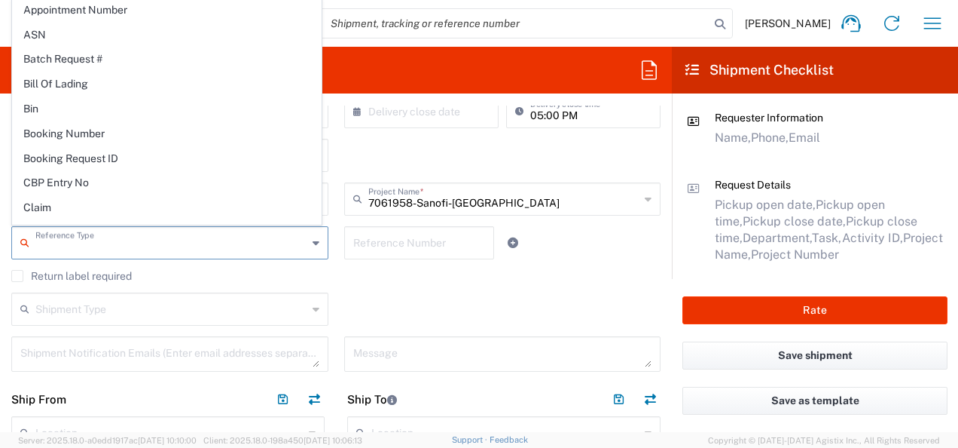
click at [227, 246] on input "text" at bounding box center [171, 241] width 272 height 26
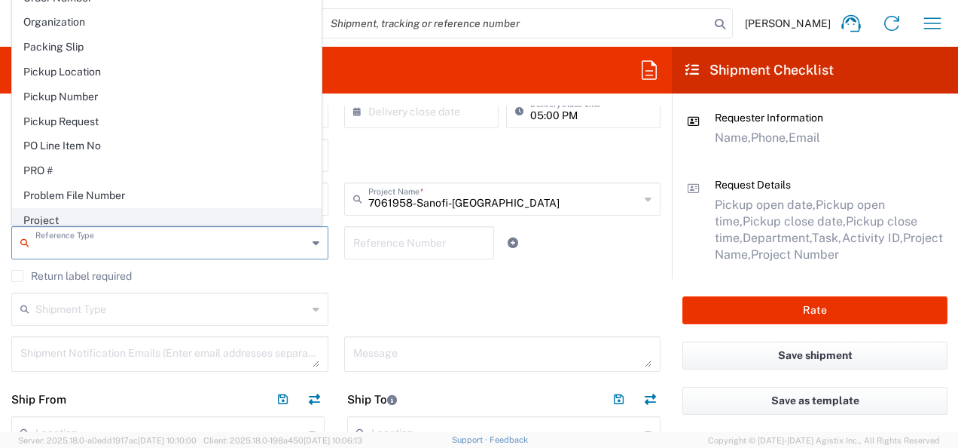
scroll to position [904, 0]
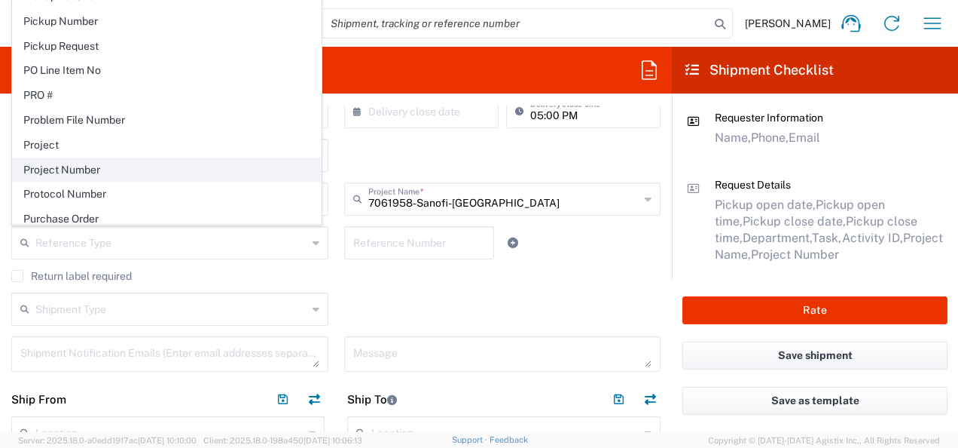
click at [93, 158] on span "Project Number" at bounding box center [167, 169] width 308 height 23
type input "Project Number"
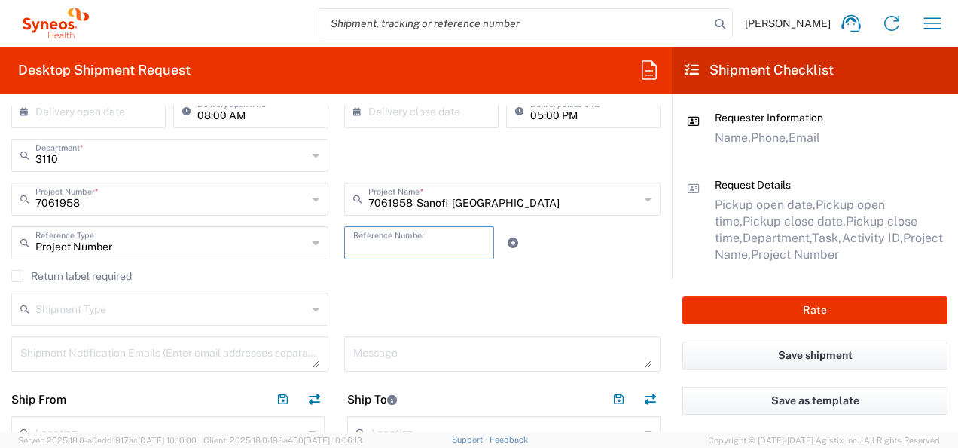
click at [405, 240] on input "text" at bounding box center [419, 241] width 133 height 26
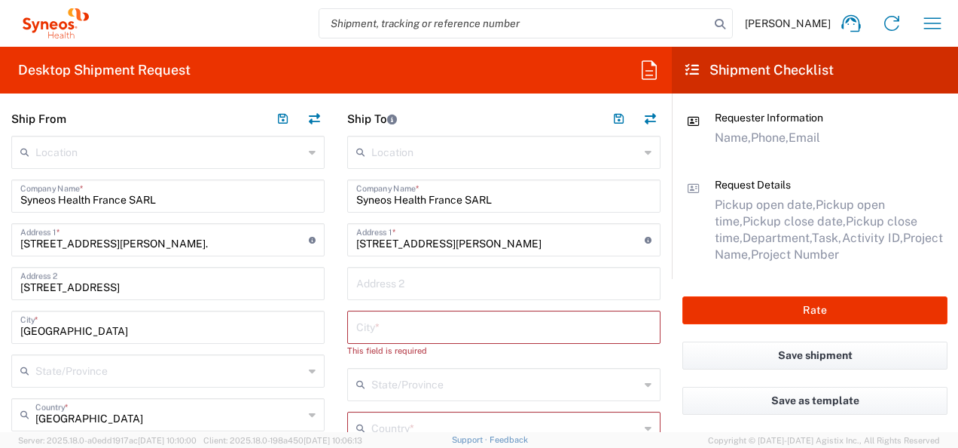
scroll to position [527, 0]
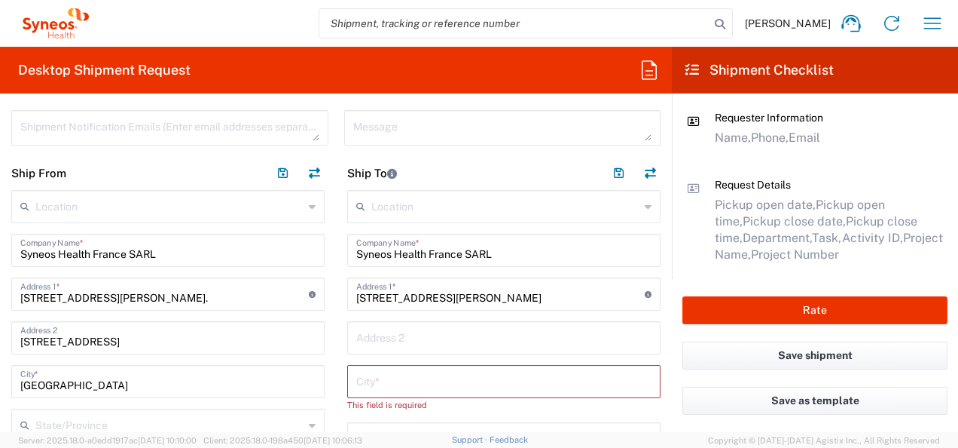
type input "LTS17261"
drag, startPoint x: 264, startPoint y: 251, endPoint x: 235, endPoint y: 248, distance: 29.5
type input "CHU Bordeaux Hopital [PERSON_NAME]"
drag, startPoint x: 245, startPoint y: 275, endPoint x: 168, endPoint y: 270, distance: 77.0
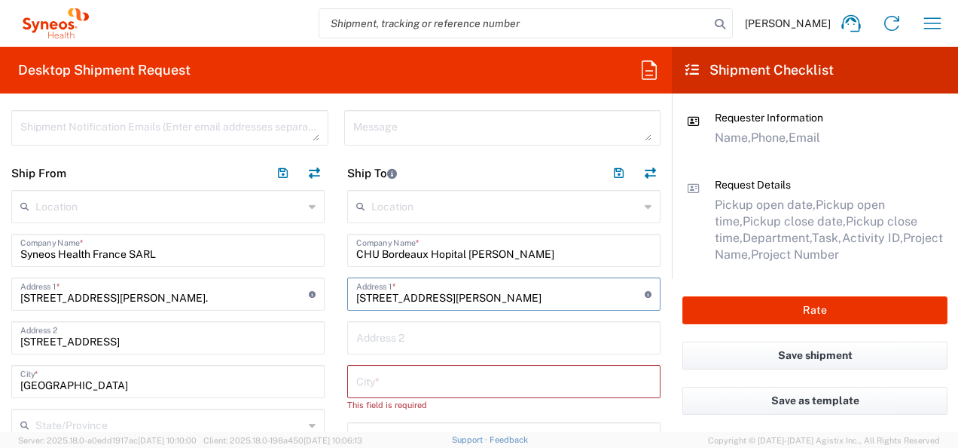
type input "place [PERSON_NAME]"
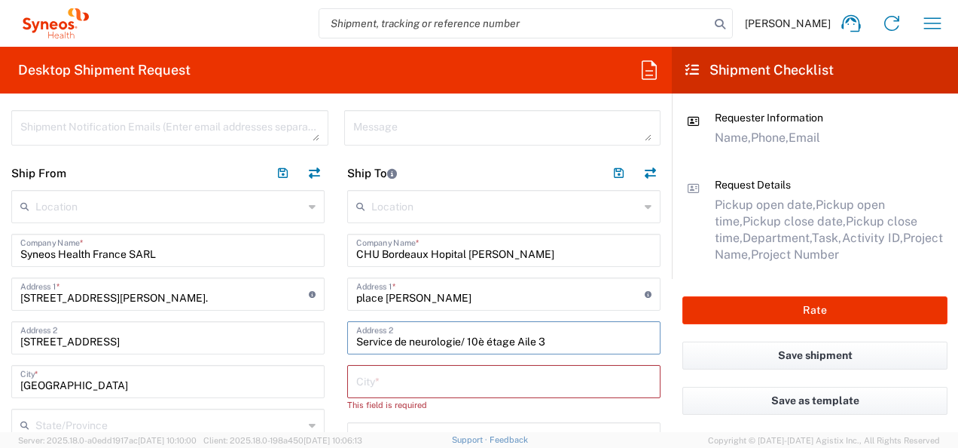
type input "Service de neurologie/ 10è étage Aile 3"
click at [379, 381] on input "text" at bounding box center [503, 380] width 295 height 26
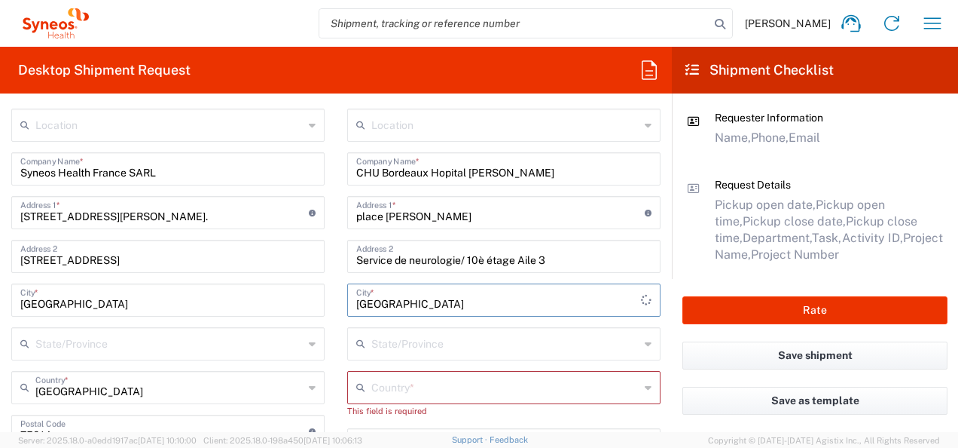
scroll to position [678, 0]
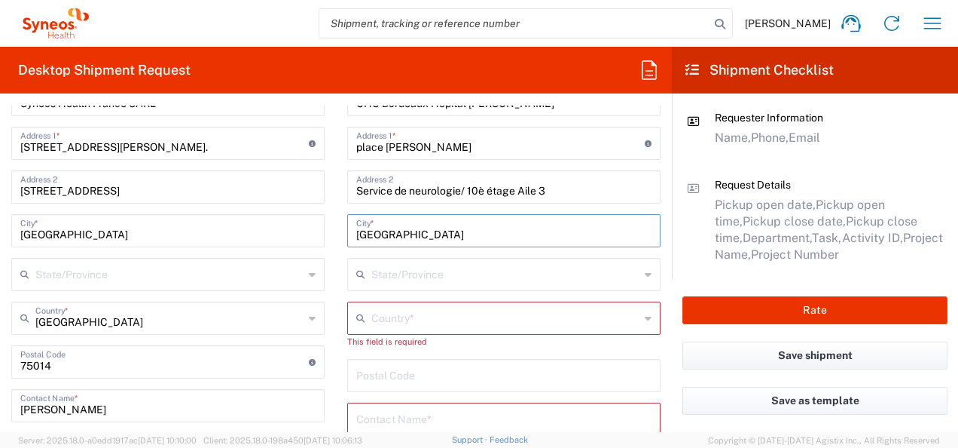
type input "[GEOGRAPHIC_DATA]"
click at [390, 316] on input "text" at bounding box center [505, 317] width 268 height 26
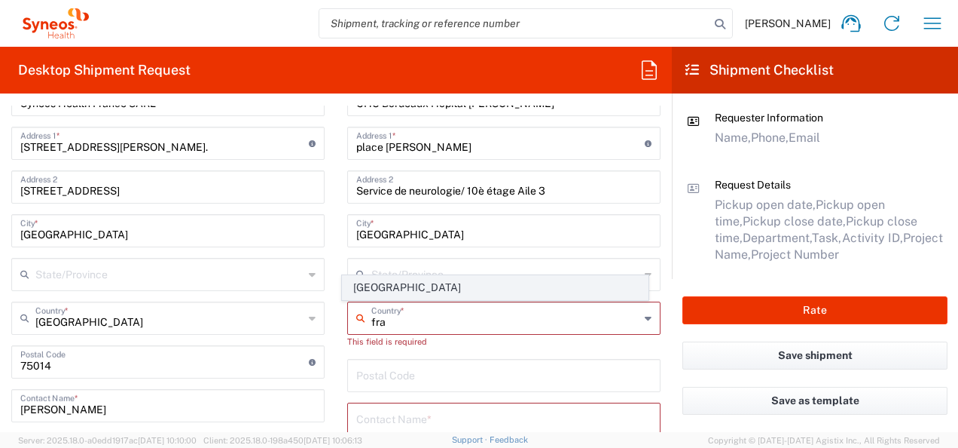
click at [377, 285] on span "[GEOGRAPHIC_DATA]" at bounding box center [495, 287] width 304 height 23
type input "[GEOGRAPHIC_DATA]"
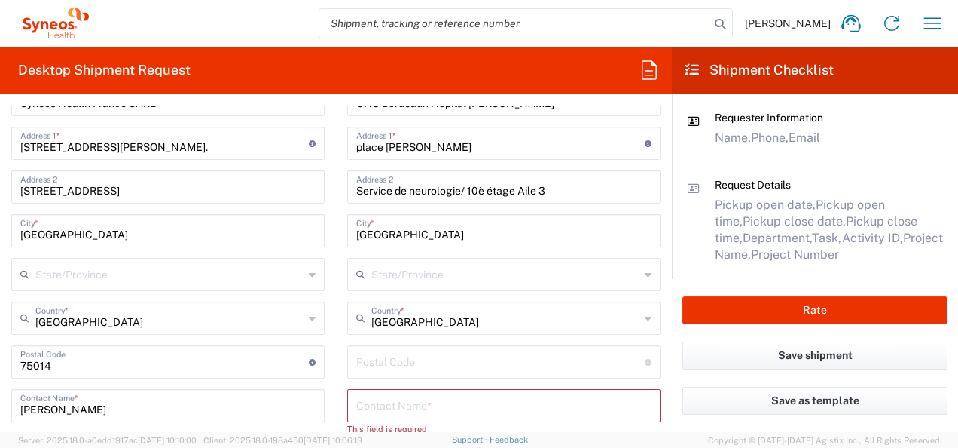
click at [415, 369] on input "undefined" at bounding box center [500, 360] width 289 height 26
type input "33076"
click at [422, 399] on input "text" at bounding box center [503, 404] width 295 height 26
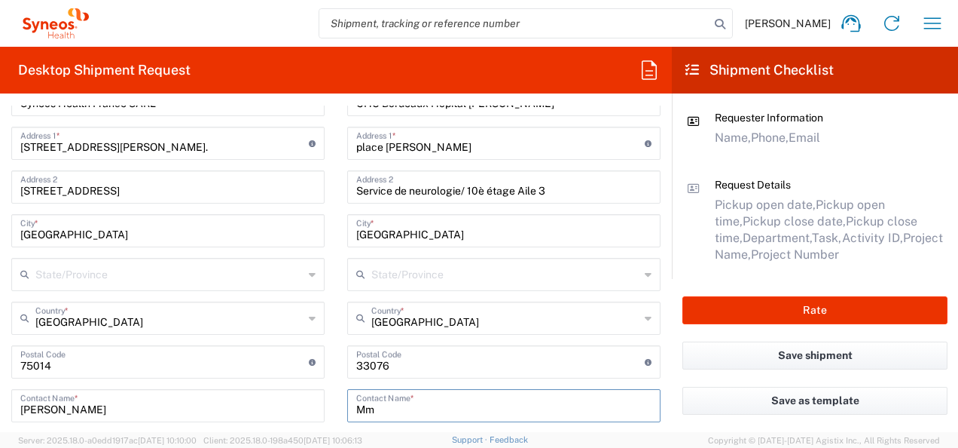
type input "M"
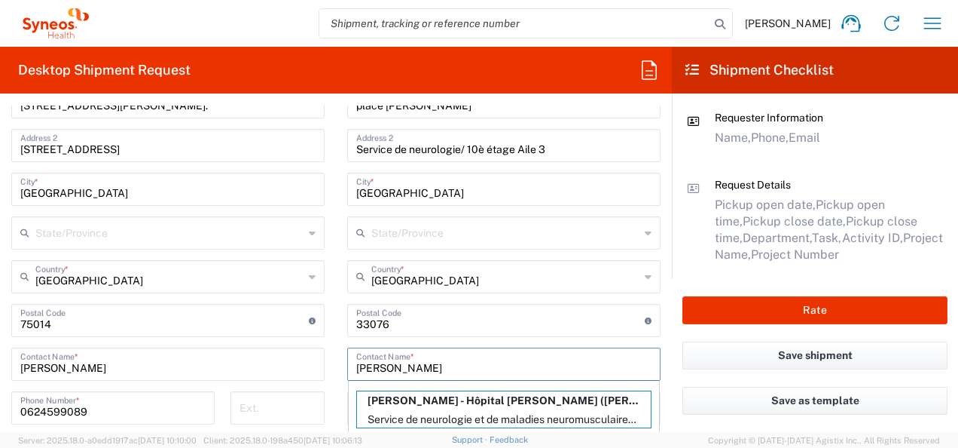
scroll to position [865, 0]
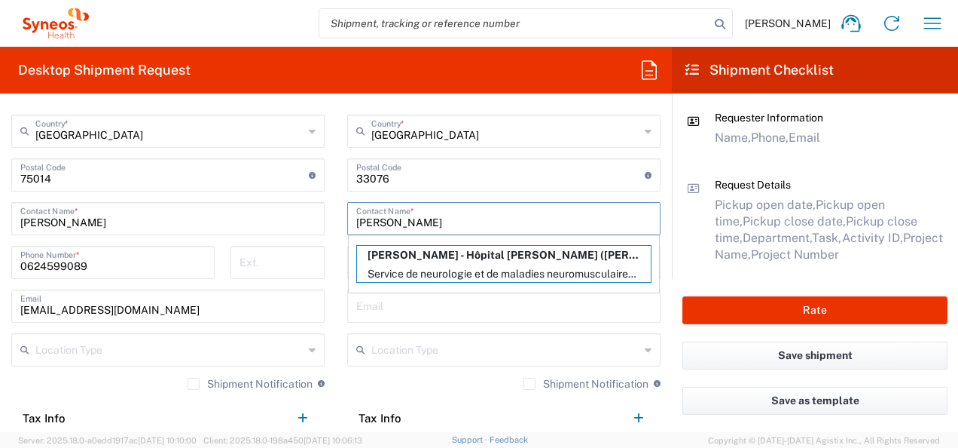
type input "[PERSON_NAME]"
click at [338, 299] on main "Location [PERSON_NAME] LLC-[GEOGRAPHIC_DATA] [GEOGRAPHIC_DATA] [GEOGRAPHIC_DATA…" at bounding box center [504, 165] width 336 height 626
click at [488, 275] on p "Service de neurologie et de maladies neuromusculaires 10ème éta, Place [PERSON_…" at bounding box center [504, 273] width 294 height 19
type input "CHU de Bordeaux - Hôpital Pellegrin"
type input "Service de neurologie et de maladies neuromusculaires 10ème éta"
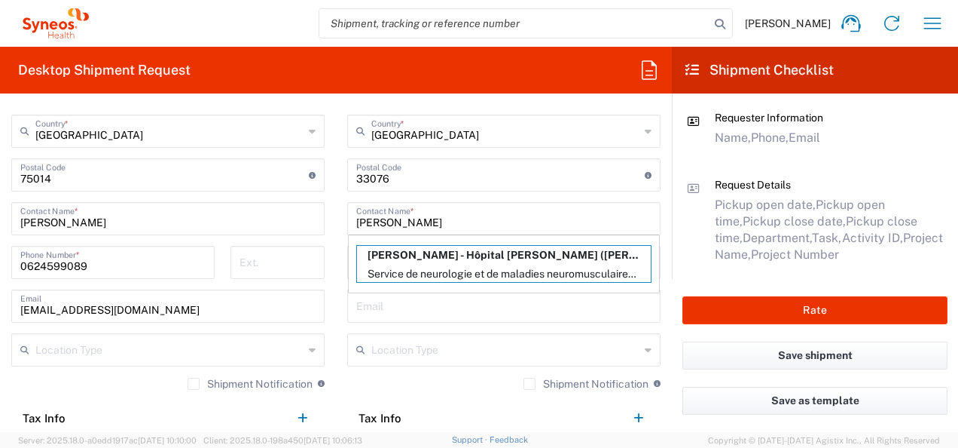
type input "Place [PERSON_NAME]"
type input "[GEOGRAPHIC_DATA]"
type input "[PERSON_NAME]"
type input "[PHONE_NUMBER]"
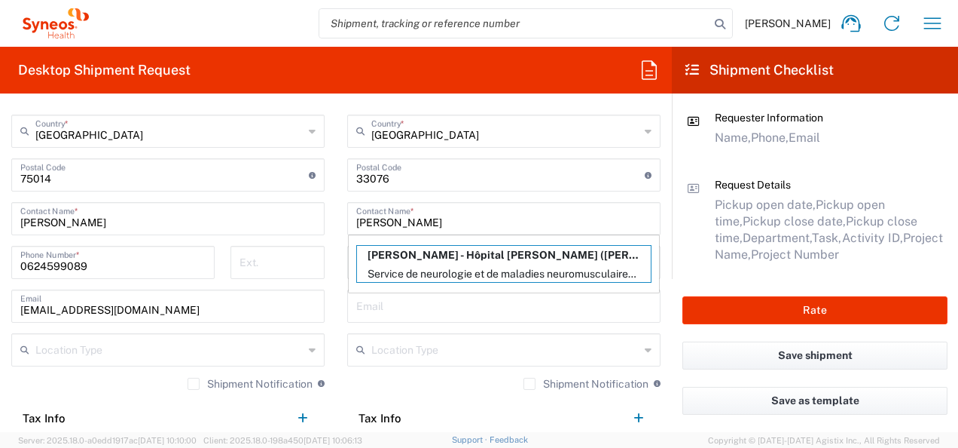
type input "[PERSON_NAME][EMAIL_ADDRESS][PERSON_NAME][PERSON_NAME][DOMAIN_NAME]"
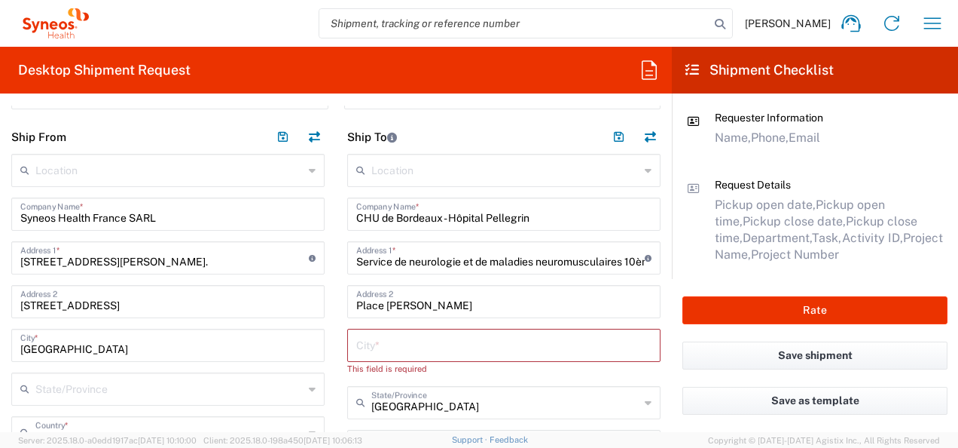
scroll to position [639, 0]
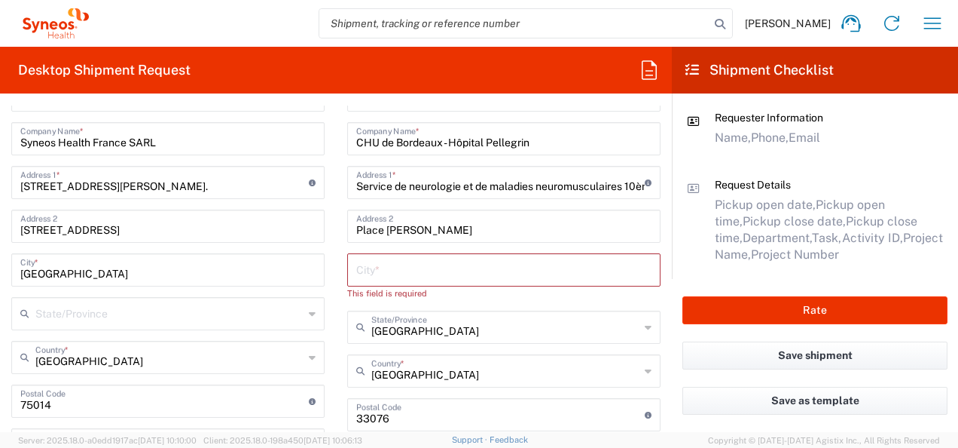
click at [436, 262] on input "text" at bounding box center [503, 268] width 295 height 26
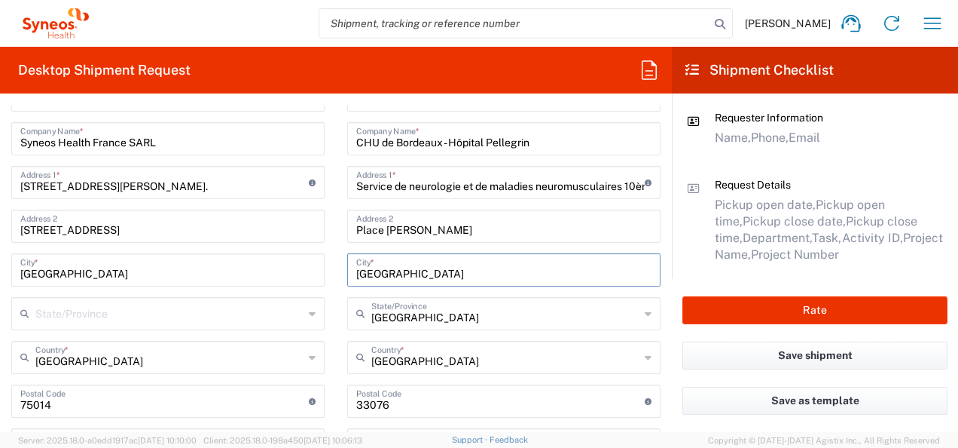
type input "[GEOGRAPHIC_DATA]"
click at [328, 292] on main "Location [PERSON_NAME] LLC-[GEOGRAPHIC_DATA] [GEOGRAPHIC_DATA] [GEOGRAPHIC_DATA…" at bounding box center [168, 434] width 336 height 713
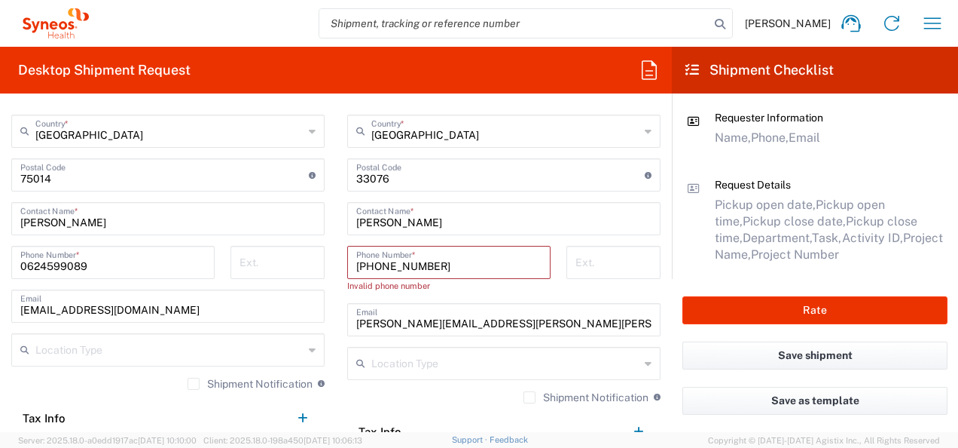
scroll to position [940, 0]
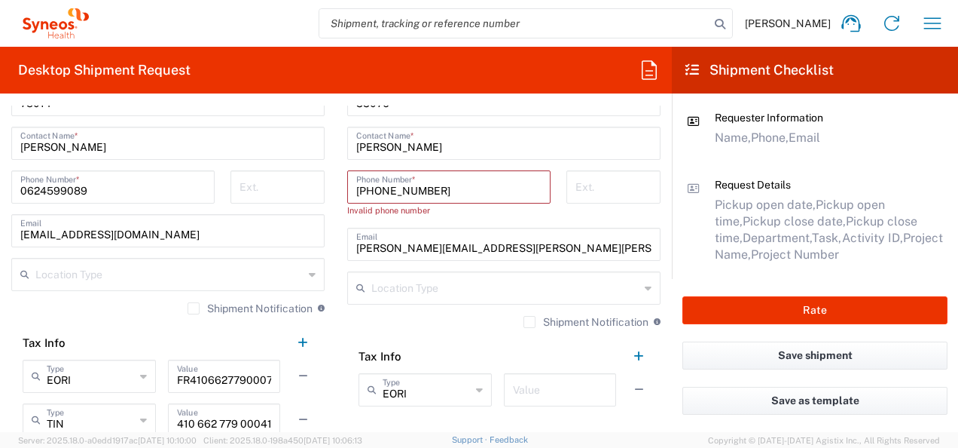
click at [368, 187] on input "[PHONE_NUMBER]" at bounding box center [448, 186] width 185 height 26
click at [383, 192] on input "[PHONE_NUMBER]" at bounding box center [448, 186] width 185 height 26
click at [393, 191] on input "055782.12.58" at bounding box center [448, 186] width 185 height 26
click at [407, 190] on input "05578212.58" at bounding box center [448, 186] width 185 height 26
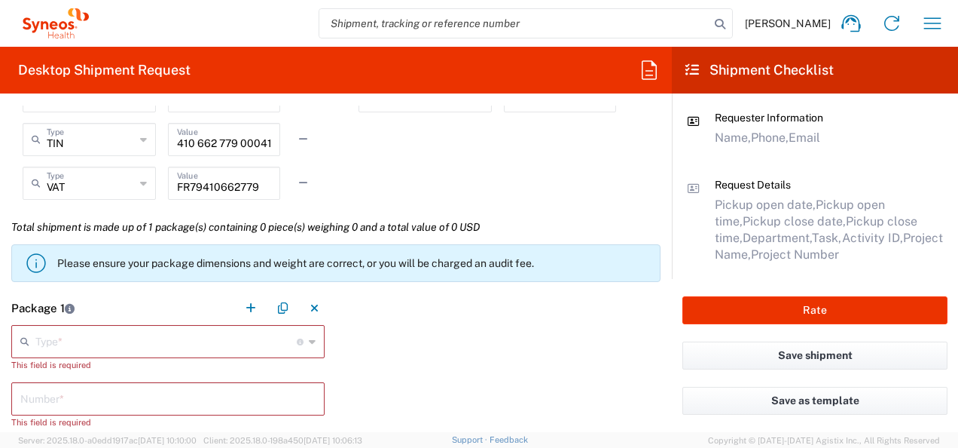
scroll to position [1242, 0]
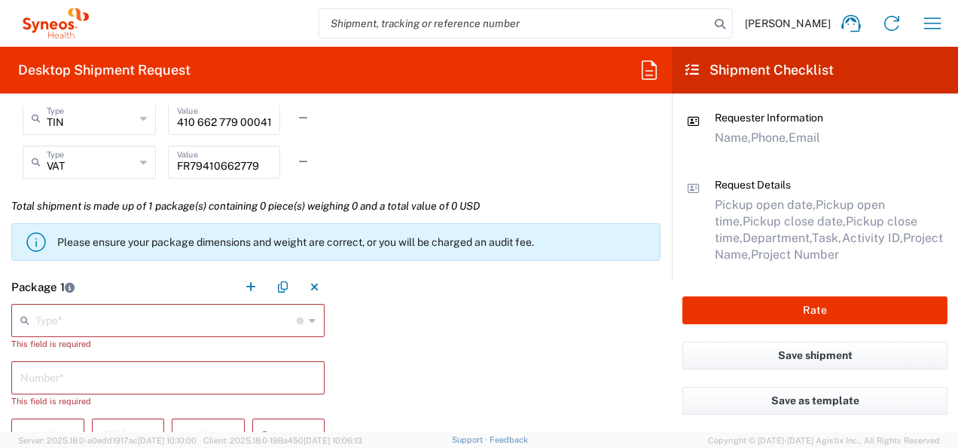
type input "0557821258"
click at [87, 330] on div "Type * Material used to package goods" at bounding box center [167, 320] width 313 height 33
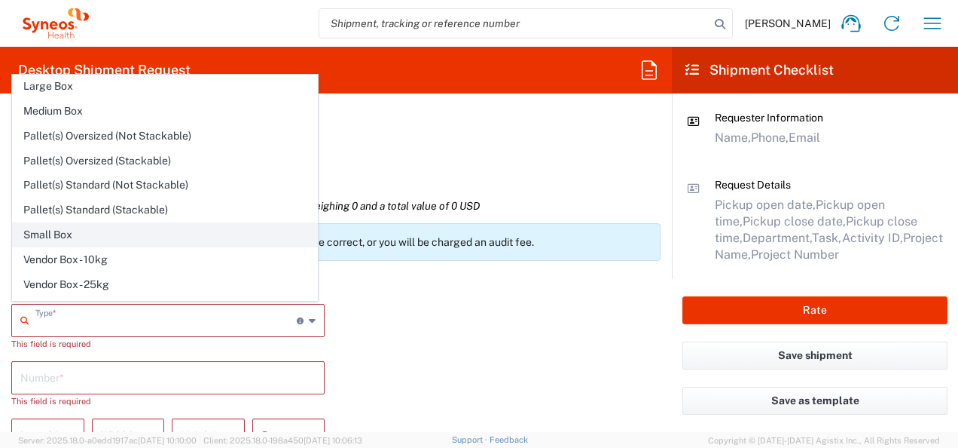
scroll to position [40, 0]
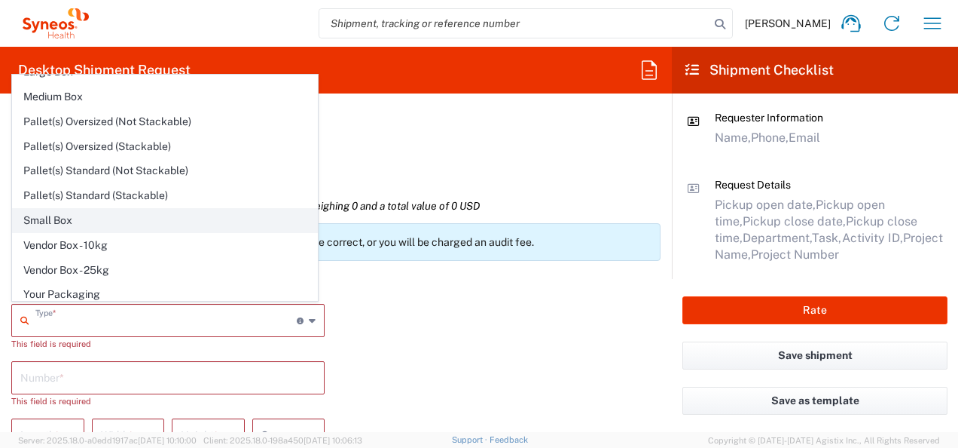
click at [69, 221] on span "Small Box" at bounding box center [165, 220] width 304 height 23
type input "Small Box"
type input "12.25"
type input "11"
type input "1.5"
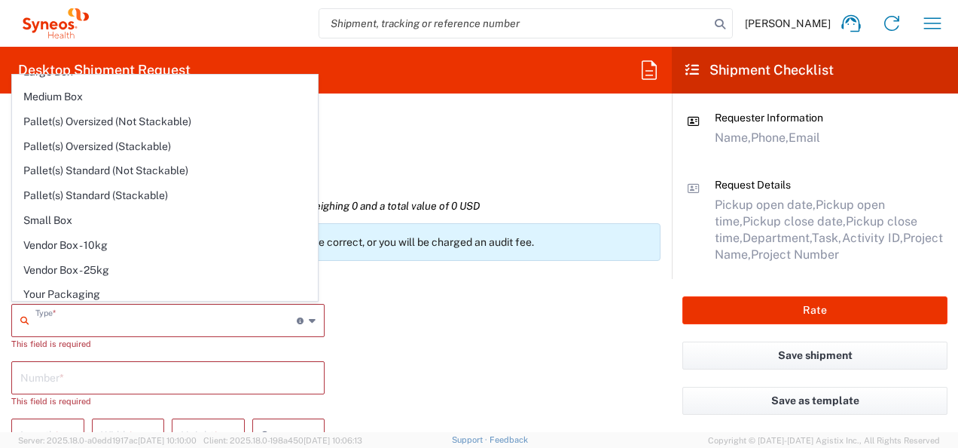
type input "in"
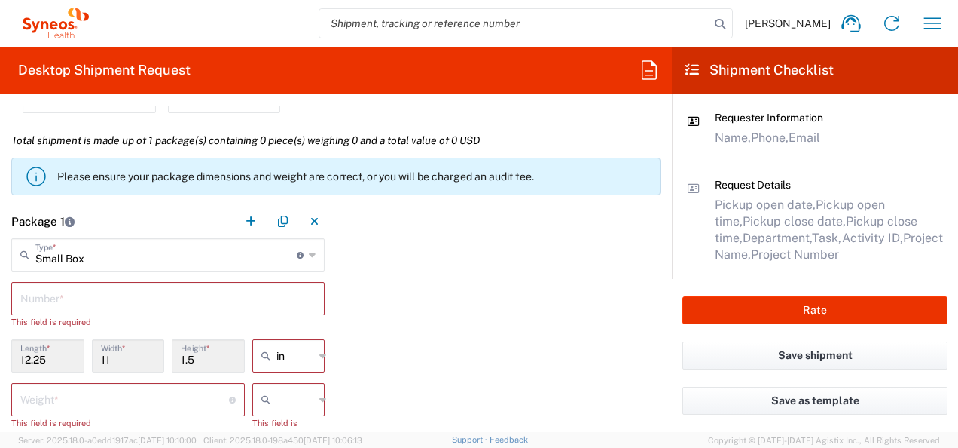
scroll to position [1392, 0]
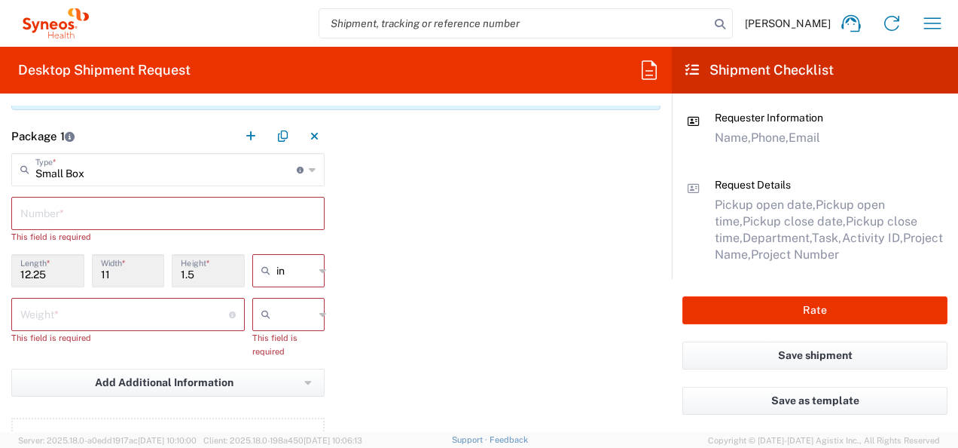
click at [85, 216] on input "text" at bounding box center [167, 212] width 295 height 26
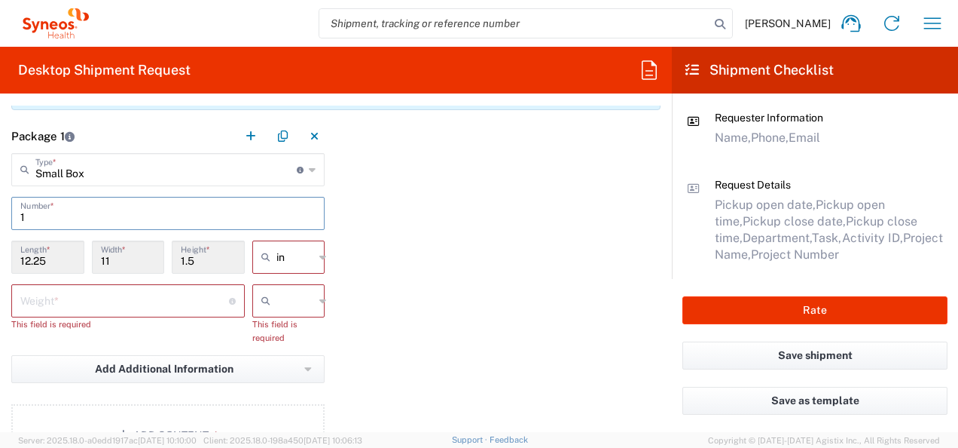
type input "1"
click at [289, 258] on input "text" at bounding box center [295, 257] width 38 height 24
click at [277, 307] on span "cm" at bounding box center [283, 312] width 69 height 23
type input "31.12"
type input "27.94"
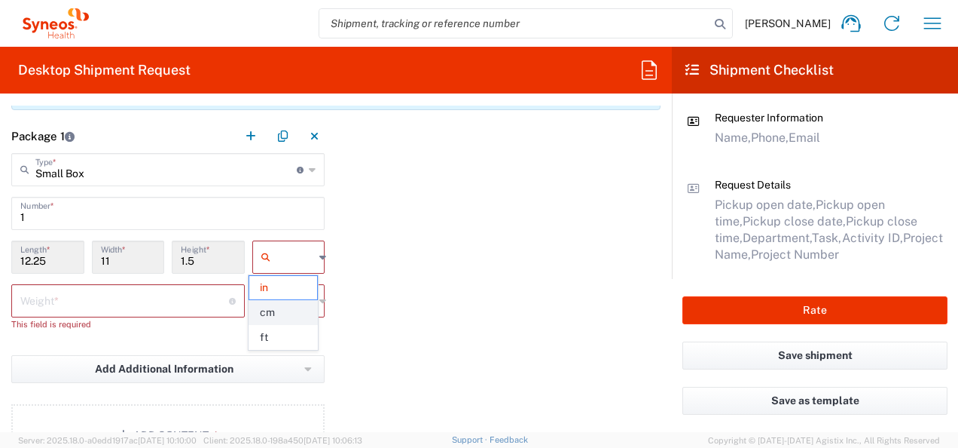
type input "3.81"
type input "cm"
click at [280, 297] on input "text" at bounding box center [295, 301] width 38 height 24
drag, startPoint x: 282, startPoint y: 331, endPoint x: 118, endPoint y: 298, distance: 166.8
click at [273, 329] on span "kgs" at bounding box center [283, 330] width 69 height 23
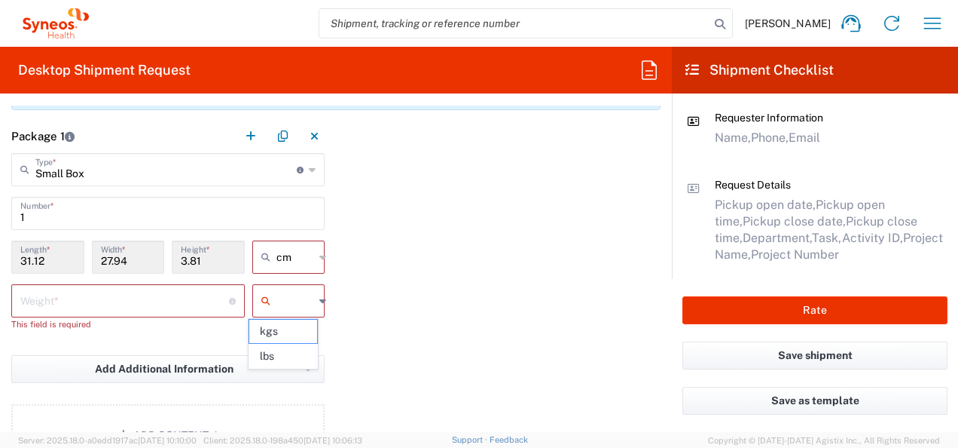
type input "kgs"
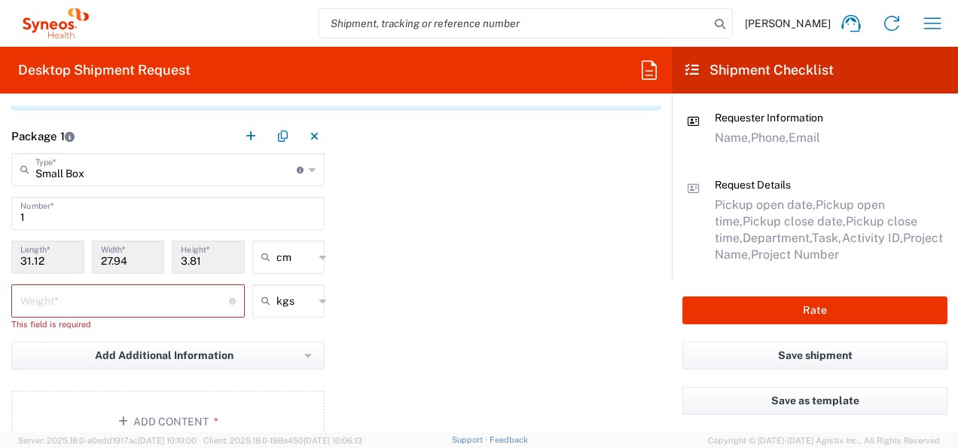
click at [118, 297] on input "number" at bounding box center [124, 299] width 209 height 26
type input "2"
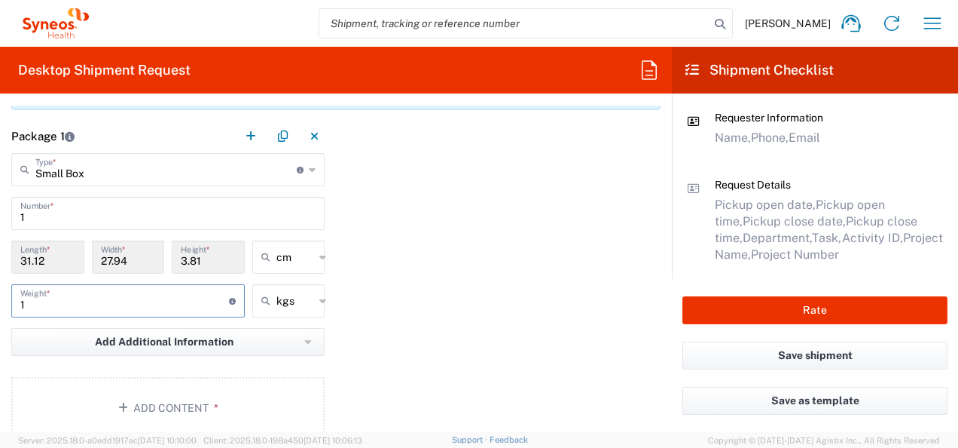
scroll to position [1468, 0]
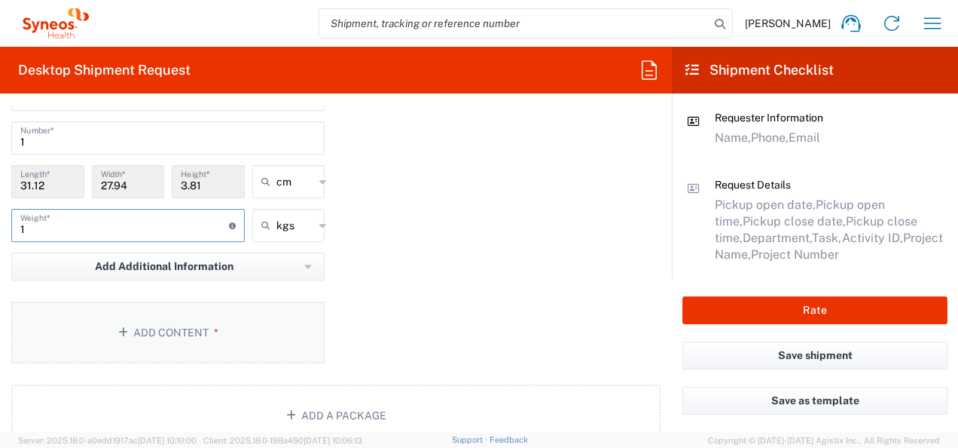
type input "1"
click at [142, 318] on button "Add Content *" at bounding box center [167, 332] width 313 height 62
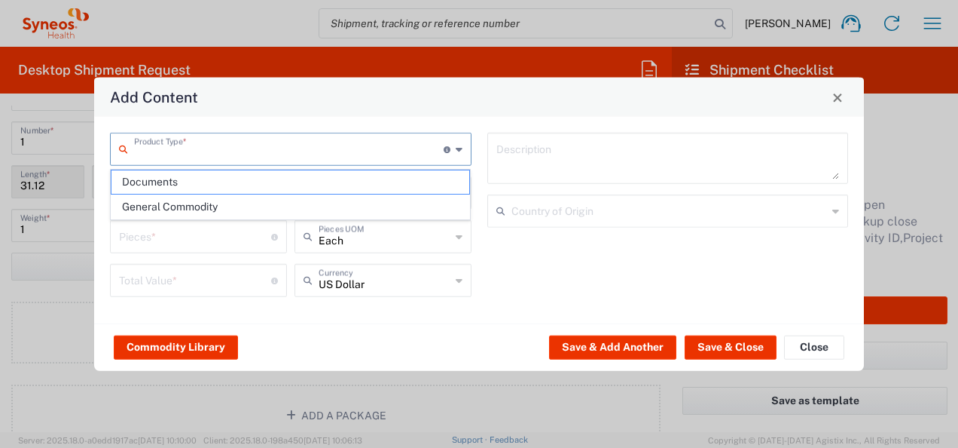
click at [182, 157] on input "text" at bounding box center [289, 148] width 310 height 26
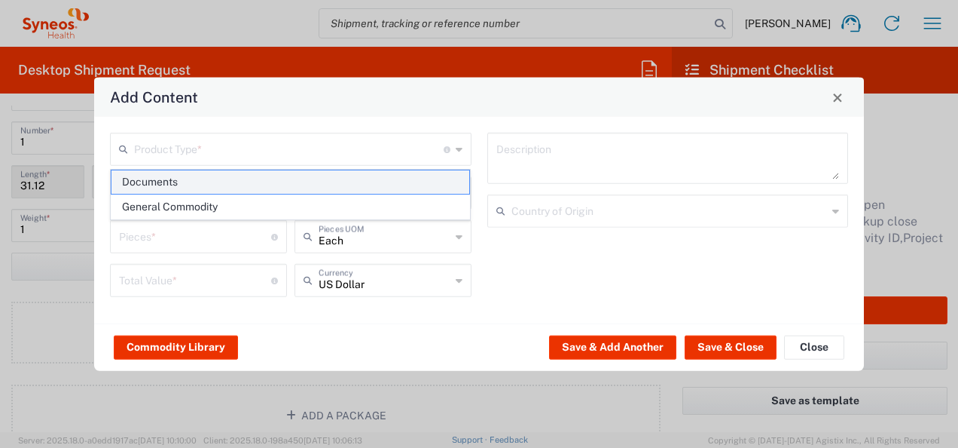
click at [188, 190] on span "Documents" at bounding box center [291, 181] width 359 height 23
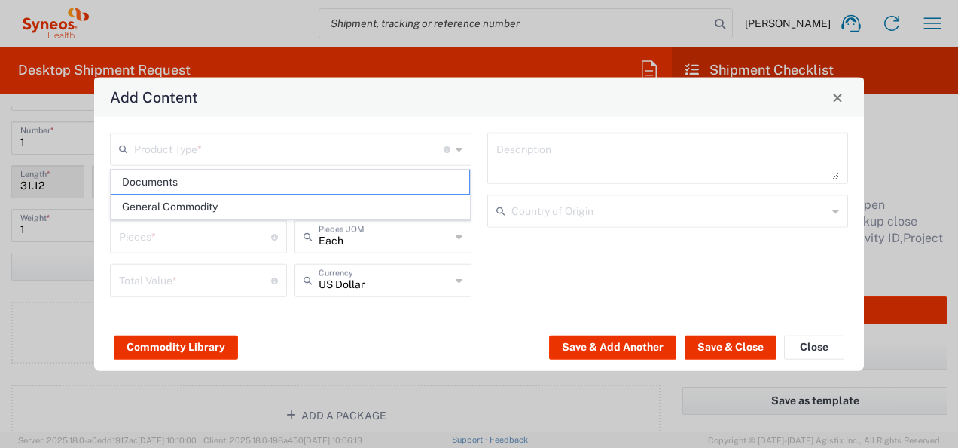
type input "Documents"
type input "1"
type textarea "Documents"
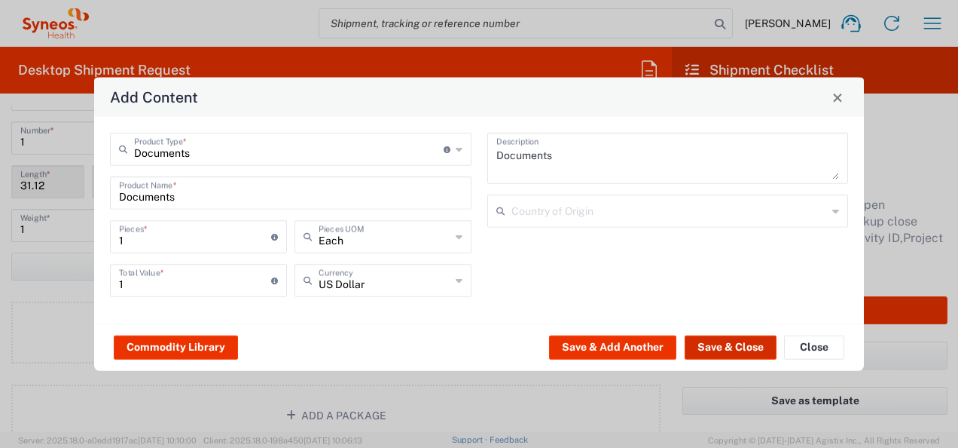
click at [690, 345] on button "Save & Close" at bounding box center [731, 347] width 92 height 24
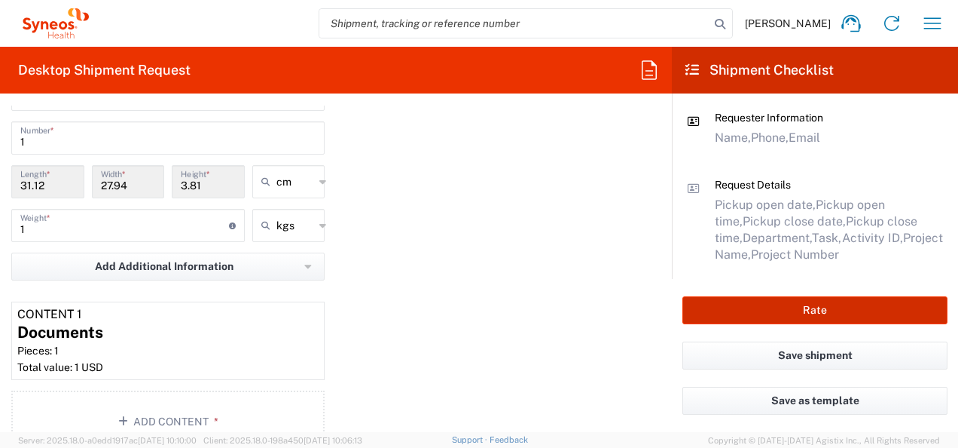
click at [764, 313] on button "Rate" at bounding box center [815, 310] width 265 height 28
type input "7061958"
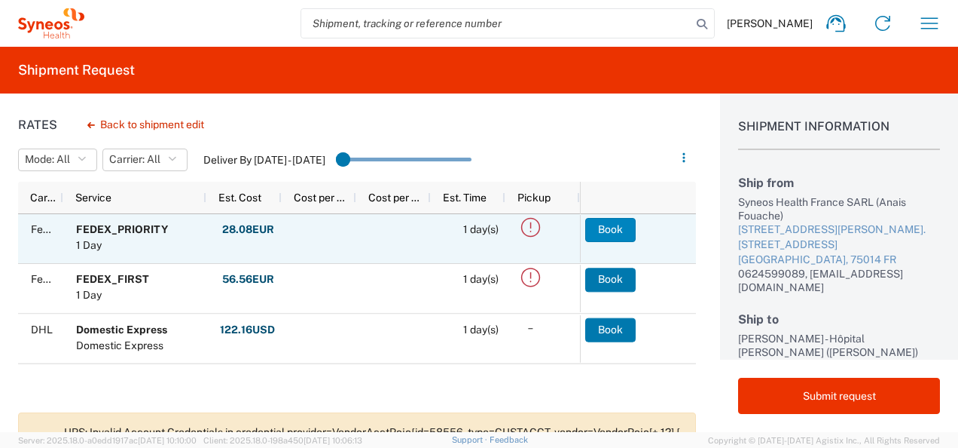
click at [594, 231] on button "Book" at bounding box center [610, 230] width 50 height 24
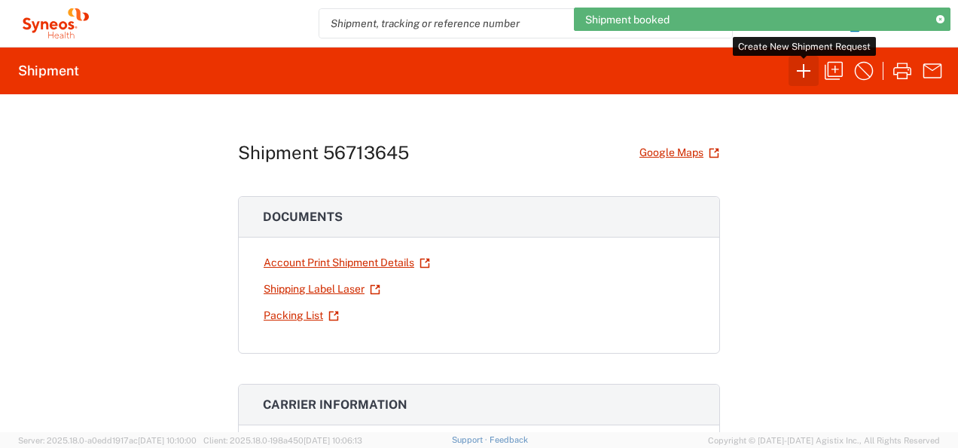
click at [808, 65] on icon "button" at bounding box center [804, 71] width 24 height 24
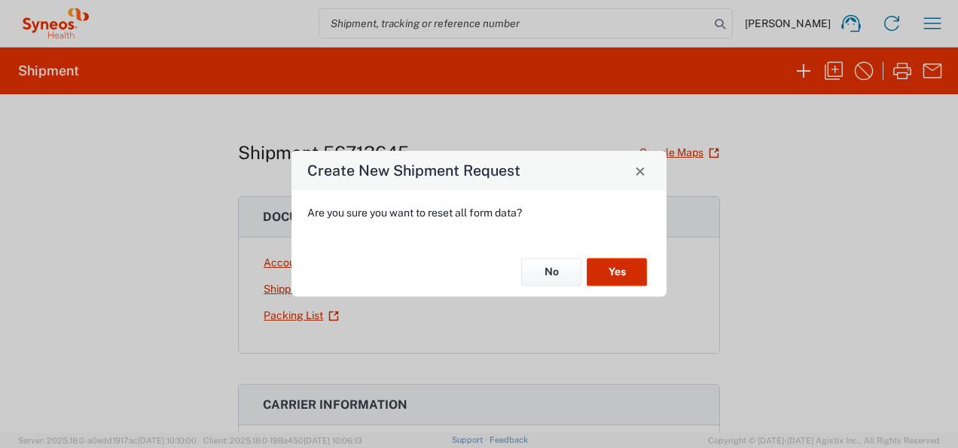
click at [624, 285] on button "Yes" at bounding box center [617, 272] width 60 height 28
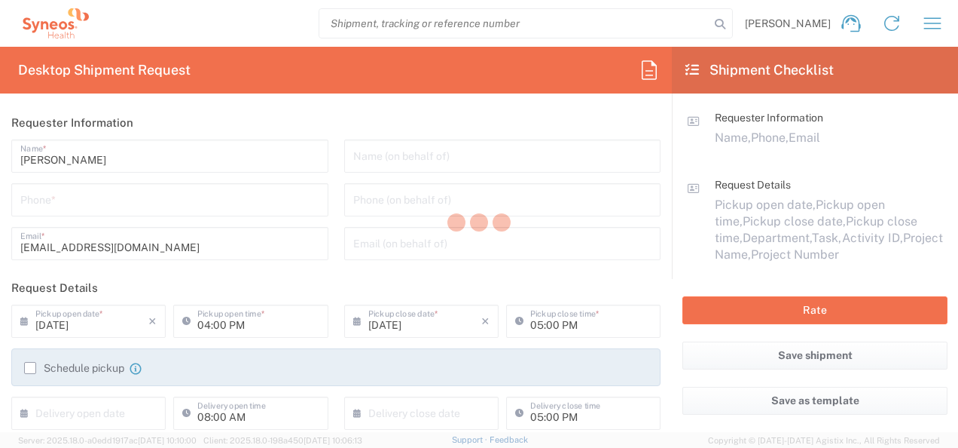
type input "3110"
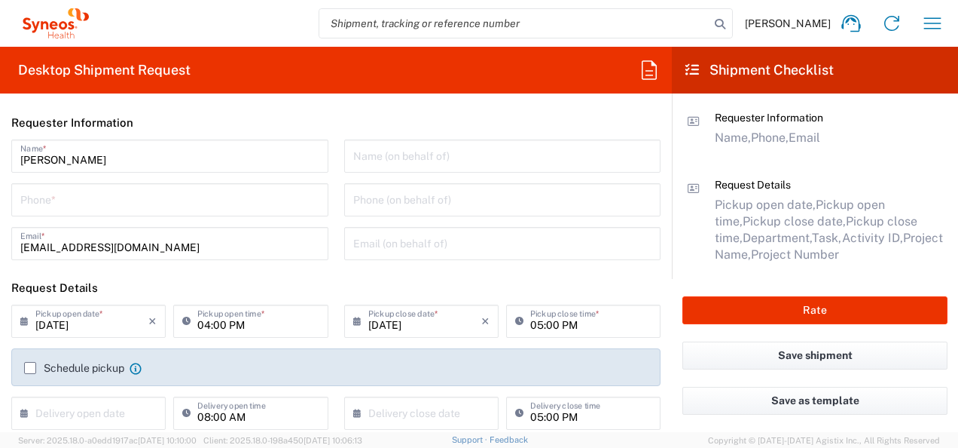
click at [212, 209] on input "tel" at bounding box center [169, 198] width 299 height 26
type input "0624599089"
type input "Syneos Health France SARL"
type input "0624599089"
type input "Syneos Health France SARL"
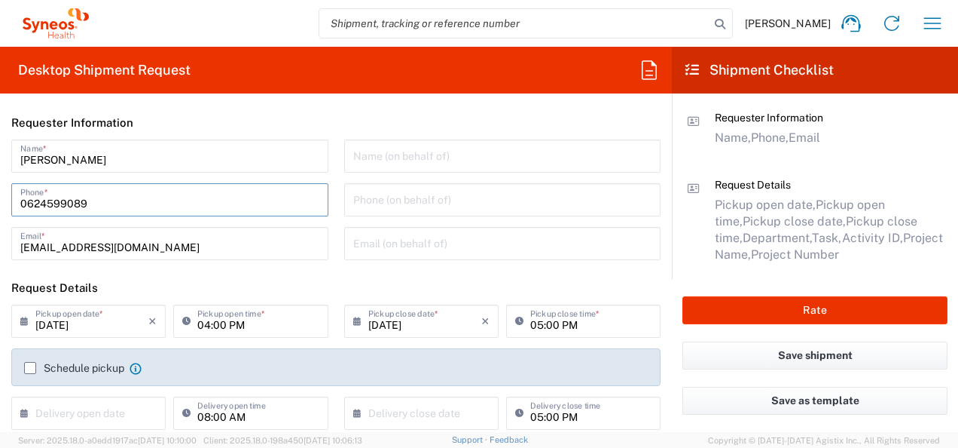
type input "[STREET_ADDRESS][PERSON_NAME]"
type input "[GEOGRAPHIC_DATA]"
type input "0624599089"
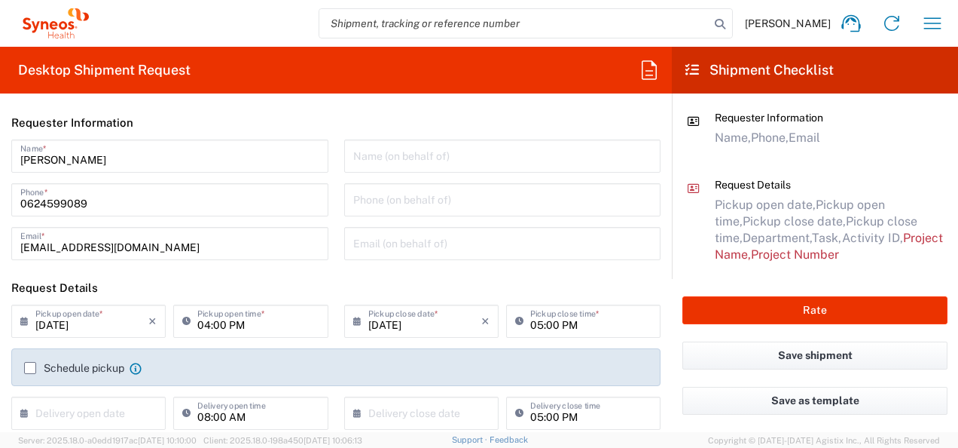
scroll to position [226, 0]
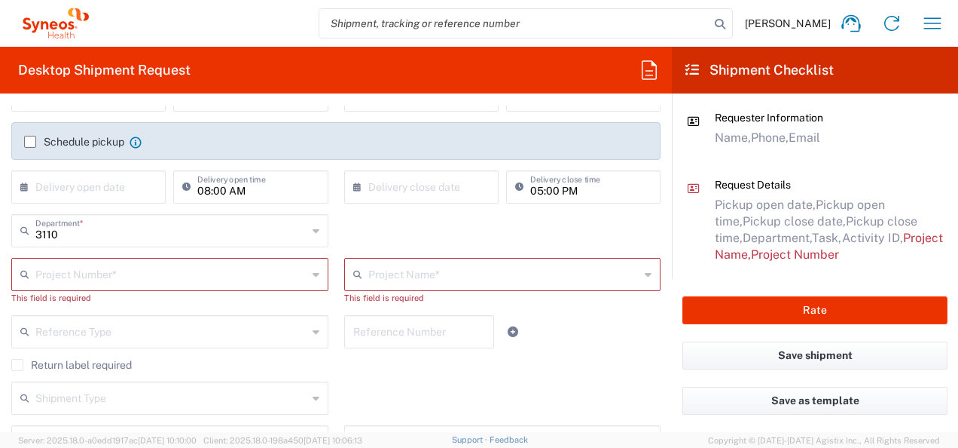
click at [154, 269] on input "text" at bounding box center [171, 273] width 272 height 26
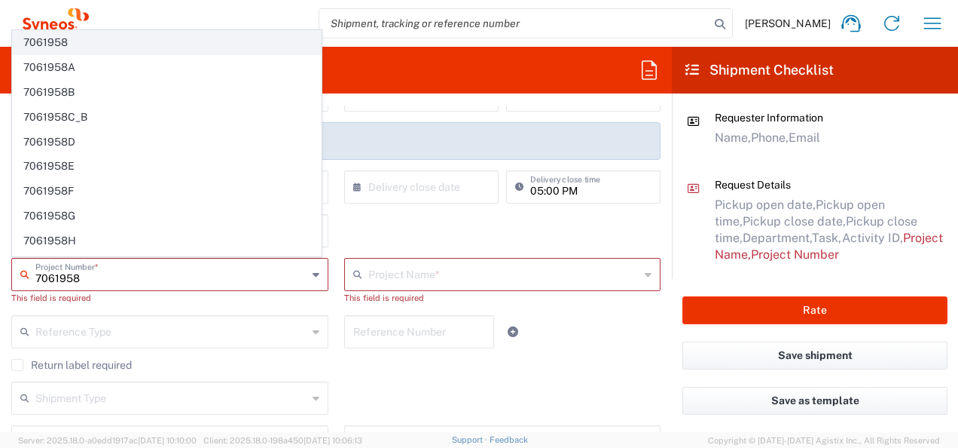
type input "7061958"
click at [83, 50] on span "7061958" at bounding box center [167, 42] width 308 height 23
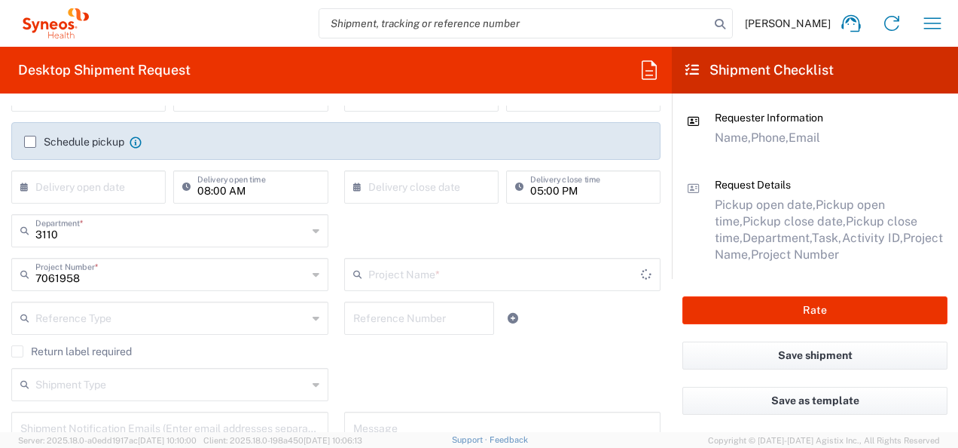
type input "7061958-Sanofi-[GEOGRAPHIC_DATA]"
click at [231, 323] on input "text" at bounding box center [171, 317] width 272 height 26
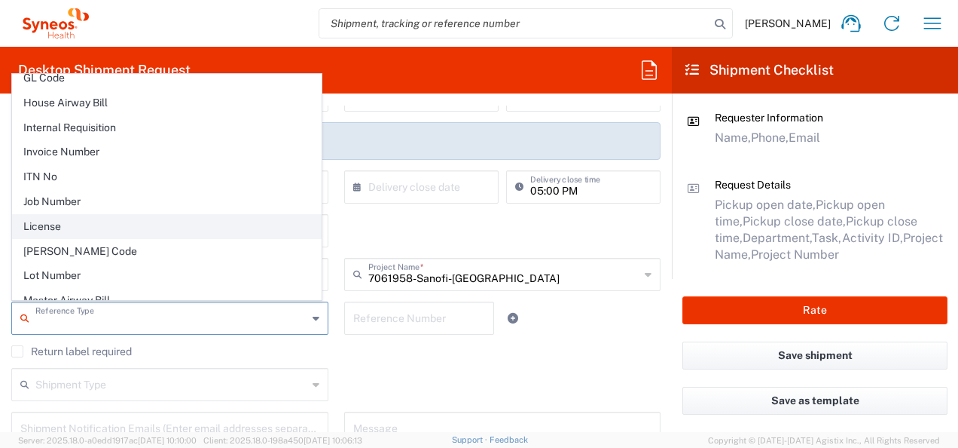
scroll to position [979, 0]
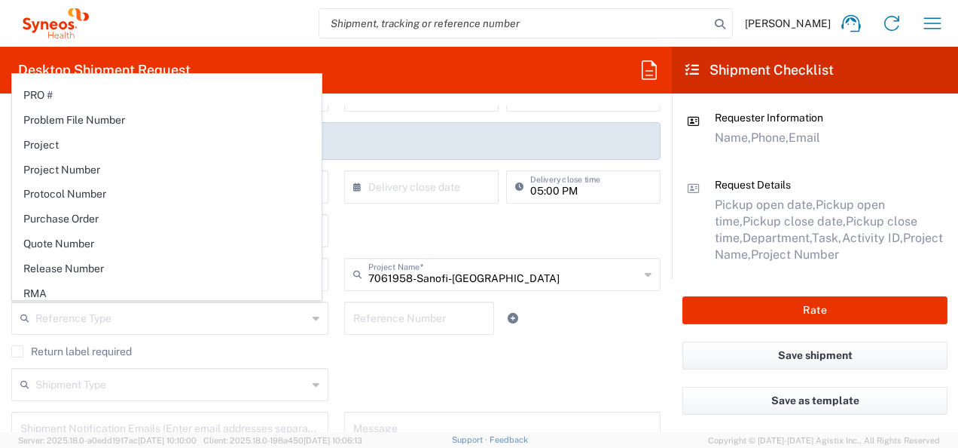
drag, startPoint x: 90, startPoint y: 179, endPoint x: 368, endPoint y: 304, distance: 304.5
click at [92, 182] on span "Protocol Number" at bounding box center [167, 193] width 308 height 23
type input "Protocol Number"
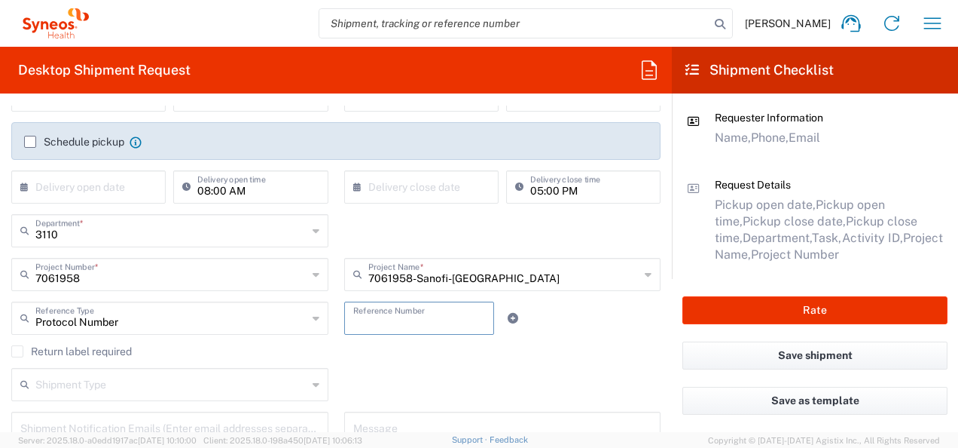
click at [386, 321] on input "text" at bounding box center [419, 317] width 133 height 26
type input "EFC17236"
click at [428, 368] on div "Shipment Type Batch Regular" at bounding box center [336, 390] width 665 height 44
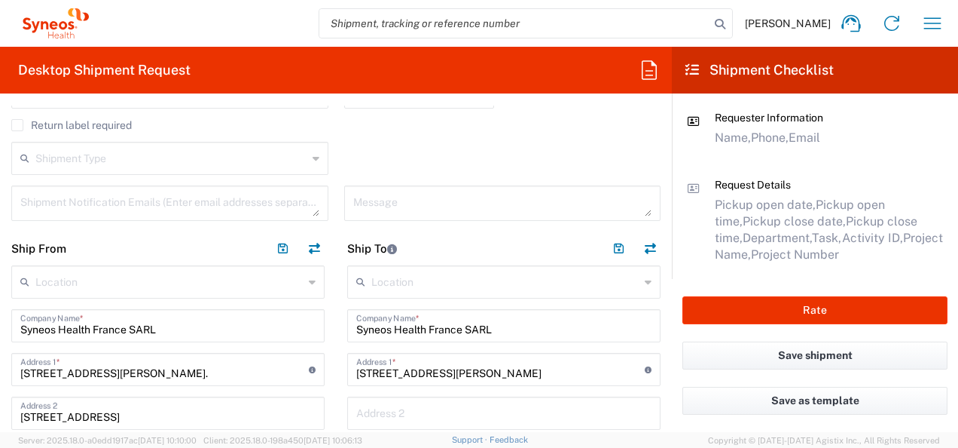
scroll to position [603, 0]
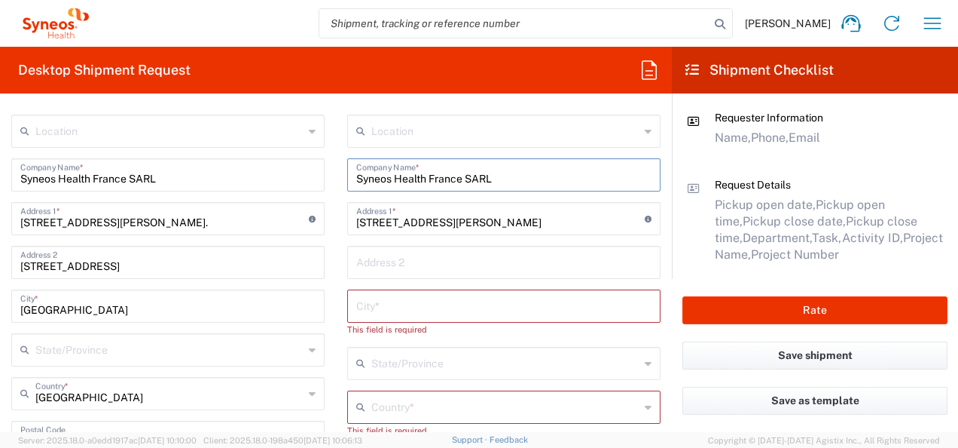
drag, startPoint x: 478, startPoint y: 178, endPoint x: 324, endPoint y: 176, distance: 153.7
click at [324, 176] on div "Ship From Location [PERSON_NAME] LLC-[GEOGRAPHIC_DATA] [GEOGRAPHIC_DATA] [GEOGR…" at bounding box center [336, 454] width 672 height 747
type input "CHRU Lille Hopital [PERSON_NAME]"
drag, startPoint x: 438, startPoint y: 211, endPoint x: 339, endPoint y: 206, distance: 99.6
click at [341, 206] on main "Location [PERSON_NAME] LLC-[GEOGRAPHIC_DATA] [GEOGRAPHIC_DATA] [GEOGRAPHIC_DATA…" at bounding box center [504, 448] width 336 height 667
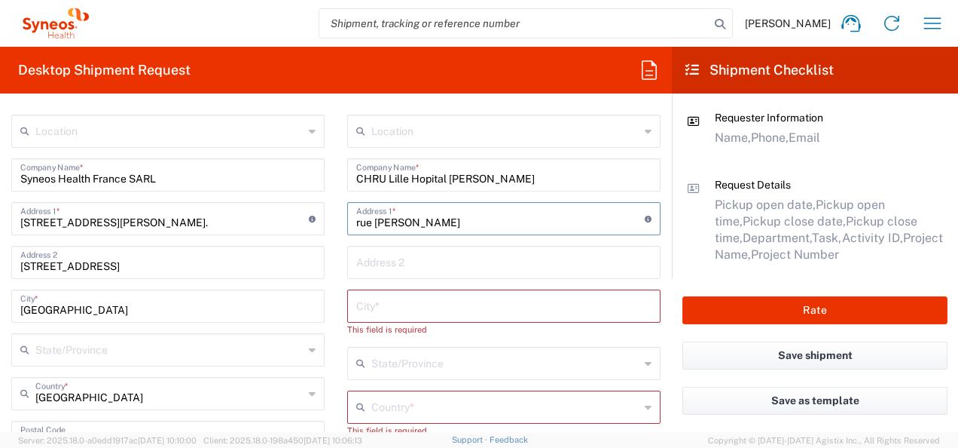
type input "rue [PERSON_NAME]"
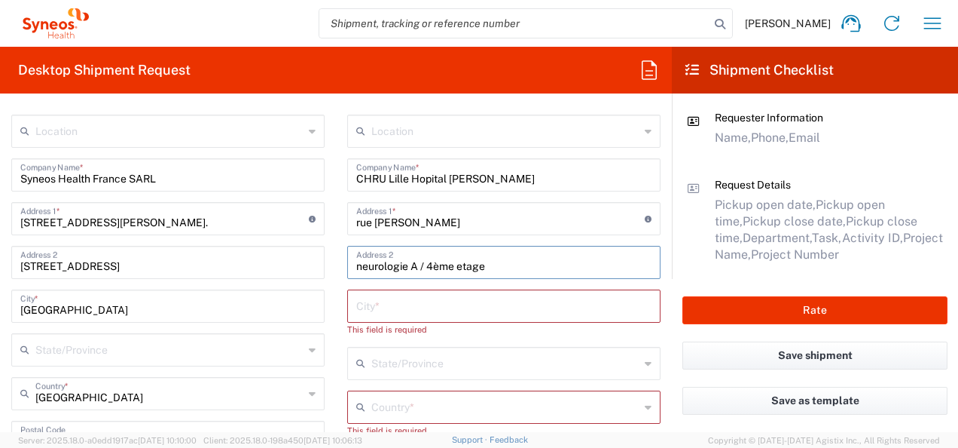
type input "neurologie A / 4ème etage"
click at [417, 303] on input "text" at bounding box center [503, 305] width 295 height 26
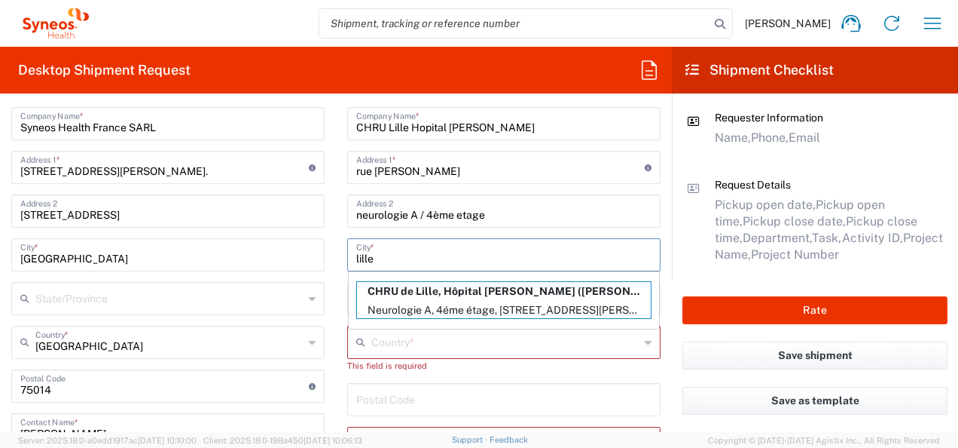
scroll to position [678, 0]
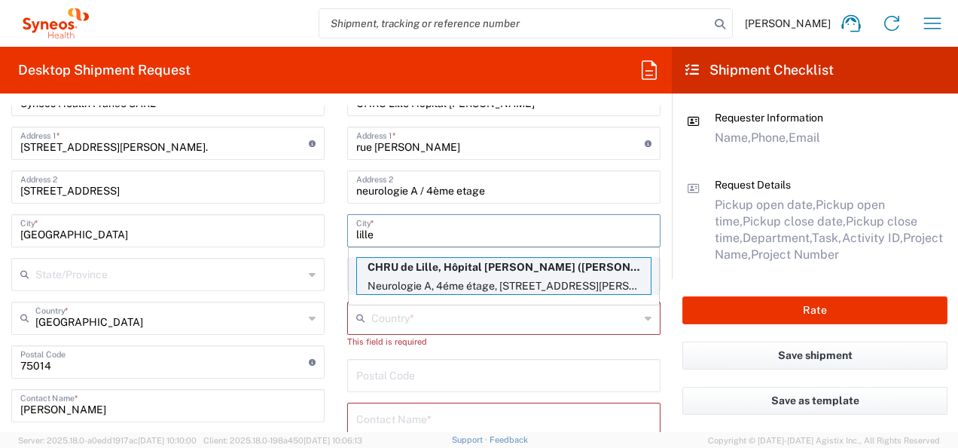
type input "lille"
click at [432, 276] on p "Neurologie A, 4éme étage, [STREET_ADDRESS][PERSON_NAME]" at bounding box center [504, 285] width 294 height 19
type input "CHRU de Lille, Hôpital [PERSON_NAME]"
type input "Neurologie A, 4éme étage"
type input "Rue [PERSON_NAME]"
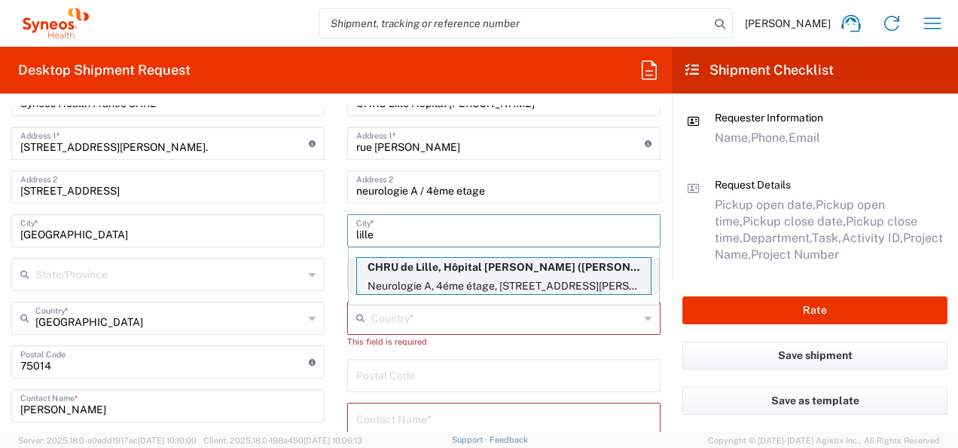
type input "Lille"
type input "[GEOGRAPHIC_DATA]"
type input "59037"
type input "[PERSON_NAME]"
type input "03 20 44 59 62"
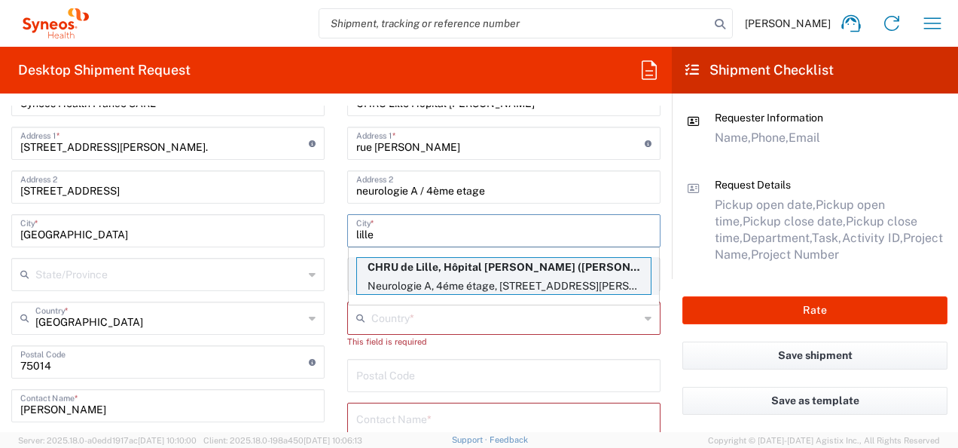
type input "[PERSON_NAME][EMAIL_ADDRESS][PERSON_NAME][DOMAIN_NAME]"
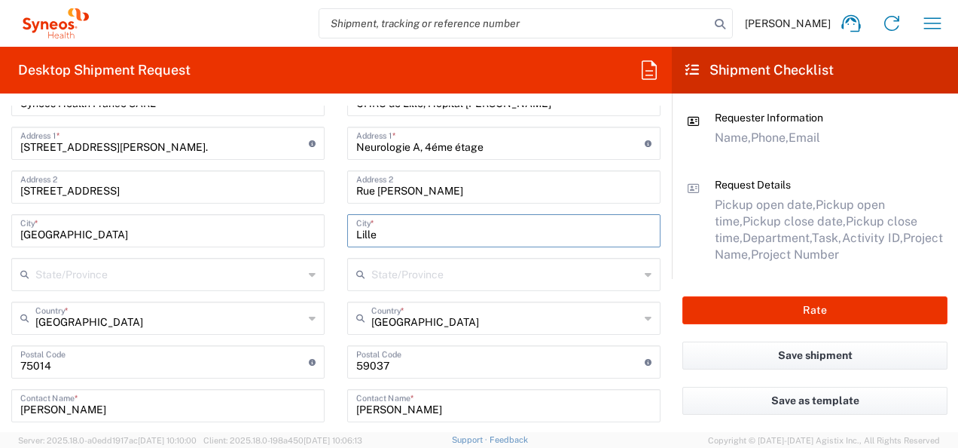
type input "[GEOGRAPHIC_DATA]"
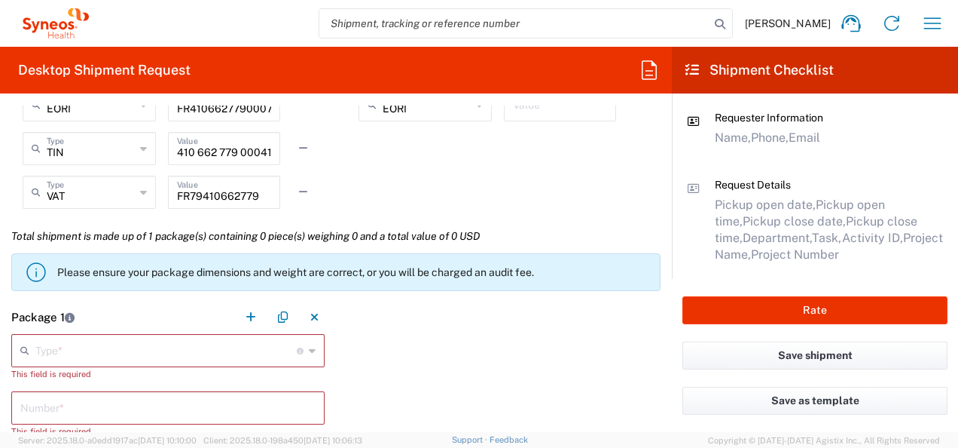
scroll to position [1281, 0]
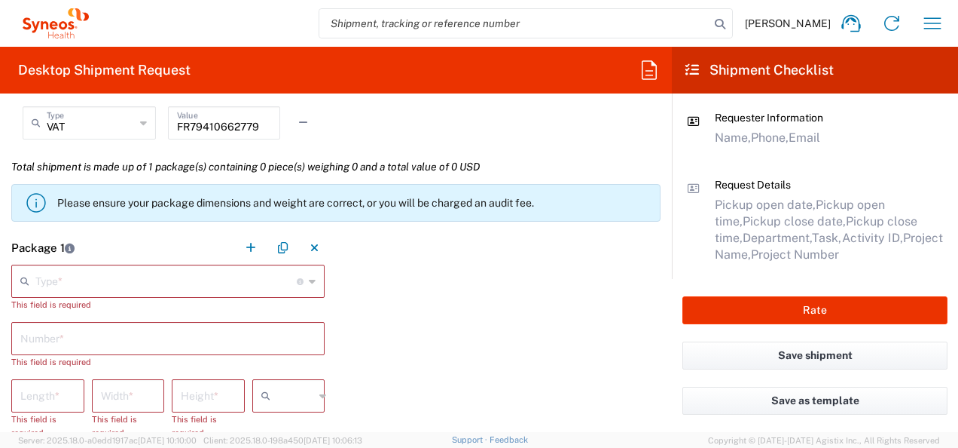
click at [231, 278] on input "text" at bounding box center [165, 280] width 261 height 26
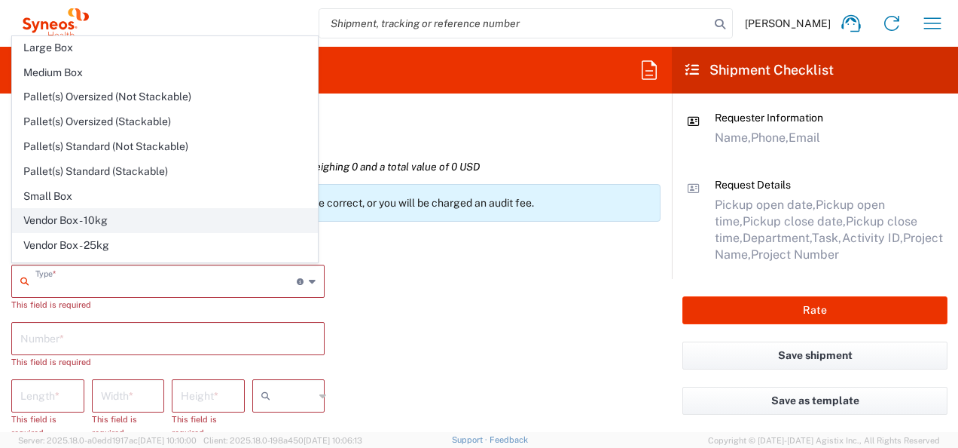
scroll to position [40, 0]
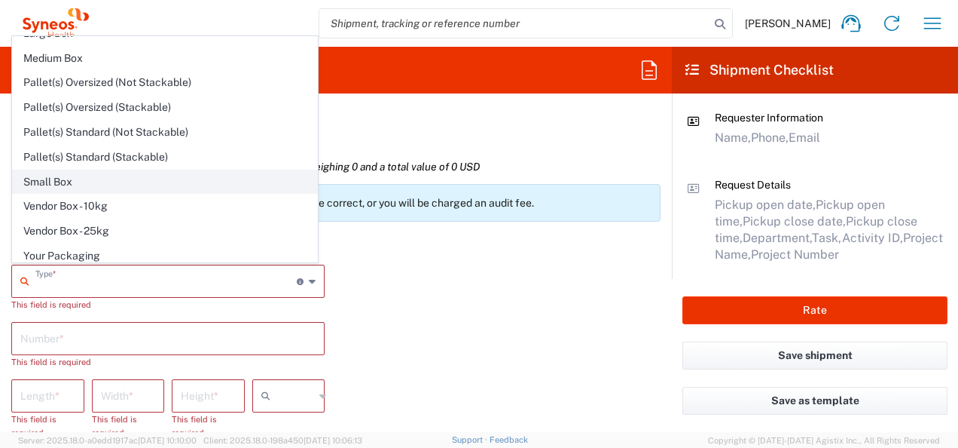
click at [71, 185] on span "Small Box" at bounding box center [165, 181] width 304 height 23
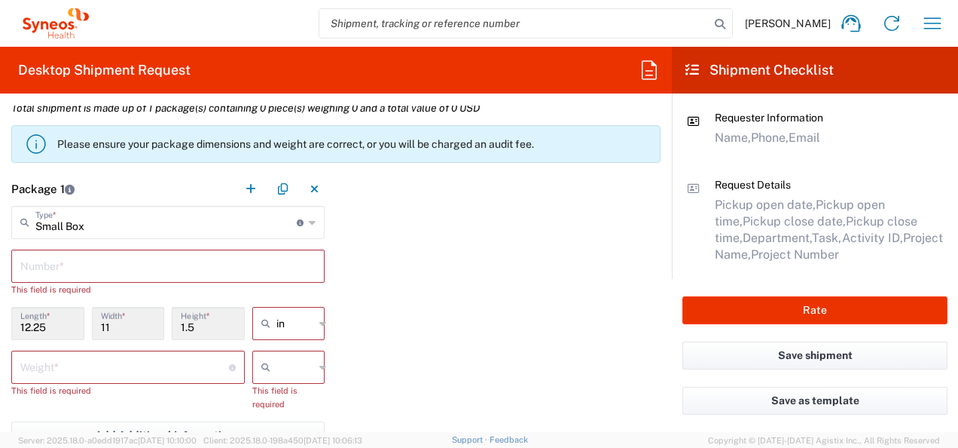
scroll to position [1431, 0]
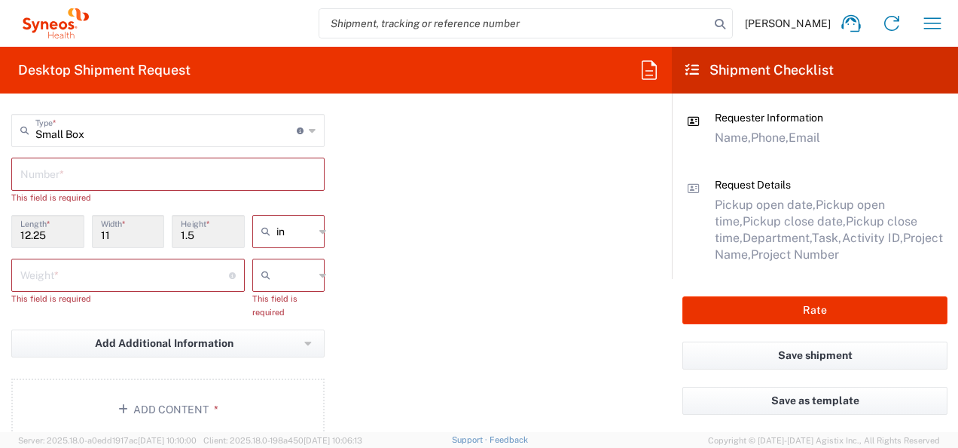
click at [89, 162] on input "text" at bounding box center [167, 173] width 295 height 26
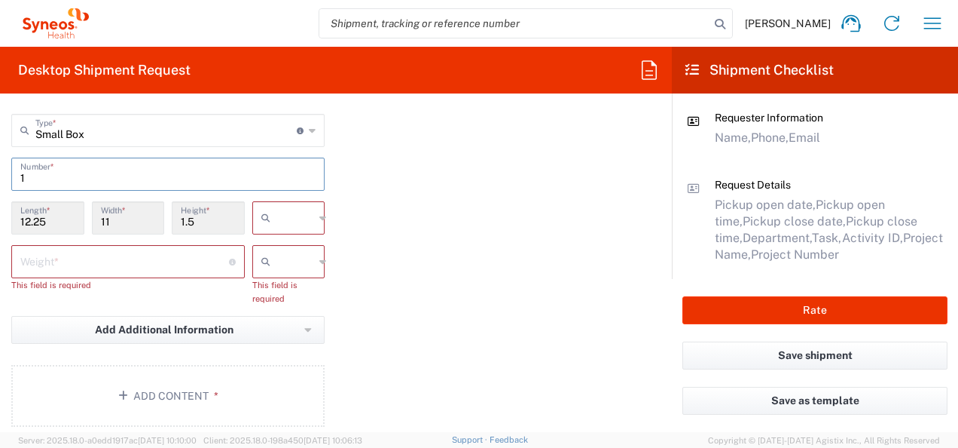
click at [303, 225] on input "text" at bounding box center [295, 218] width 38 height 24
drag, startPoint x: 292, startPoint y: 270, endPoint x: 270, endPoint y: 267, distance: 22.9
click at [291, 270] on span "cm" at bounding box center [283, 273] width 69 height 23
click at [279, 260] on input "text" at bounding box center [295, 261] width 38 height 24
drag, startPoint x: 274, startPoint y: 299, endPoint x: 134, endPoint y: 255, distance: 147.0
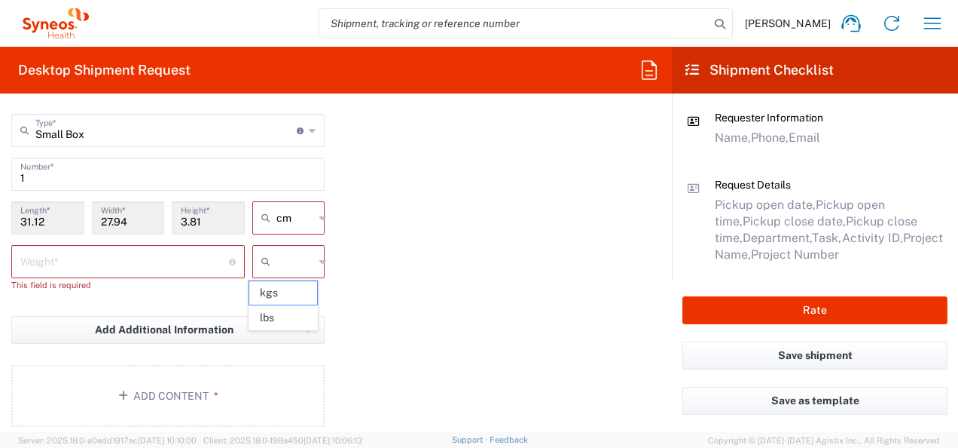
click at [270, 297] on span "kgs" at bounding box center [283, 292] width 69 height 23
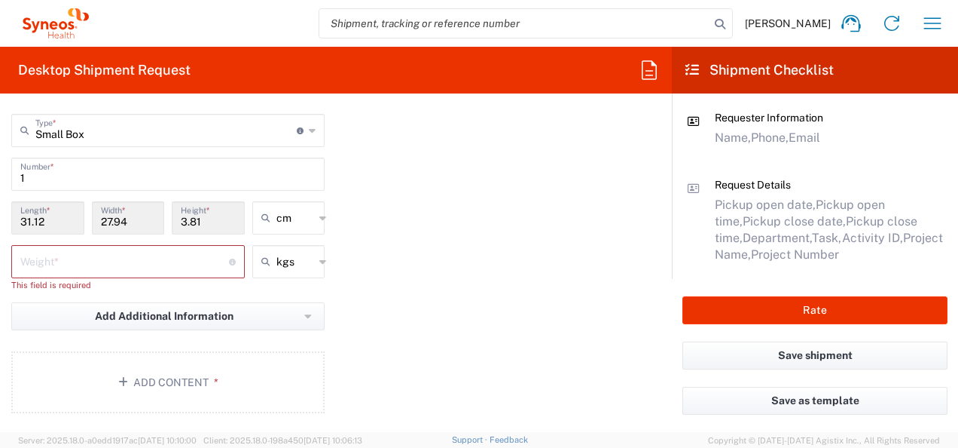
click at [134, 255] on input "number" at bounding box center [124, 260] width 209 height 26
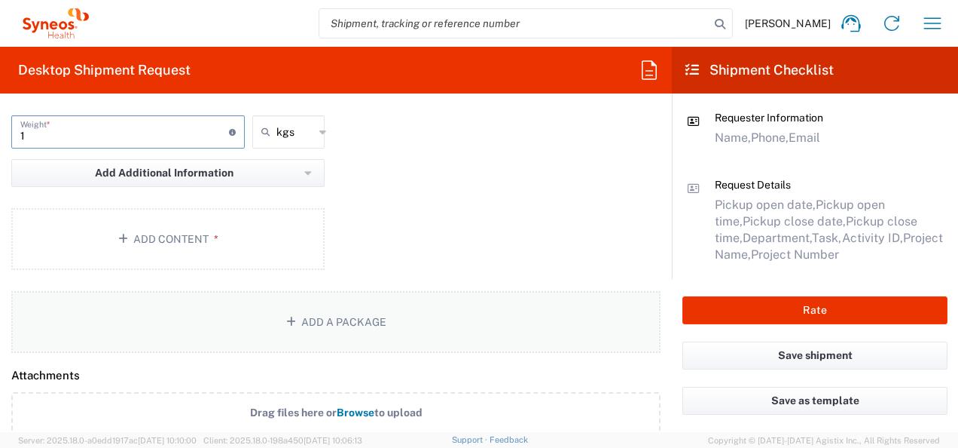
scroll to position [1657, 0]
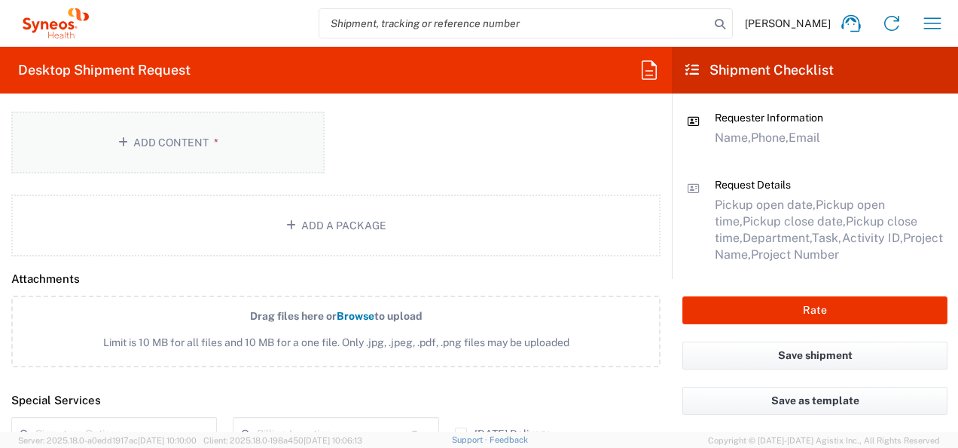
click at [179, 145] on button "Add Content *" at bounding box center [167, 143] width 313 height 62
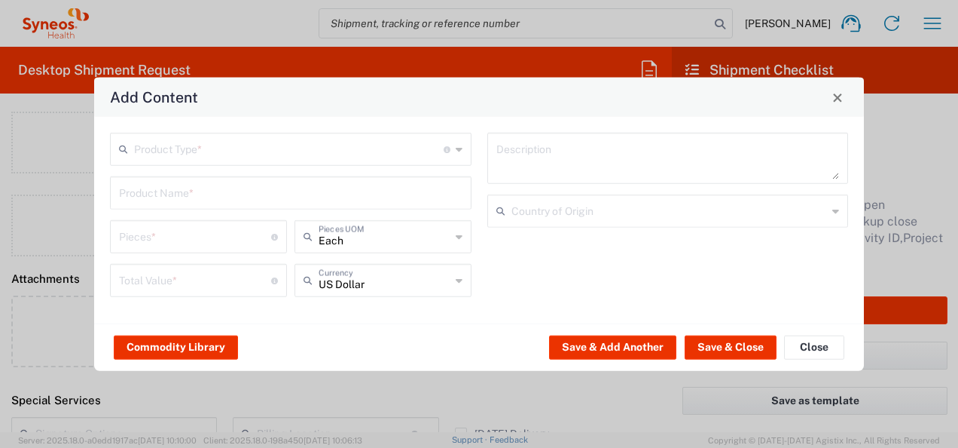
click at [276, 157] on input "text" at bounding box center [289, 148] width 310 height 26
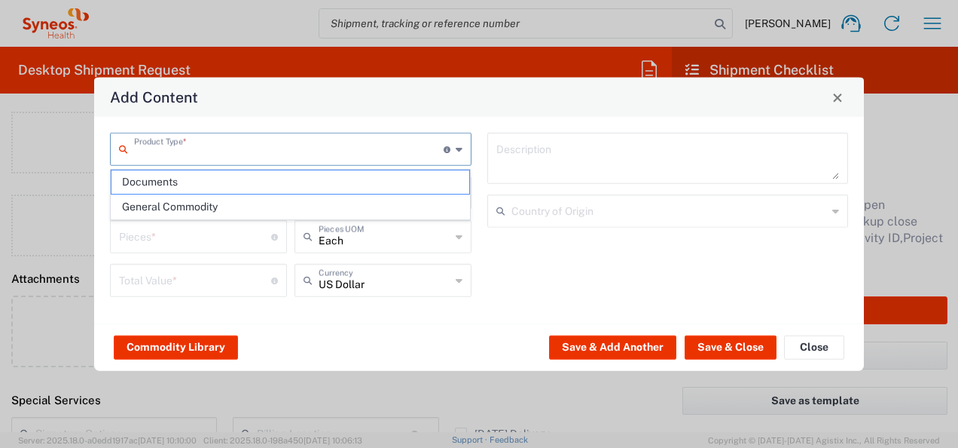
drag, startPoint x: 270, startPoint y: 183, endPoint x: 594, endPoint y: 304, distance: 345.9
click at [273, 184] on span "Documents" at bounding box center [291, 181] width 359 height 23
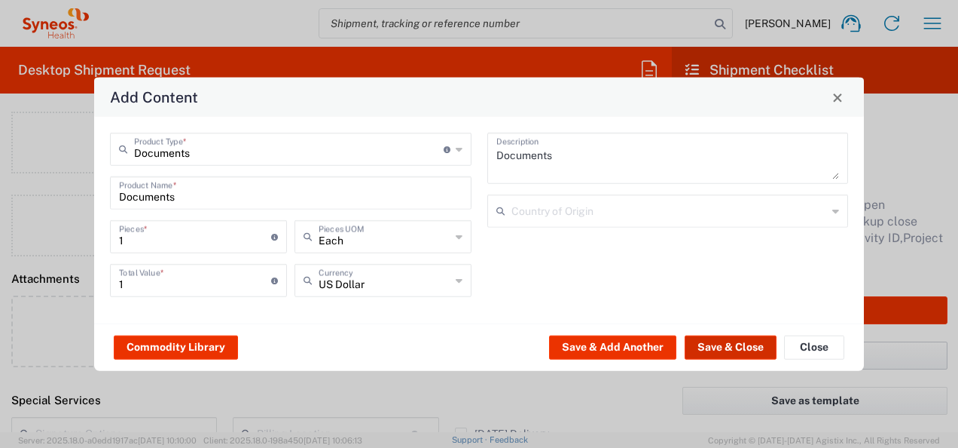
click at [738, 344] on button "Save & Close" at bounding box center [731, 347] width 92 height 24
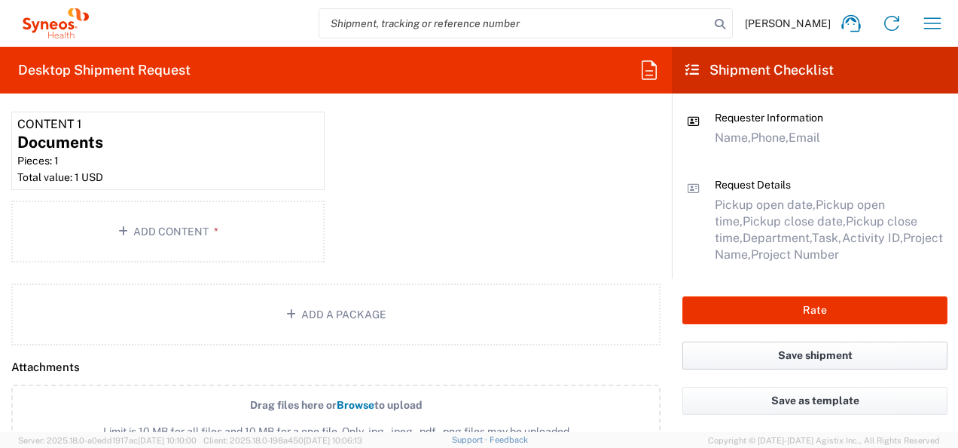
scroll to position [1746, 0]
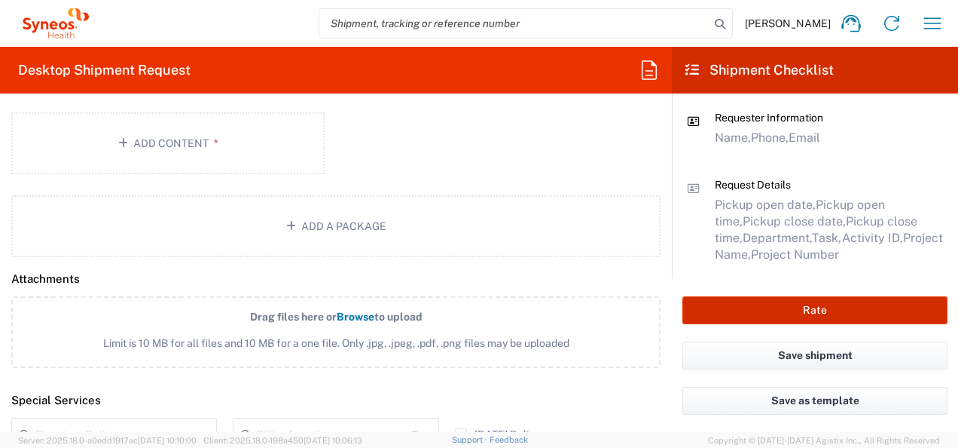
click at [837, 313] on button "Rate" at bounding box center [815, 310] width 265 height 28
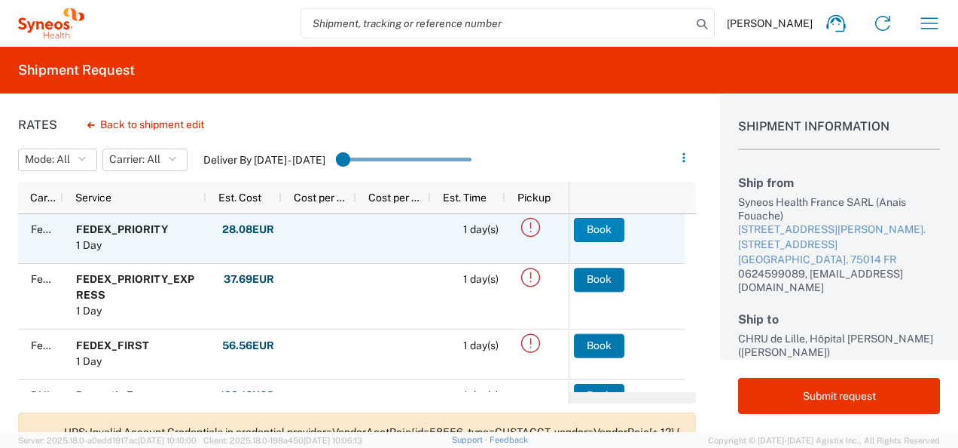
click at [601, 234] on button "Book" at bounding box center [599, 230] width 50 height 24
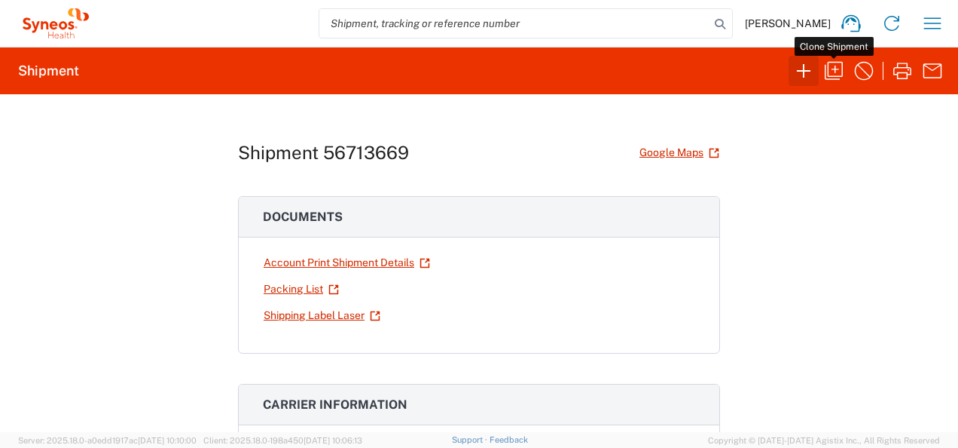
click at [806, 76] on icon "button" at bounding box center [804, 71] width 24 height 24
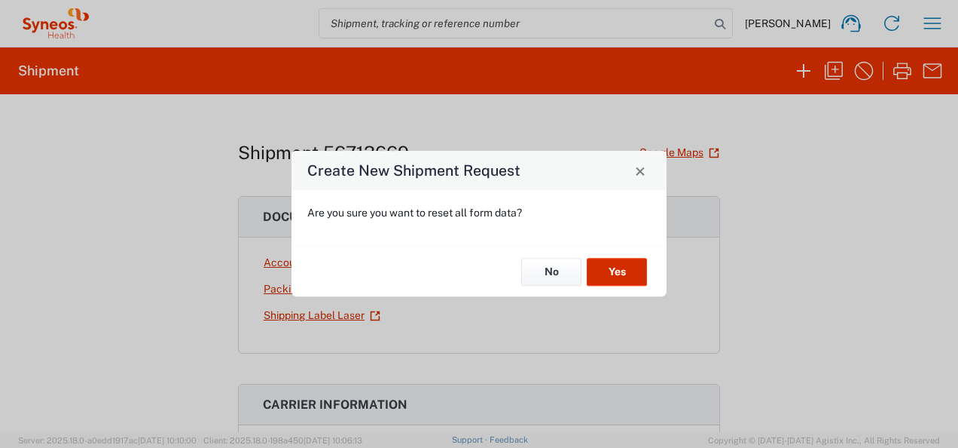
click at [625, 271] on button "Yes" at bounding box center [617, 272] width 60 height 28
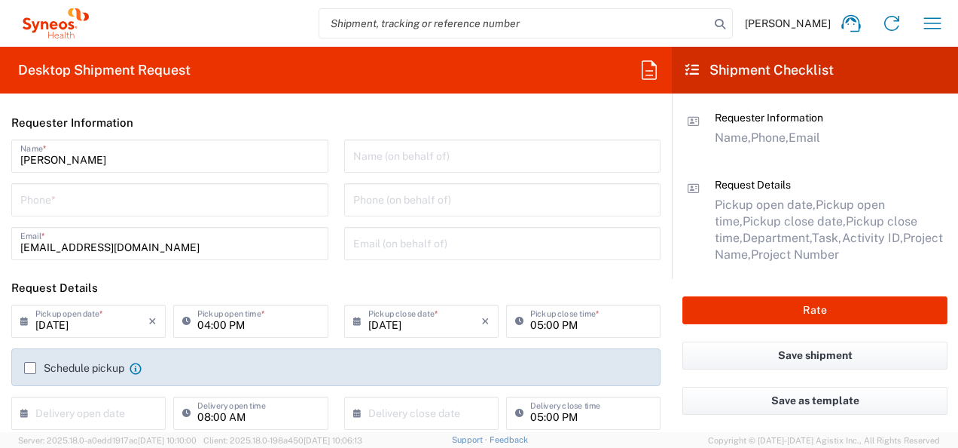
click at [202, 191] on input "tel" at bounding box center [169, 198] width 299 height 26
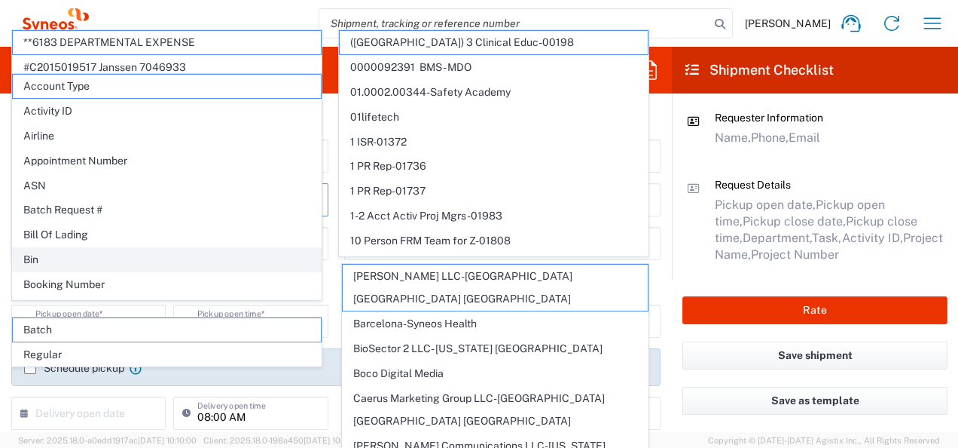
scroll to position [226, 0]
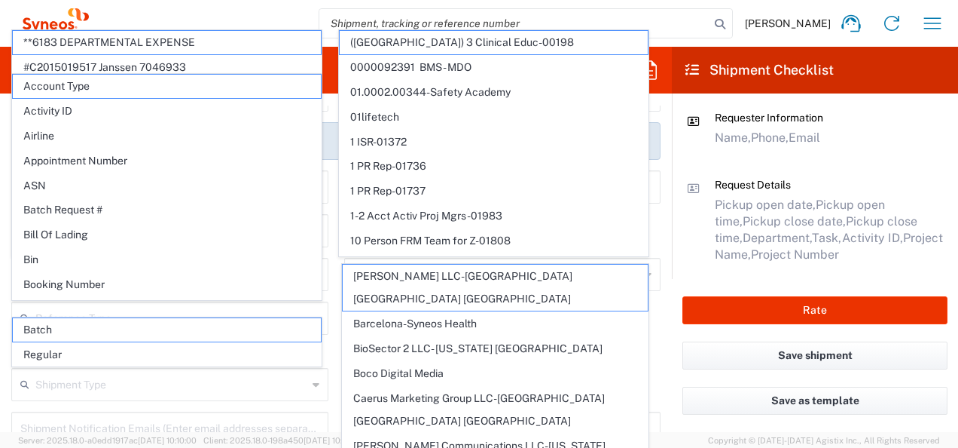
click at [687, 233] on agx-form-checklist-section "Request Details Pickup open date, Pickup open time, Pickup close date, Pickup c…" at bounding box center [815, 220] width 264 height 85
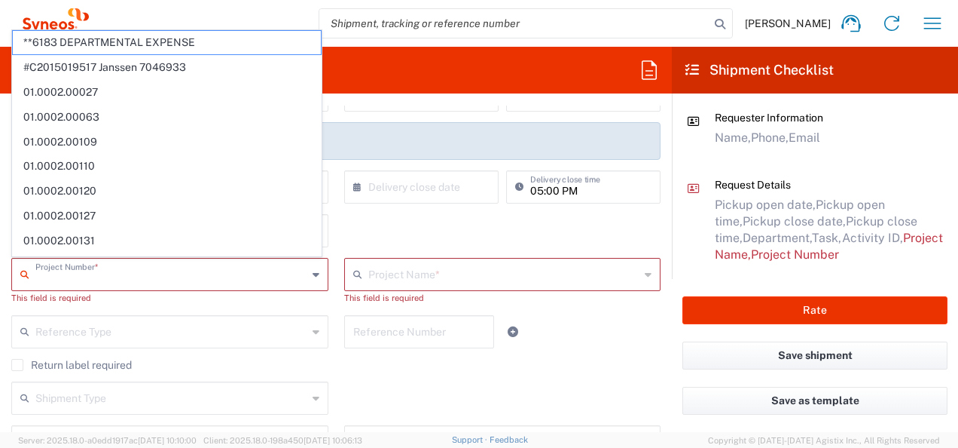
click at [199, 273] on input "text" at bounding box center [171, 273] width 272 height 26
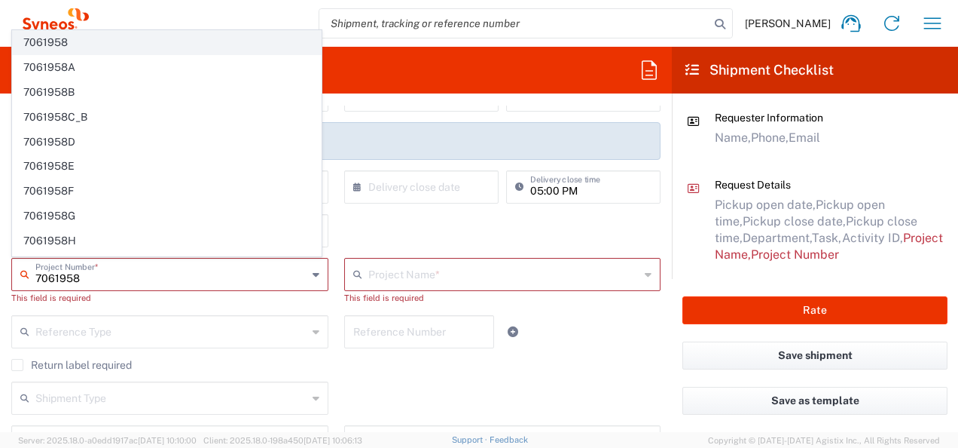
click at [93, 49] on span "7061958" at bounding box center [167, 42] width 308 height 23
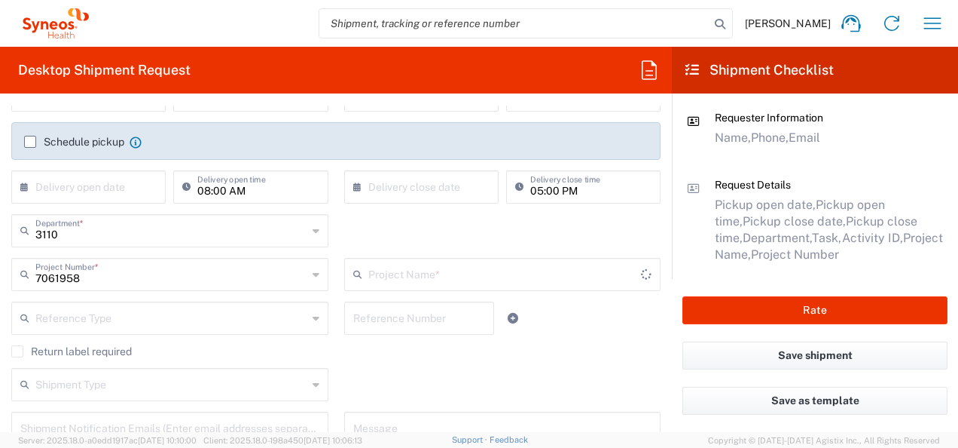
click at [381, 277] on input "text" at bounding box center [504, 273] width 273 height 26
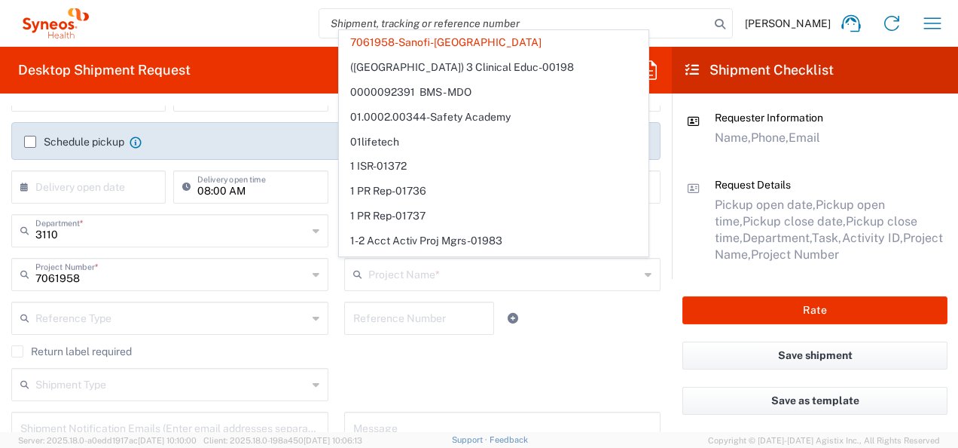
click at [585, 349] on agx-checkbox-control "Return label required" at bounding box center [335, 351] width 649 height 12
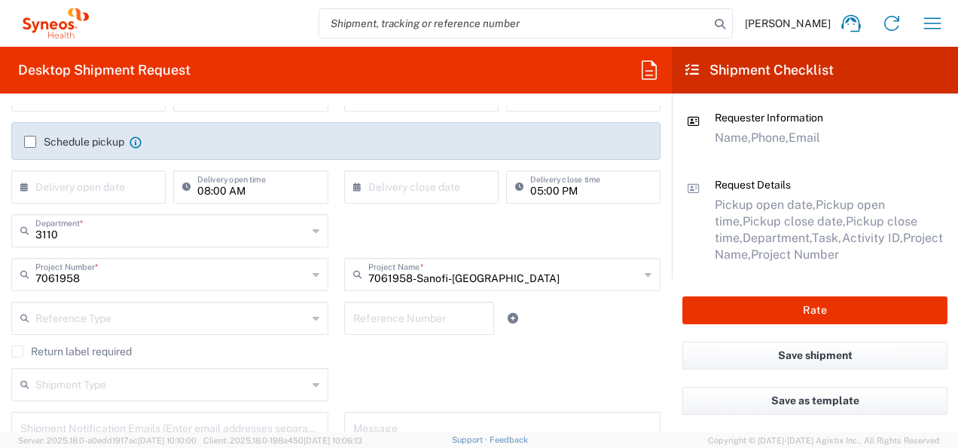
click at [80, 321] on input "text" at bounding box center [171, 317] width 272 height 26
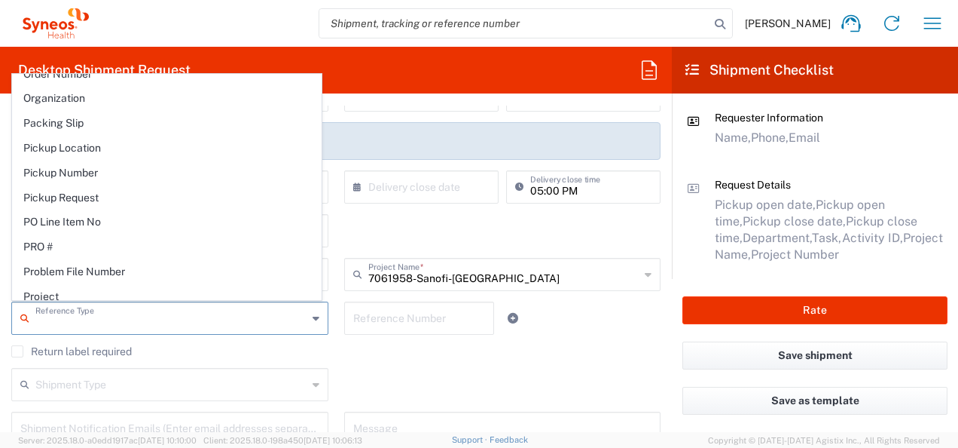
scroll to position [979, 0]
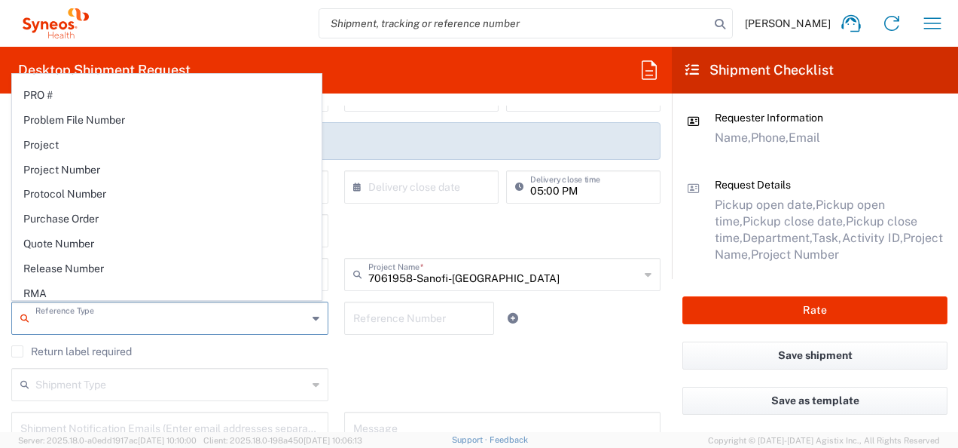
click at [119, 182] on span "Protocol Number" at bounding box center [167, 193] width 308 height 23
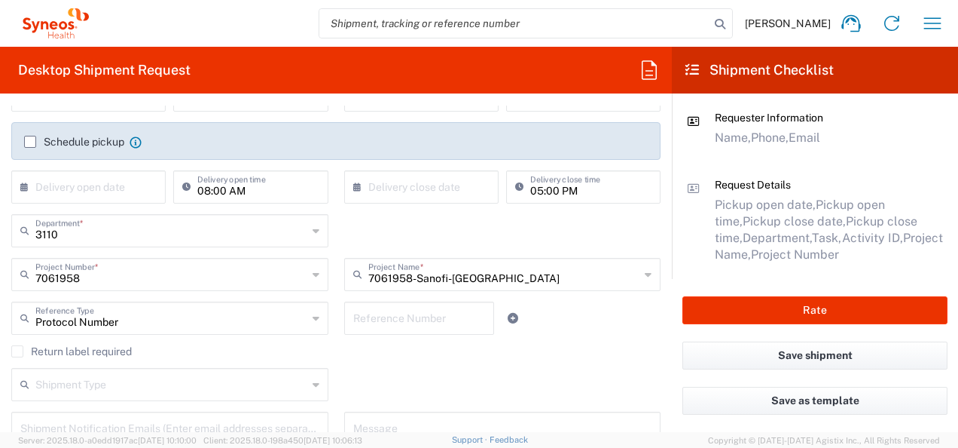
click at [362, 320] on input "text" at bounding box center [419, 317] width 133 height 26
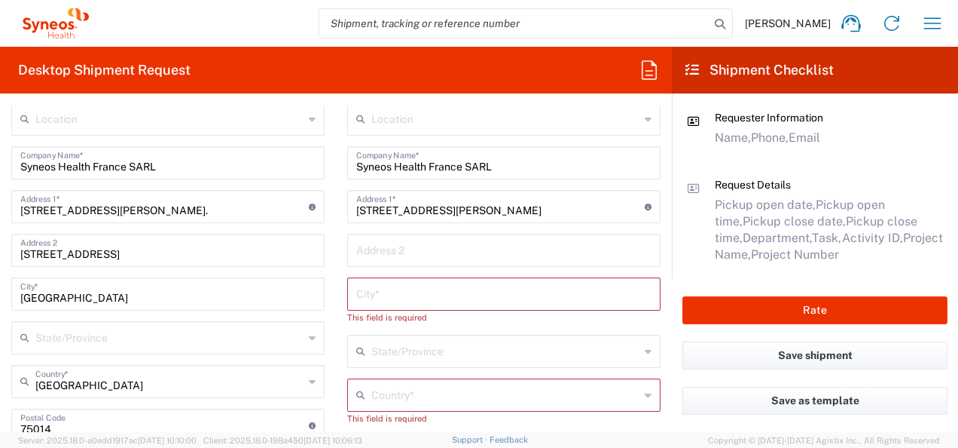
scroll to position [527, 0]
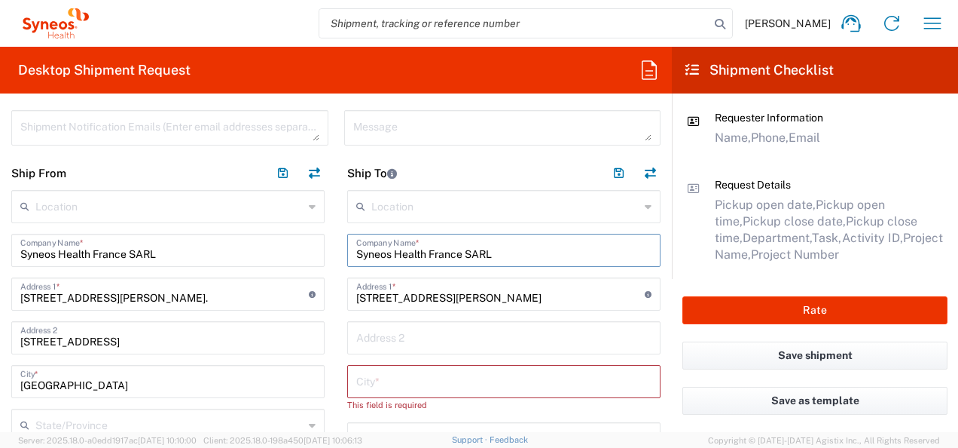
drag, startPoint x: 503, startPoint y: 253, endPoint x: 312, endPoint y: 250, distance: 190.6
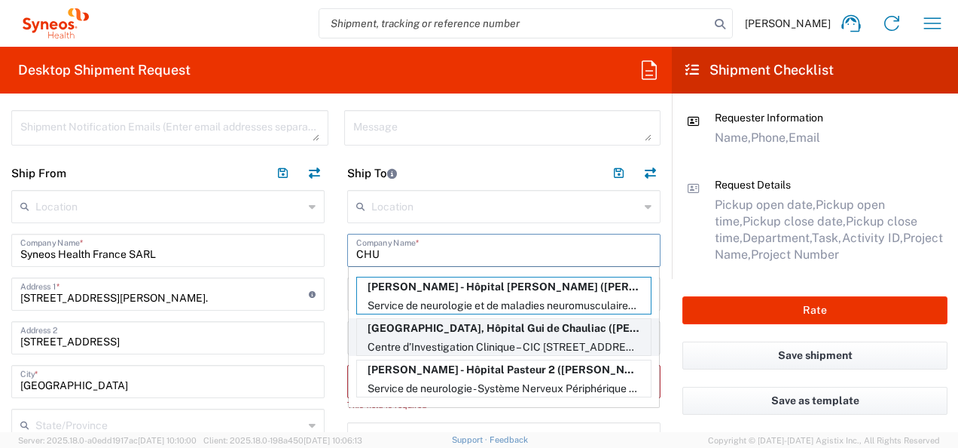
click at [446, 324] on p "[GEOGRAPHIC_DATA], Hôpital Gui de Chauliac ([PERSON_NAME]), [EMAIL_ADDRESS][PER…" at bounding box center [504, 328] width 294 height 19
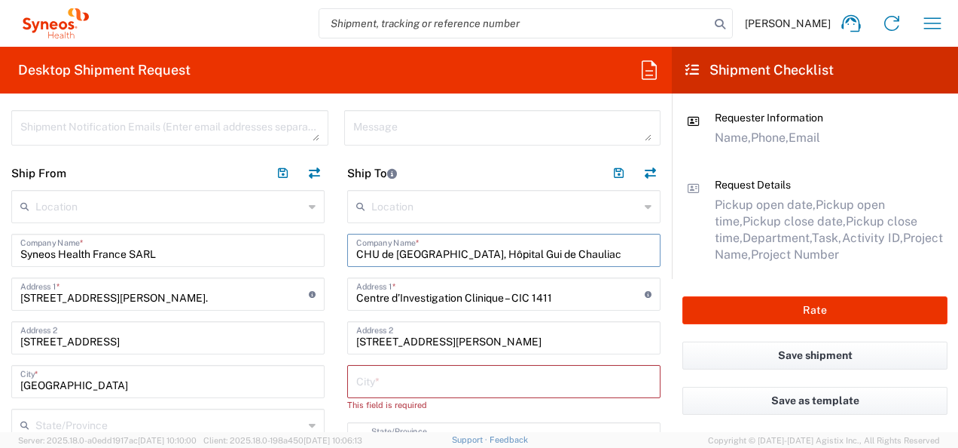
scroll to position [603, 0]
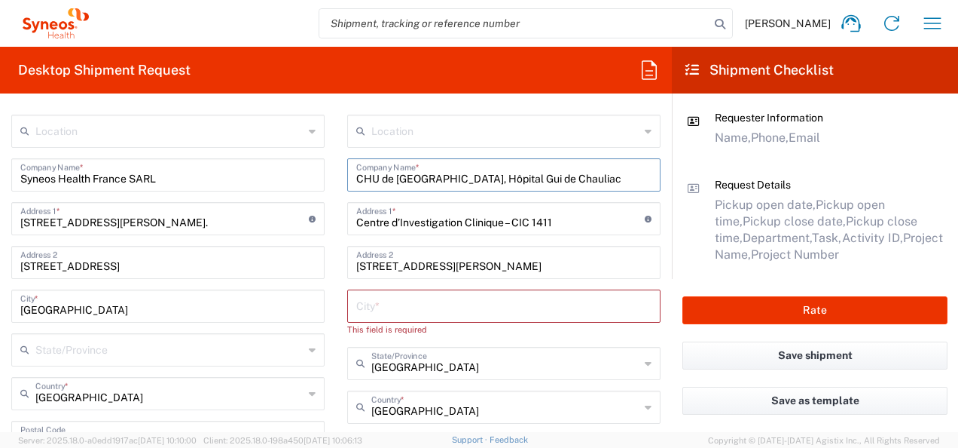
click at [449, 306] on input "text" at bounding box center [503, 305] width 295 height 26
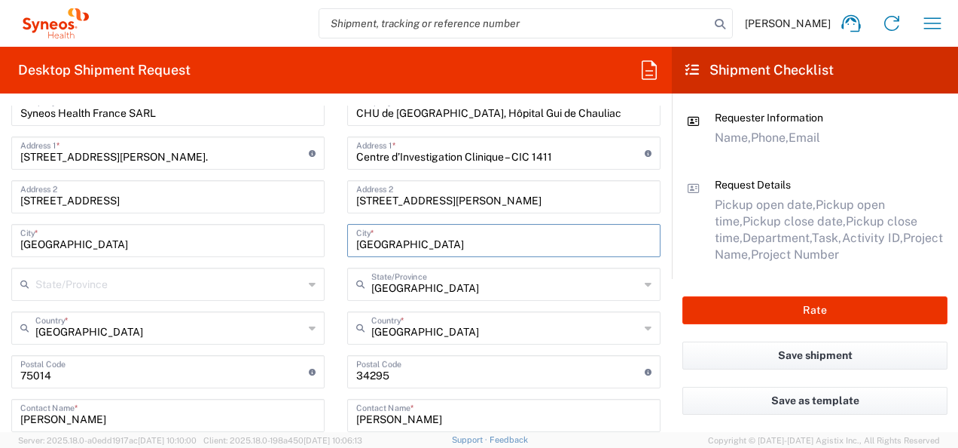
scroll to position [753, 0]
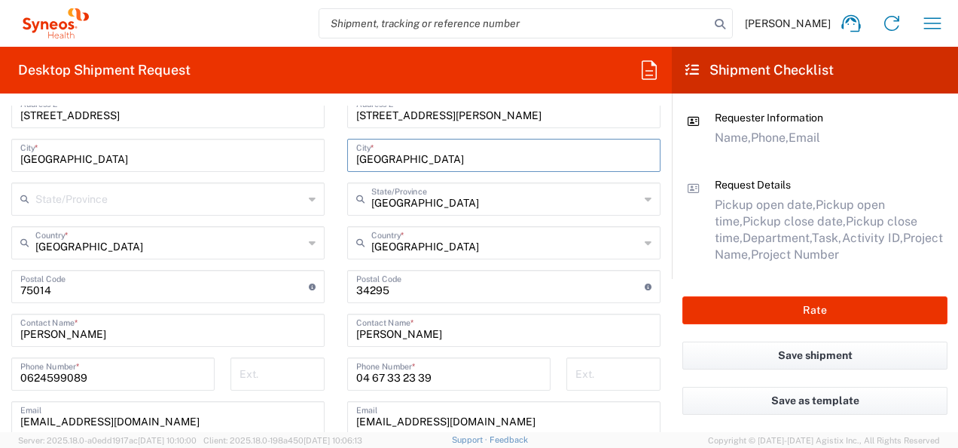
click at [337, 253] on main "Location [PERSON_NAME] LLC-[GEOGRAPHIC_DATA] [GEOGRAPHIC_DATA] [GEOGRAPHIC_DATA…" at bounding box center [504, 277] width 336 height 626
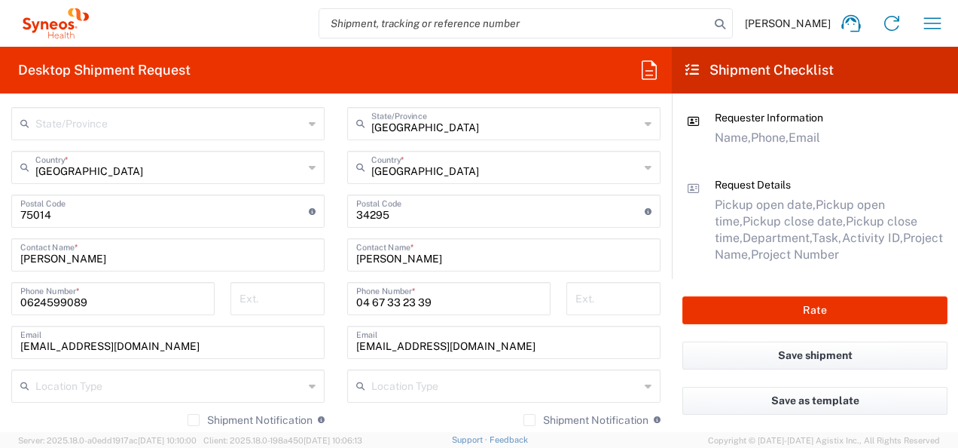
click at [364, 298] on input "04 67 33 23 39" at bounding box center [448, 297] width 185 height 26
click at [379, 300] on input "0467 33 23 39" at bounding box center [448, 297] width 185 height 26
click at [389, 301] on input "046733 23 39" at bounding box center [448, 297] width 185 height 26
click at [405, 300] on input "04673323 39" at bounding box center [448, 297] width 185 height 26
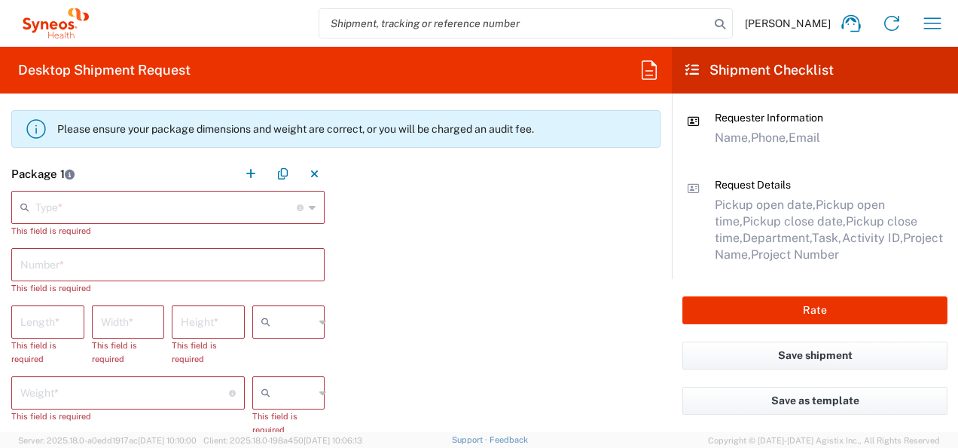
scroll to position [1356, 0]
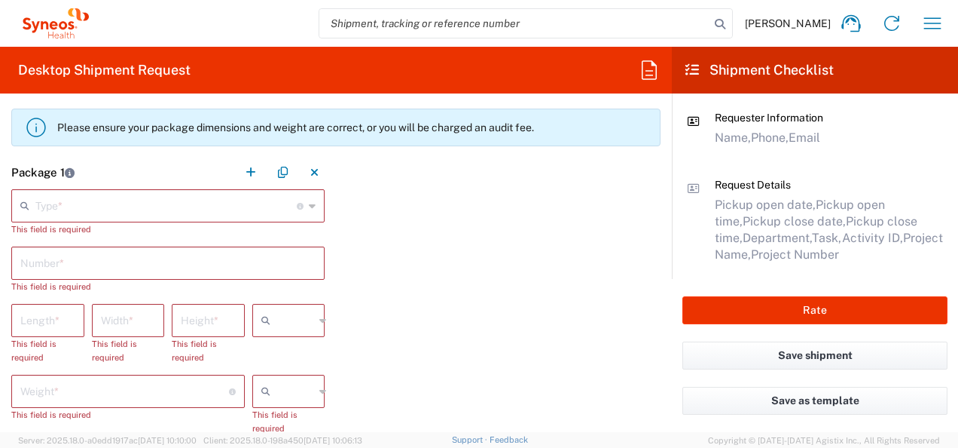
click at [118, 209] on input "text" at bounding box center [165, 204] width 261 height 26
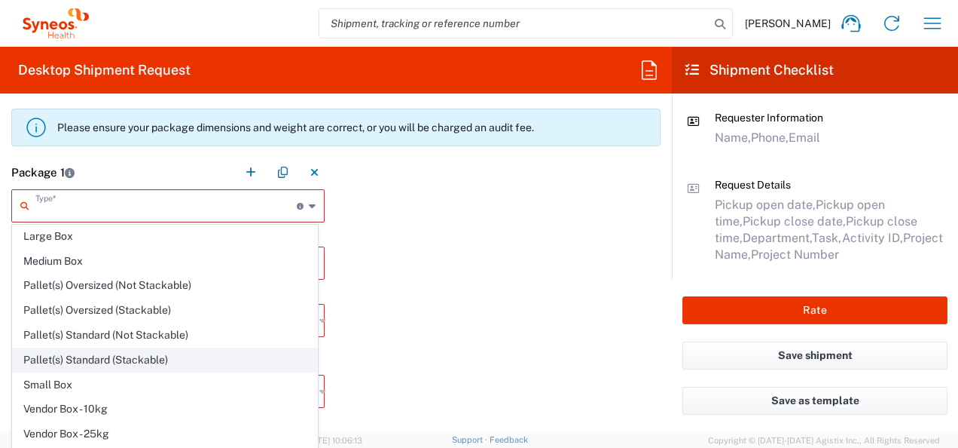
scroll to position [40, 0]
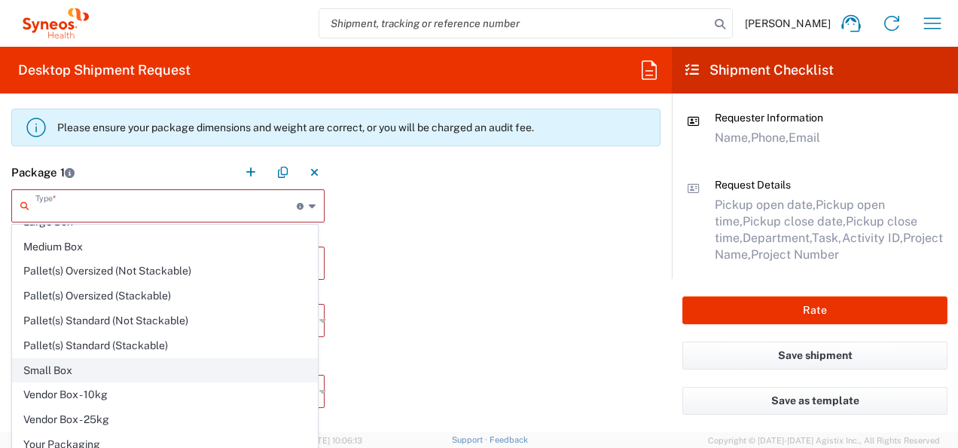
click at [76, 359] on span "Small Box" at bounding box center [165, 370] width 304 height 23
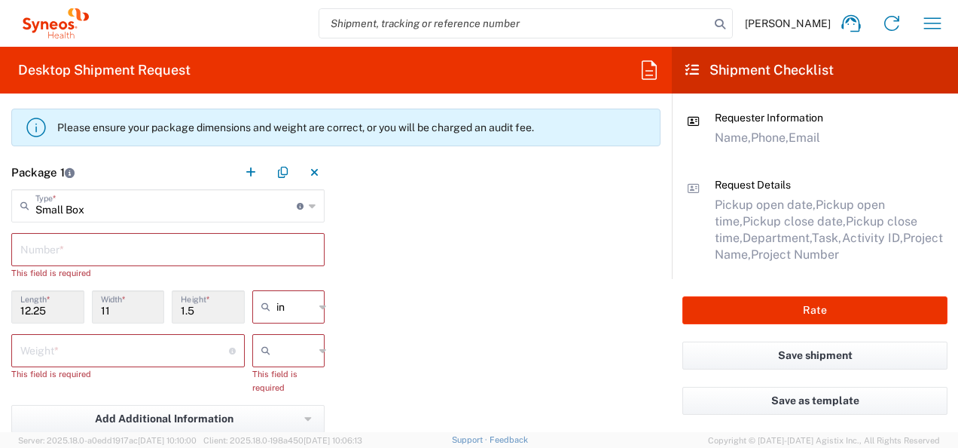
click at [103, 250] on input "text" at bounding box center [167, 248] width 295 height 26
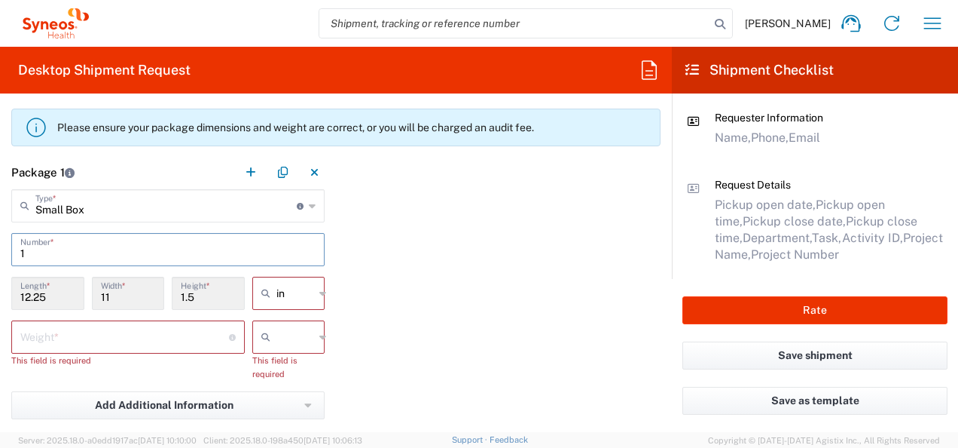
click at [268, 300] on icon at bounding box center [268, 293] width 15 height 24
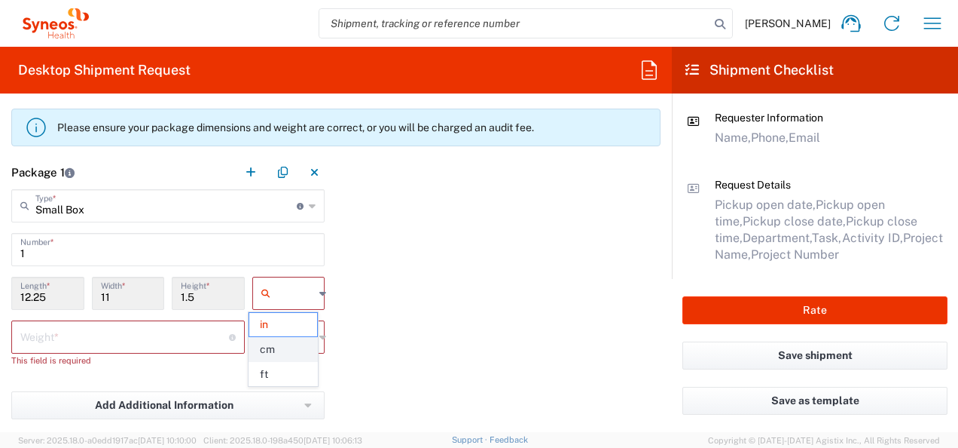
click at [276, 344] on span "cm" at bounding box center [283, 349] width 69 height 23
click at [276, 337] on input "text" at bounding box center [295, 337] width 38 height 24
drag, startPoint x: 280, startPoint y: 362, endPoint x: 262, endPoint y: 359, distance: 18.2
click at [280, 362] on span "kgs" at bounding box center [283, 367] width 69 height 23
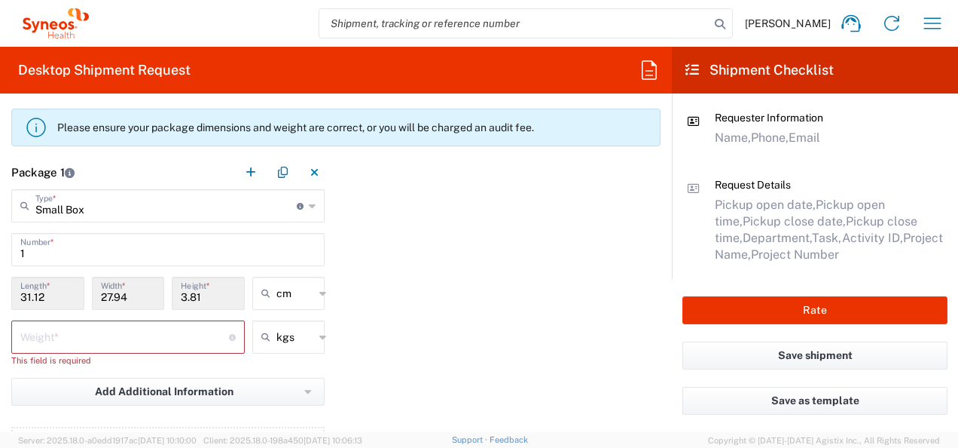
click at [125, 344] on input "number" at bounding box center [124, 335] width 209 height 26
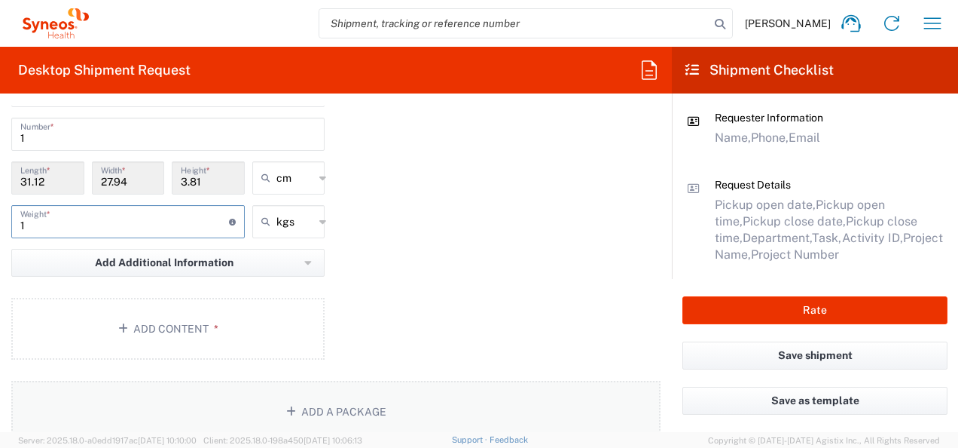
scroll to position [1582, 0]
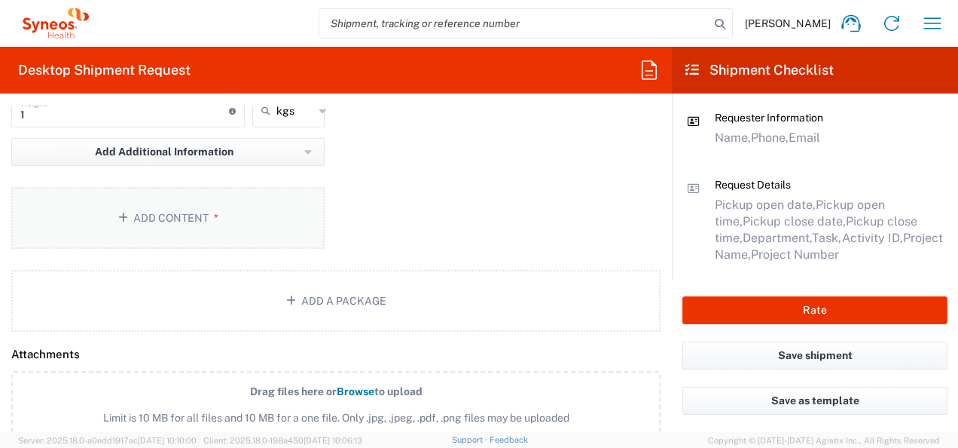
click at [155, 212] on button "Add Content *" at bounding box center [167, 218] width 313 height 62
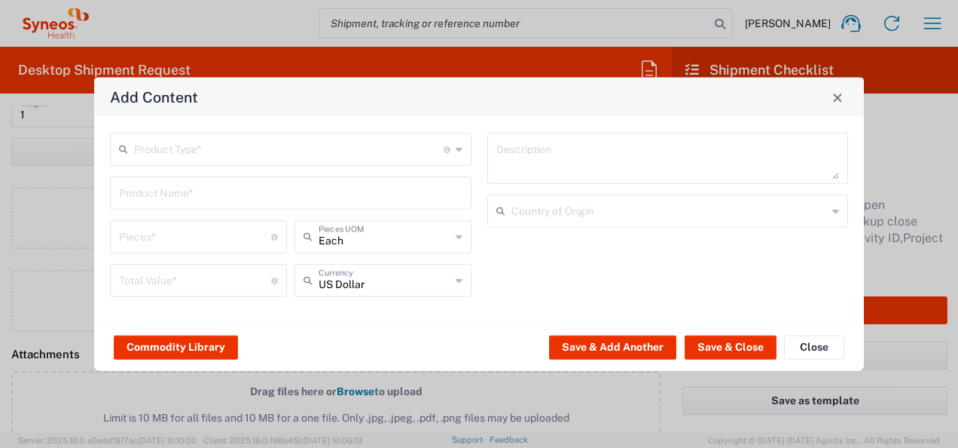
click at [331, 154] on input "text" at bounding box center [289, 148] width 310 height 26
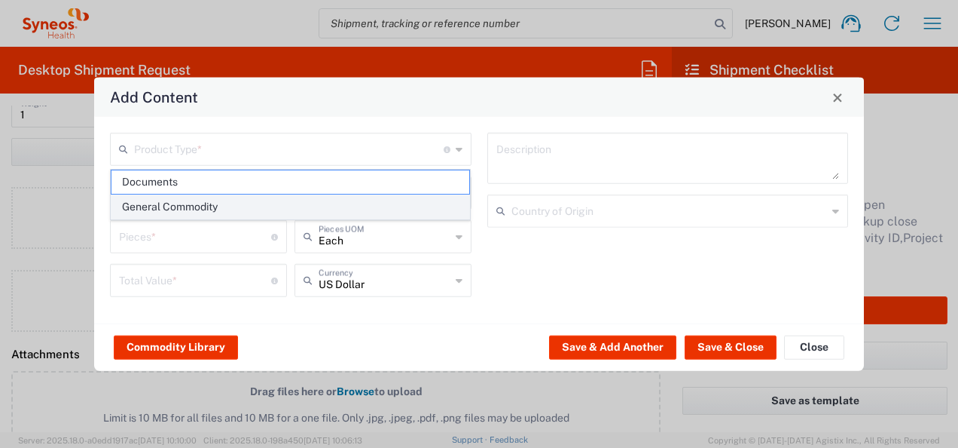
click at [289, 196] on span "General Commodity" at bounding box center [291, 206] width 359 height 23
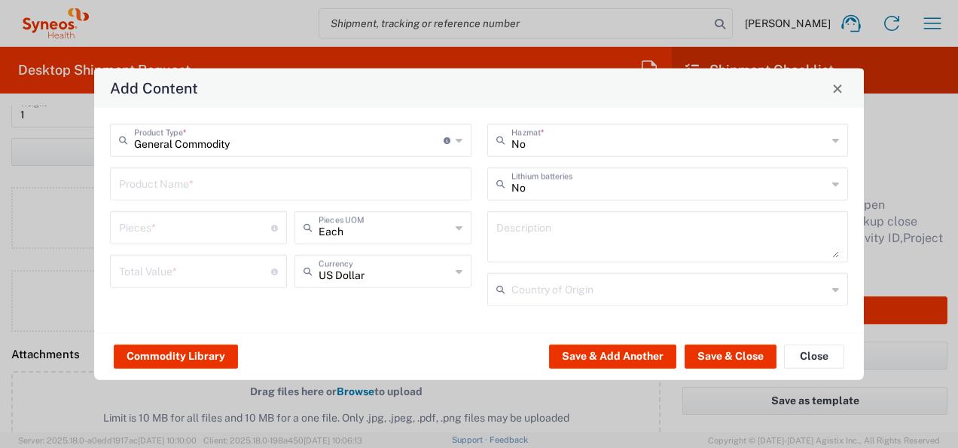
click at [283, 139] on input "General Commodity" at bounding box center [289, 139] width 310 height 26
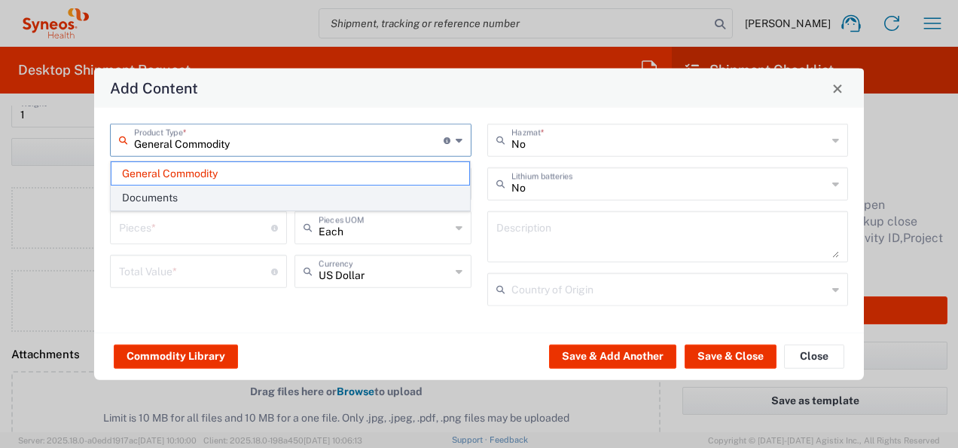
click at [276, 190] on span "Documents" at bounding box center [291, 197] width 359 height 23
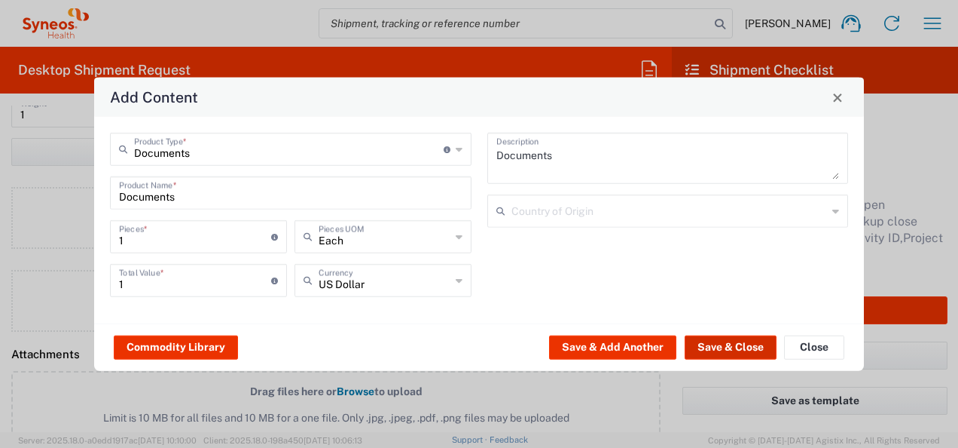
click at [690, 341] on button "Save & Close" at bounding box center [731, 347] width 92 height 24
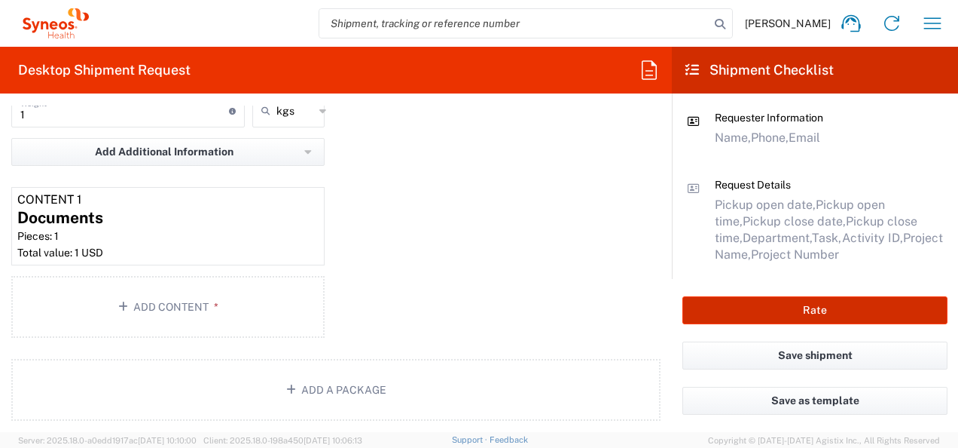
click at [762, 311] on button "Rate" at bounding box center [815, 310] width 265 height 28
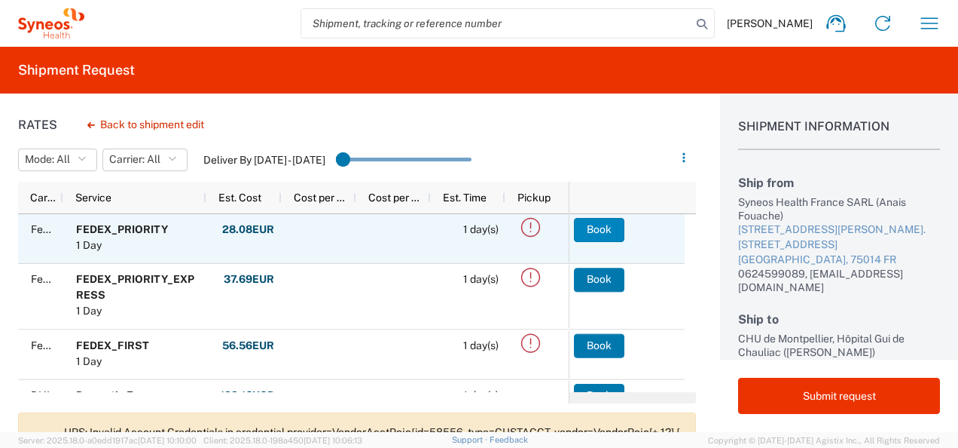
click at [591, 237] on button "Book" at bounding box center [599, 230] width 50 height 24
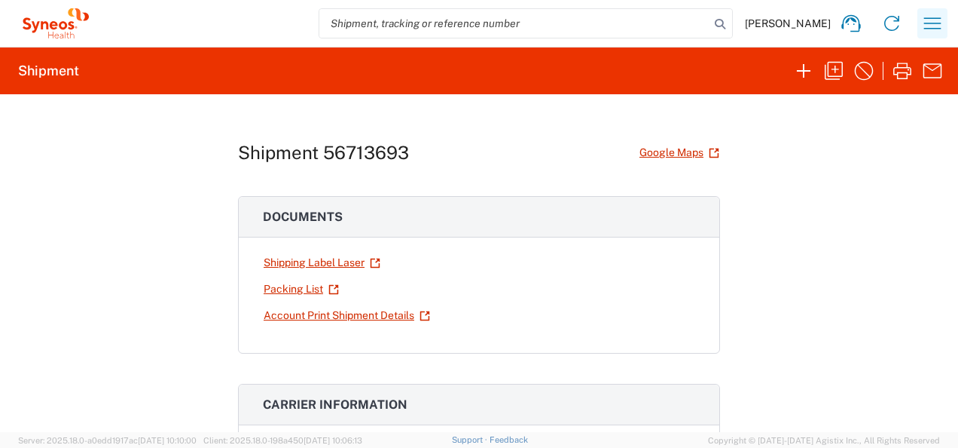
click at [930, 26] on icon "button" at bounding box center [933, 23] width 24 height 24
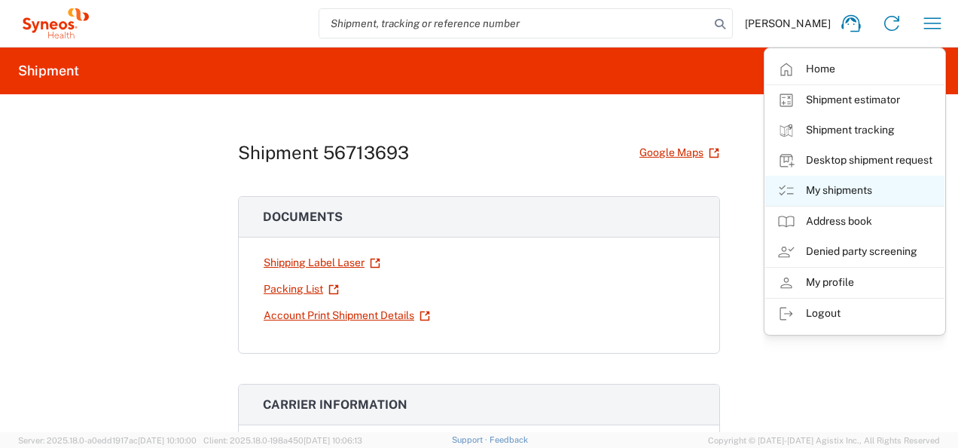
click at [867, 182] on link "My shipments" at bounding box center [854, 191] width 179 height 30
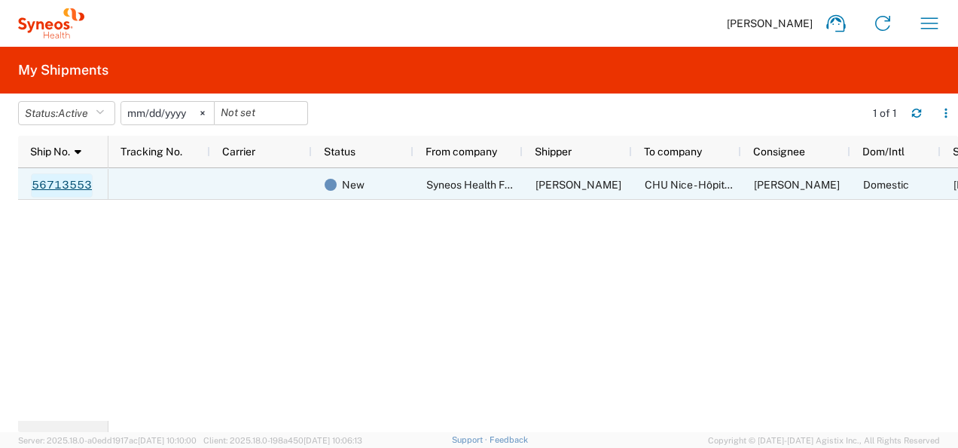
click at [79, 184] on link "56713553" at bounding box center [62, 185] width 62 height 24
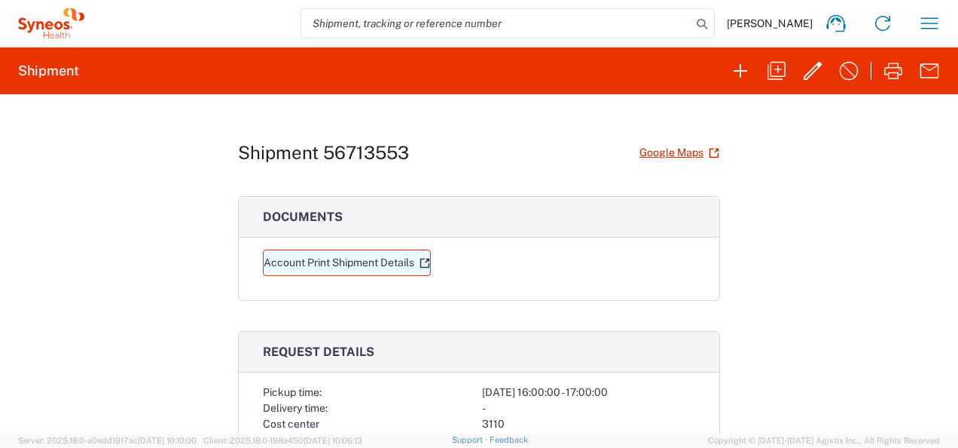
click at [371, 258] on link "Account Print Shipment Details" at bounding box center [347, 262] width 168 height 26
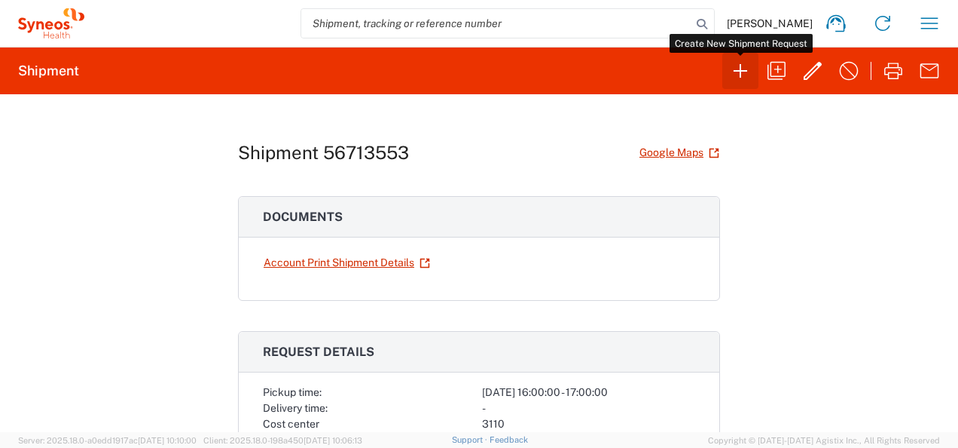
click at [740, 66] on icon "button" at bounding box center [741, 71] width 14 height 14
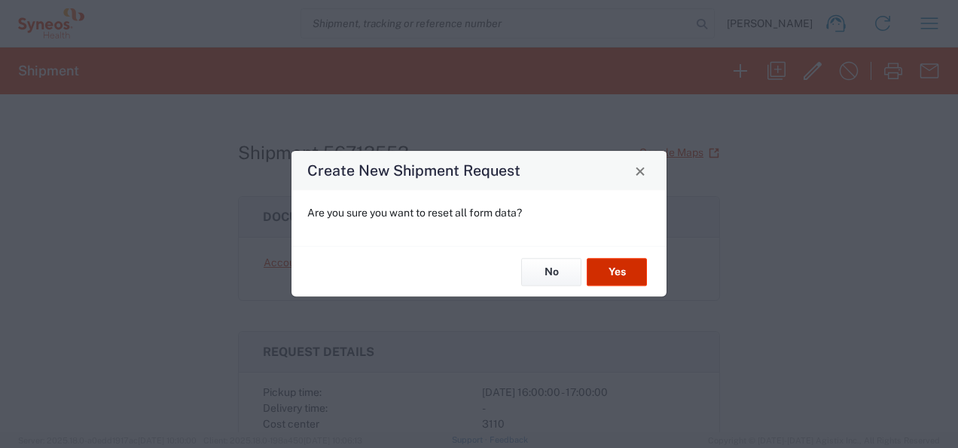
click at [646, 270] on button "Yes" at bounding box center [617, 272] width 60 height 28
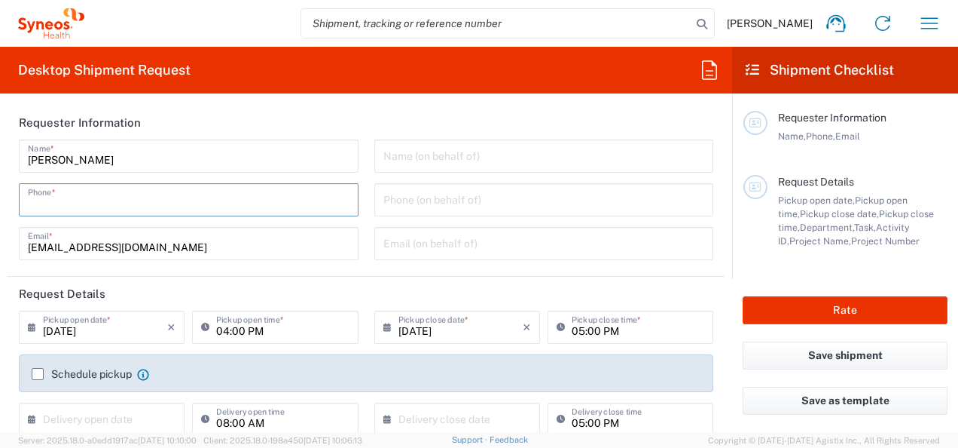
click at [127, 200] on input "tel" at bounding box center [189, 198] width 322 height 26
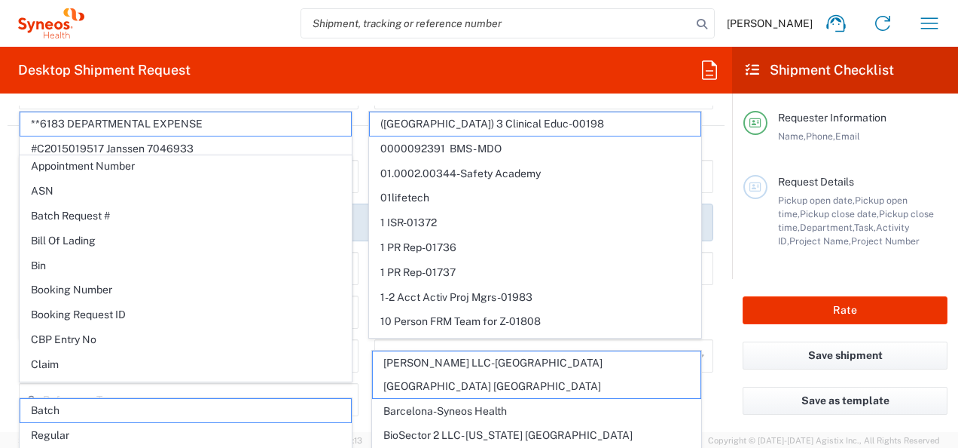
click at [512, 99] on div "Desktop Shipment Request Requester Information Anais Fouache Name * [PHONE_NUMB…" at bounding box center [366, 239] width 732 height 385
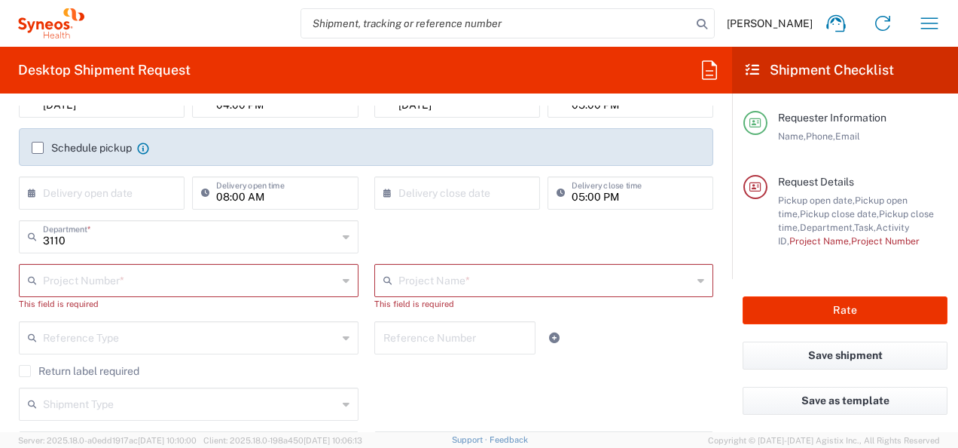
click at [200, 280] on input "text" at bounding box center [190, 279] width 295 height 26
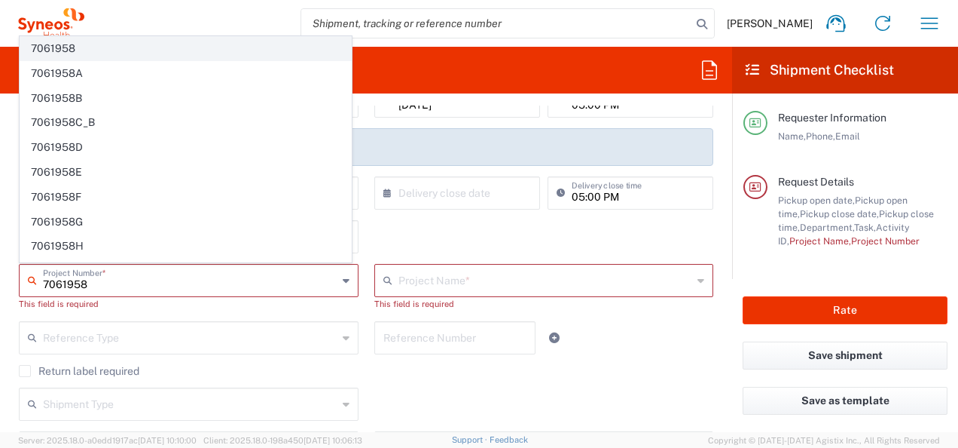
click at [92, 57] on span "7061958" at bounding box center [185, 48] width 331 height 23
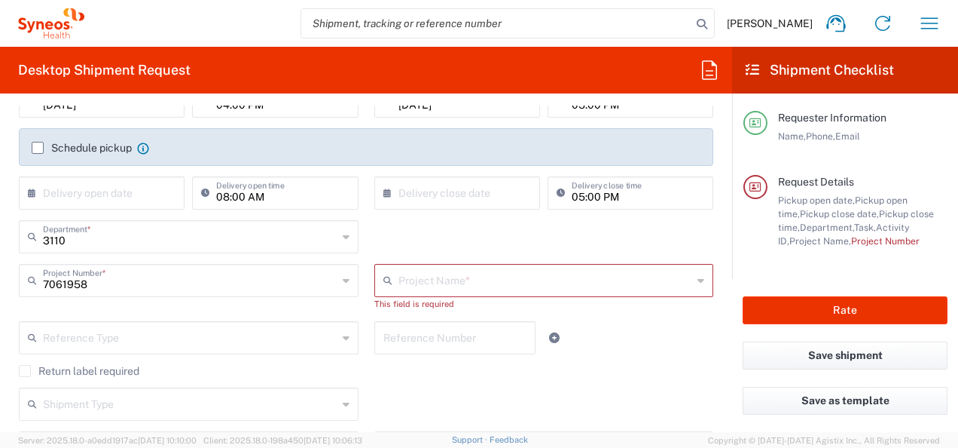
click at [407, 277] on input "text" at bounding box center [546, 279] width 295 height 26
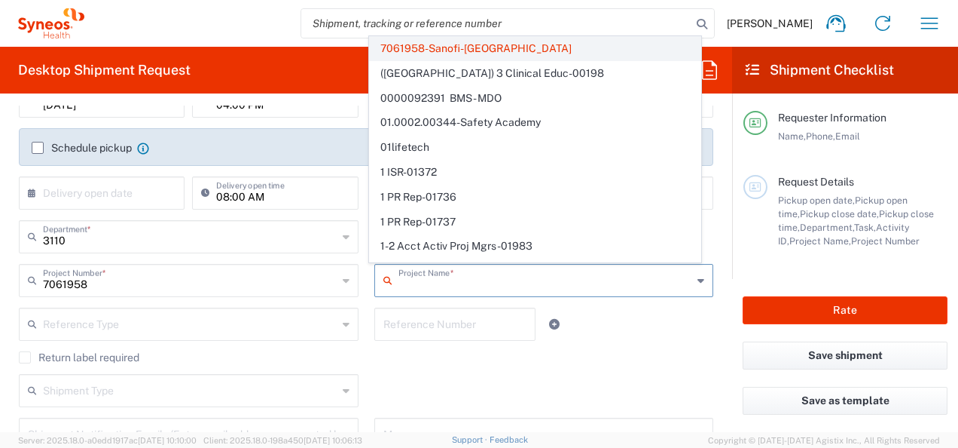
click at [434, 43] on span "7061958-Sanofi-[GEOGRAPHIC_DATA]" at bounding box center [535, 48] width 331 height 23
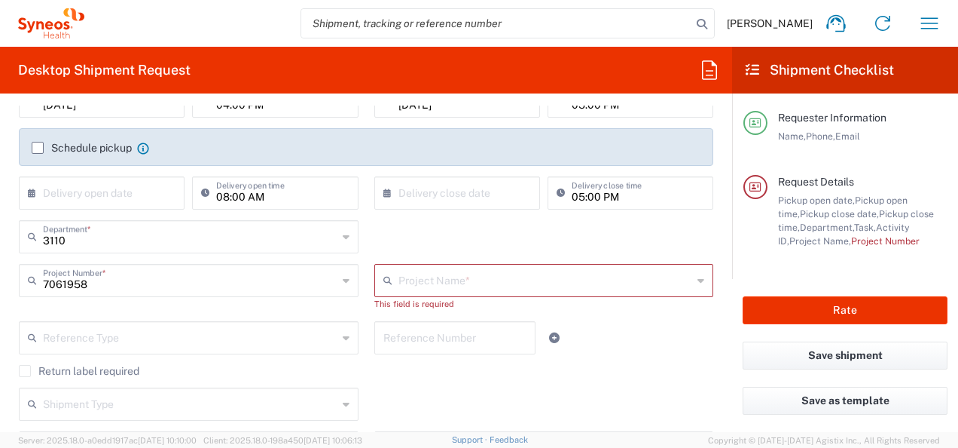
click at [585, 339] on div at bounding box center [574, 337] width 60 height 33
click at [326, 284] on input "text" at bounding box center [190, 279] width 295 height 26
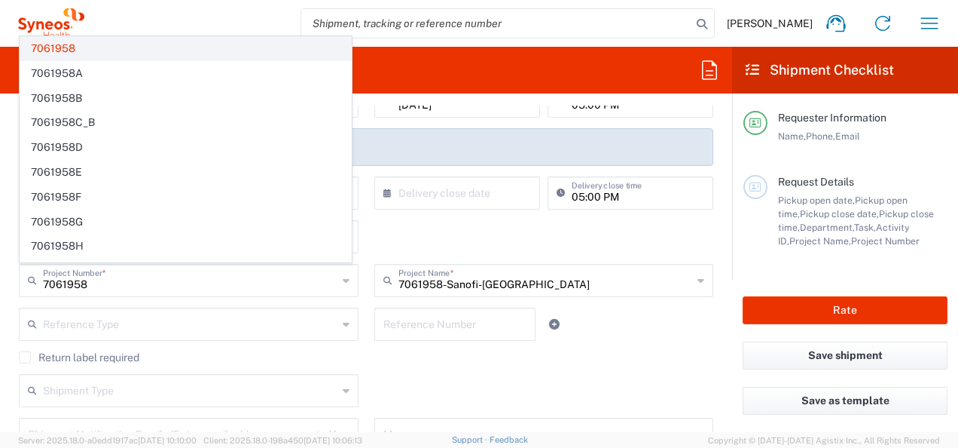
click at [119, 54] on span "7061958" at bounding box center [185, 48] width 331 height 23
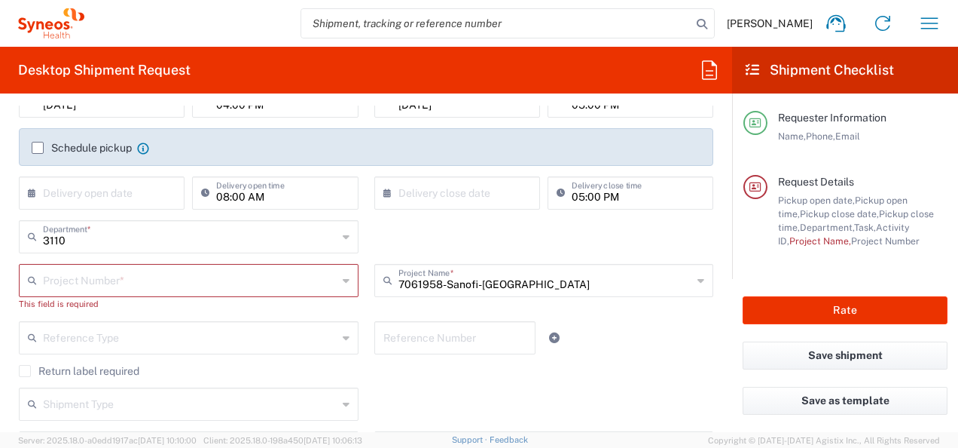
click at [210, 353] on div "Reference Type" at bounding box center [189, 337] width 340 height 33
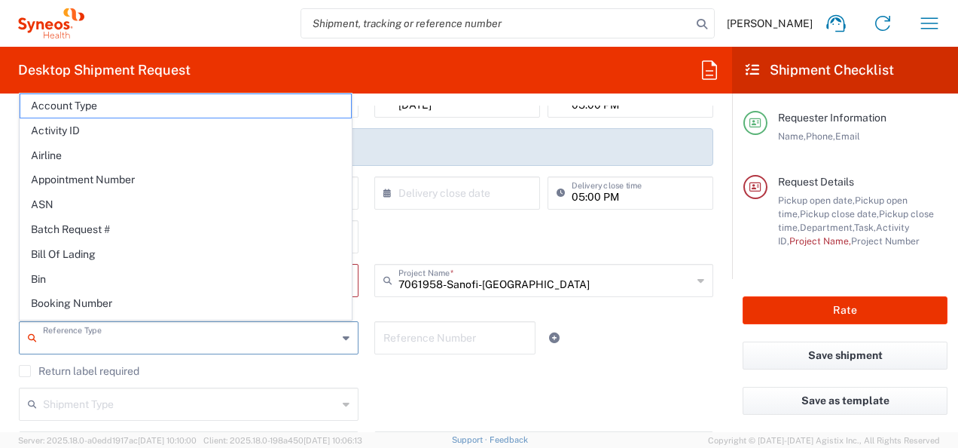
click at [206, 344] on input "text" at bounding box center [190, 336] width 295 height 26
click at [438, 386] on div "[DATE] × Pickup open date * Cancel Apply 04:00 PM Pickup open time * [DATE] × P…" at bounding box center [366, 280] width 710 height 393
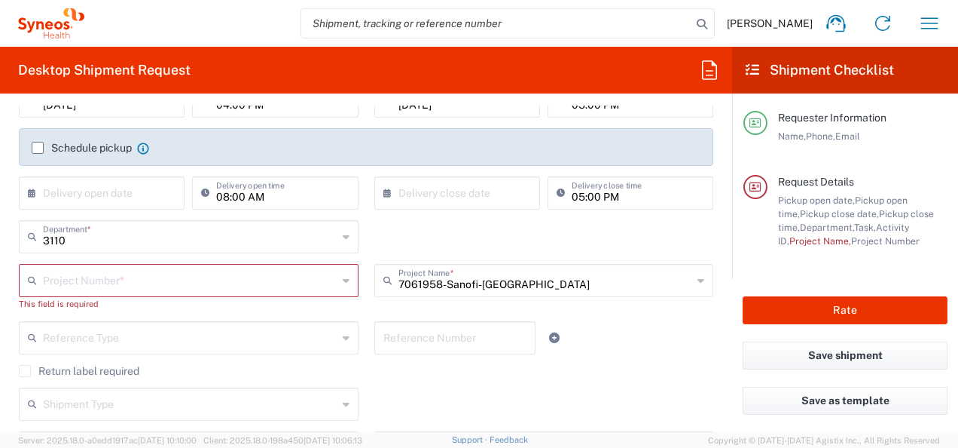
click at [167, 276] on input "text" at bounding box center [190, 279] width 295 height 26
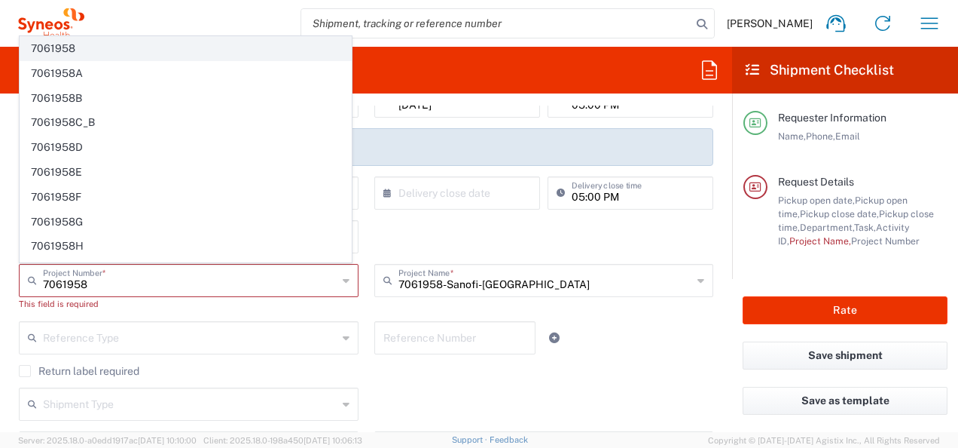
click at [92, 53] on span "7061958" at bounding box center [185, 48] width 331 height 23
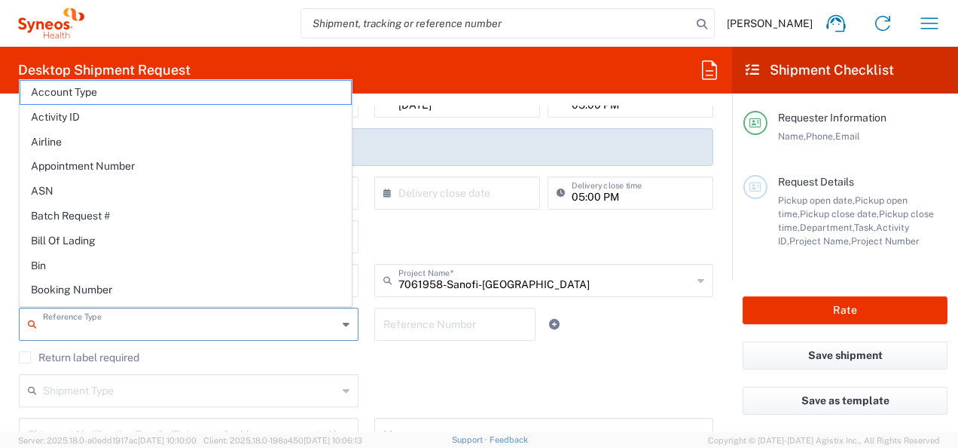
click at [225, 319] on input "text" at bounding box center [190, 323] width 295 height 26
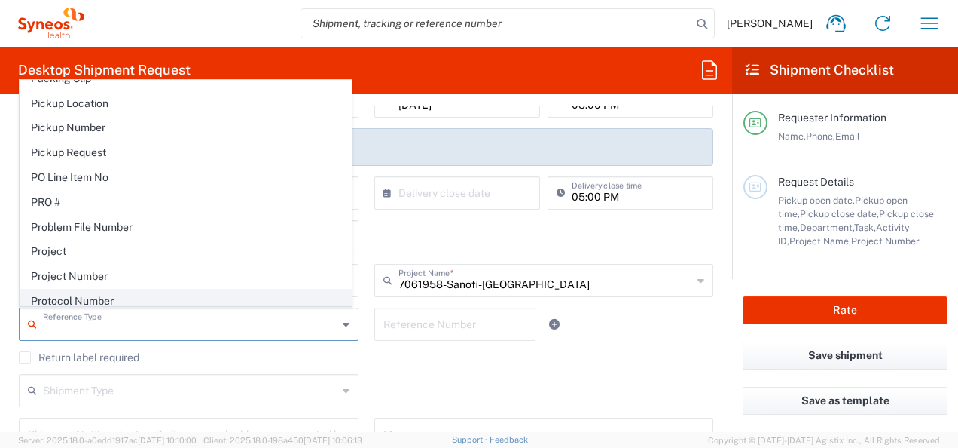
scroll to position [904, 0]
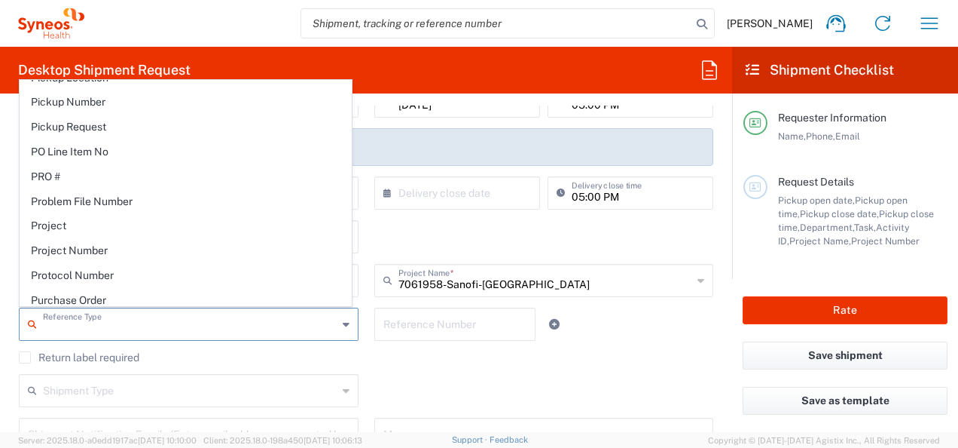
drag, startPoint x: 187, startPoint y: 251, endPoint x: 350, endPoint y: 301, distance: 170.2
click at [187, 264] on span "Protocol Number" at bounding box center [185, 275] width 331 height 23
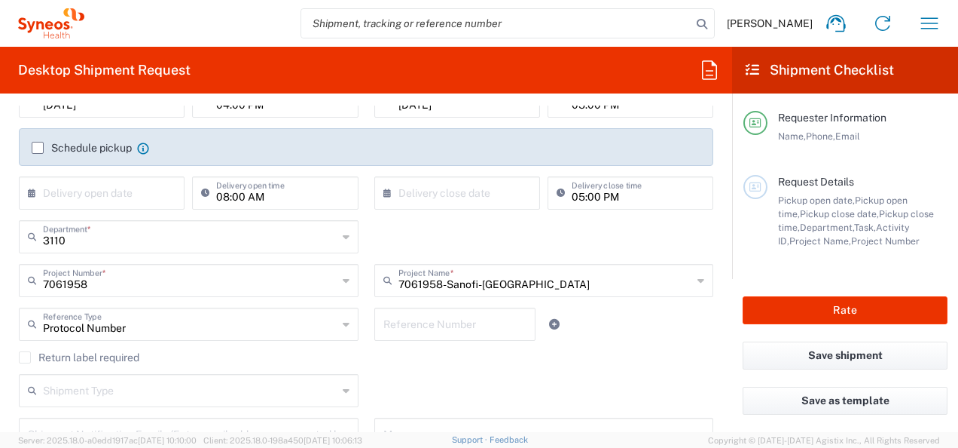
click at [458, 320] on input "text" at bounding box center [455, 323] width 144 height 26
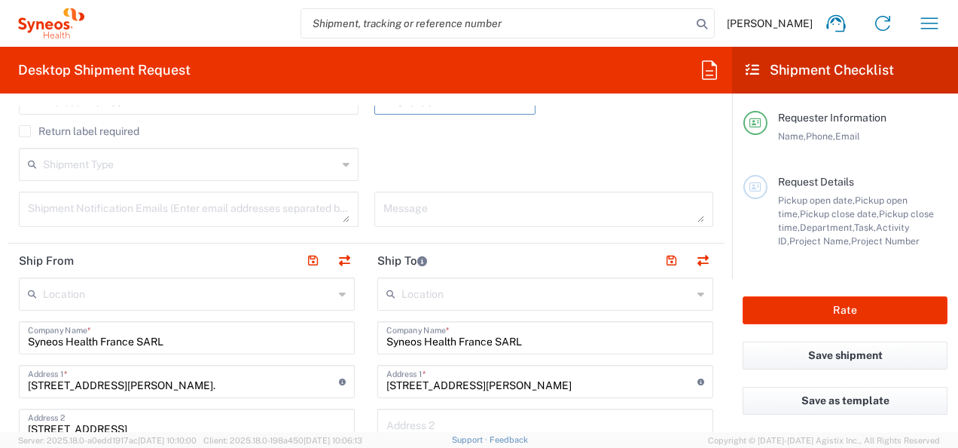
scroll to position [527, 0]
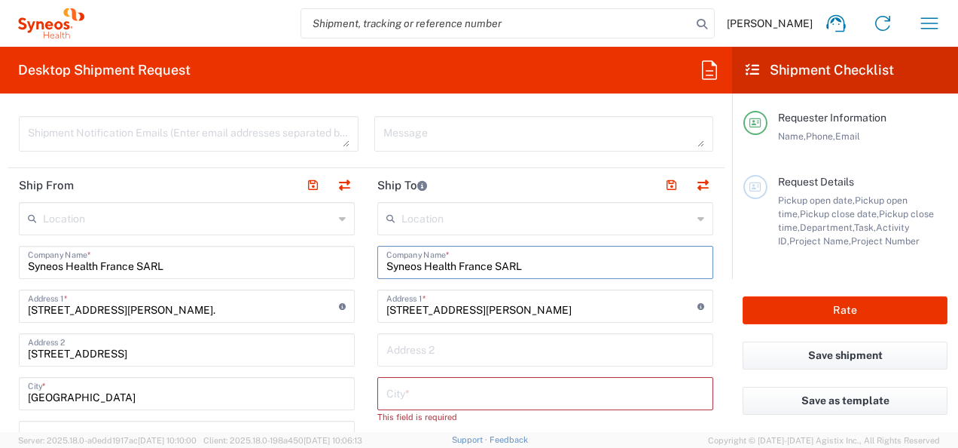
drag, startPoint x: 408, startPoint y: 268, endPoint x: 323, endPoint y: 250, distance: 87.0
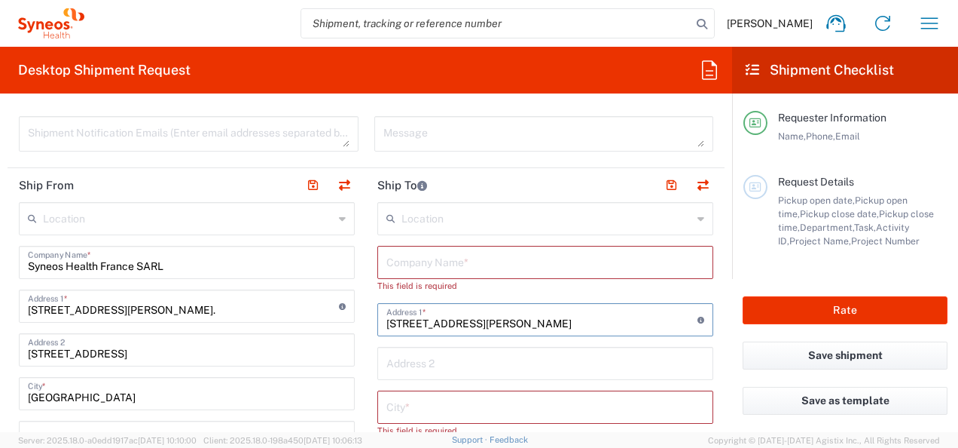
drag, startPoint x: 573, startPoint y: 324, endPoint x: 234, endPoint y: 297, distance: 340.1
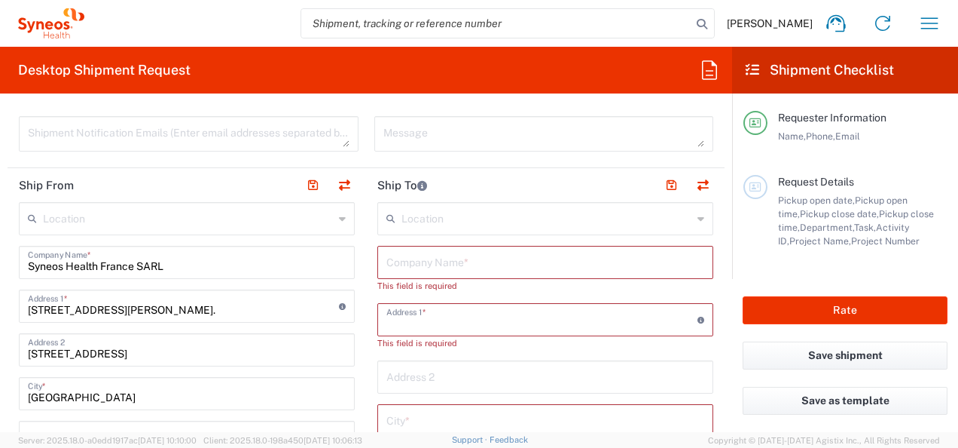
click at [440, 270] on input "text" at bounding box center [545, 261] width 318 height 26
click at [443, 259] on input "text" at bounding box center [545, 261] width 318 height 26
click at [475, 315] on input "text" at bounding box center [541, 318] width 311 height 26
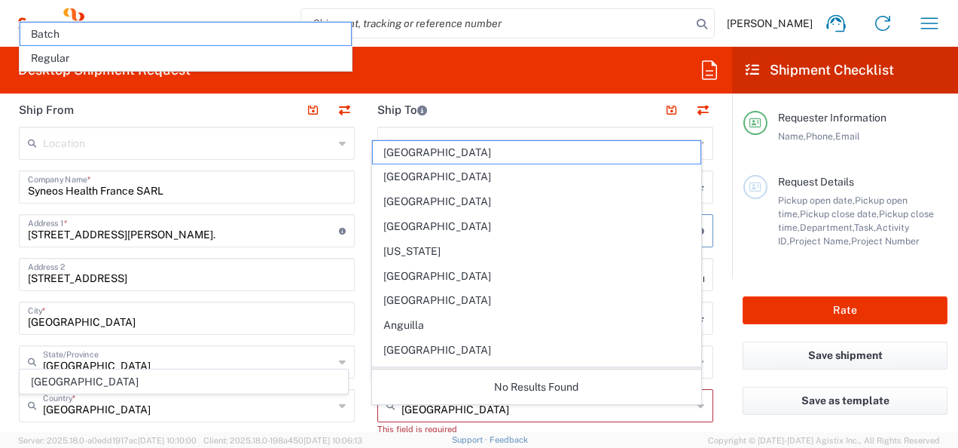
scroll to position [678, 0]
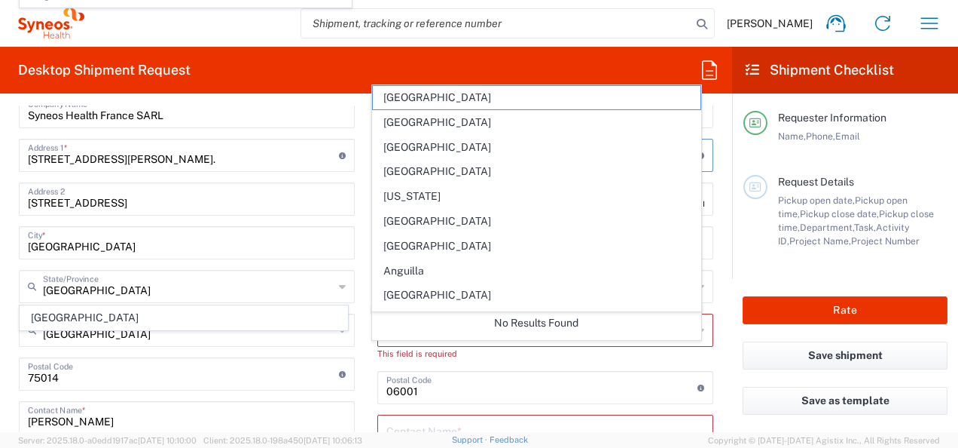
click at [445, 371] on div "Postal Code Enter Postal Code here" at bounding box center [545, 387] width 336 height 33
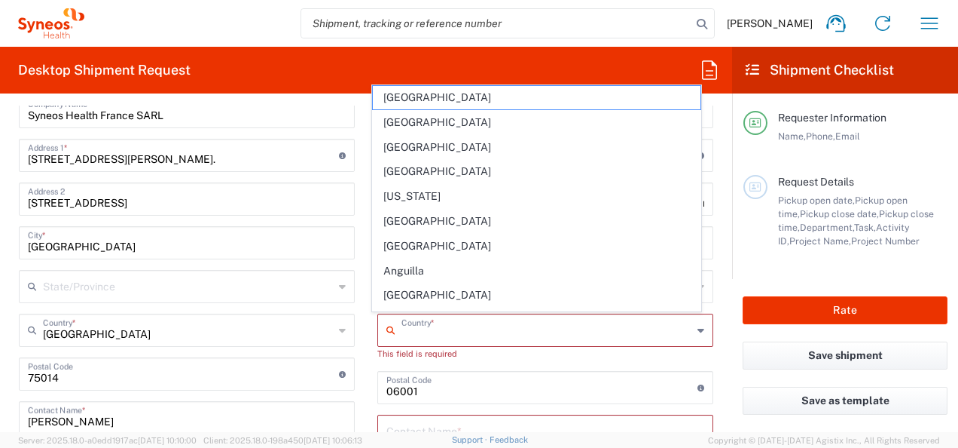
click at [405, 338] on input "text" at bounding box center [547, 329] width 291 height 26
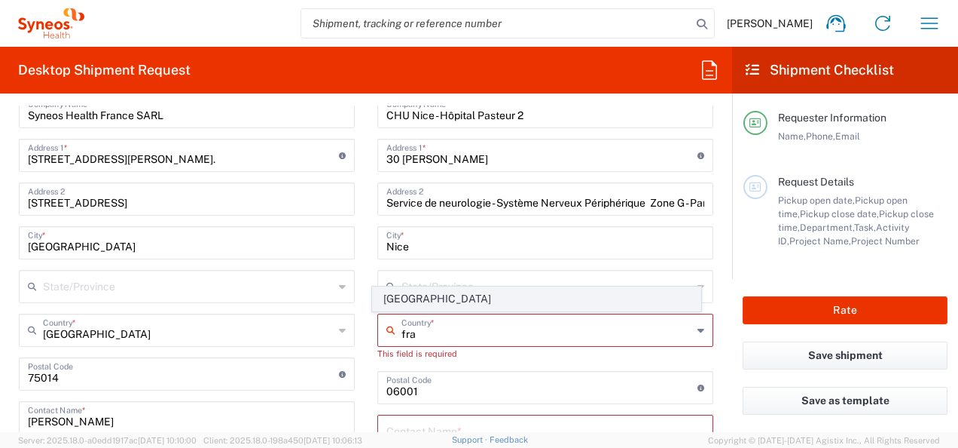
click at [413, 310] on span "[GEOGRAPHIC_DATA]" at bounding box center [536, 298] width 327 height 23
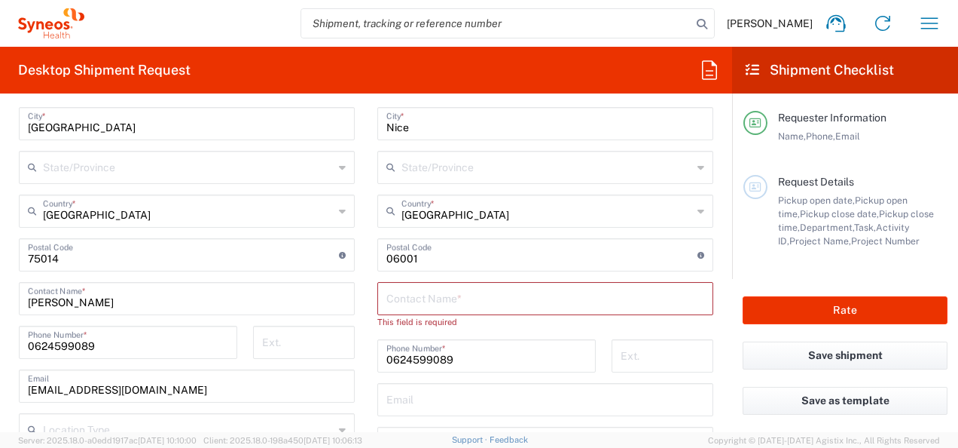
scroll to position [829, 0]
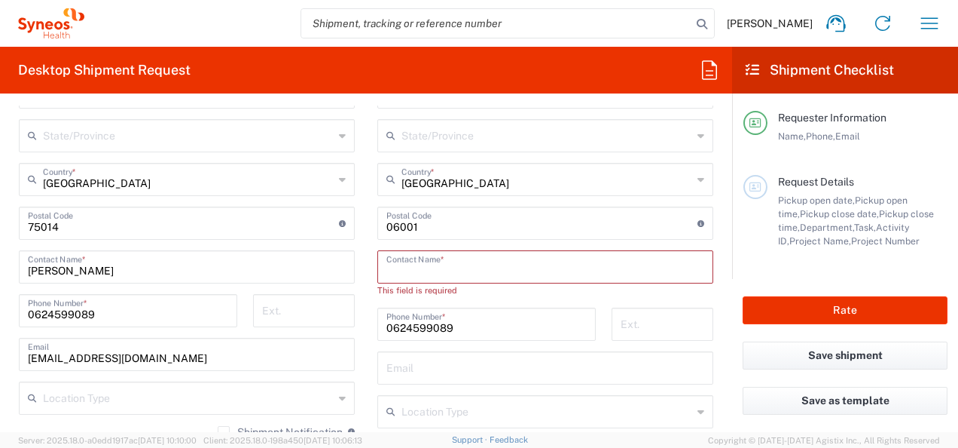
click at [497, 272] on input "text" at bounding box center [545, 265] width 318 height 26
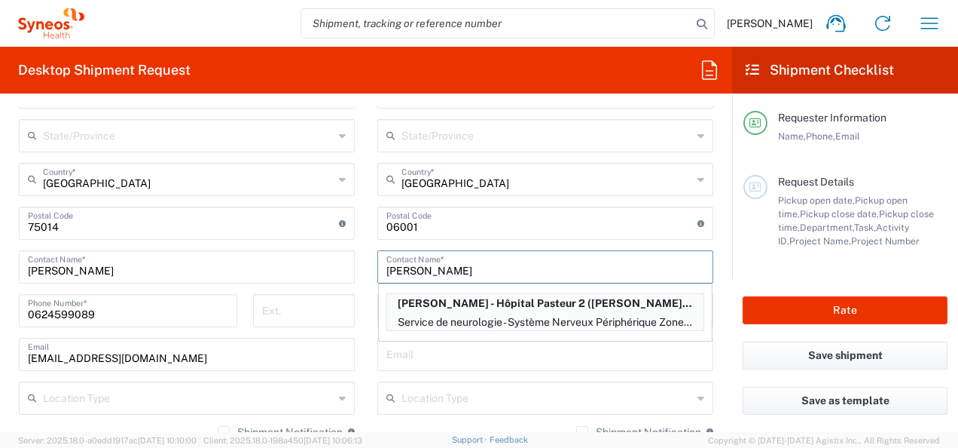
click at [344, 234] on div "Postal Code Enter Postal Code here" at bounding box center [187, 222] width 336 height 33
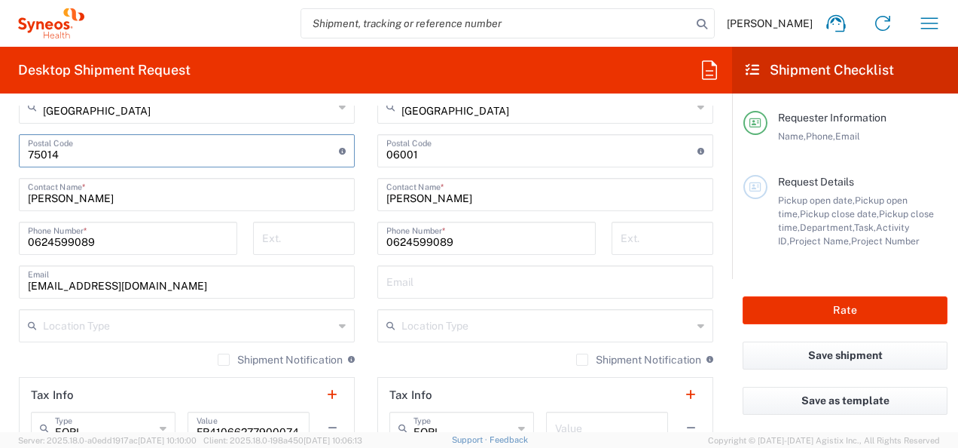
scroll to position [904, 0]
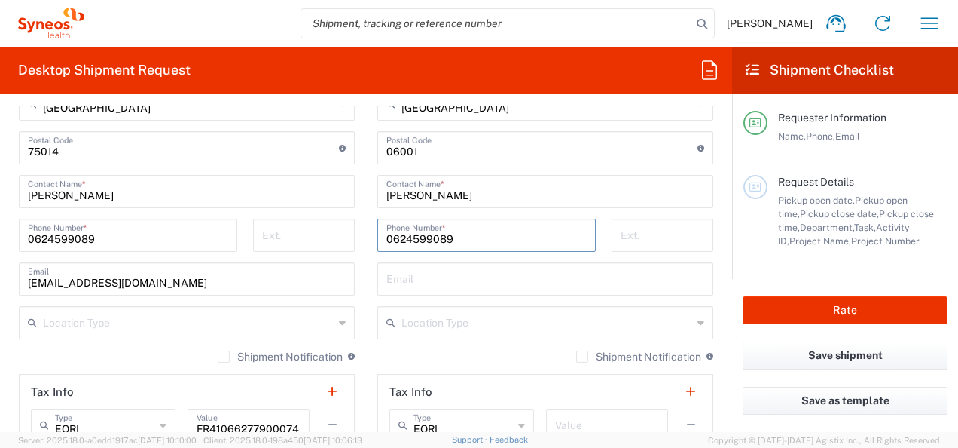
drag, startPoint x: 468, startPoint y: 239, endPoint x: 322, endPoint y: 244, distance: 145.5
click at [322, 244] on div "Ship From Location [PERSON_NAME] LLC-[GEOGRAPHIC_DATA] [GEOGRAPHIC_DATA] [GEOGR…" at bounding box center [366, 171] width 717 height 760
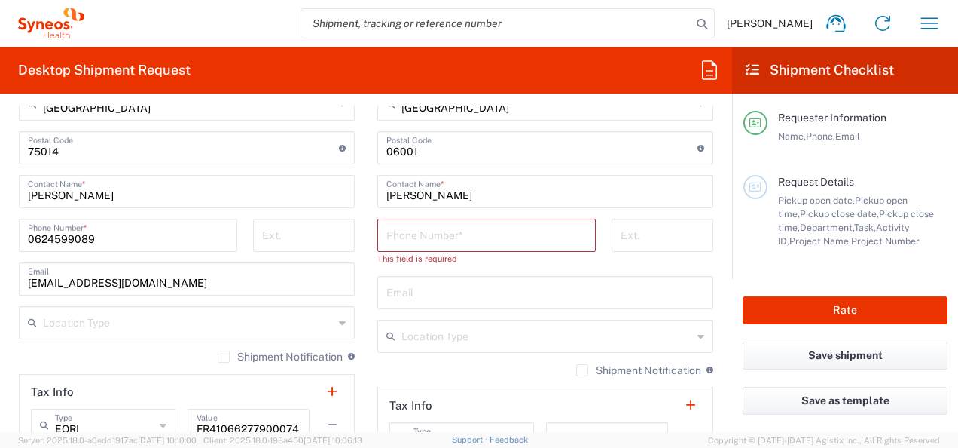
click at [445, 234] on input "tel" at bounding box center [486, 234] width 200 height 26
paste input "04 92 03 89 67"
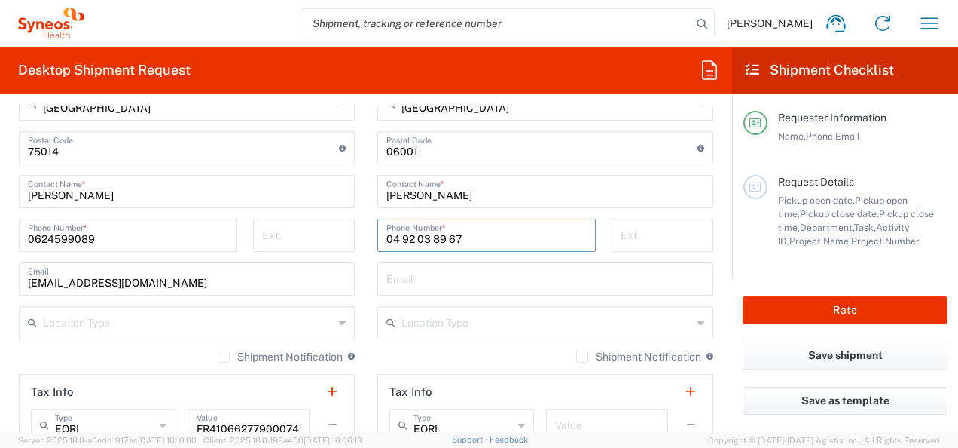
click at [398, 235] on input "04 92 03 89 67" at bounding box center [486, 234] width 200 height 26
click at [416, 240] on input "0492 03 89 67" at bounding box center [486, 234] width 200 height 26
click at [425, 238] on input "049203 89 67" at bounding box center [486, 234] width 200 height 26
click at [441, 239] on input "04920389 67" at bounding box center [486, 234] width 200 height 26
click at [472, 280] on input "text" at bounding box center [545, 277] width 318 height 26
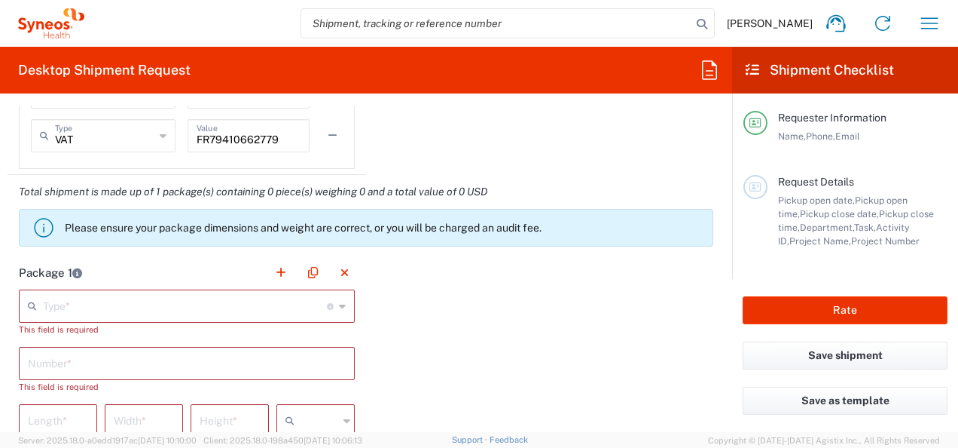
scroll to position [1431, 0]
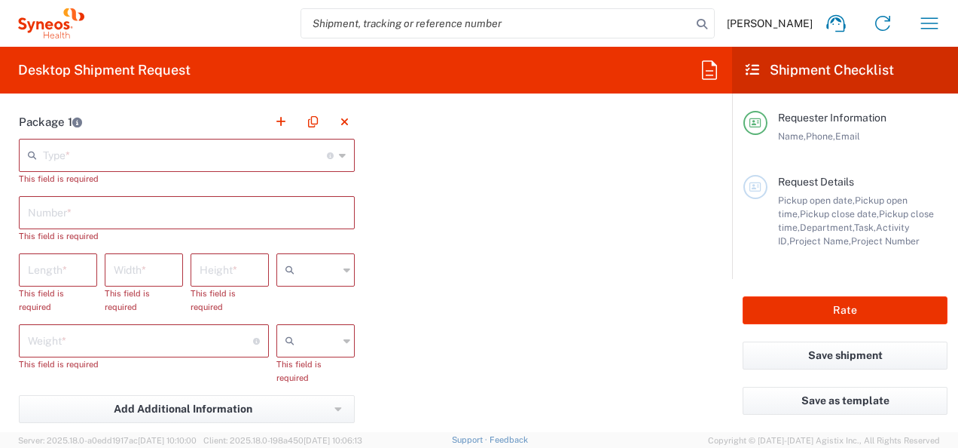
click at [115, 157] on input "text" at bounding box center [185, 154] width 284 height 26
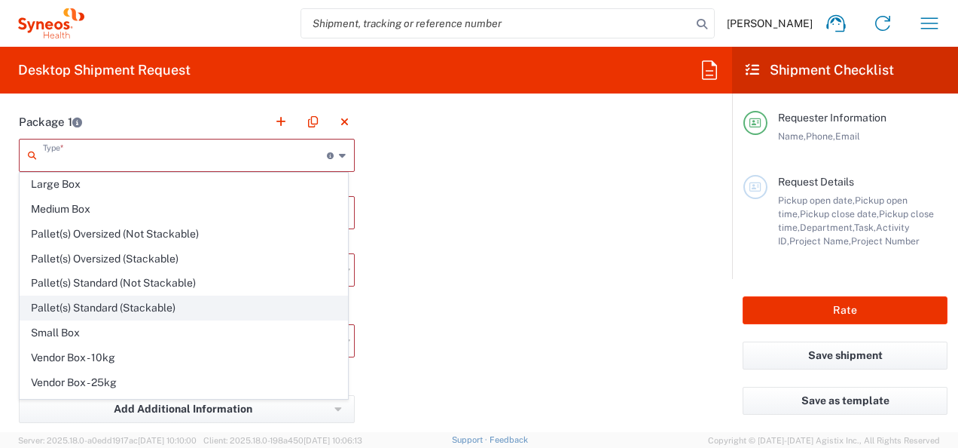
scroll to position [40, 0]
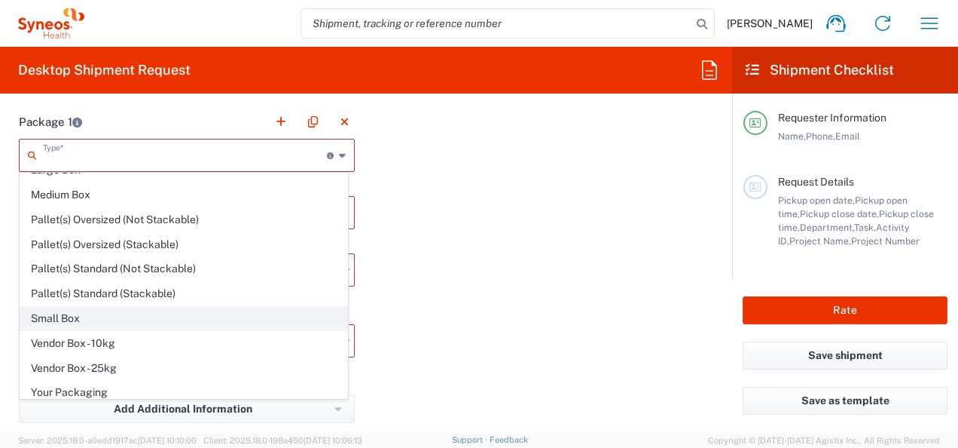
click at [129, 307] on span "Small Box" at bounding box center [183, 318] width 327 height 23
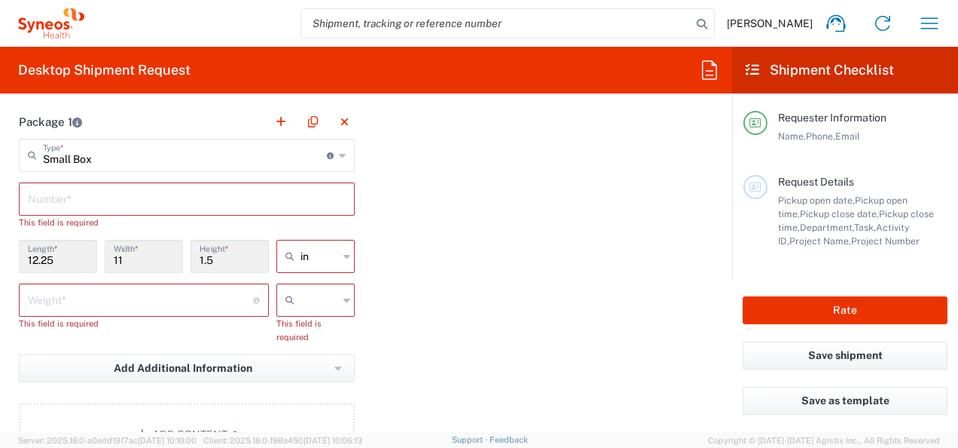
click at [100, 203] on input "text" at bounding box center [187, 198] width 318 height 26
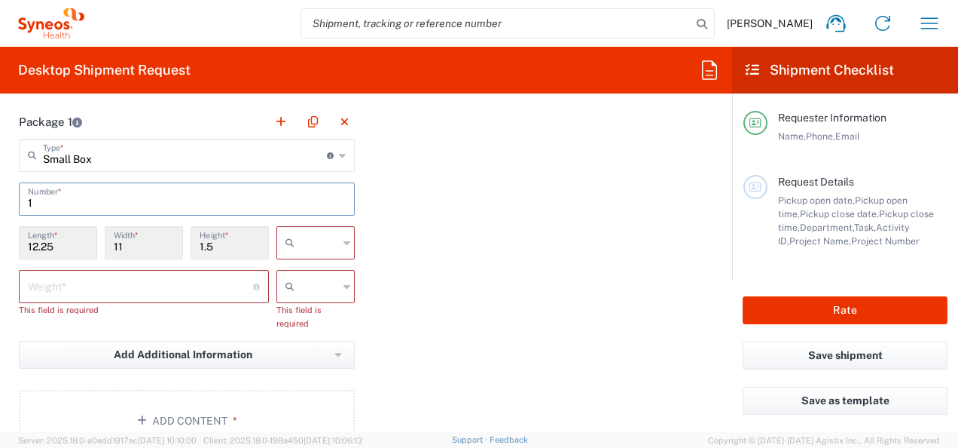
click at [316, 235] on input "text" at bounding box center [320, 243] width 38 height 24
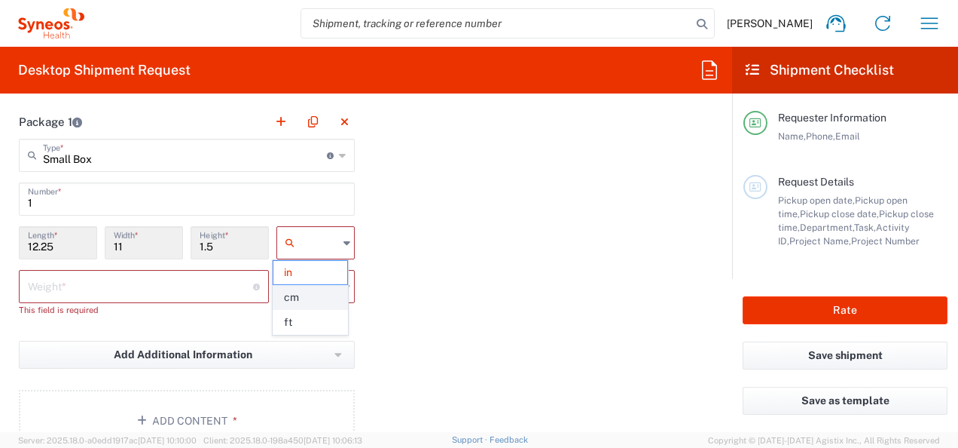
click at [310, 289] on span "cm" at bounding box center [310, 297] width 74 height 23
click at [304, 285] on input "text" at bounding box center [320, 286] width 38 height 24
drag, startPoint x: 297, startPoint y: 321, endPoint x: 118, endPoint y: 303, distance: 180.2
click at [293, 321] on span "kgs" at bounding box center [310, 315] width 74 height 23
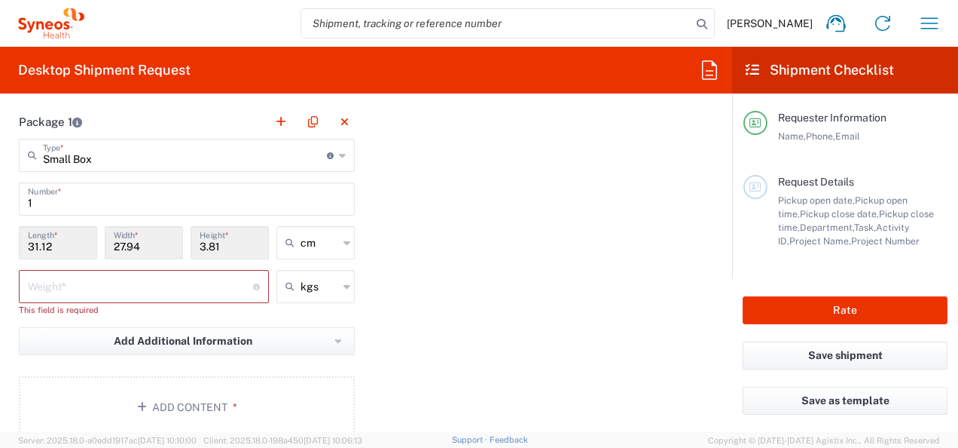
click at [105, 289] on input "number" at bounding box center [140, 285] width 225 height 26
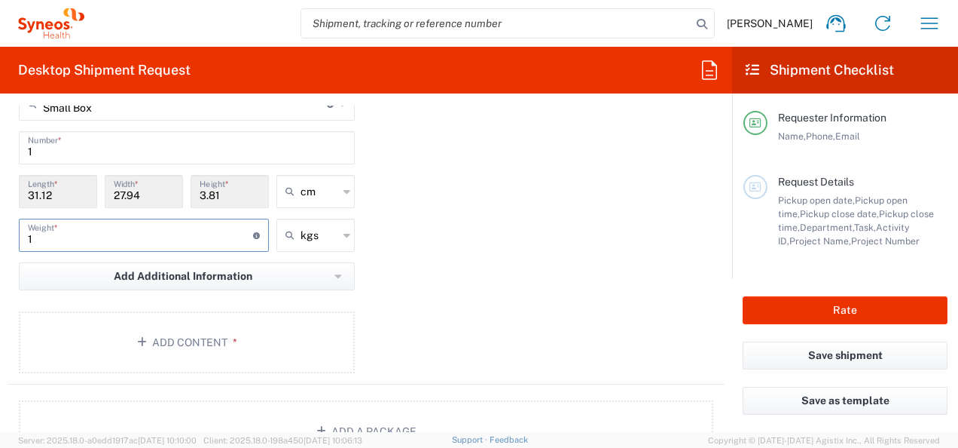
scroll to position [1507, 0]
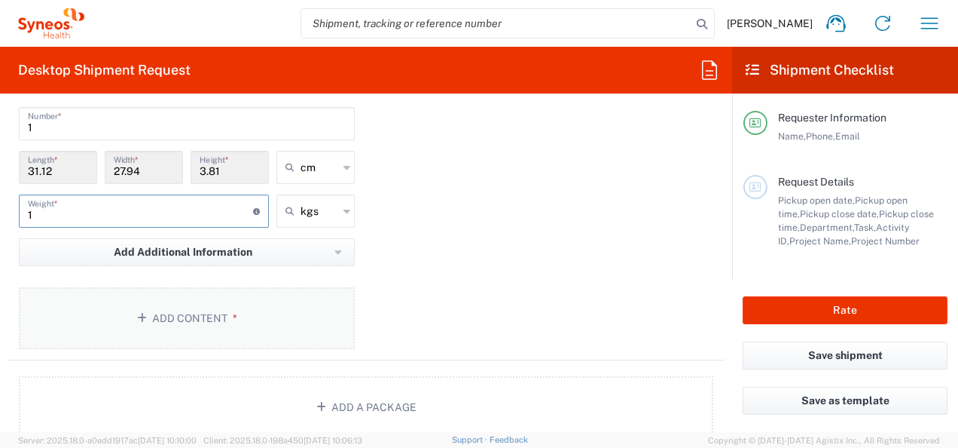
click at [170, 324] on button "Add Content *" at bounding box center [187, 318] width 336 height 62
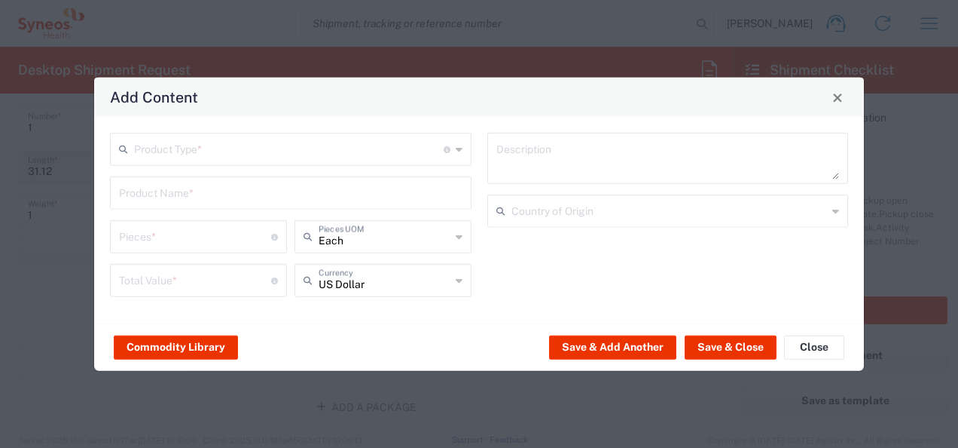
click at [275, 163] on div "Product Type * Document: Paper document generated internally by Syneos, a clien…" at bounding box center [291, 149] width 362 height 33
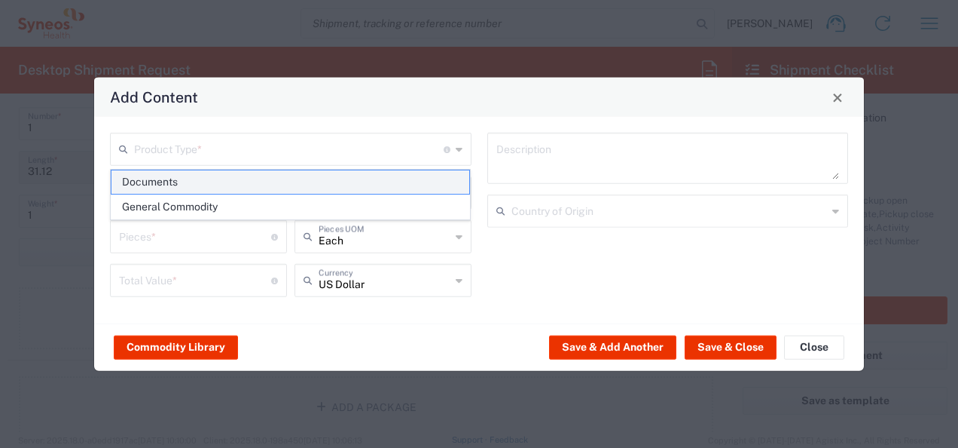
click at [228, 185] on span "Documents" at bounding box center [291, 181] width 359 height 23
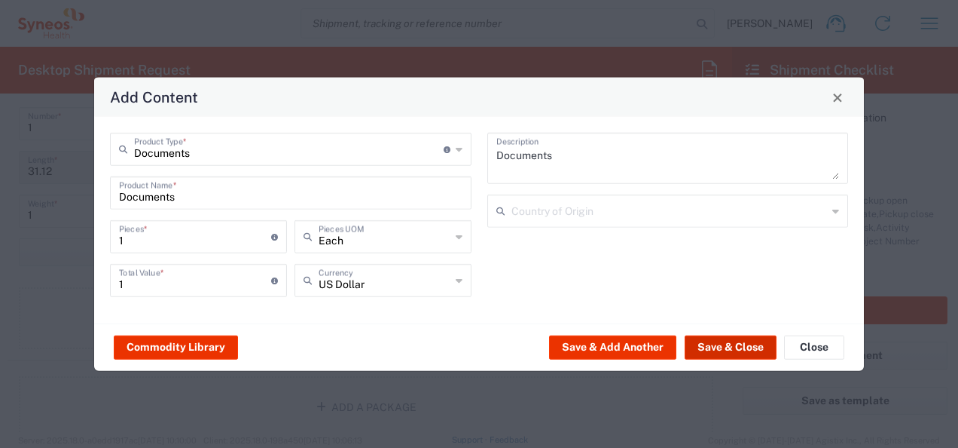
click at [718, 344] on button "Save & Close" at bounding box center [731, 347] width 92 height 24
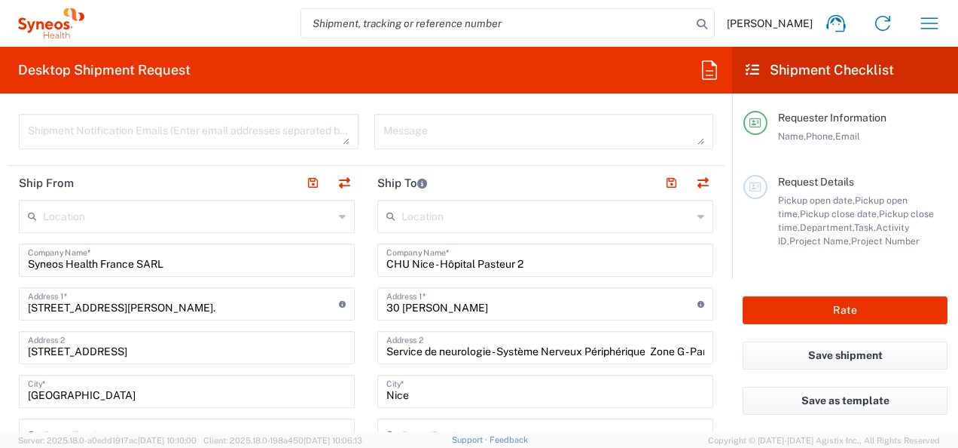
scroll to position [527, 0]
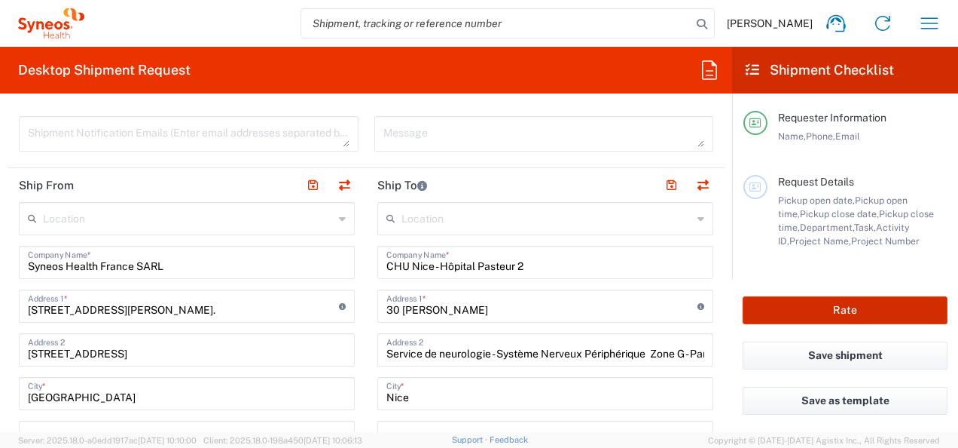
click at [805, 302] on button "Rate" at bounding box center [845, 310] width 205 height 28
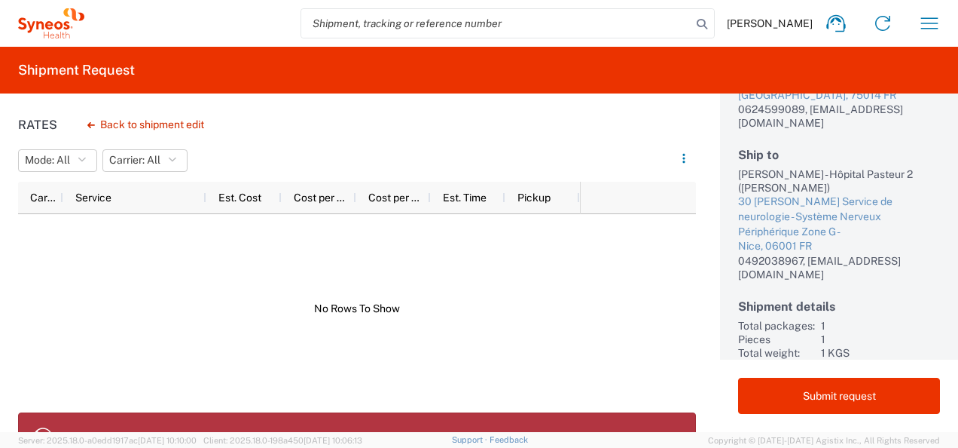
scroll to position [205, 0]
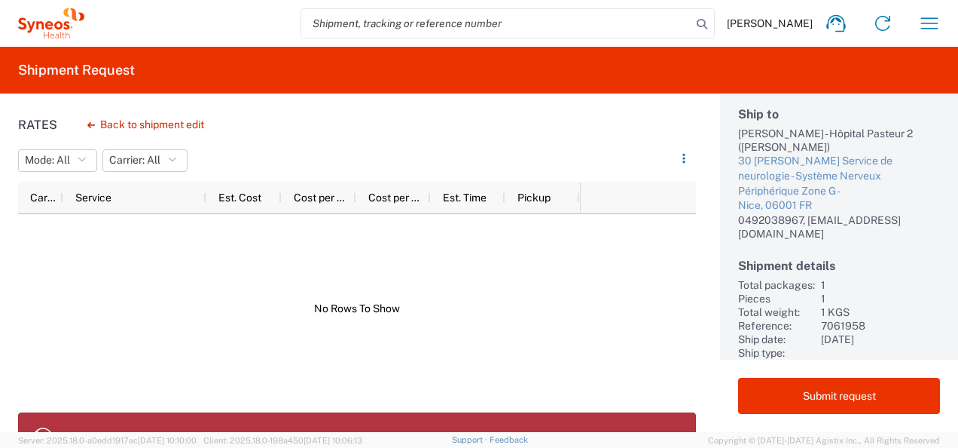
click at [437, 416] on agx-banner "A valid Destination Phone Number is required" at bounding box center [357, 437] width 678 height 50
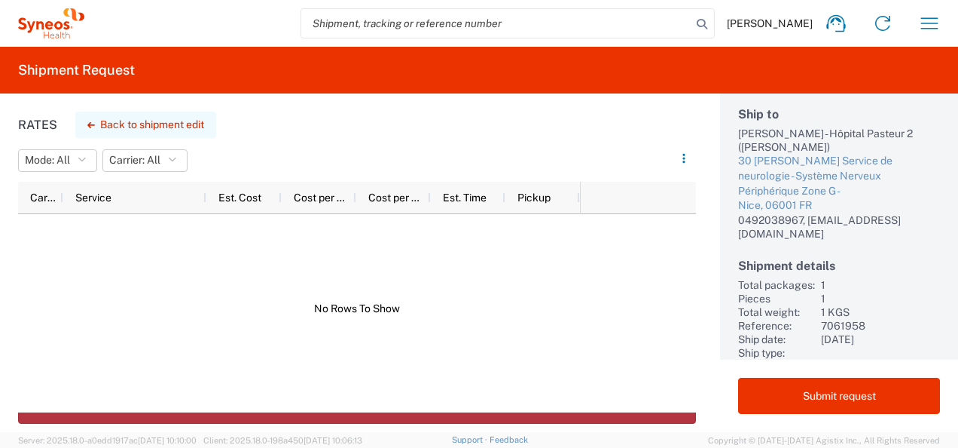
click at [167, 124] on button "Back to shipment edit" at bounding box center [145, 125] width 141 height 26
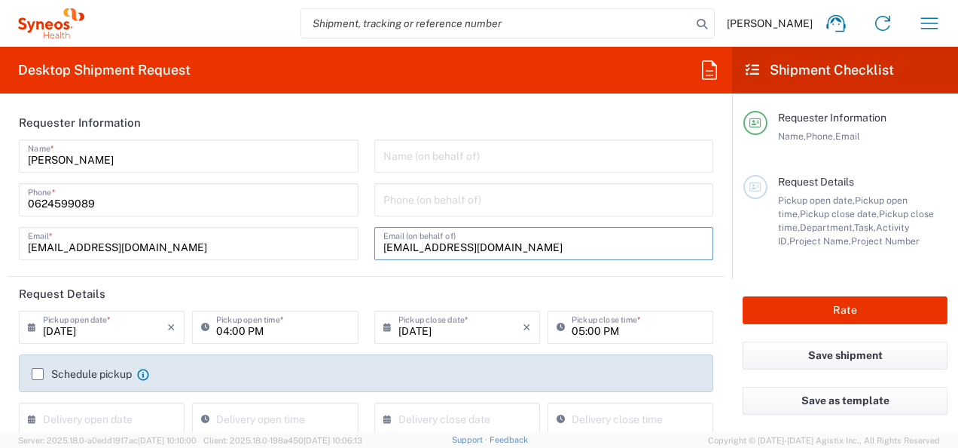
drag, startPoint x: 465, startPoint y: 249, endPoint x: 286, endPoint y: 241, distance: 178.7
click at [298, 241] on div "[PERSON_NAME] Name * [PHONE_NUMBER] Phone * [PERSON_NAME][EMAIL_ADDRESS][DOMAIN…" at bounding box center [366, 204] width 710 height 131
click at [357, 208] on div "[PERSON_NAME] Name * [PHONE_NUMBER] Phone * [PERSON_NAME][EMAIL_ADDRESS][DOMAIN…" at bounding box center [189, 204] width 356 height 131
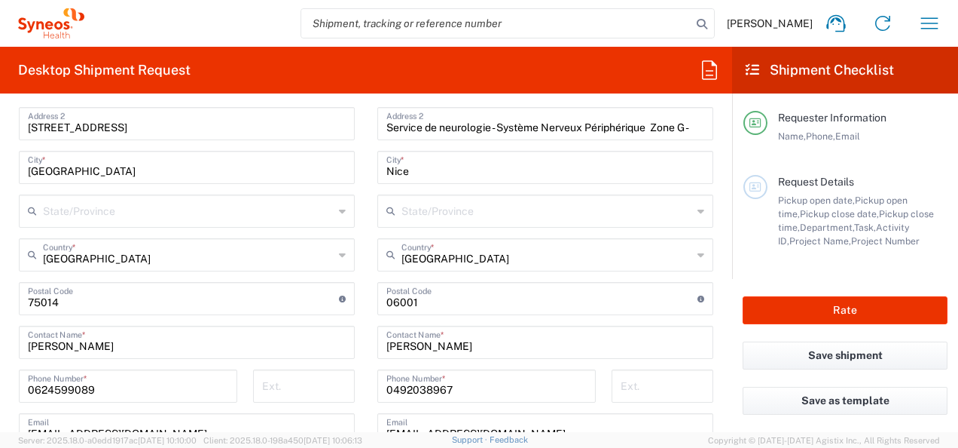
scroll to position [829, 0]
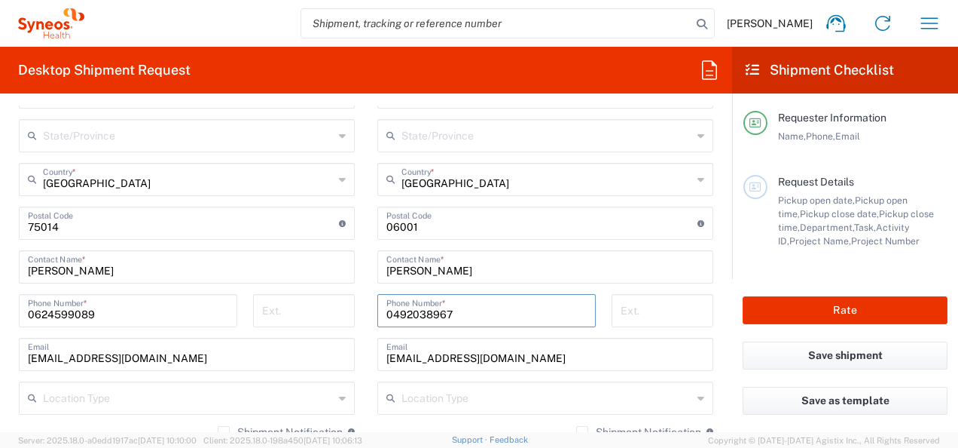
click at [451, 313] on input "0492038967" at bounding box center [486, 309] width 200 height 26
drag, startPoint x: 456, startPoint y: 312, endPoint x: 285, endPoint y: 316, distance: 171.1
click at [285, 316] on div "Ship From Location [PERSON_NAME] LLC-[GEOGRAPHIC_DATA] [GEOGRAPHIC_DATA] [GEOGR…" at bounding box center [366, 247] width 717 height 760
drag, startPoint x: 478, startPoint y: 304, endPoint x: 228, endPoint y: 300, distance: 250.2
click at [228, 300] on div "Ship From Location [PERSON_NAME] LLC-[GEOGRAPHIC_DATA] [GEOGRAPHIC_DATA] [GEOGR…" at bounding box center [366, 247] width 717 height 760
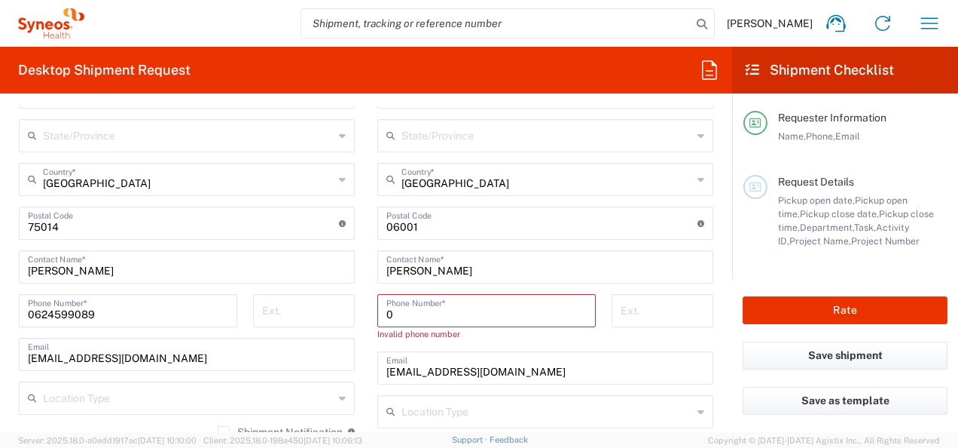
drag, startPoint x: 479, startPoint y: 351, endPoint x: 486, endPoint y: 358, distance: 9.6
click at [479, 352] on div "[EMAIL_ADDRESS][DOMAIN_NAME] Email" at bounding box center [545, 367] width 336 height 33
drag, startPoint x: 515, startPoint y: 364, endPoint x: 100, endPoint y: 344, distance: 414.9
click at [100, 344] on div "Ship From Location [PERSON_NAME] LLC-[GEOGRAPHIC_DATA] [GEOGRAPHIC_DATA] [GEOGR…" at bounding box center [366, 247] width 717 height 760
click at [473, 308] on input "0" at bounding box center [486, 309] width 200 height 26
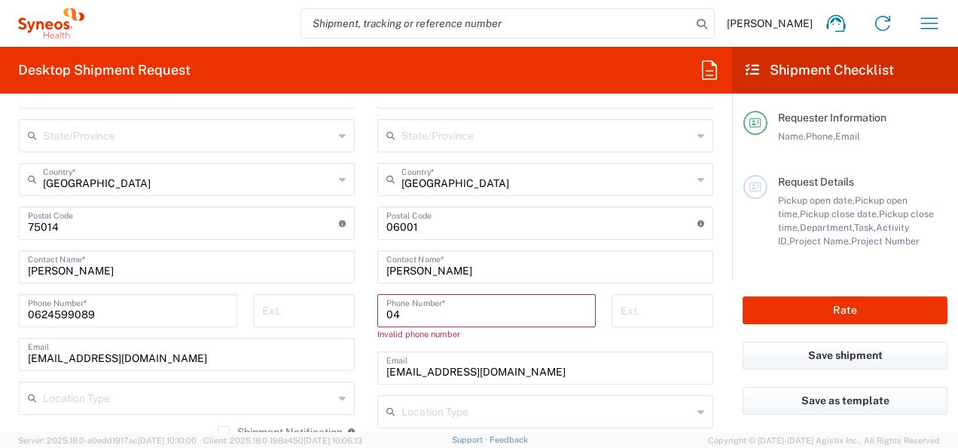
click at [399, 317] on input "04" at bounding box center [486, 309] width 200 height 26
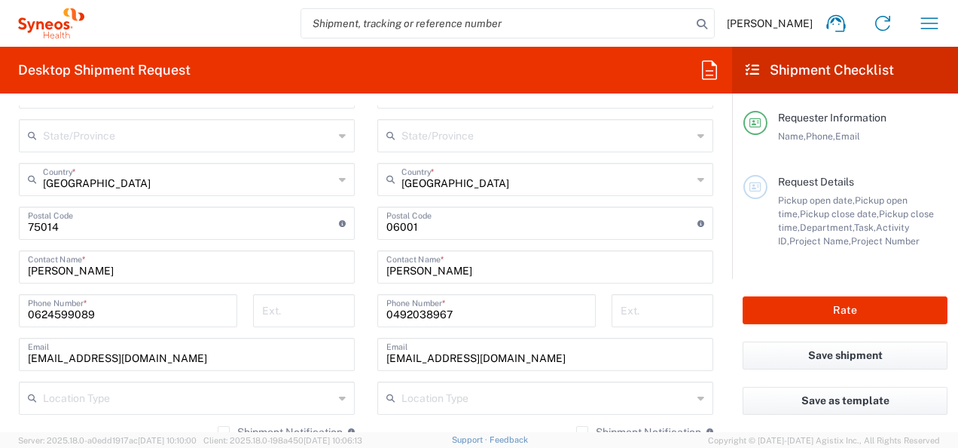
click at [358, 289] on main "Location [PERSON_NAME] LLC-[GEOGRAPHIC_DATA] [GEOGRAPHIC_DATA] [GEOGRAPHIC_DATA…" at bounding box center [187, 261] width 359 height 720
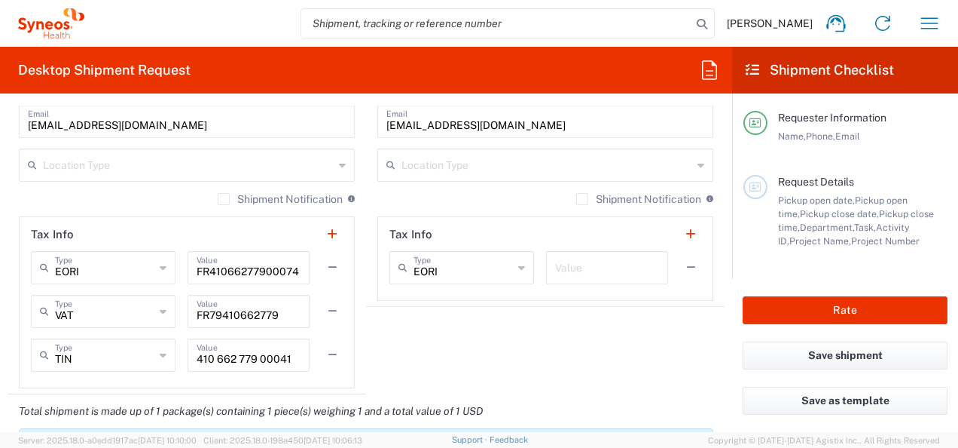
scroll to position [979, 0]
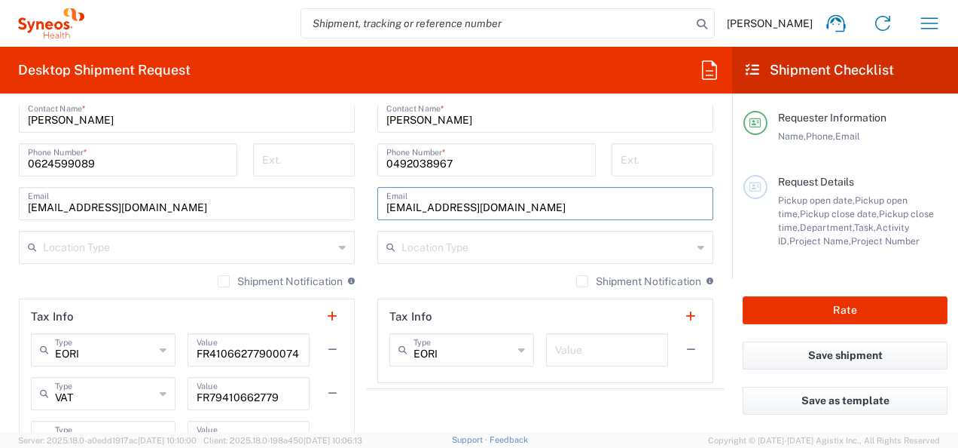
drag, startPoint x: 574, startPoint y: 203, endPoint x: 164, endPoint y: 181, distance: 410.4
click at [166, 181] on div "Ship From Location [PERSON_NAME] LLC-[GEOGRAPHIC_DATA] [GEOGRAPHIC_DATA] [GEOGR…" at bounding box center [366, 96] width 717 height 760
drag, startPoint x: 597, startPoint y: 206, endPoint x: 391, endPoint y: 209, distance: 205.7
click at [391, 209] on input "[EMAIL_ADDRESS][DOMAIN_NAME]" at bounding box center [545, 202] width 318 height 26
drag, startPoint x: 460, startPoint y: 200, endPoint x: 389, endPoint y: 201, distance: 70.8
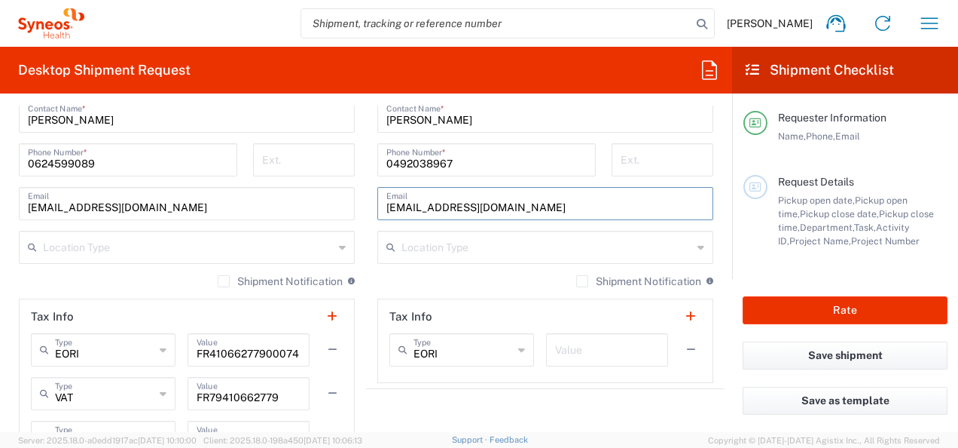
click at [389, 201] on input "[EMAIL_ADDRESS][DOMAIN_NAME]" at bounding box center [545, 202] width 318 height 26
click at [356, 176] on div "Ext." at bounding box center [305, 165] width 118 height 44
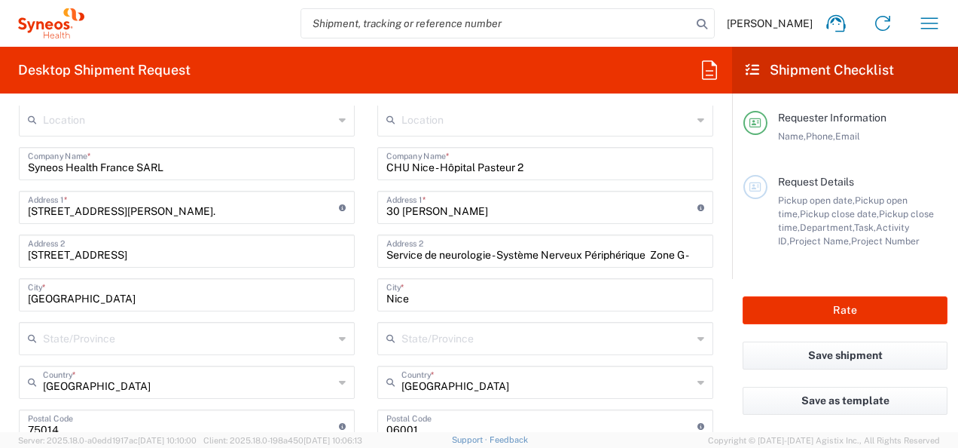
scroll to position [603, 0]
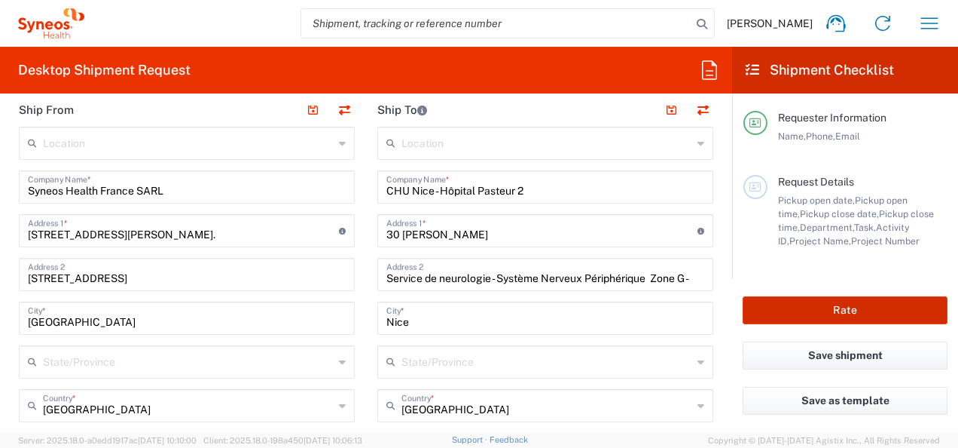
click at [805, 310] on button "Rate" at bounding box center [845, 310] width 205 height 28
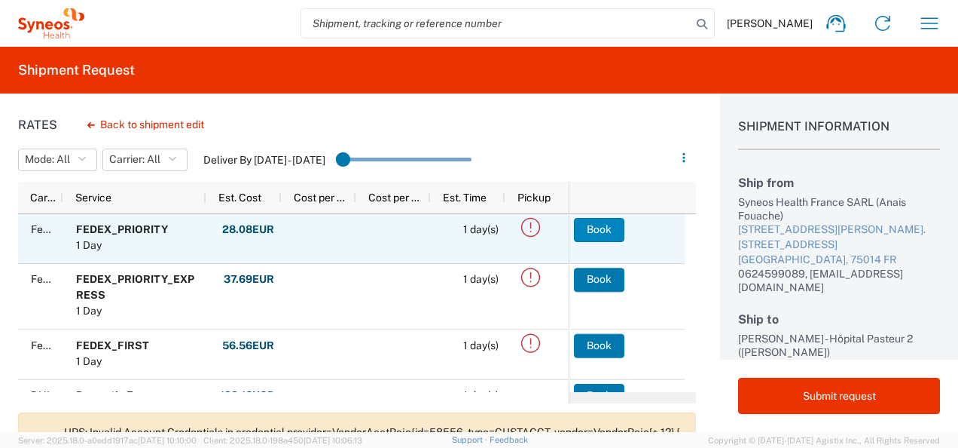
click at [591, 228] on button "Book" at bounding box center [599, 230] width 50 height 24
